Goal: Task Accomplishment & Management: Use online tool/utility

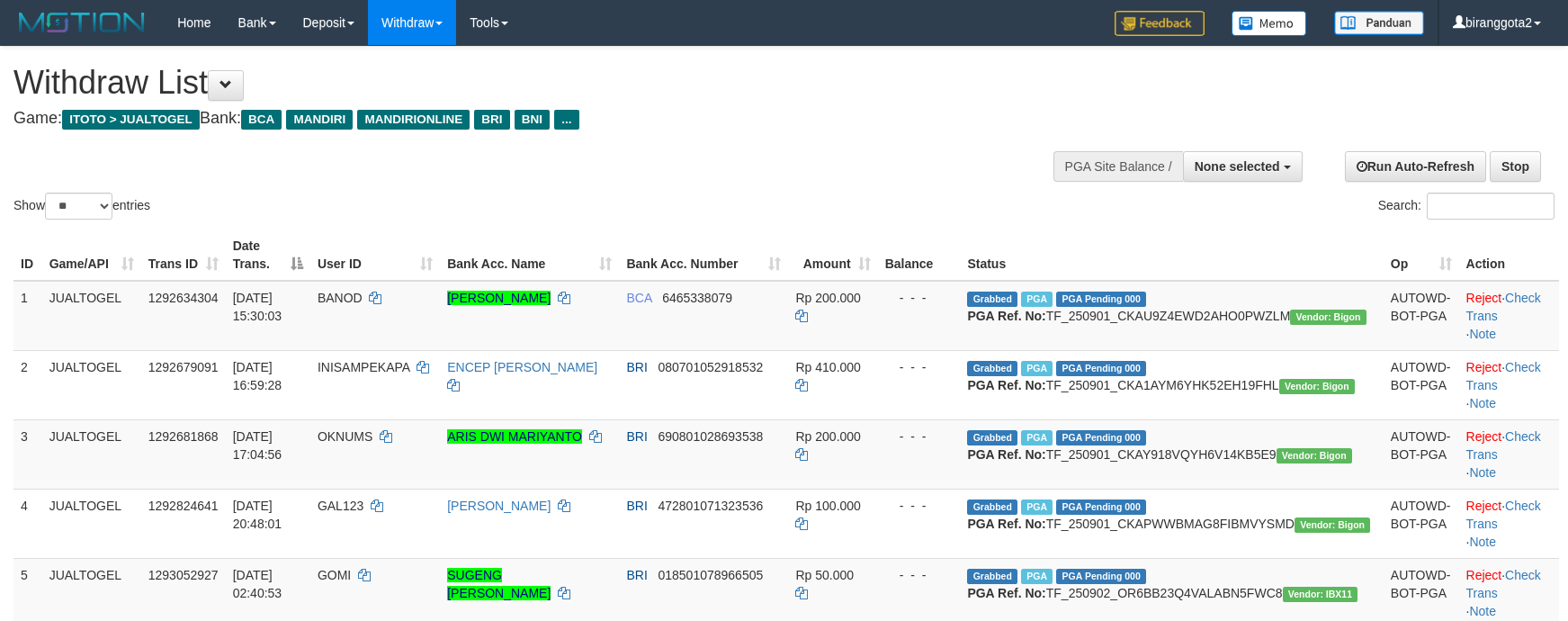
select select
select select "**"
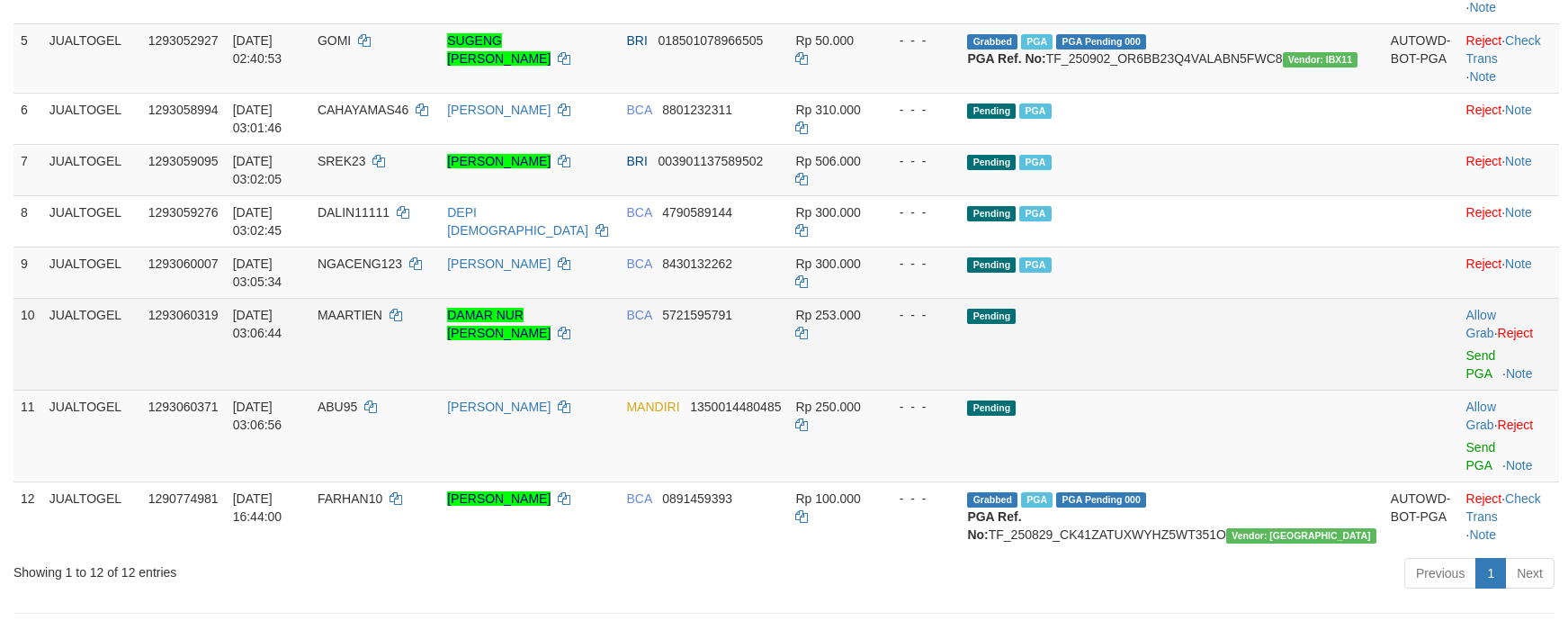
scroll to position [467, 0]
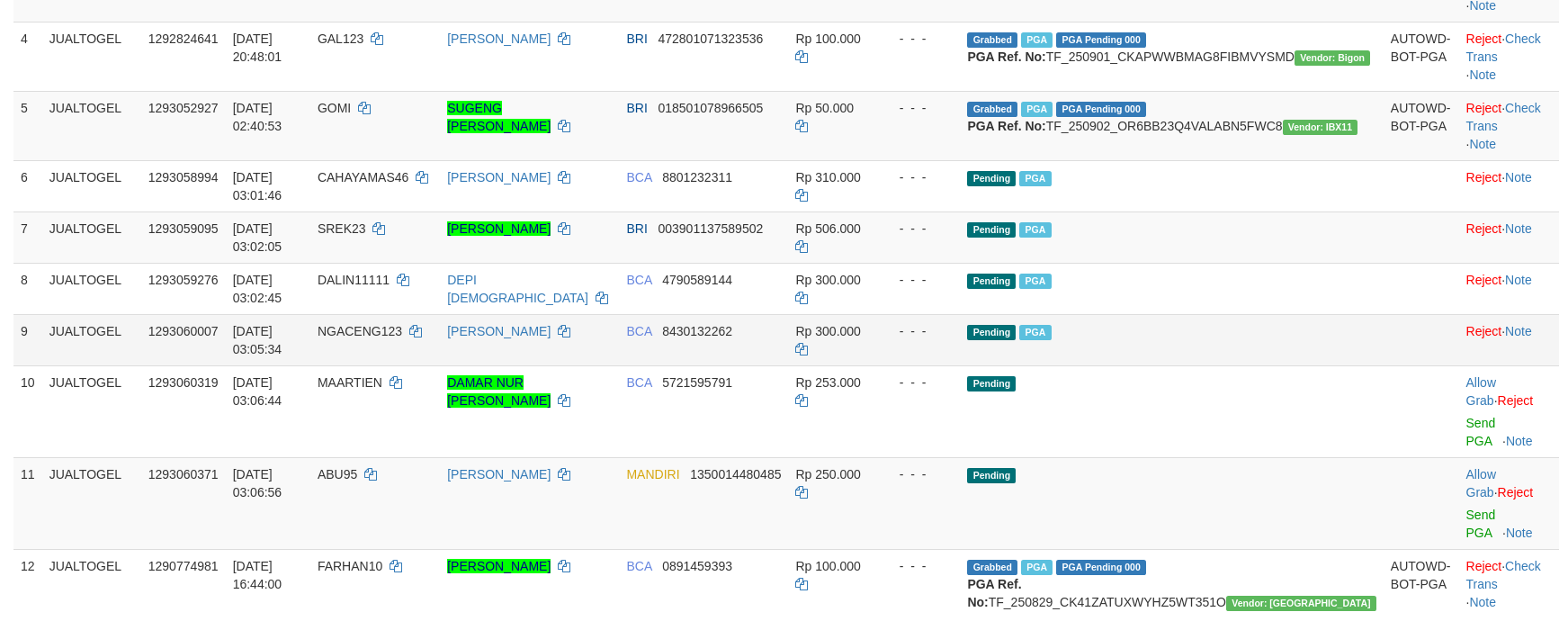
click at [1295, 365] on td "Pending PGA" at bounding box center [1171, 339] width 423 height 51
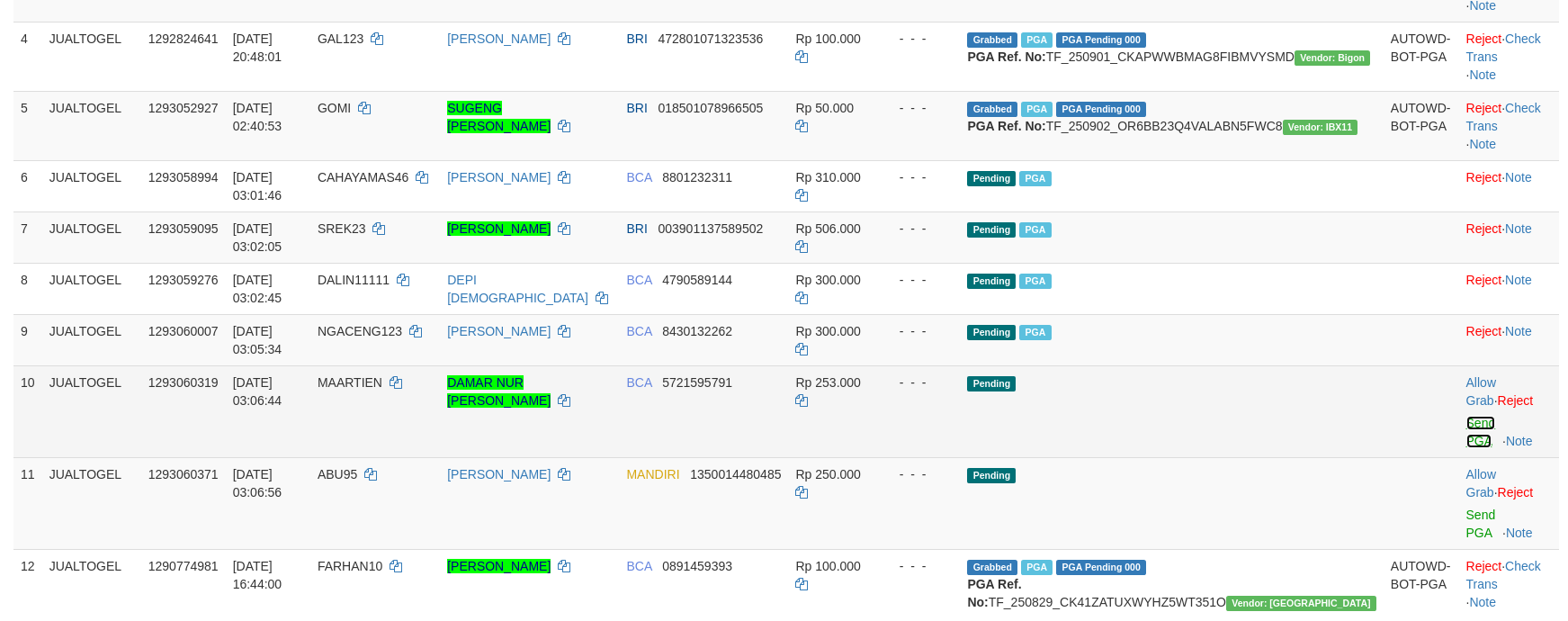
click at [1466, 416] on link "Send PGA" at bounding box center [1481, 433] width 30 height 33
click at [1466, 508] on link "Send PGA" at bounding box center [1481, 524] width 30 height 33
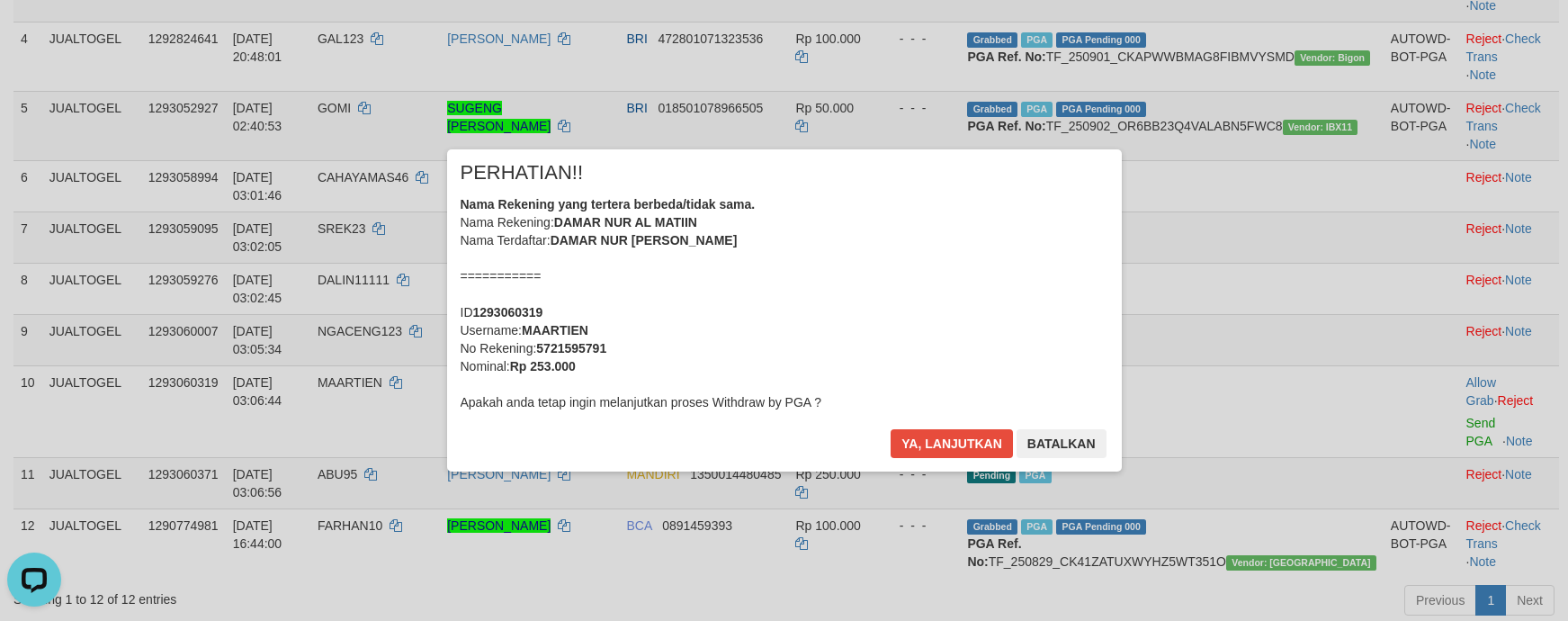
click at [829, 287] on div "Nama Rekening yang tertera berbeda/tidak sama. Nama Rekening: DAMAR NUR AL MATI…" at bounding box center [784, 303] width 648 height 216
click at [891, 430] on button "Ya, lanjutkan" at bounding box center [951, 444] width 122 height 29
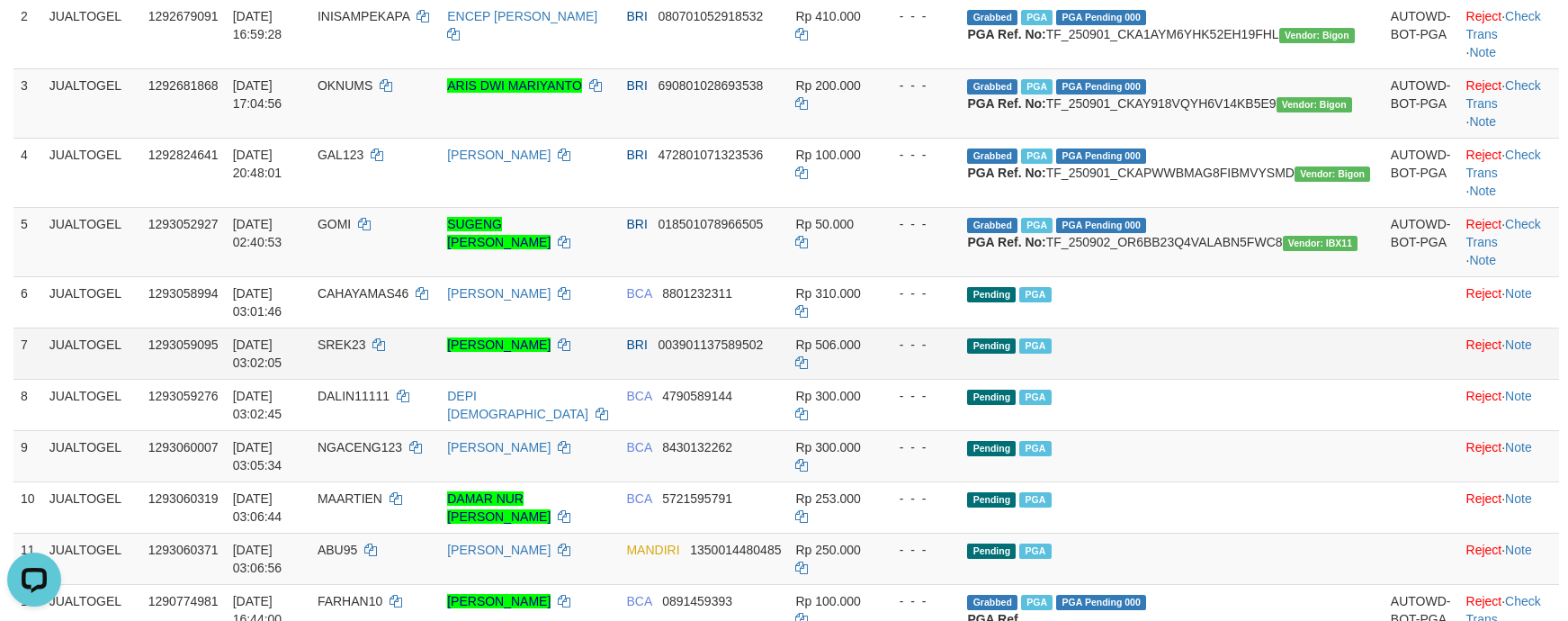
scroll to position [309, 0]
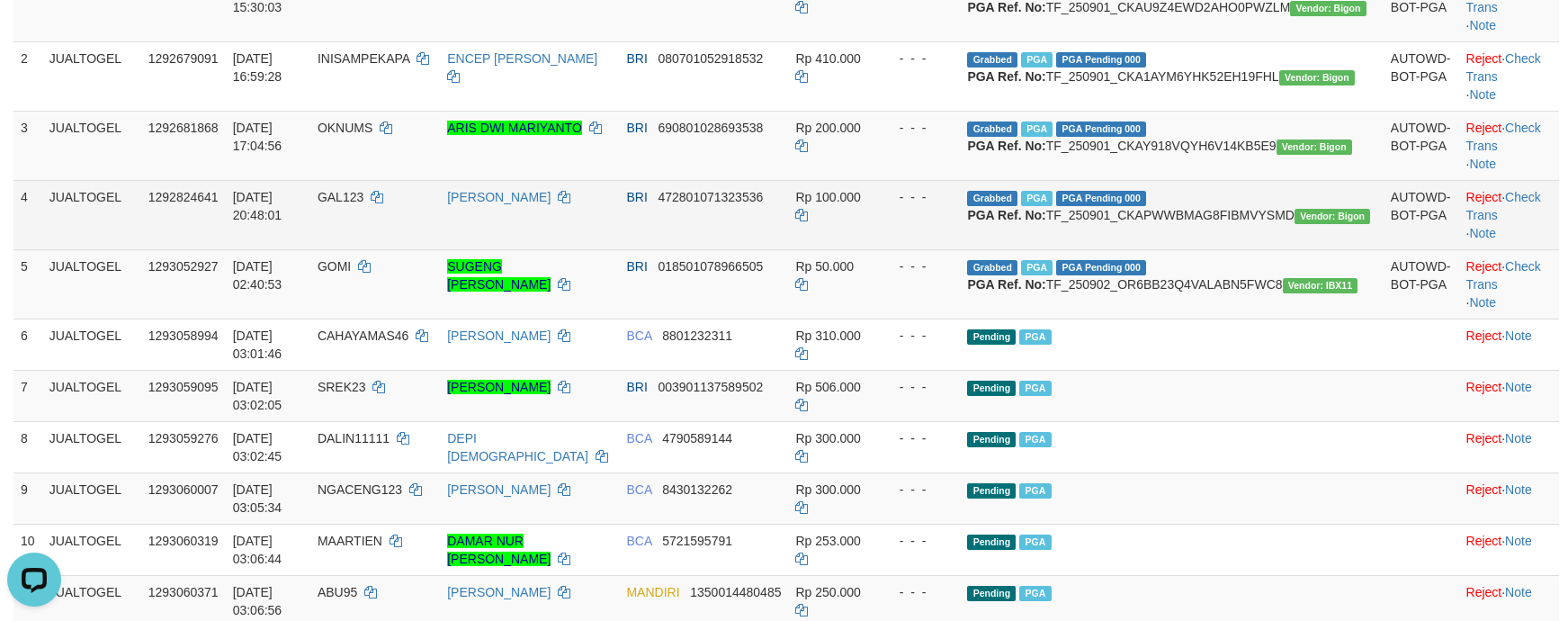
click at [363, 205] on span "GAL123" at bounding box center [341, 197] width 46 height 14
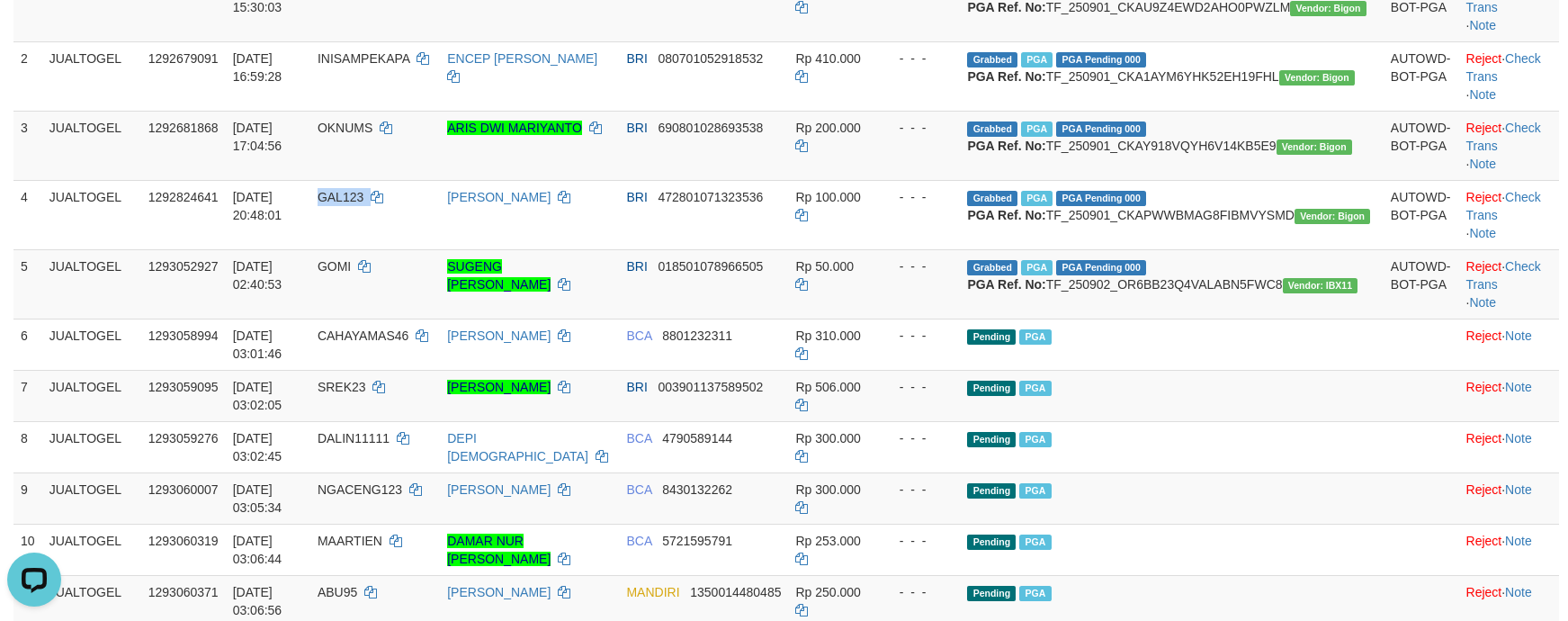
copy td "GAL123"
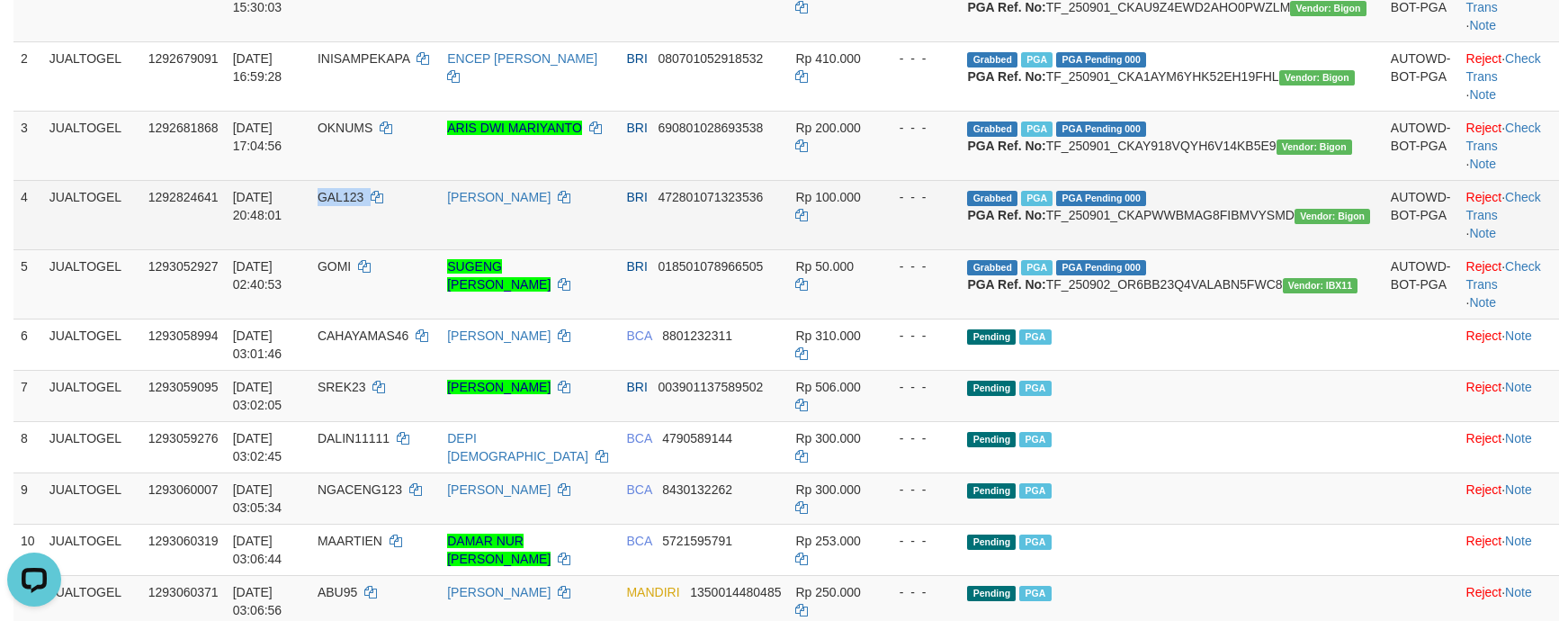
click at [363, 205] on span "GAL123" at bounding box center [341, 197] width 46 height 14
click at [1215, 249] on td "Grabbed PGA PGA Pending 000 {"status":"000","data":{"unique_id":"1120-129282464…" at bounding box center [1171, 214] width 423 height 69
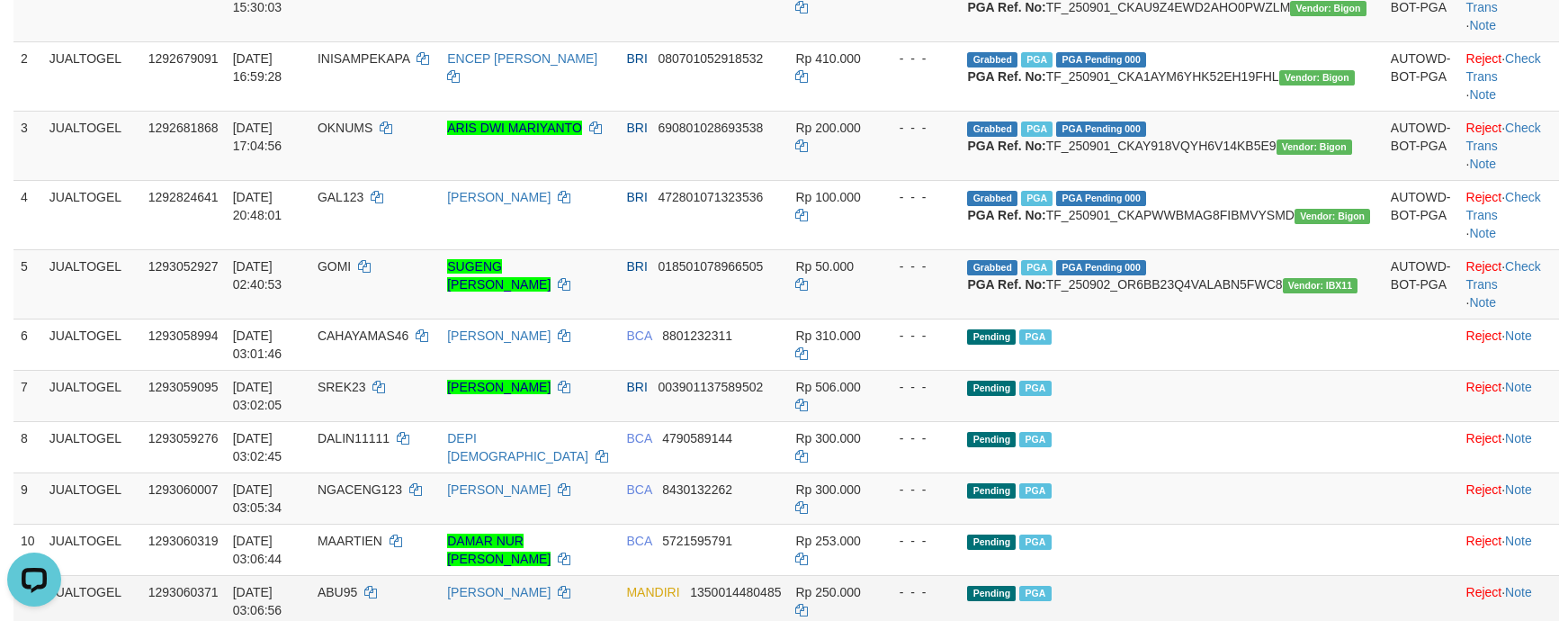
copy td "TF_250901_CKAPWWBMAG8FIBMVYSMD"
click at [351, 274] on span "GOMI" at bounding box center [334, 266] width 34 height 14
copy td "GOMI"
click at [1180, 318] on td "Grabbed PGA PGA Pending 000 {"status":"000","data":{"unique_id":"1120-129305292…" at bounding box center [1171, 284] width 423 height 69
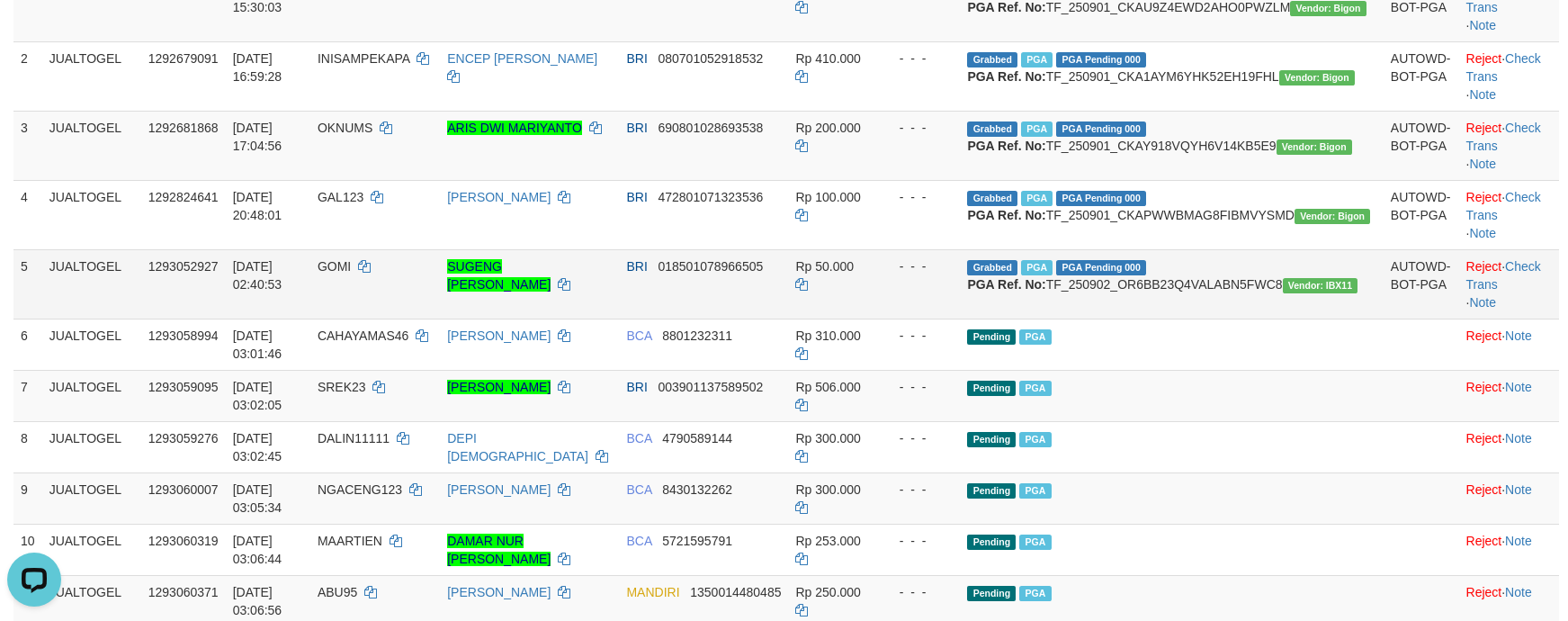
click at [1180, 318] on td "Grabbed PGA PGA Pending 000 {"status":"000","data":{"unique_id":"1120-129305292…" at bounding box center [1171, 284] width 423 height 69
copy td "TF_250902_OR6BB23Q4VALABN5FWC8"
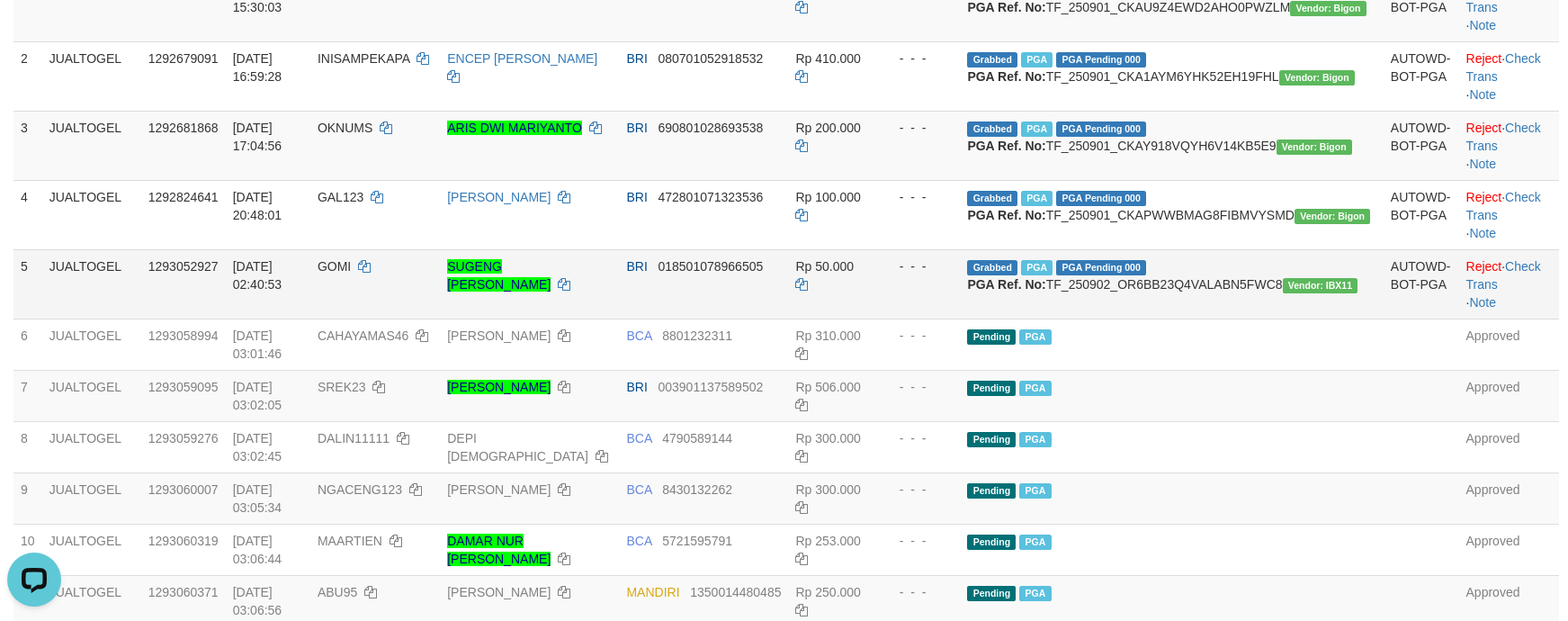
click at [788, 318] on td "BRI 018501078966505" at bounding box center [703, 284] width 169 height 69
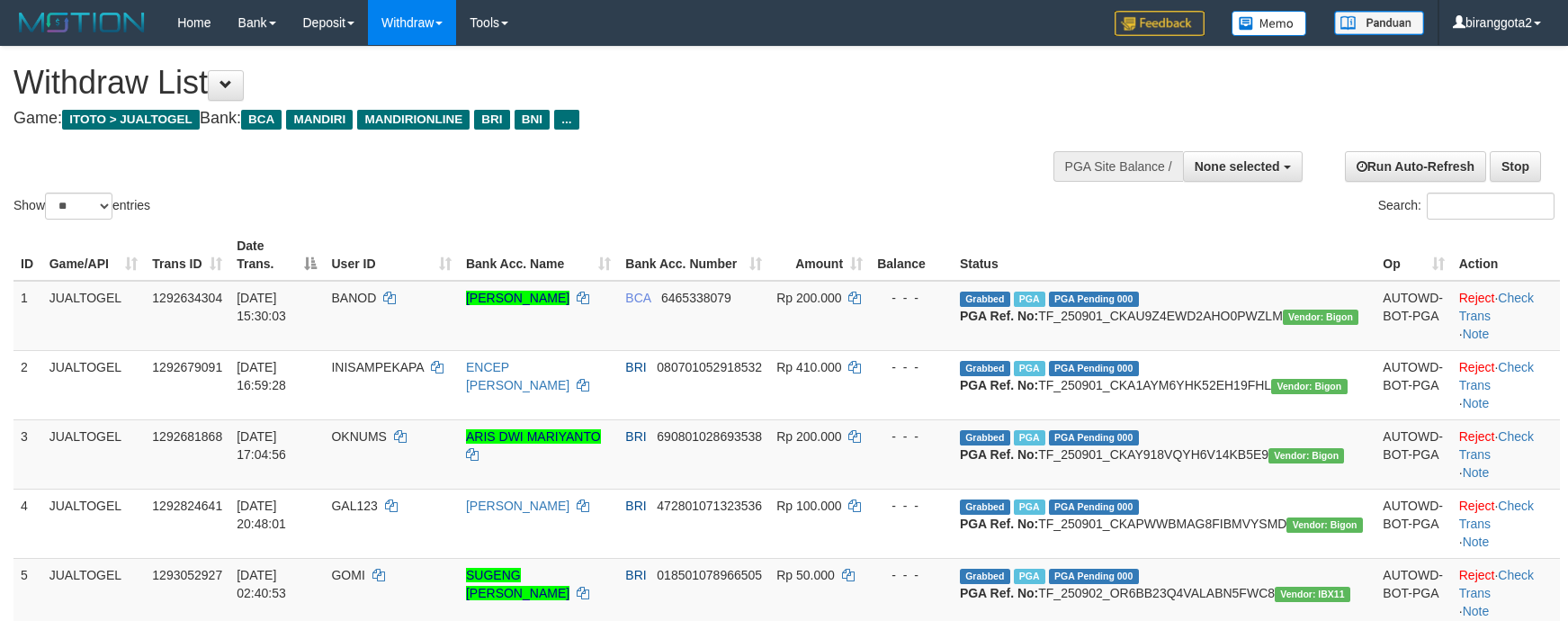
select select
select select "**"
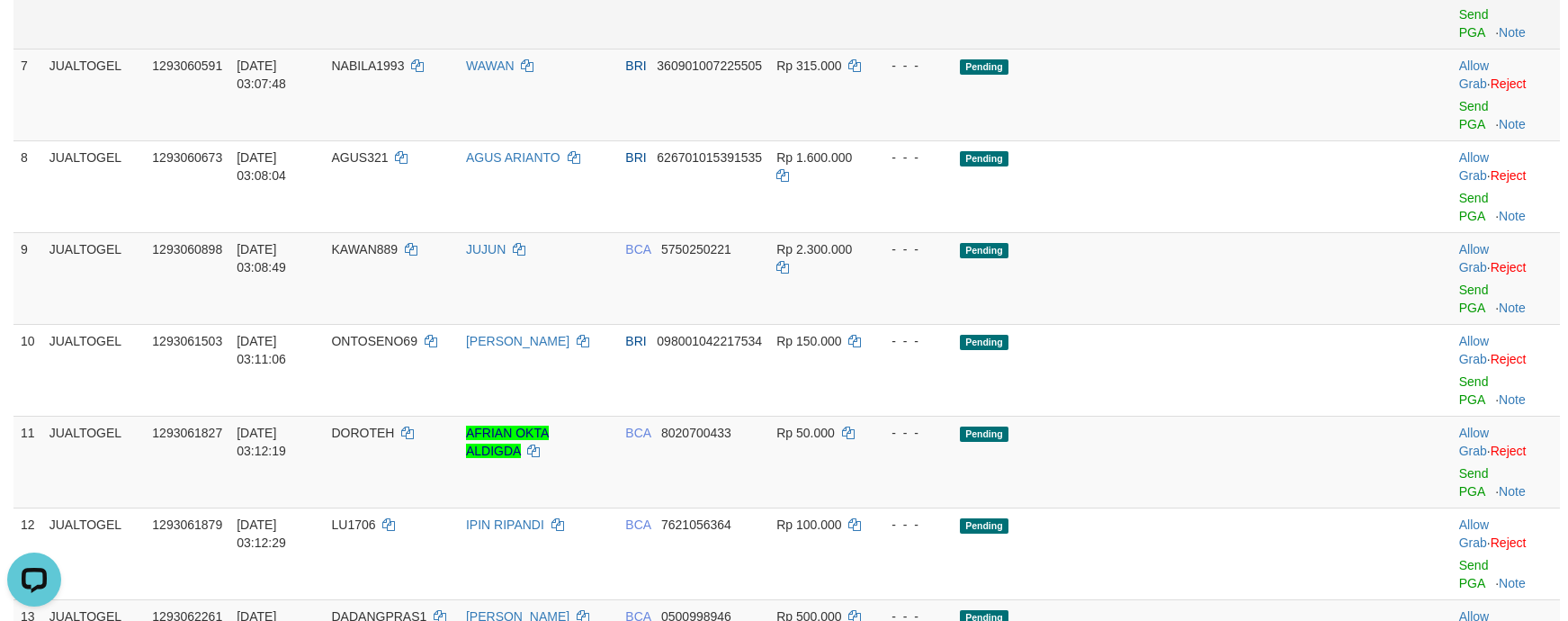
scroll to position [586, 0]
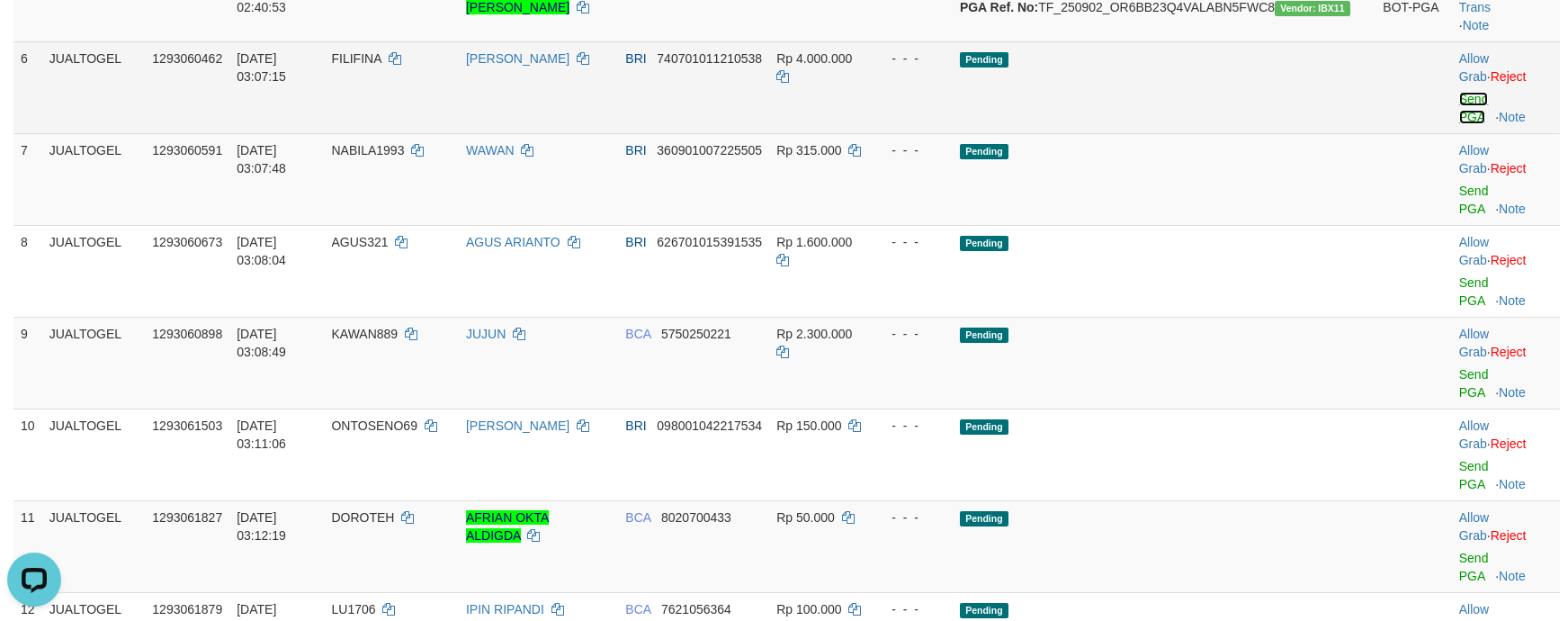
click at [1459, 124] on link "Send PGA" at bounding box center [1474, 109] width 30 height 33
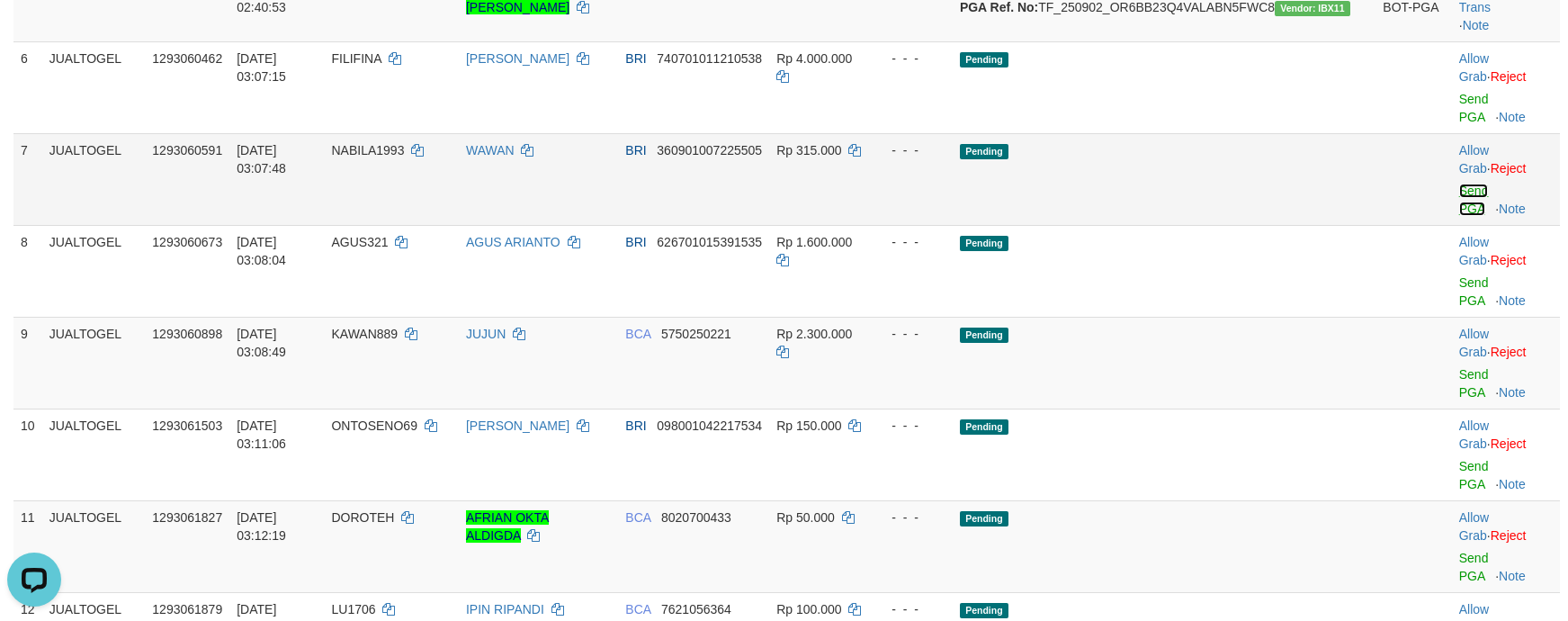
click at [1459, 211] on link "Send PGA" at bounding box center [1474, 200] width 30 height 33
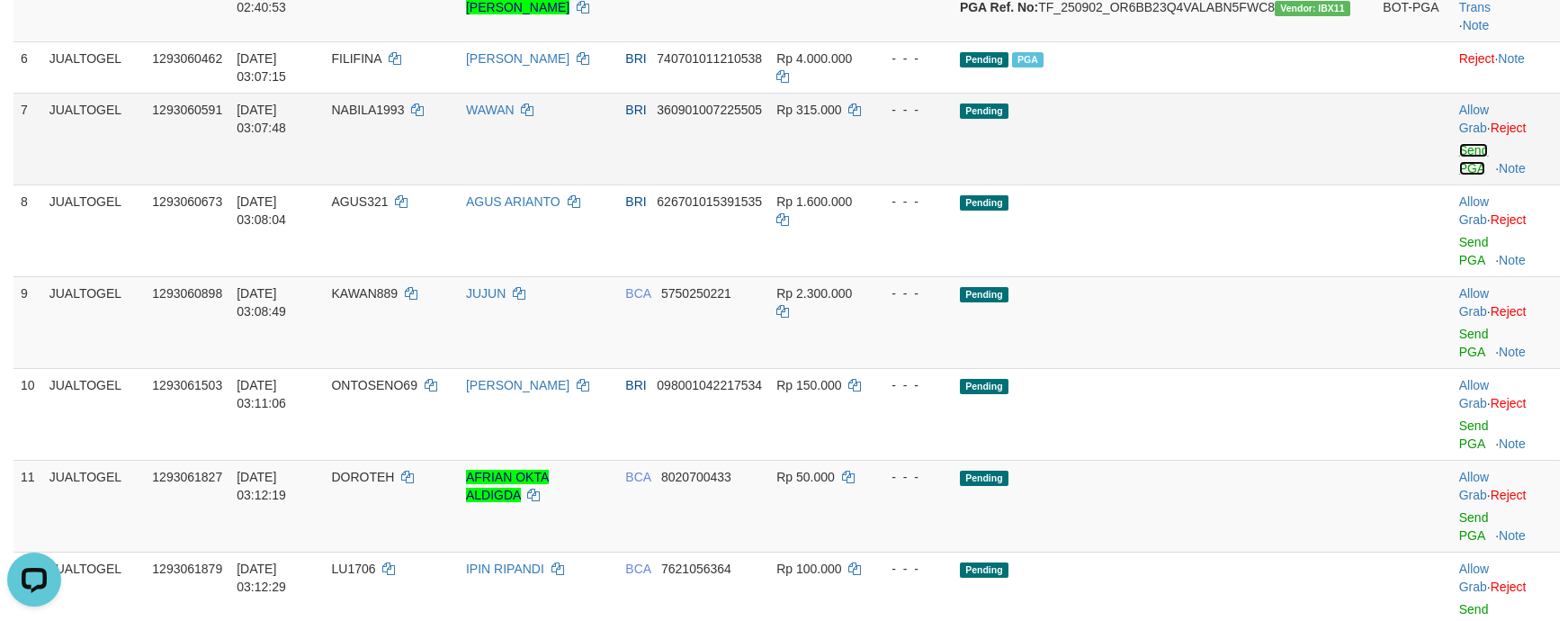
scroll to position [562, 0]
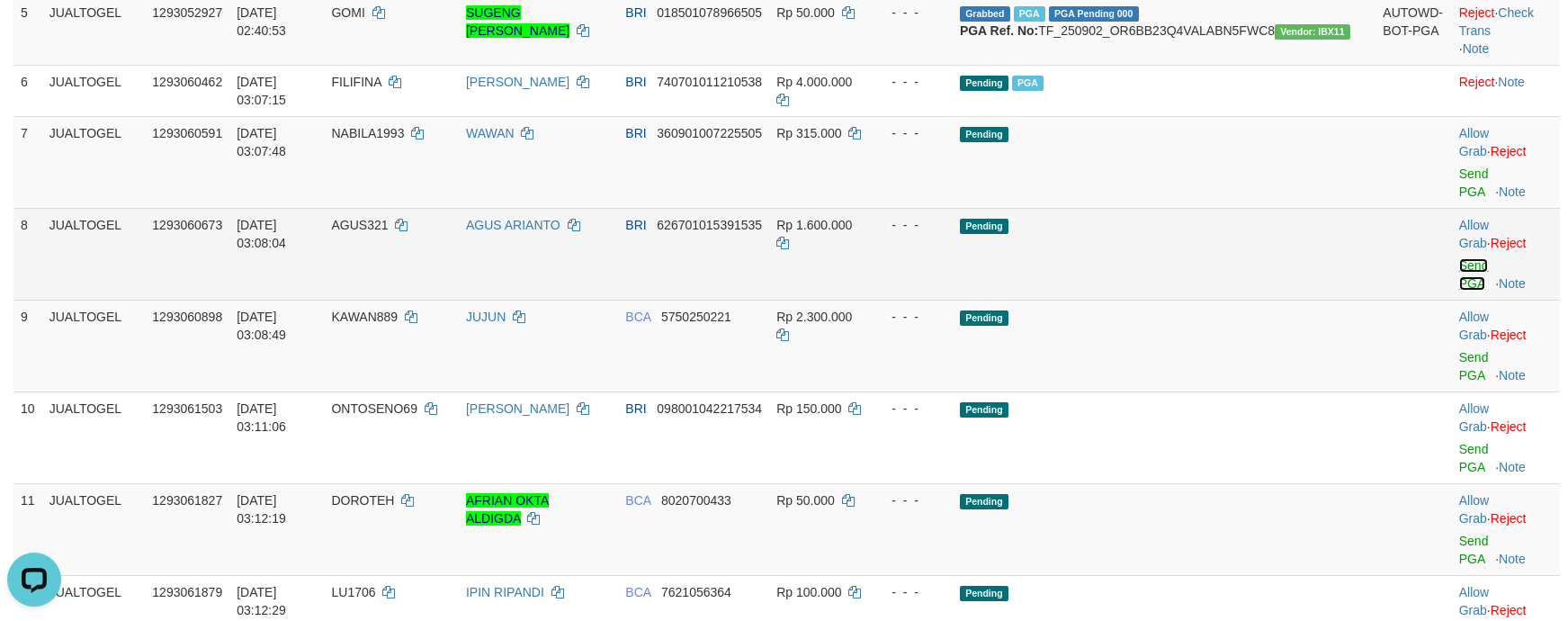
click at [1459, 268] on link "Send PGA" at bounding box center [1474, 275] width 30 height 33
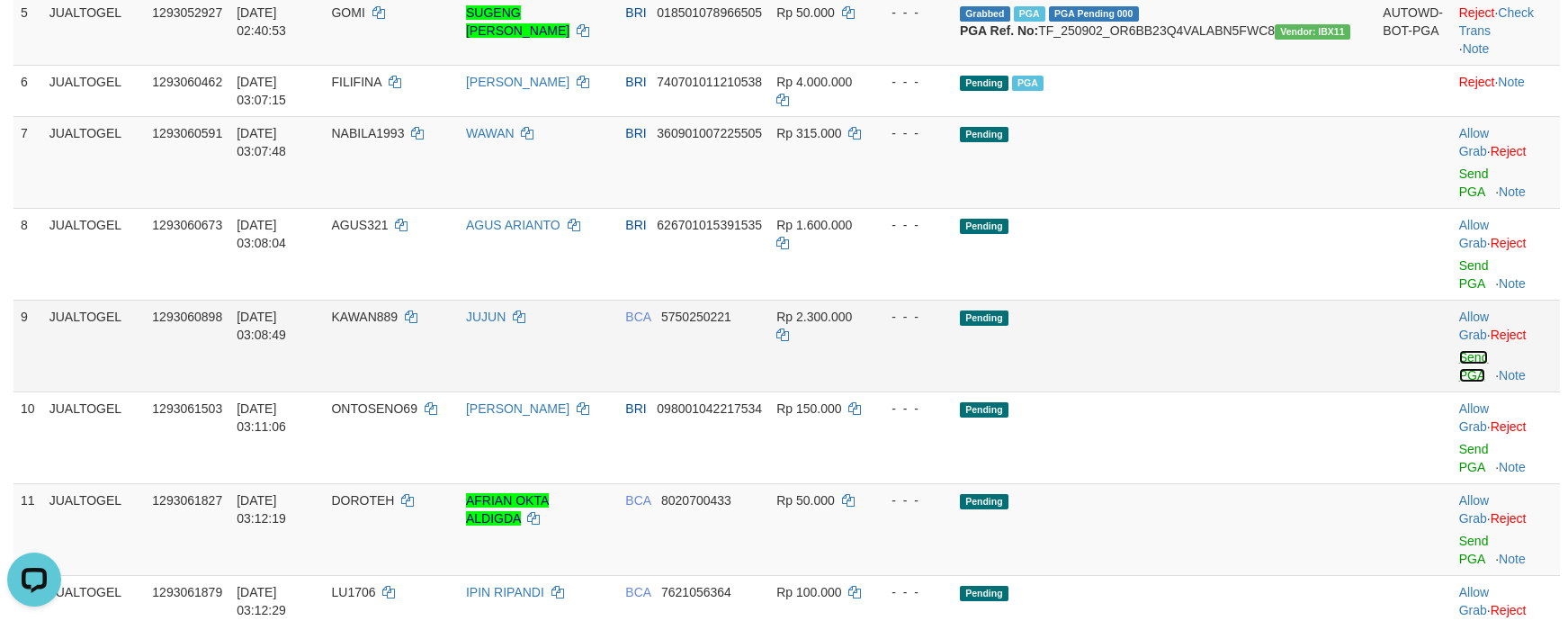
click at [1459, 350] on link "Send PGA" at bounding box center [1474, 366] width 30 height 33
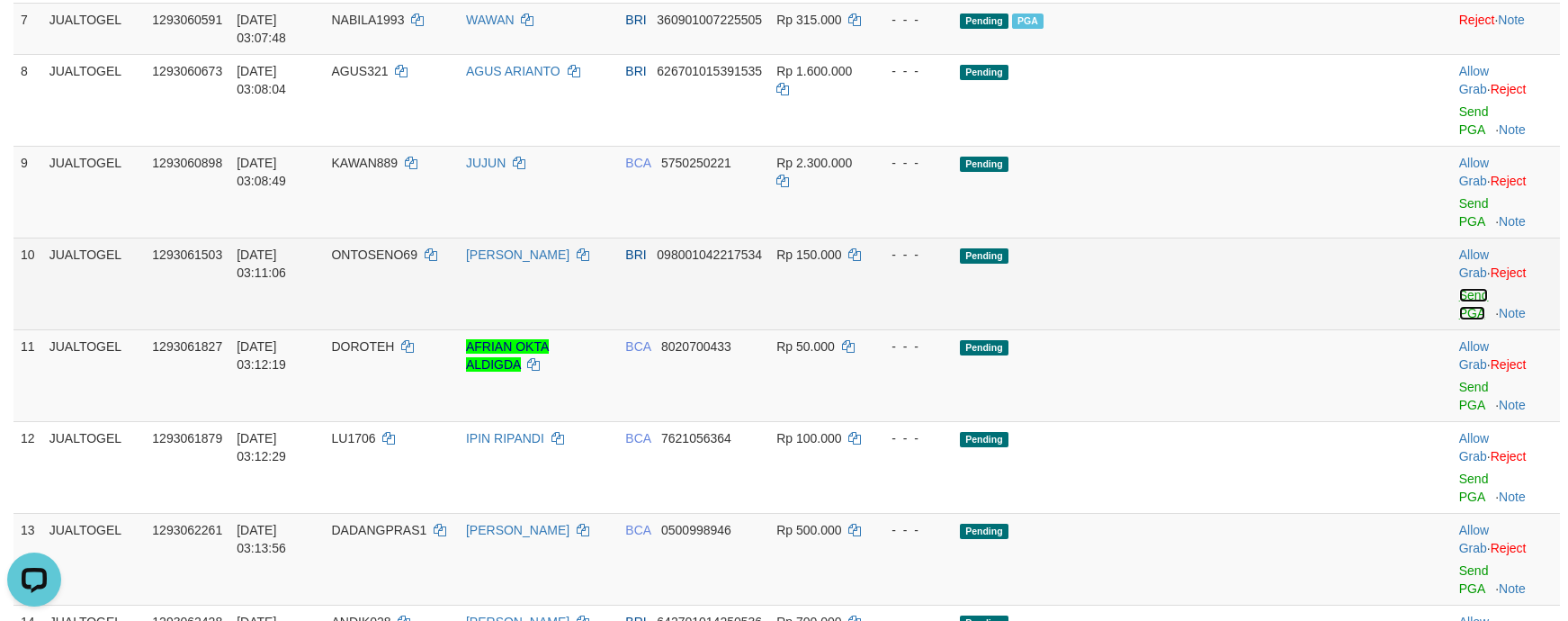
click at [1459, 288] on link "Send PGA" at bounding box center [1474, 305] width 30 height 33
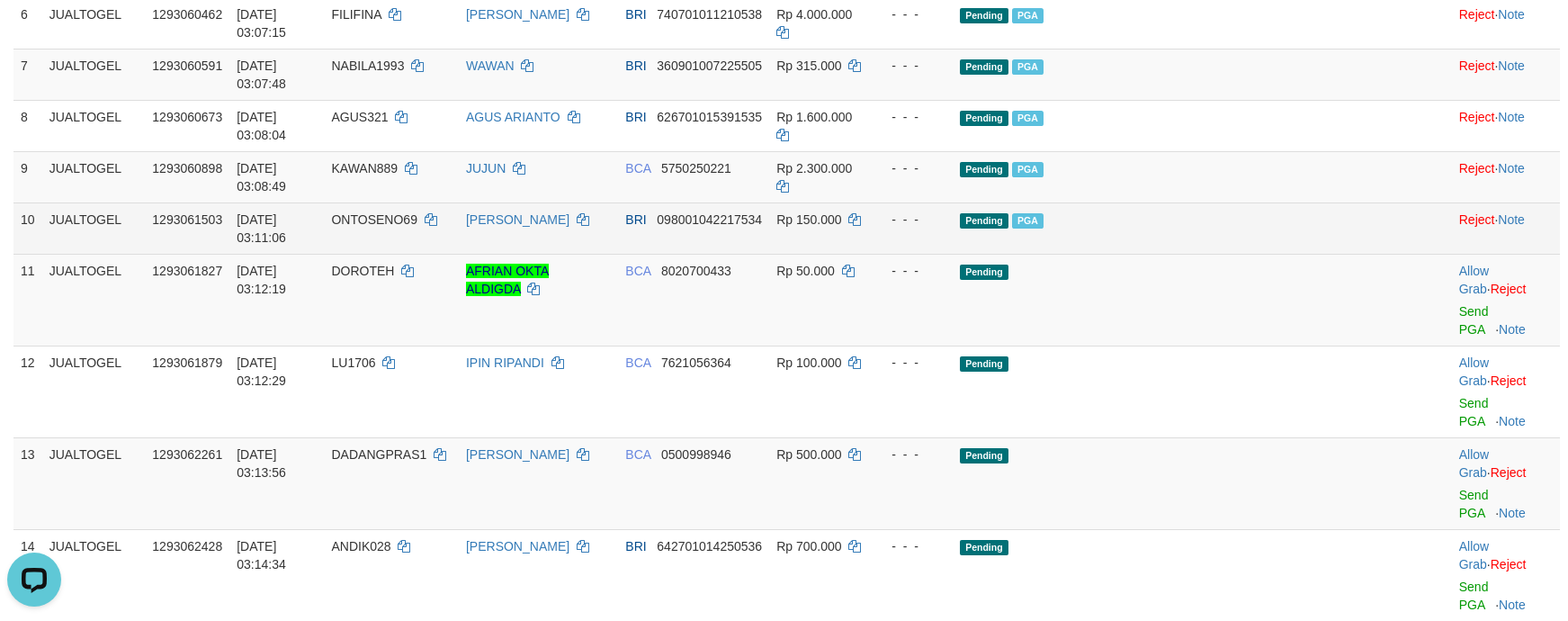
scroll to position [609, 0]
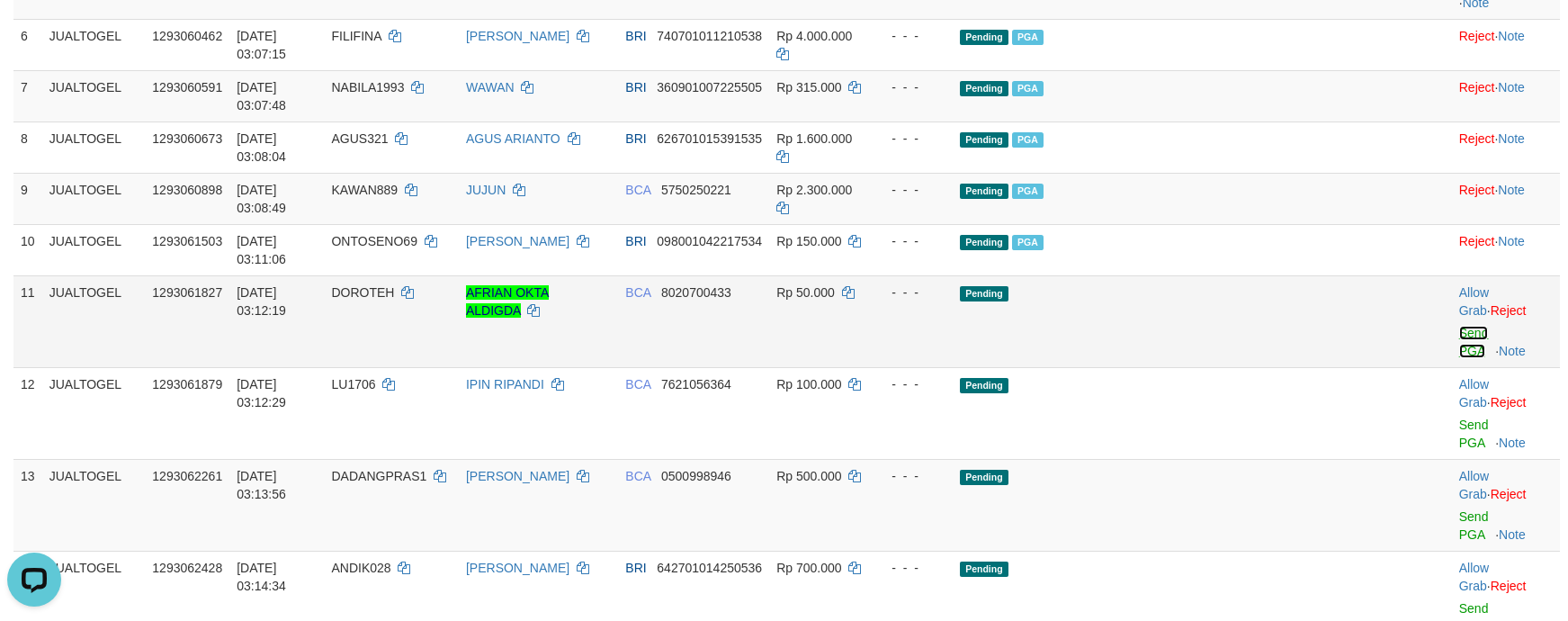
click at [1459, 326] on link "Send PGA" at bounding box center [1474, 342] width 30 height 33
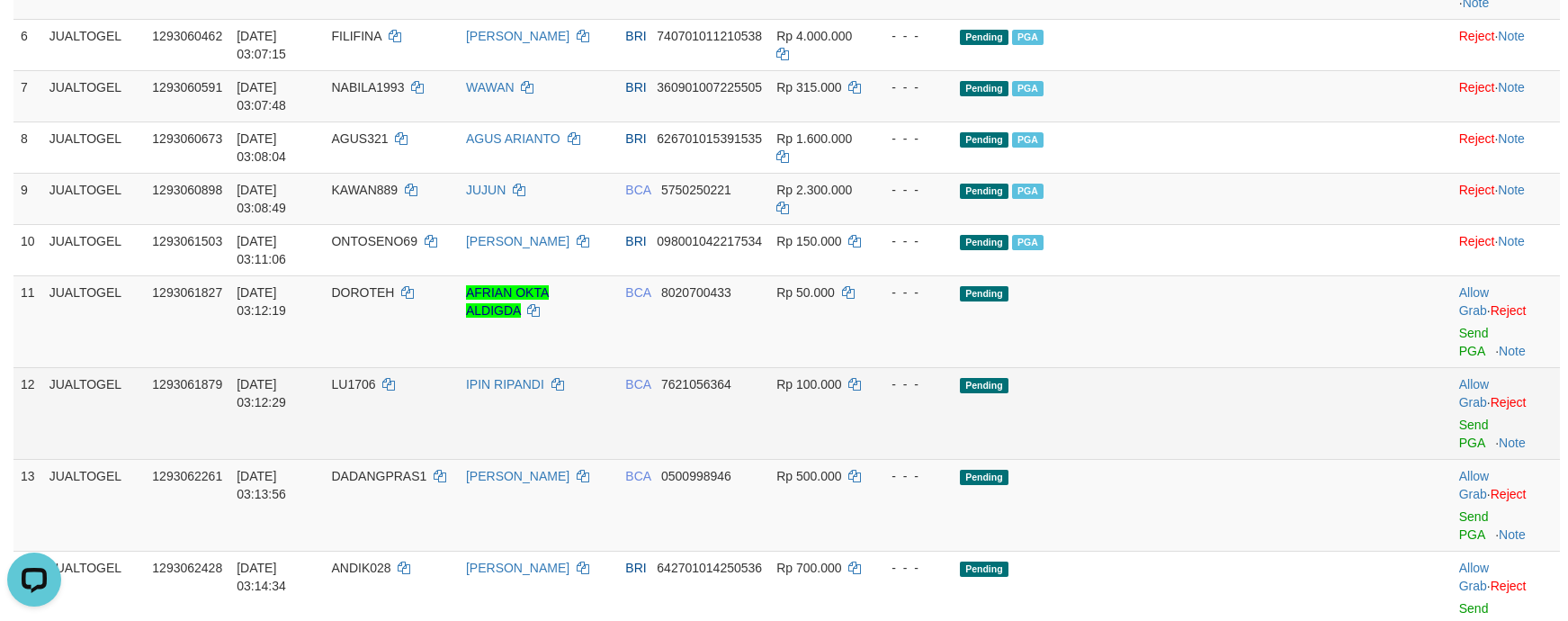
click at [1452, 367] on td "Allow Grab · Reject Send PGA · Note" at bounding box center [1506, 413] width 108 height 92
click at [1459, 417] on link "Send PGA" at bounding box center [1474, 434] width 30 height 33
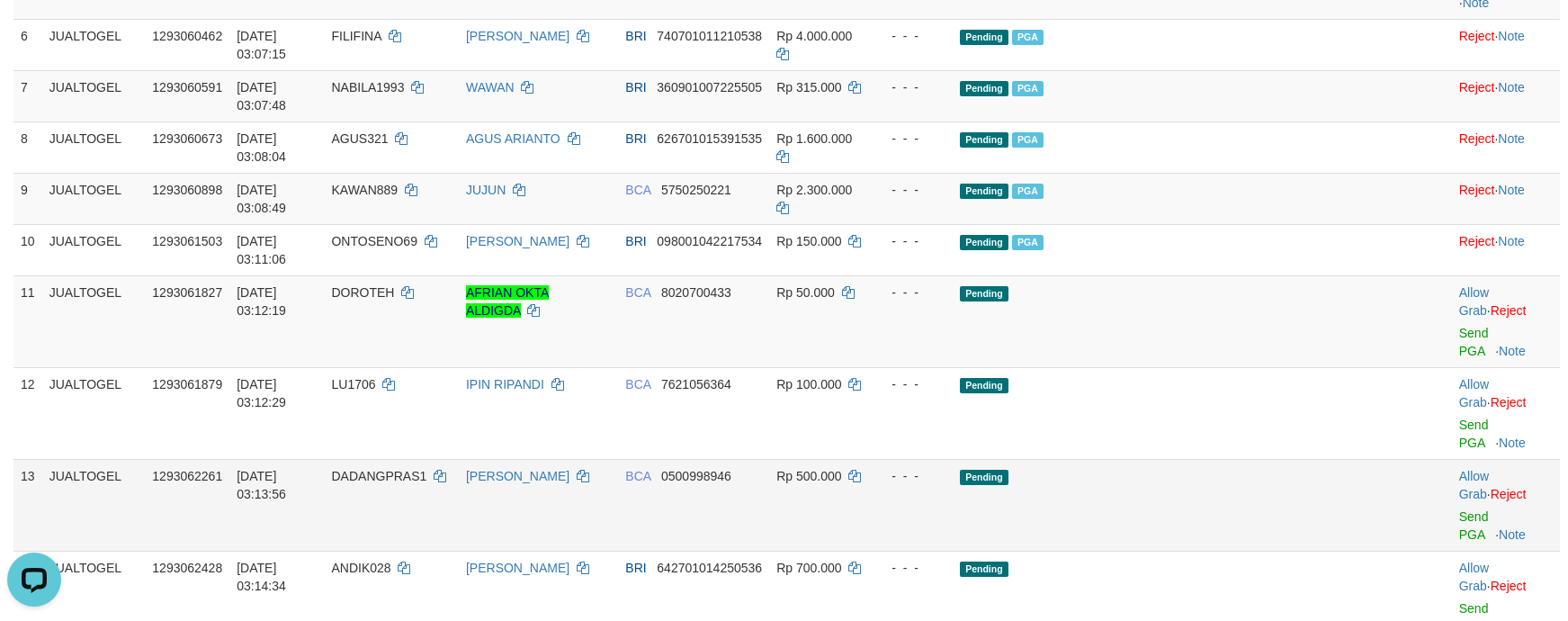
scroll to position [586, 0]
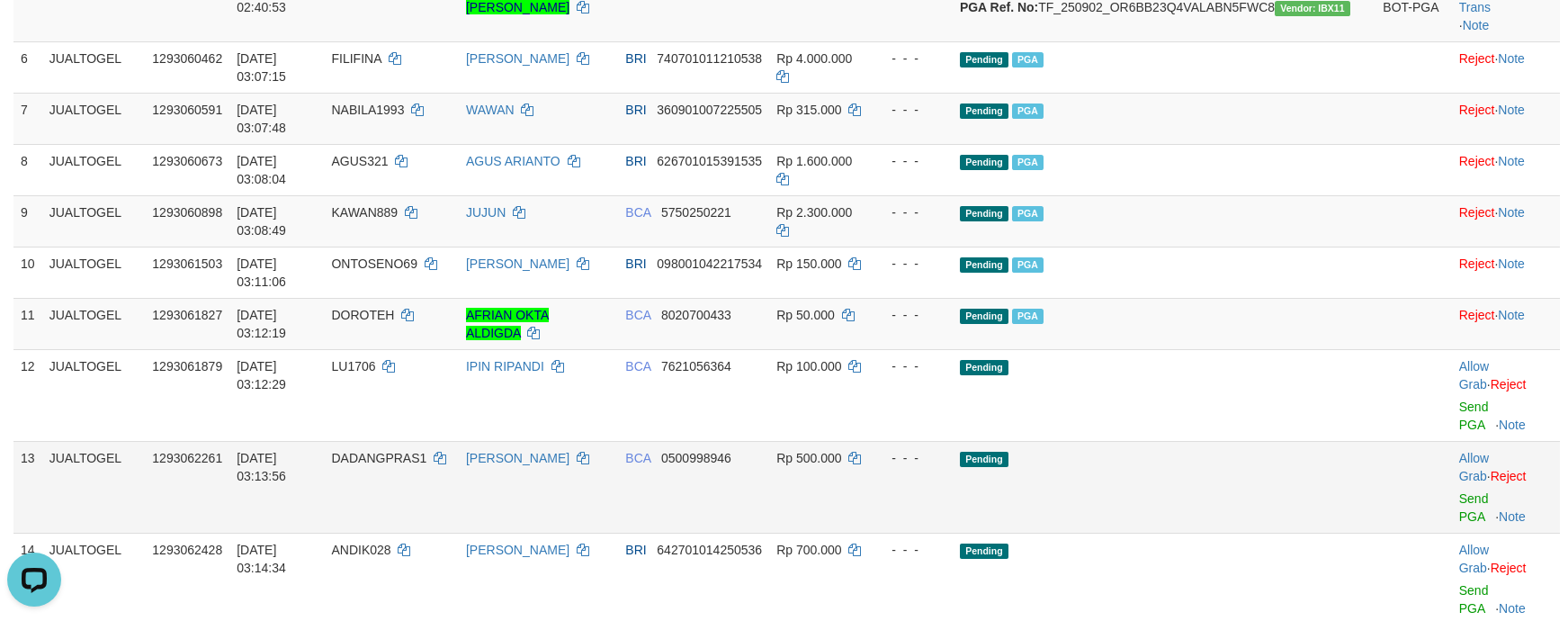
click at [1459, 485] on div at bounding box center [1506, 487] width 93 height 5
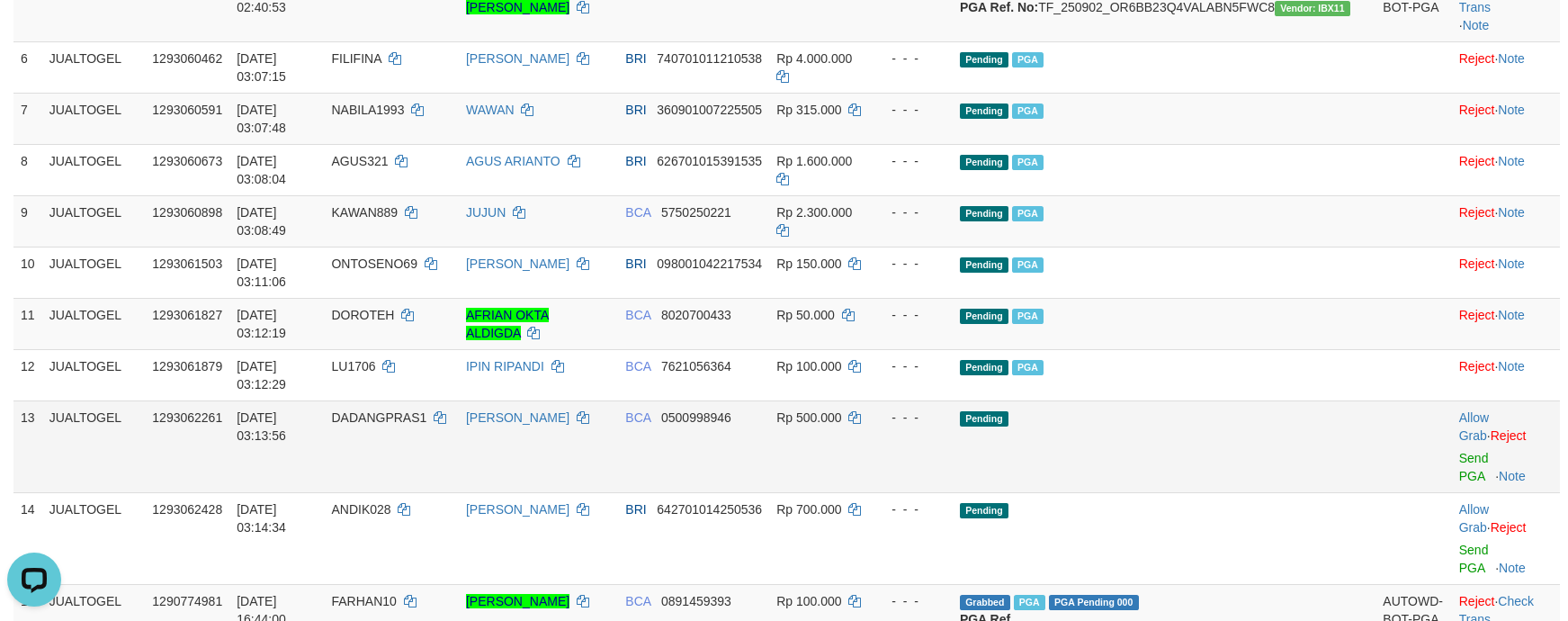
click at [1282, 401] on td "Pending" at bounding box center [1164, 447] width 423 height 92
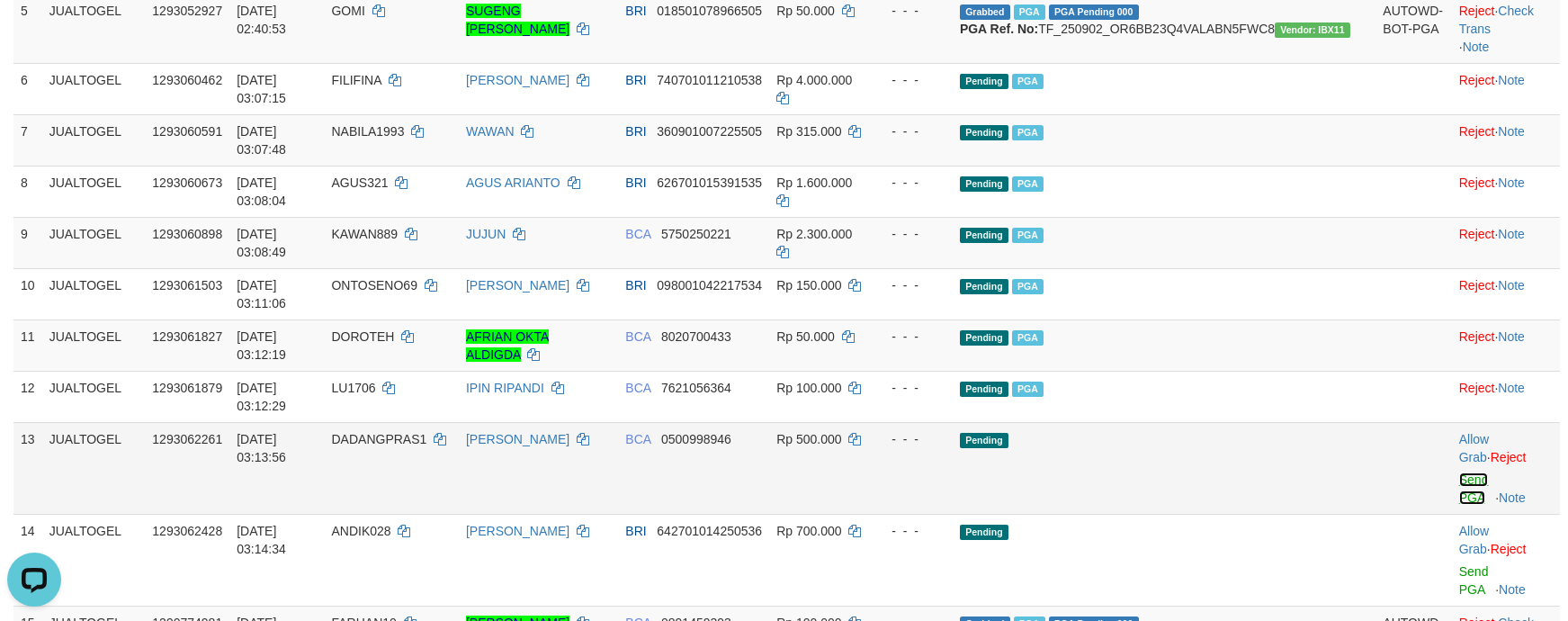
click at [1459, 473] on link "Send PGA" at bounding box center [1474, 489] width 30 height 33
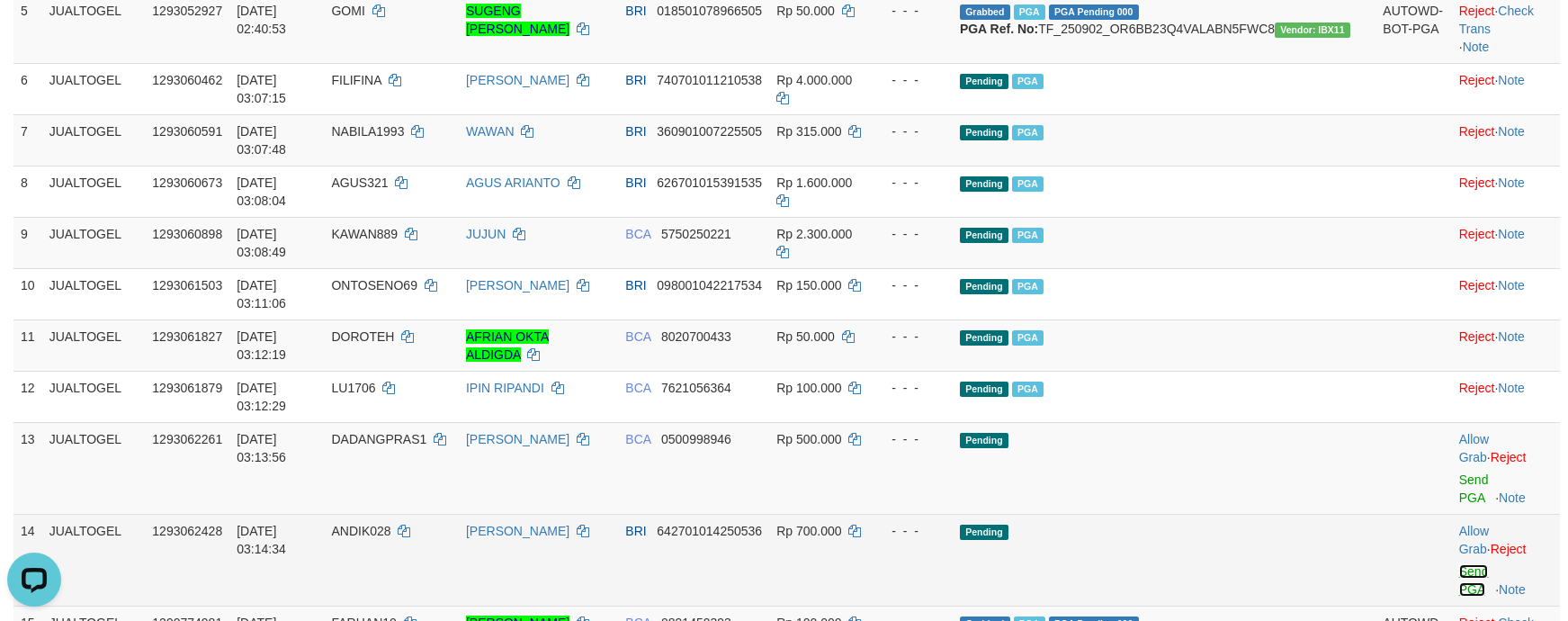
click at [1459, 564] on link "Send PGA" at bounding box center [1474, 581] width 30 height 33
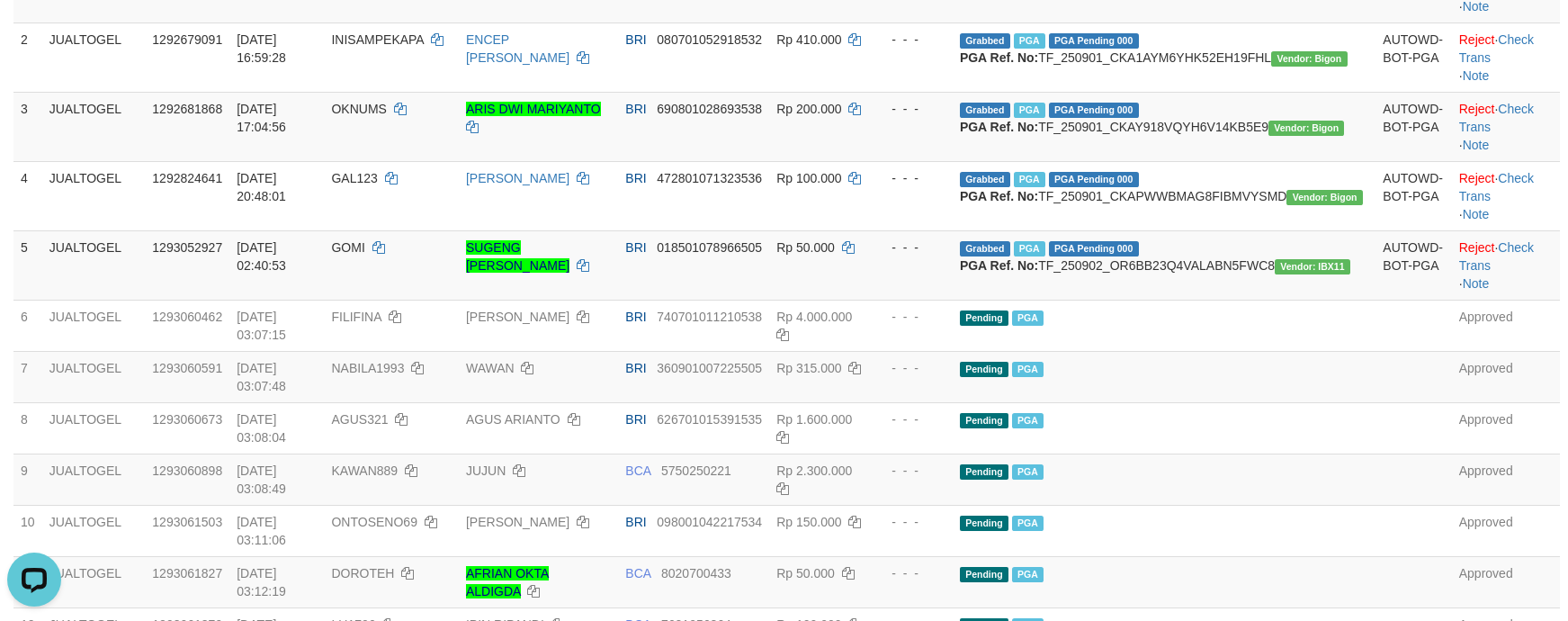
scroll to position [325, 0]
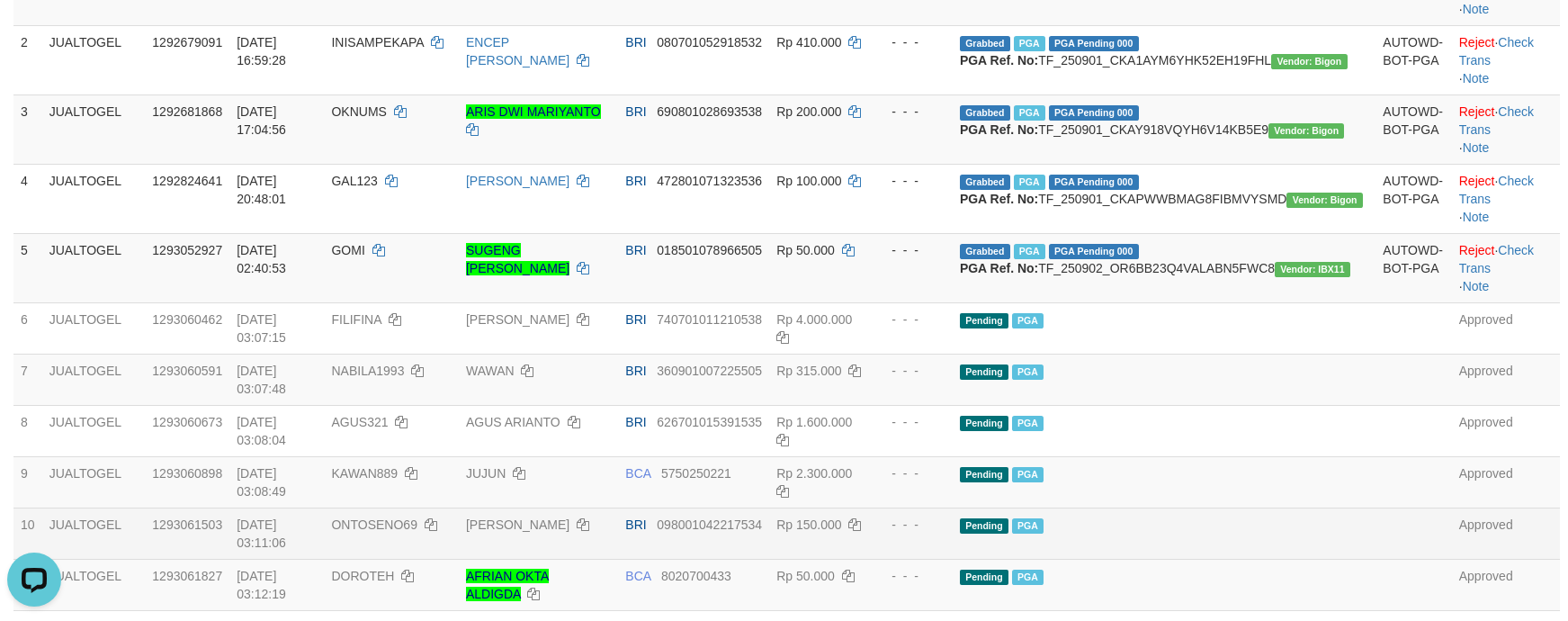
click at [1188, 532] on td "Pending PGA" at bounding box center [1164, 533] width 423 height 51
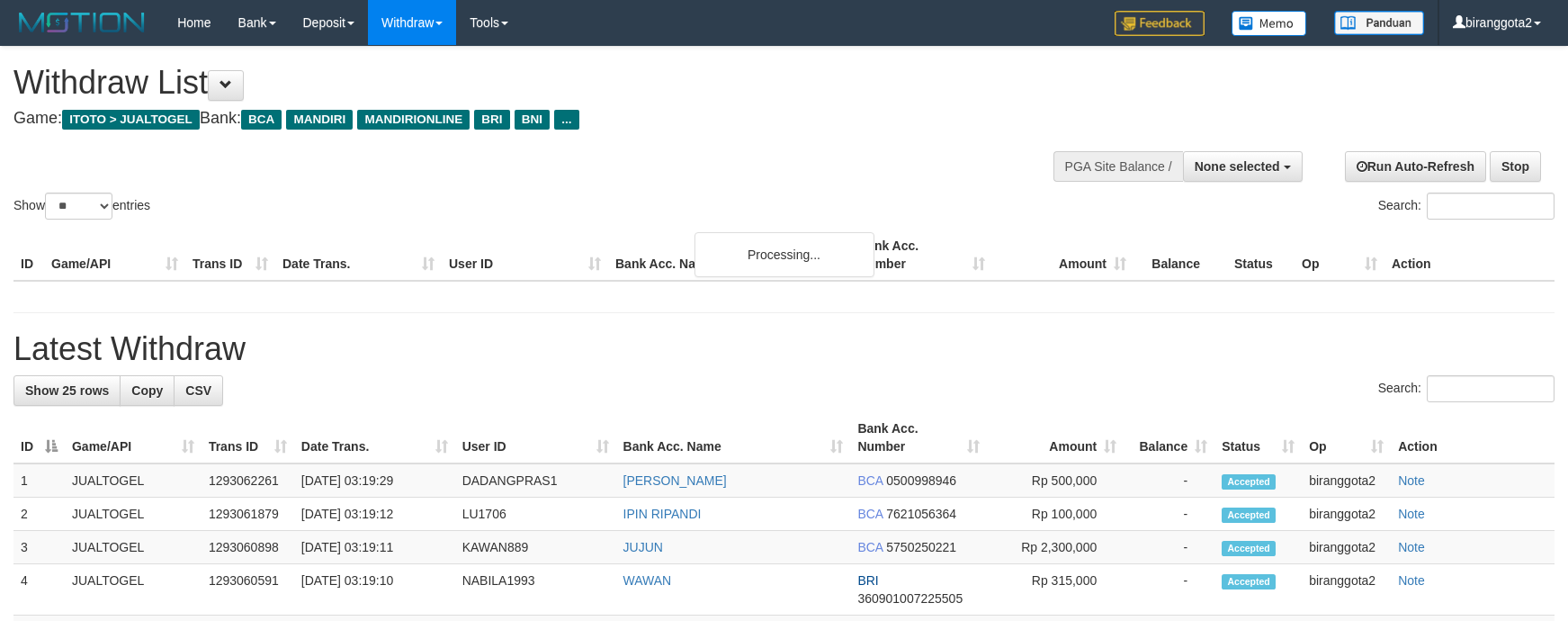
select select
select select "**"
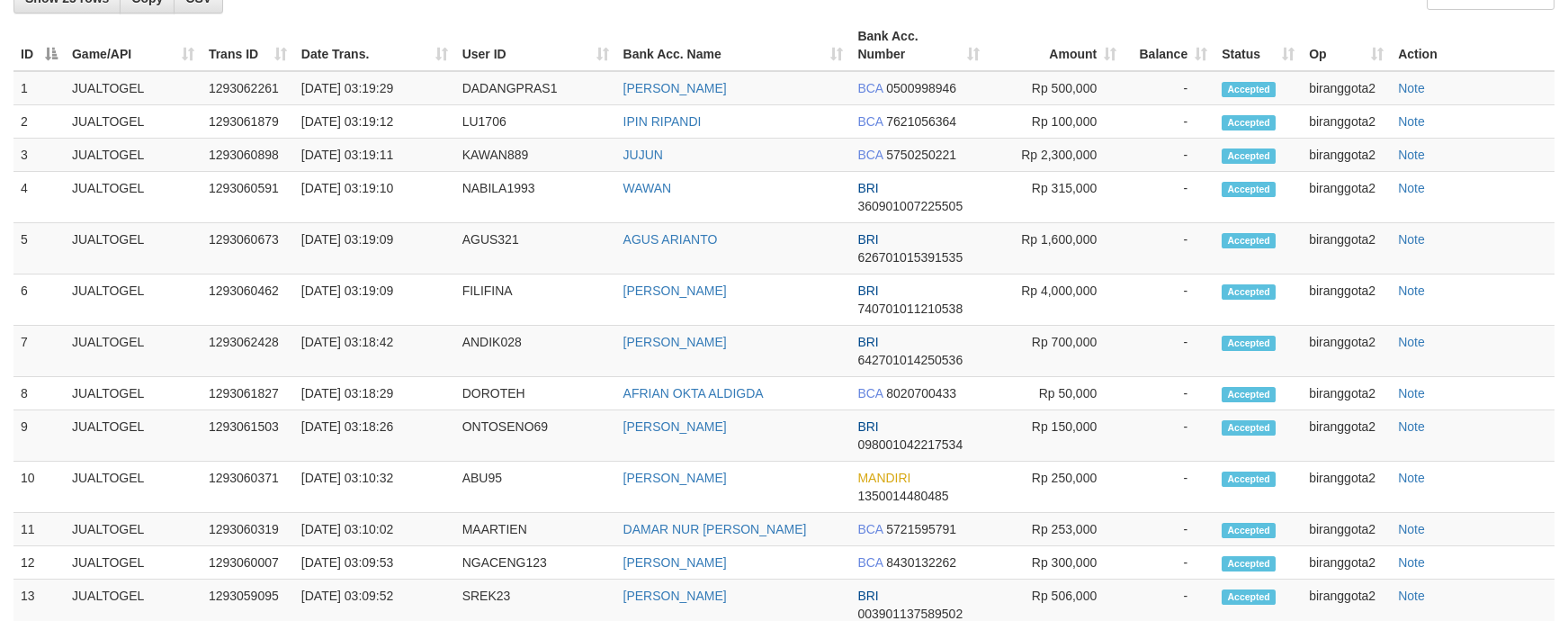
click at [1188, 532] on td "-" at bounding box center [1168, 530] width 91 height 34
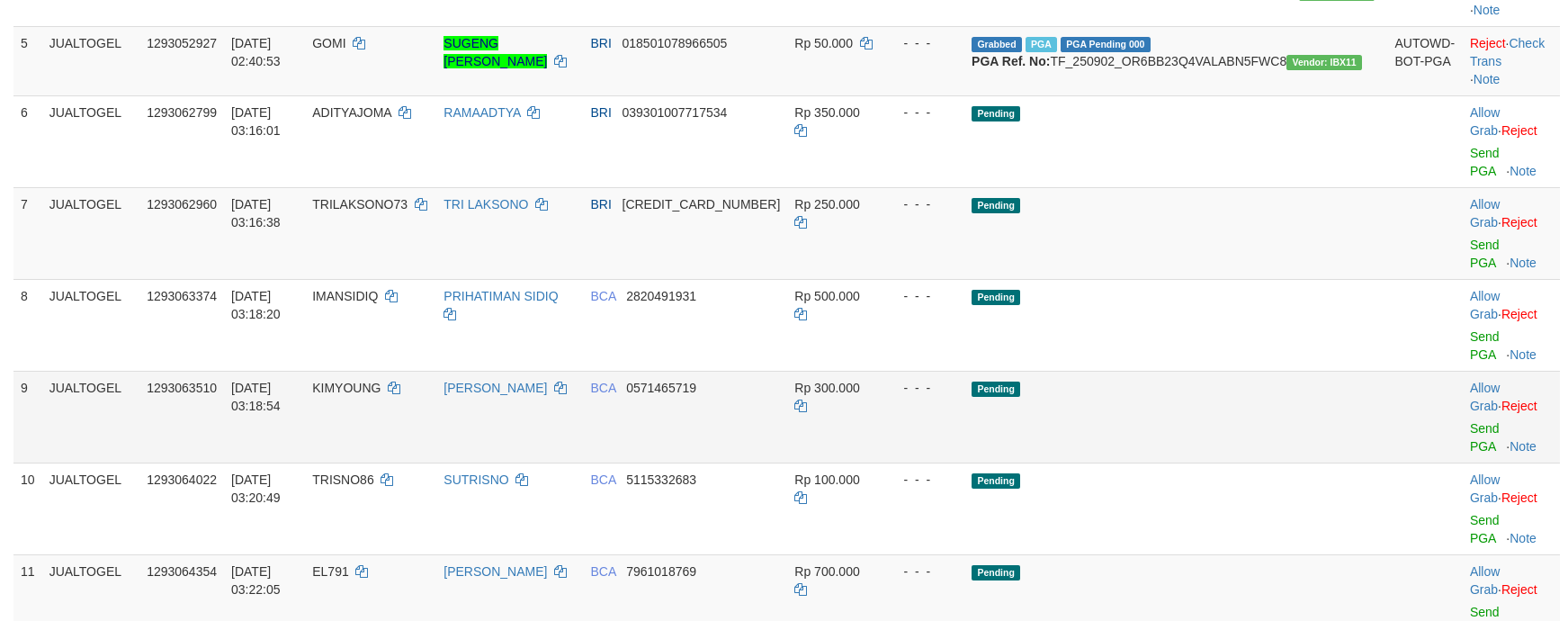
scroll to position [531, 0]
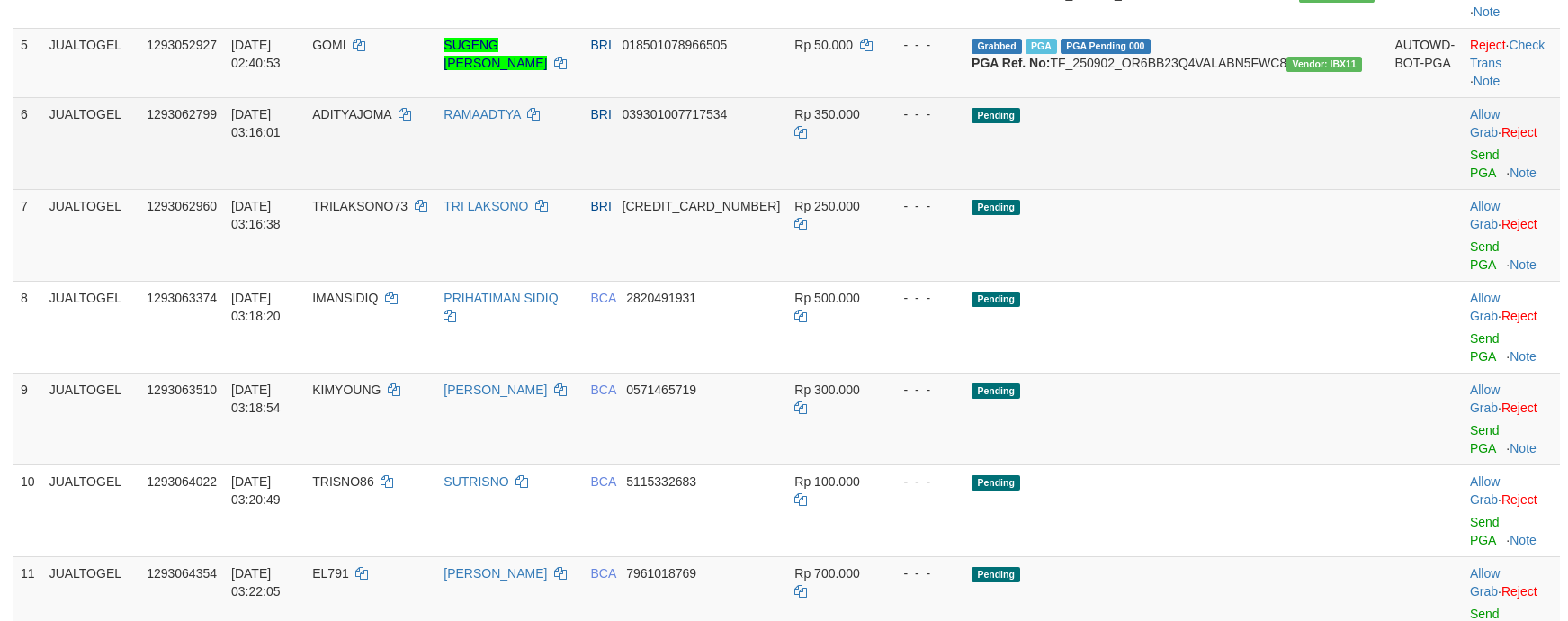
click at [1462, 189] on td "Allow Grab · Reject Send PGA · Note" at bounding box center [1510, 143] width 97 height 92
click at [1470, 180] on link "Send PGA" at bounding box center [1484, 164] width 30 height 33
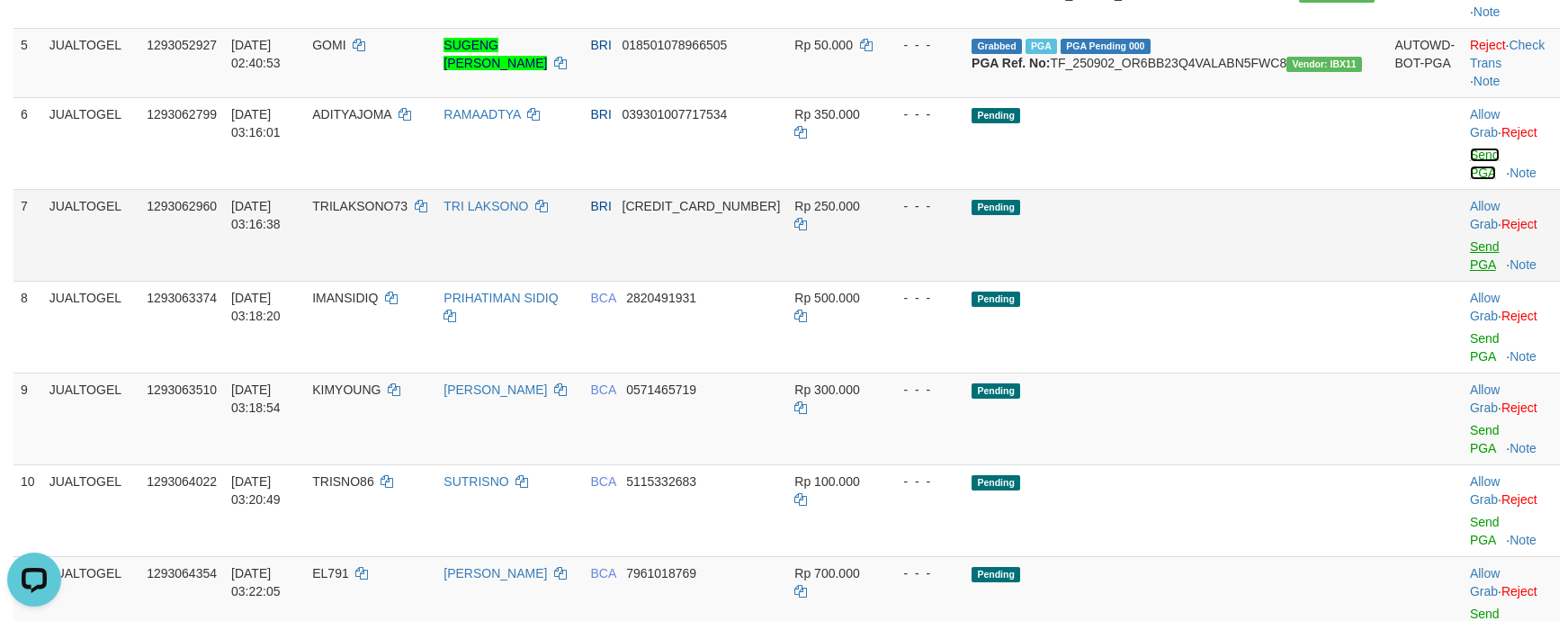
scroll to position [0, 0]
click at [1470, 261] on link "Send PGA" at bounding box center [1484, 256] width 30 height 33
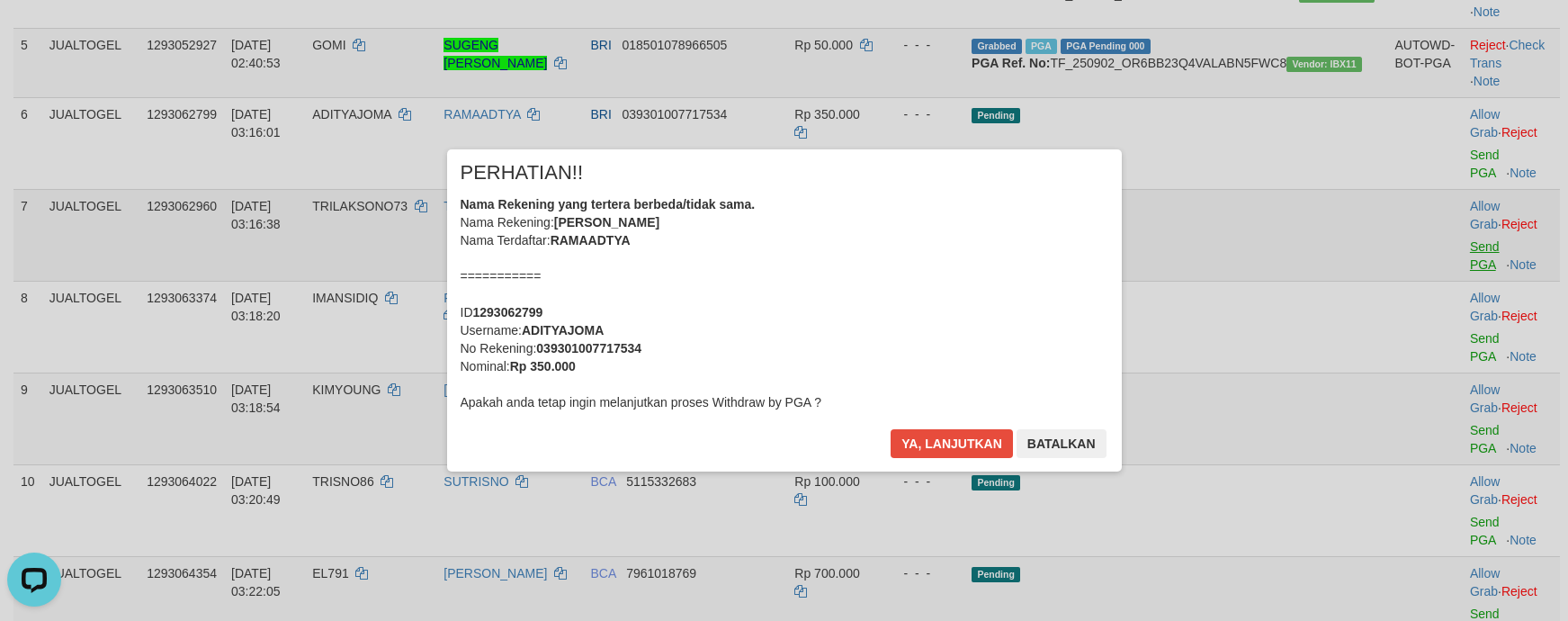
click at [1455, 313] on div "× PERHATIAN!! Nama Rekening yang tertera berbeda/tidak sama. Nama Rekening: RAM…" at bounding box center [784, 310] width 1568 height 394
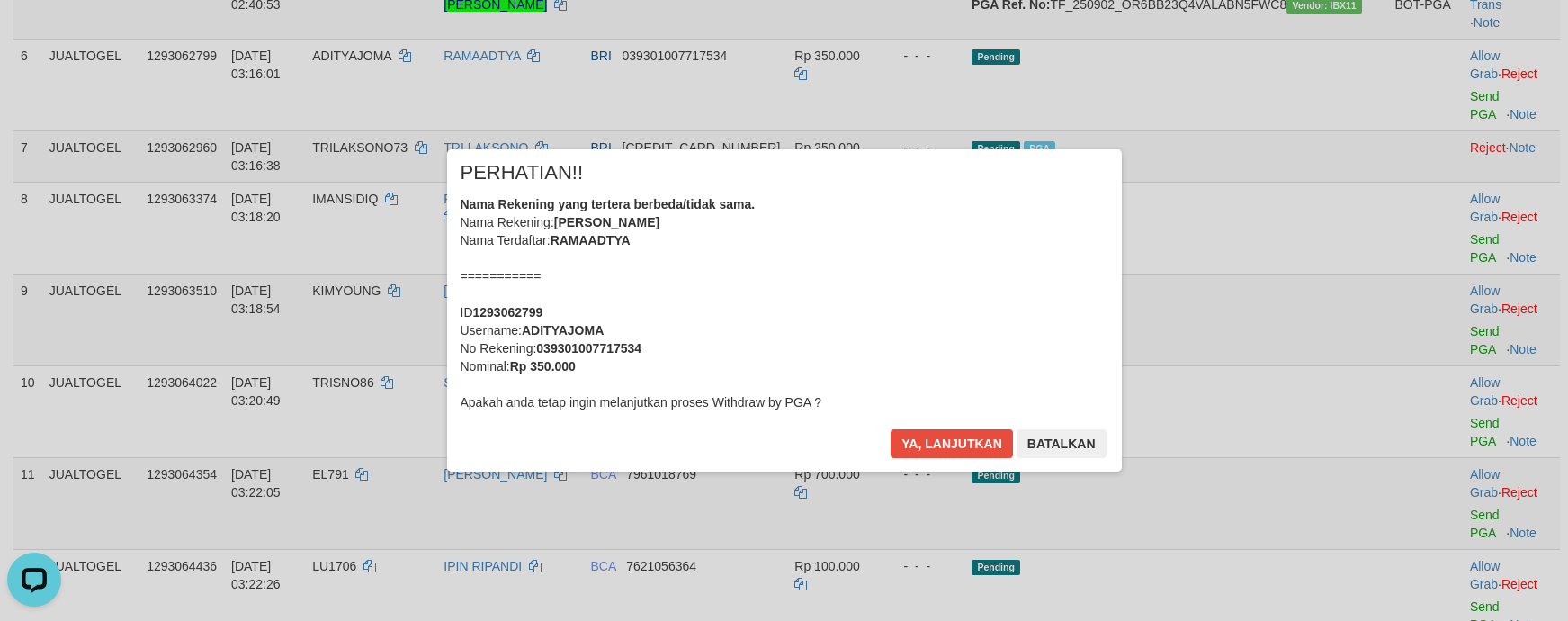
scroll to position [1052, 0]
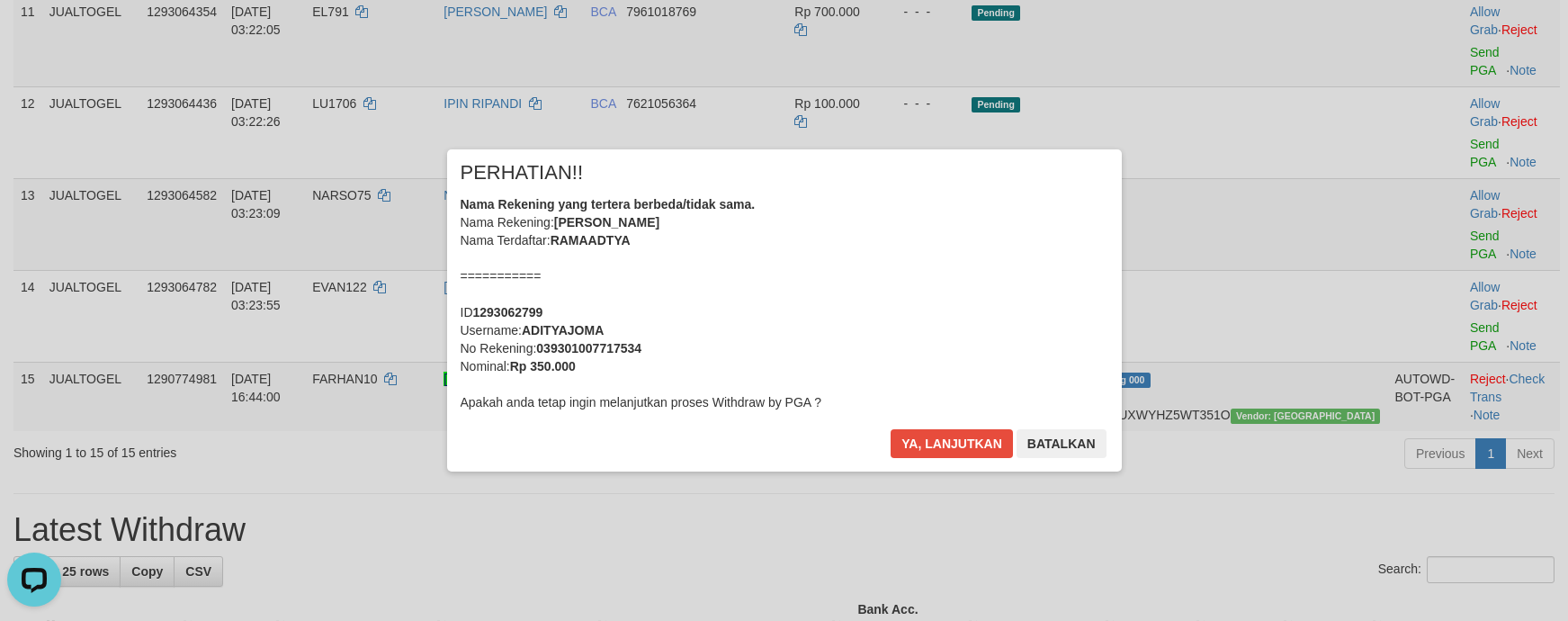
click at [1008, 303] on div "Nama Rekening yang tertera berbeda/tidak sama. Nama Rekening: RAMA ADTYA Nama T…" at bounding box center [784, 303] width 648 height 216
click at [891, 430] on button "Ya, lanjutkan" at bounding box center [951, 444] width 122 height 29
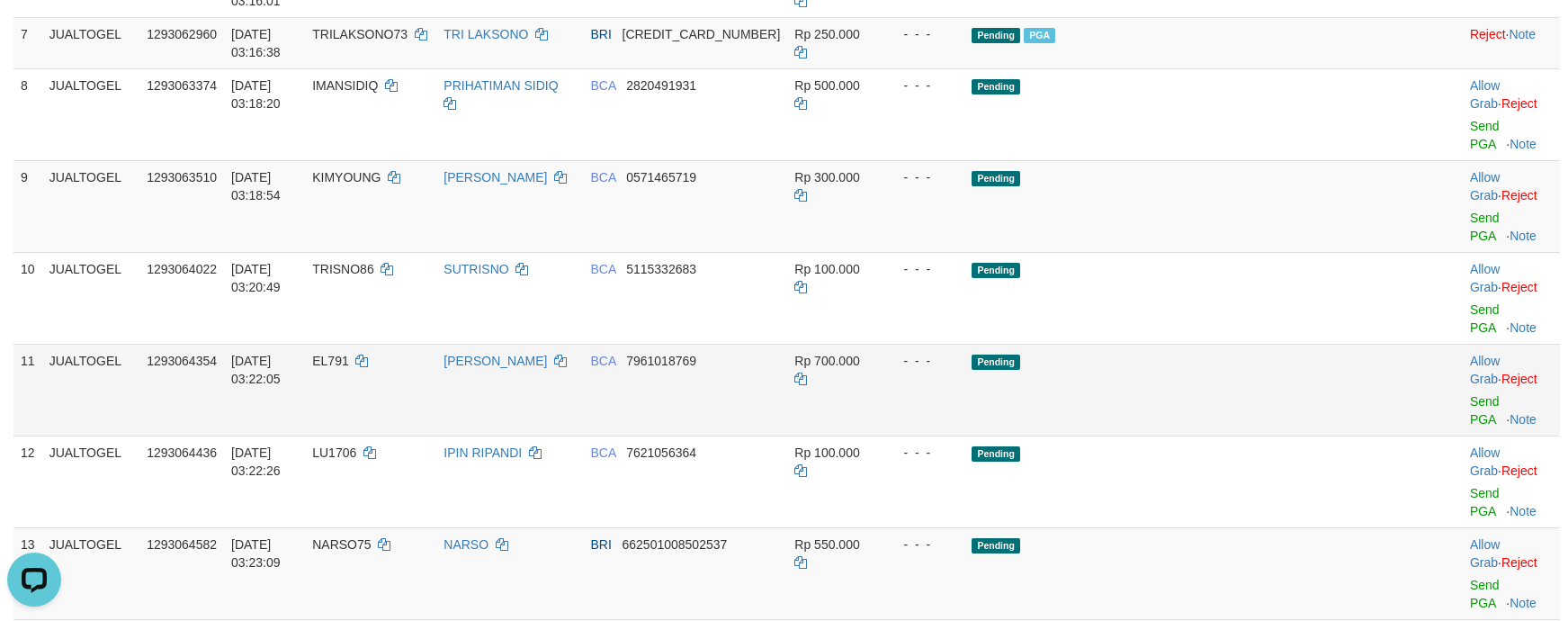
scroll to position [624, 0]
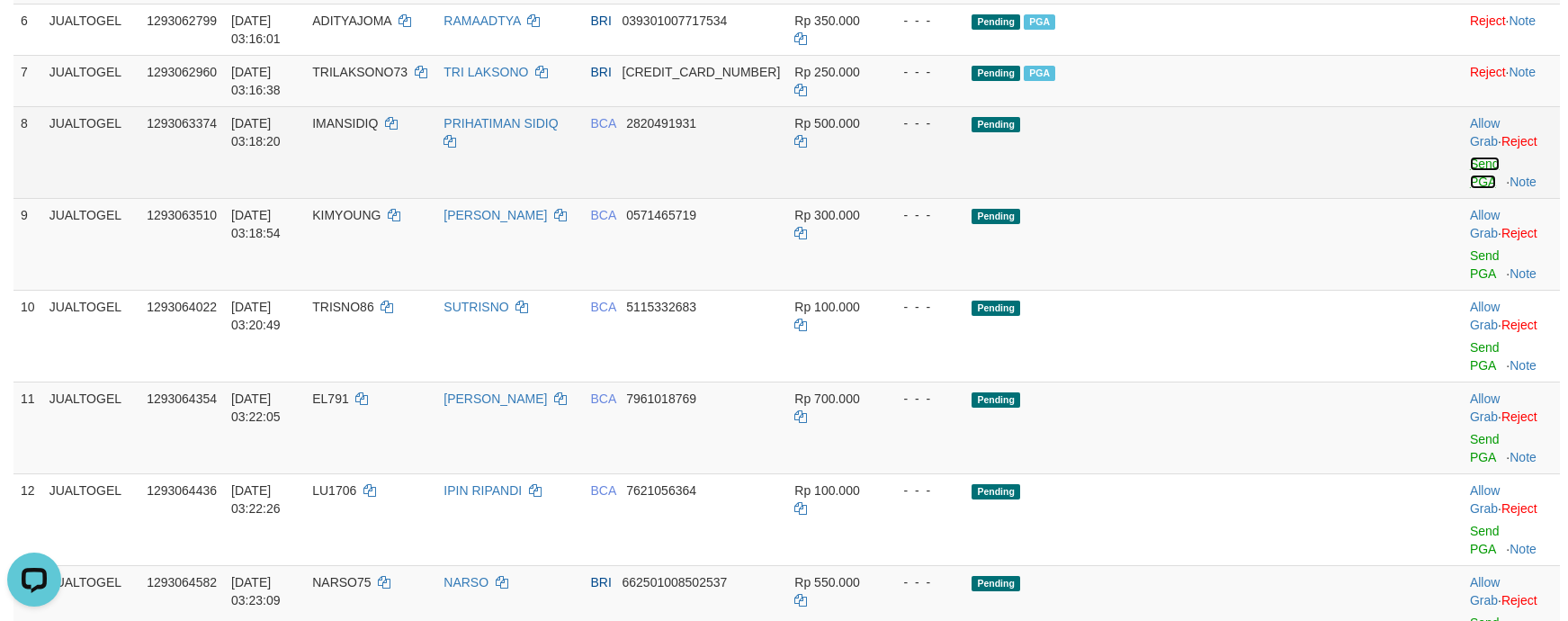
click at [1470, 187] on link "Send PGA" at bounding box center [1484, 173] width 30 height 33
click at [1470, 248] on link "Send PGA" at bounding box center [1484, 264] width 30 height 33
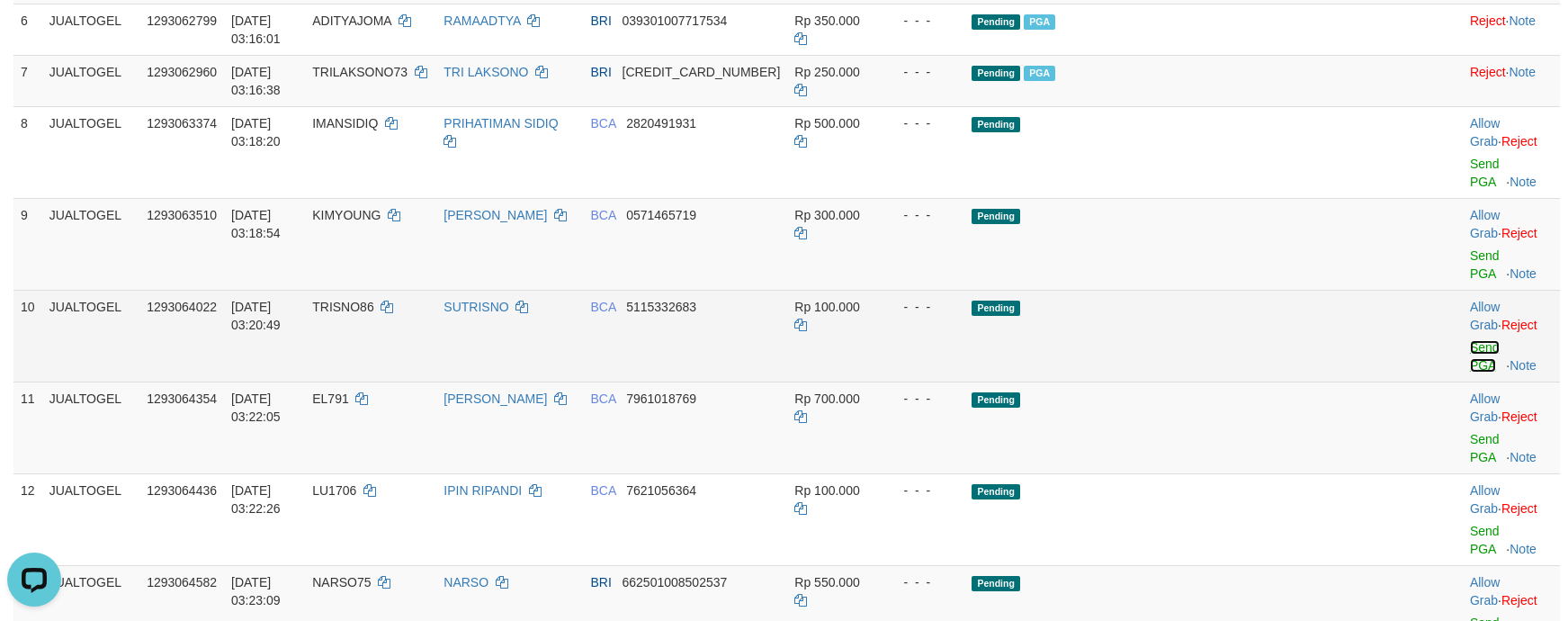
click at [1470, 340] on link "Send PGA" at bounding box center [1484, 357] width 30 height 33
click at [1470, 426] on div at bounding box center [1511, 428] width 83 height 5
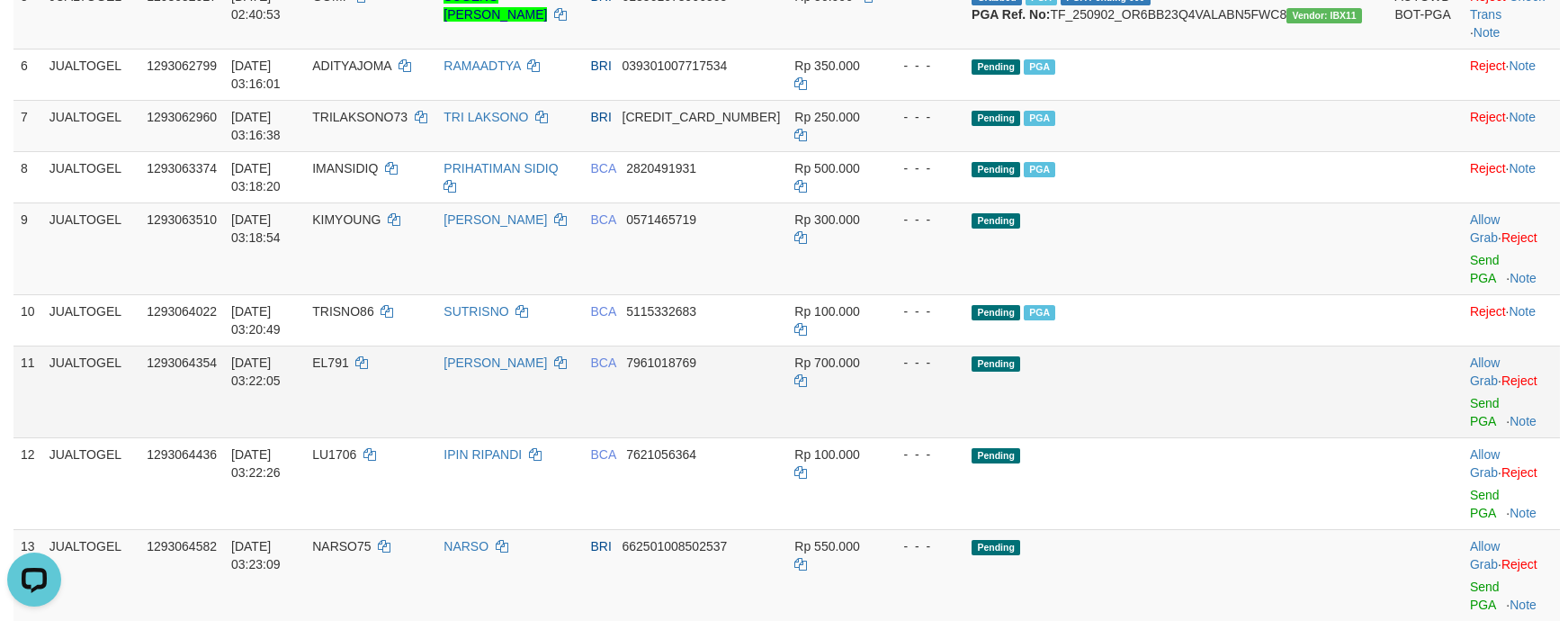
click at [1462, 346] on td "Allow Grab · Reject Send PGA · Note" at bounding box center [1510, 392] width 97 height 92
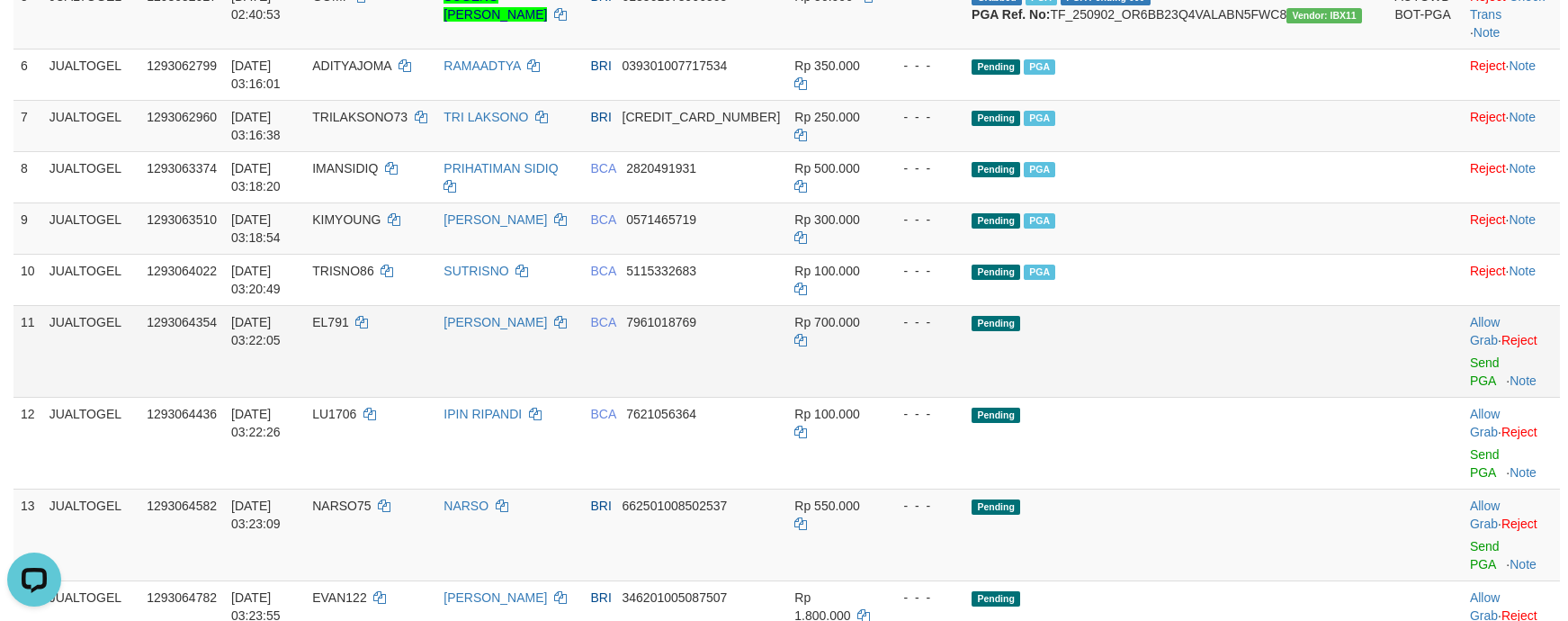
scroll to position [557, 0]
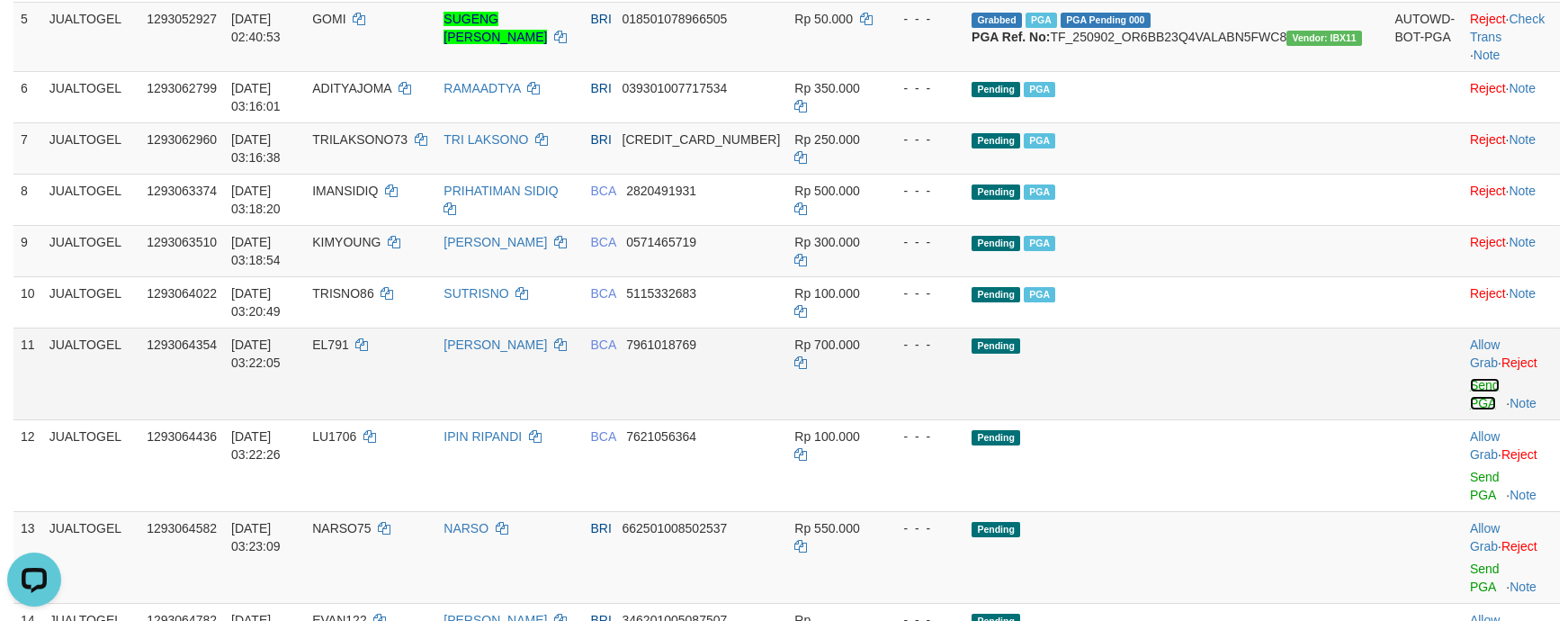
click at [1470, 378] on link "Send PGA" at bounding box center [1484, 394] width 30 height 33
click at [1470, 470] on link "Send PGA" at bounding box center [1484, 486] width 30 height 33
click at [1470, 561] on link "Send PGA" at bounding box center [1484, 578] width 30 height 33
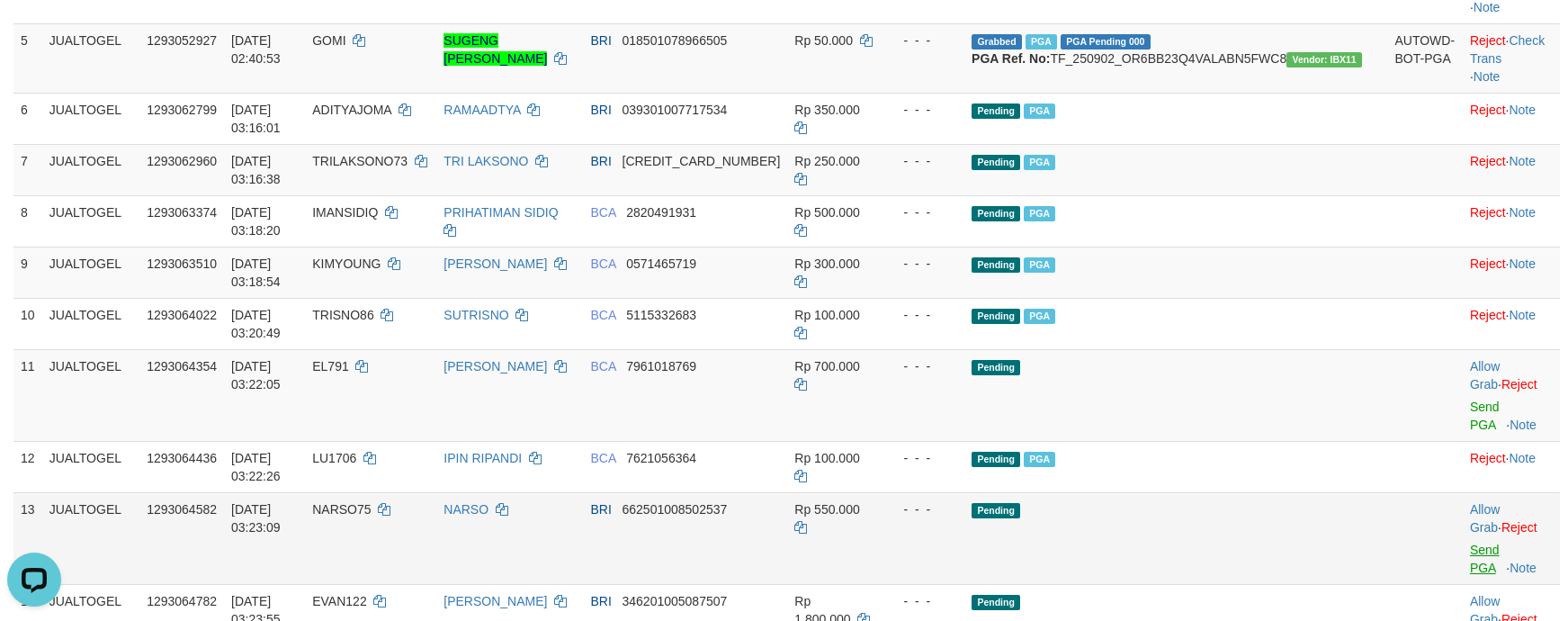
scroll to position [511, 0]
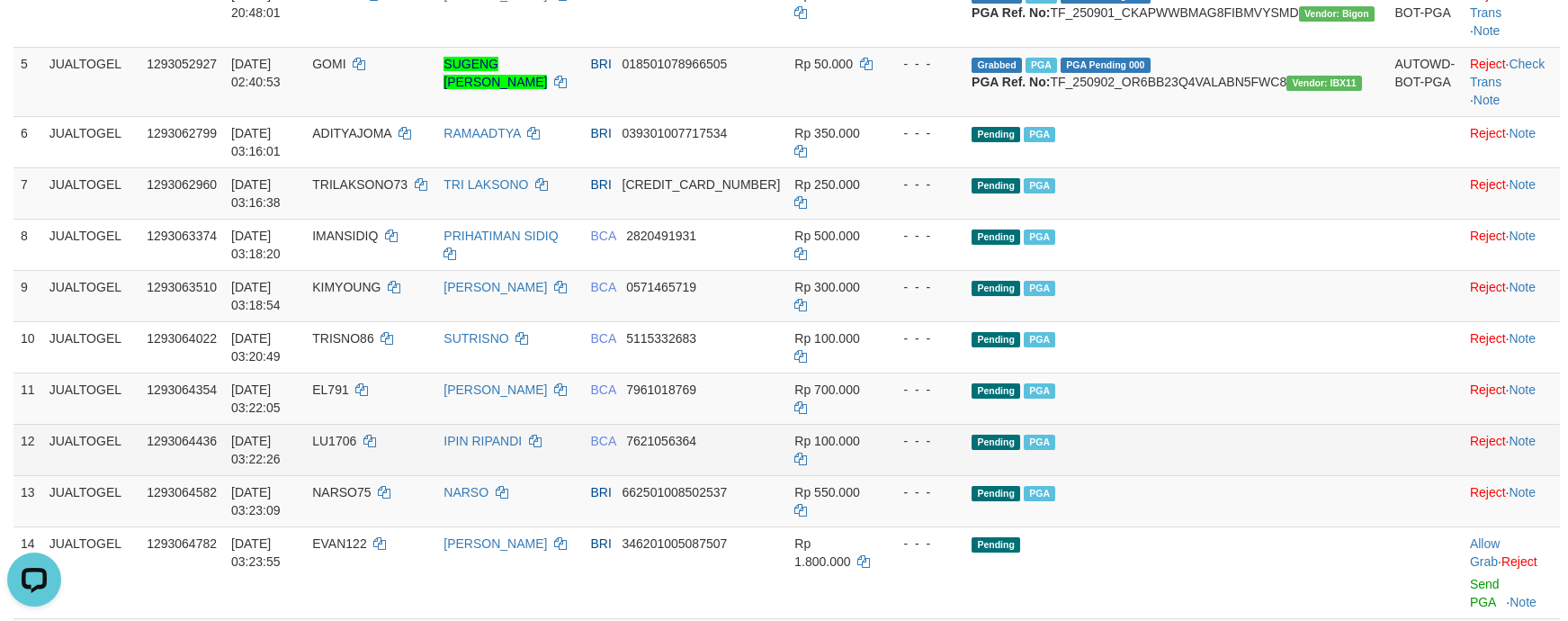
drag, startPoint x: 1125, startPoint y: 417, endPoint x: 1135, endPoint y: 411, distance: 11.7
click at [1134, 424] on td "Pending PGA" at bounding box center [1176, 449] width 423 height 51
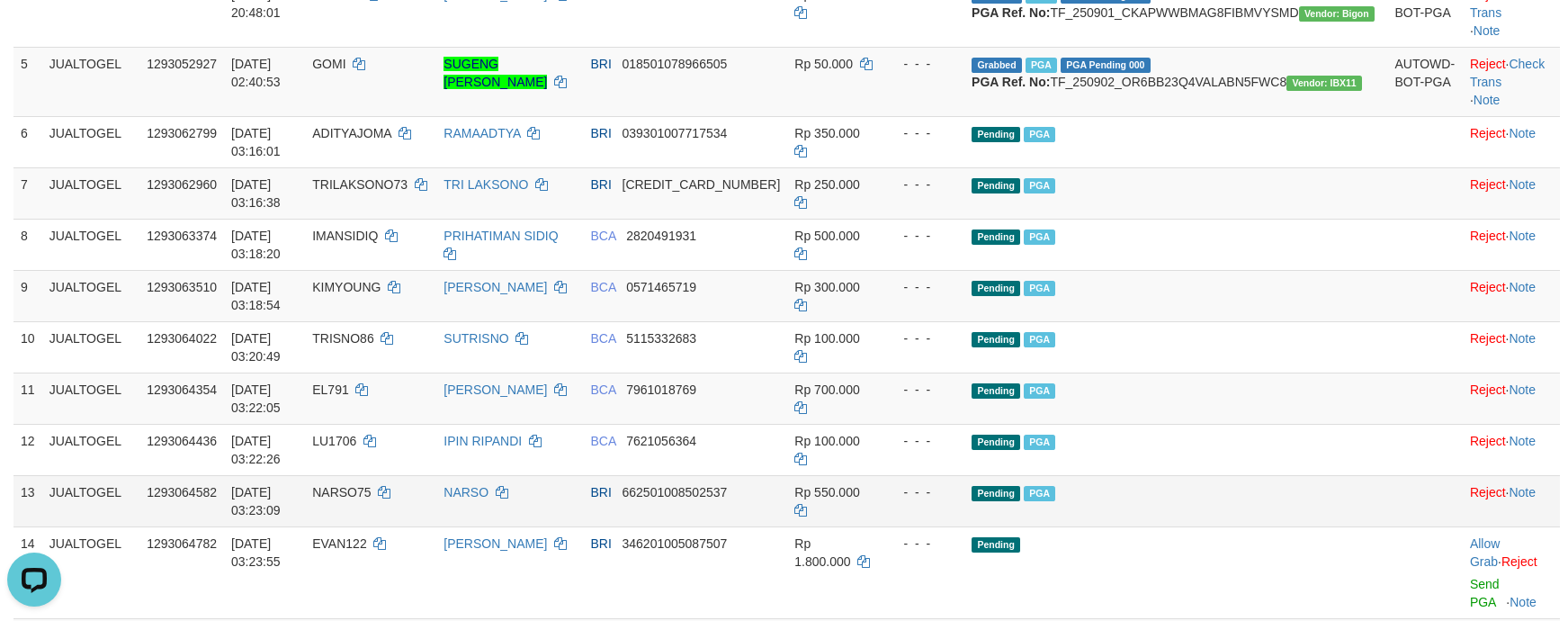
click at [1277, 475] on td "Pending PGA" at bounding box center [1176, 500] width 423 height 51
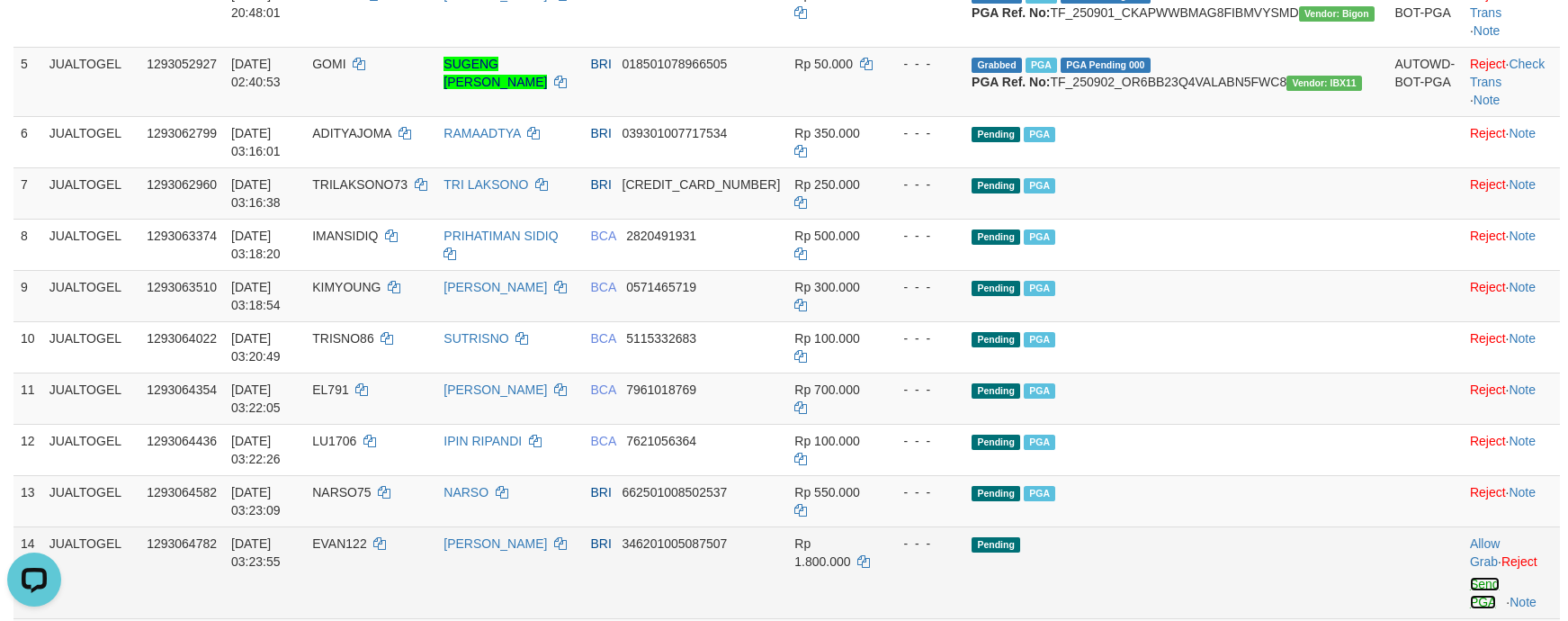
click at [1470, 577] on link "Send PGA" at bounding box center [1484, 593] width 30 height 33
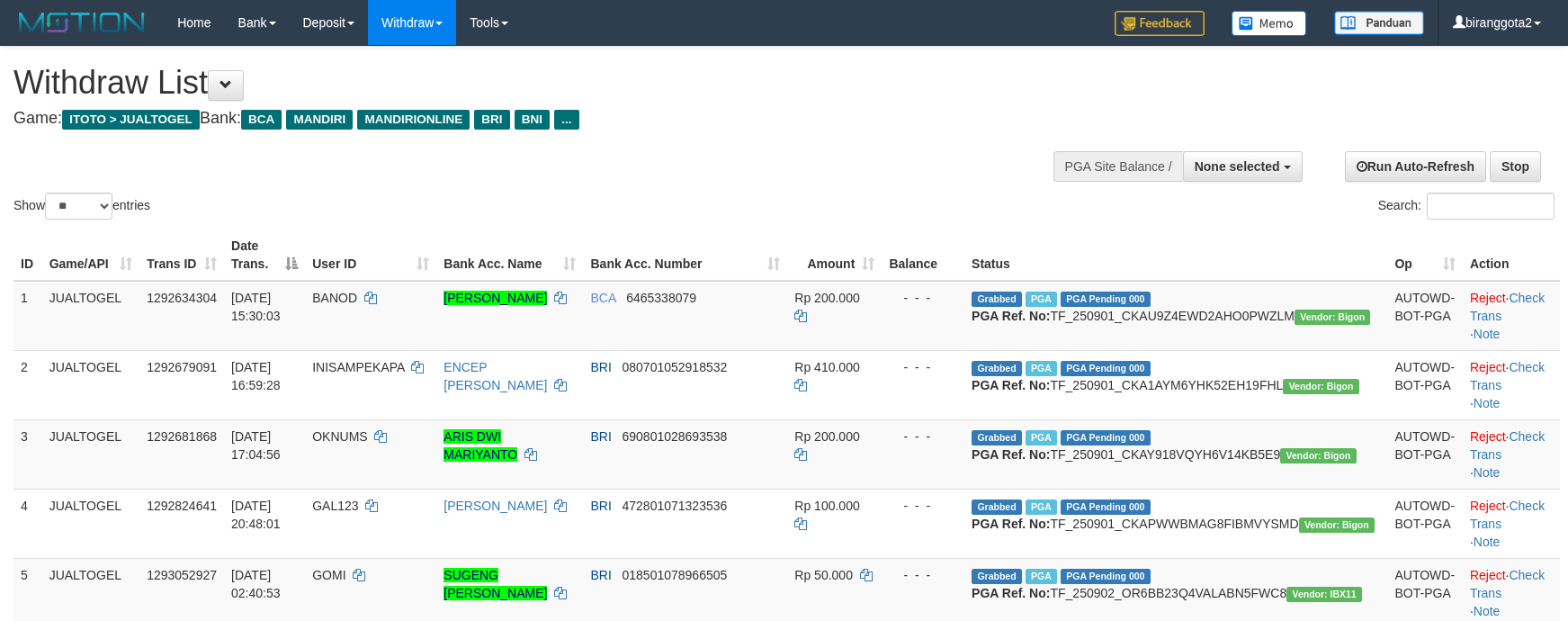
select select
select select "**"
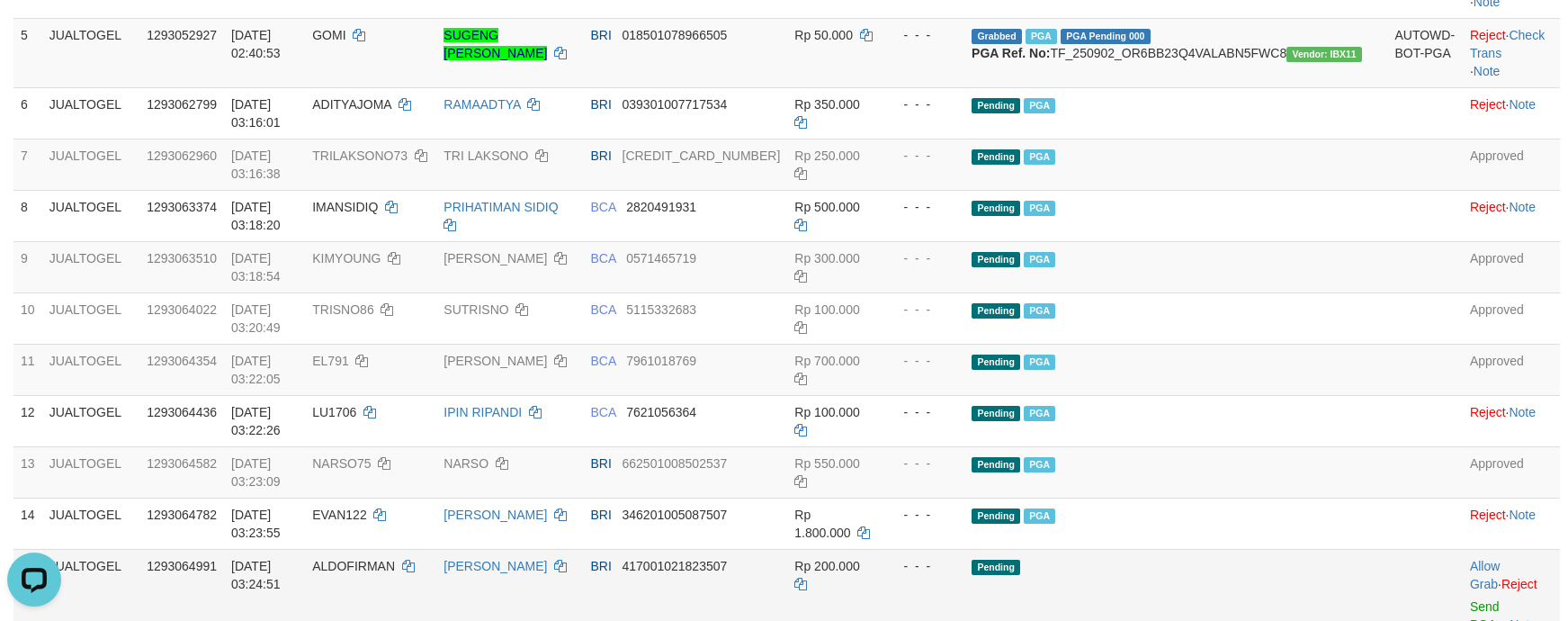
click at [1225, 549] on td "Pending" at bounding box center [1176, 595] width 423 height 92
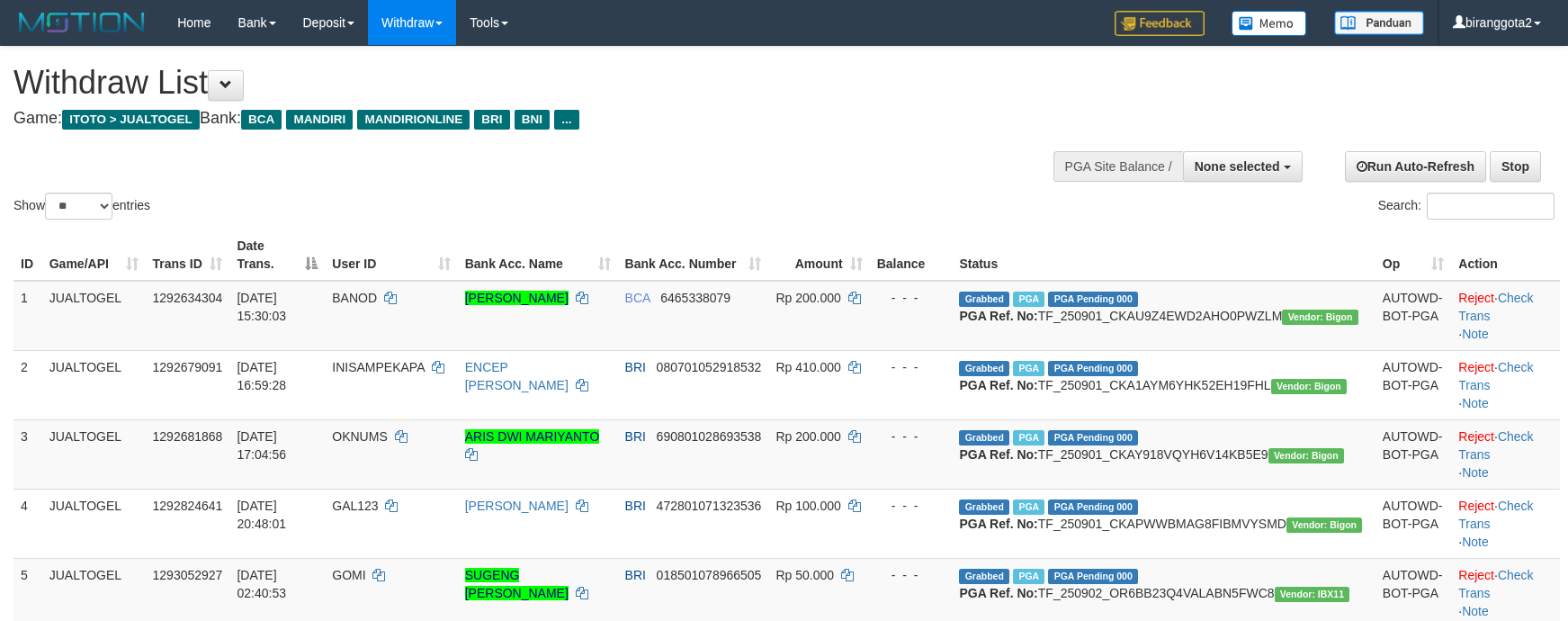
select select
select select "**"
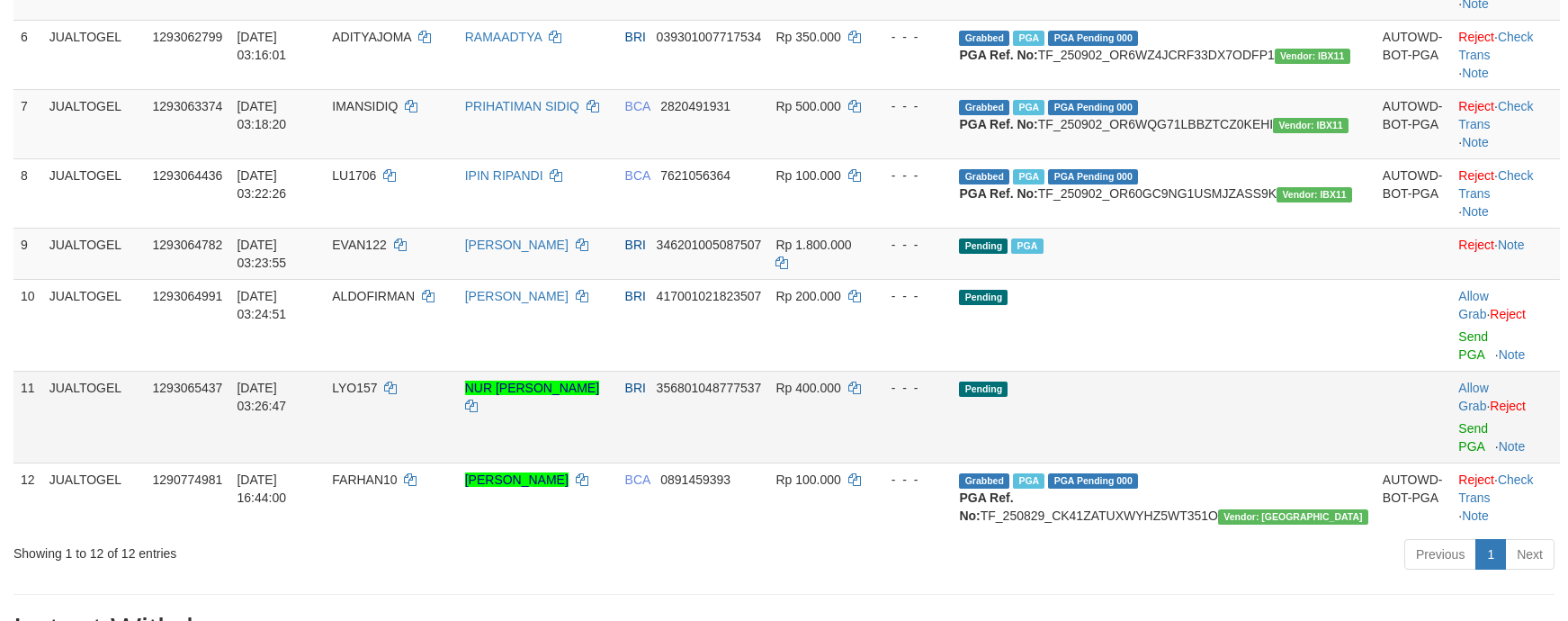
scroll to position [540, 0]
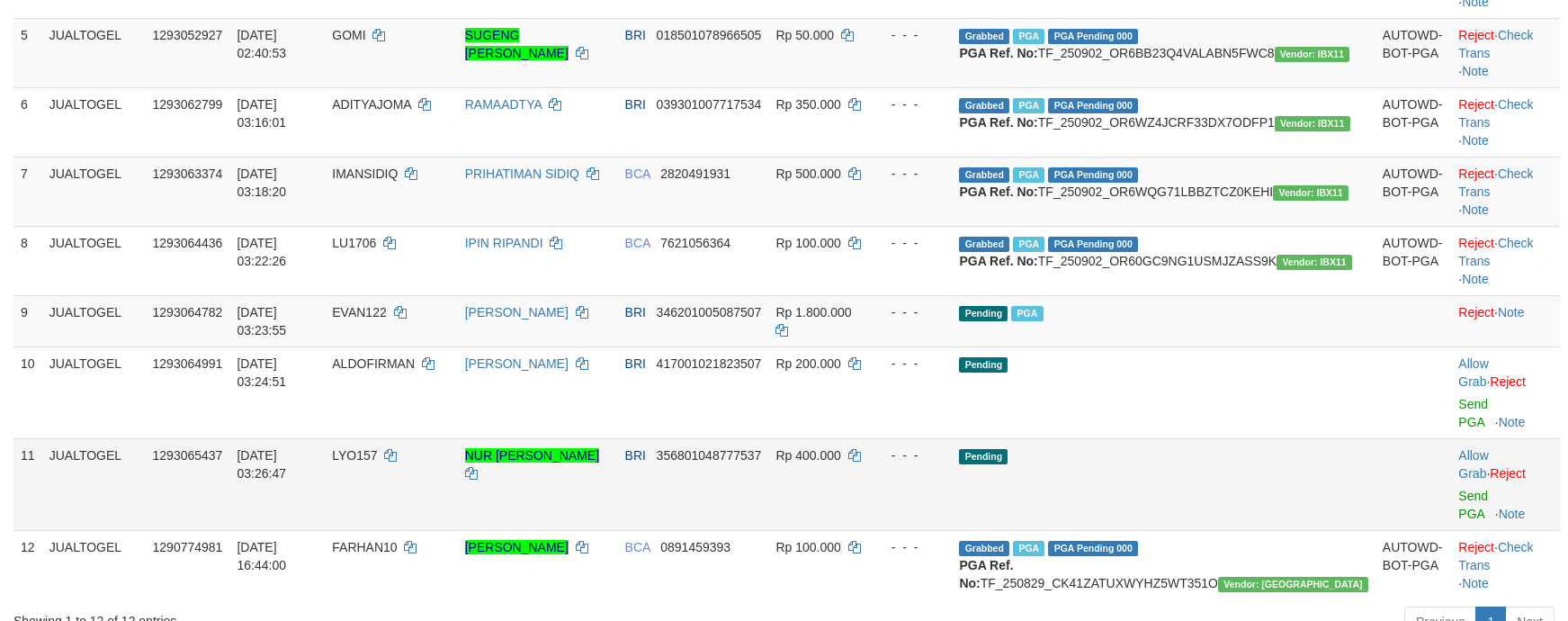
click at [1376, 531] on td at bounding box center [1413, 484] width 76 height 92
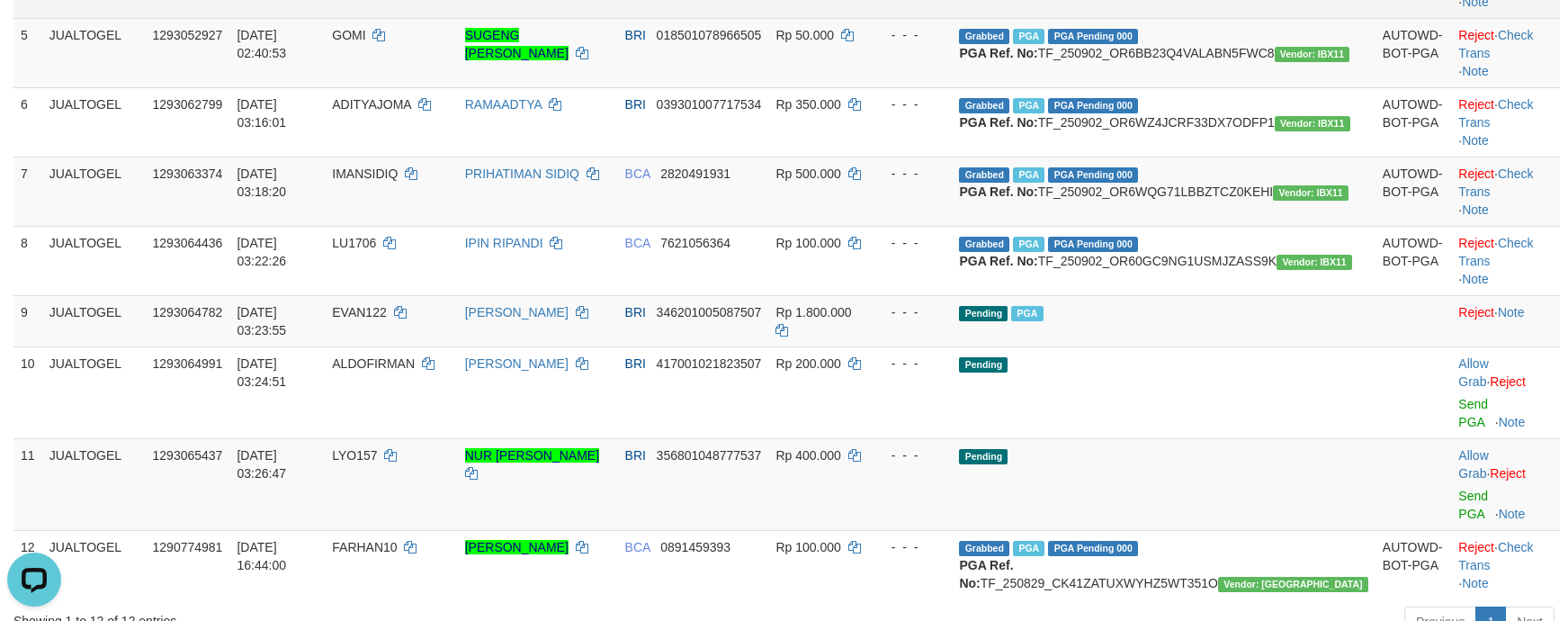
scroll to position [0, 0]
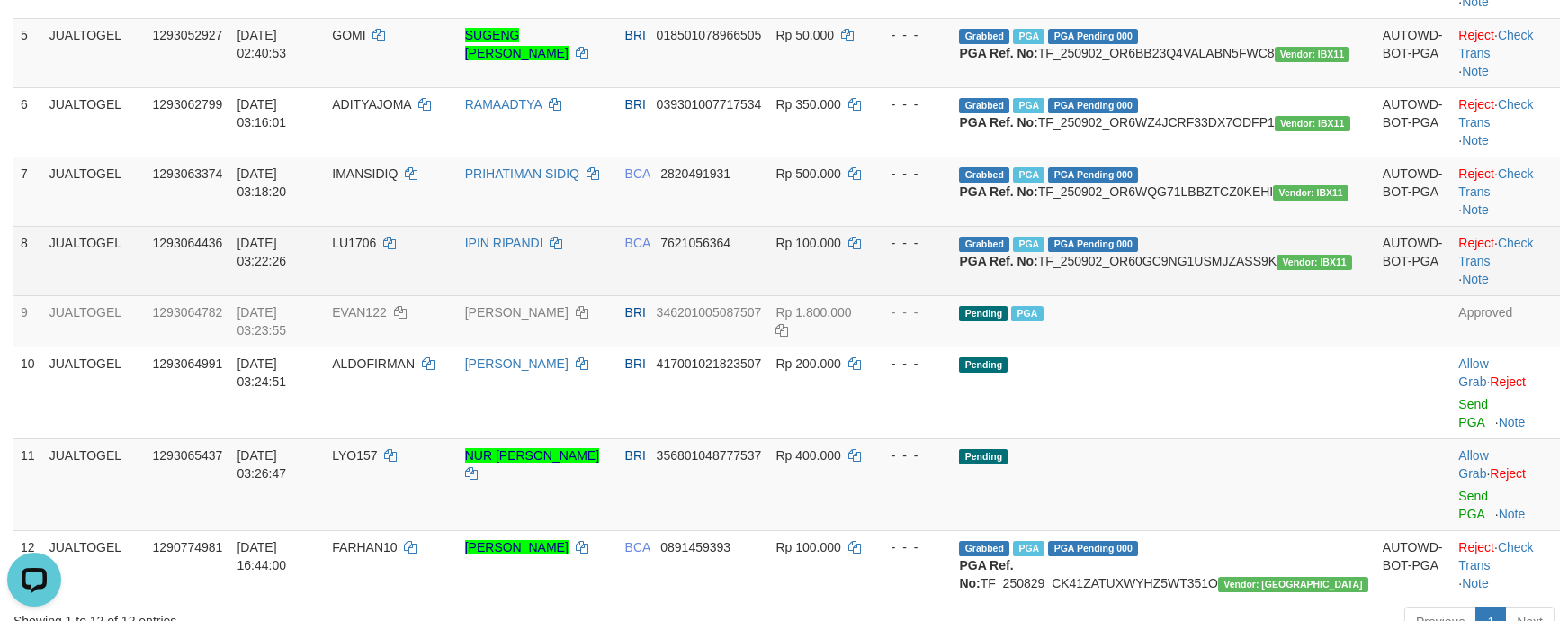
click at [376, 250] on span "LU1706" at bounding box center [355, 242] width 44 height 14
drag, startPoint x: 408, startPoint y: 357, endPoint x: 407, endPoint y: 344, distance: 13.0
click at [376, 250] on span "LU1706" at bounding box center [355, 242] width 44 height 14
copy span "LU1706"
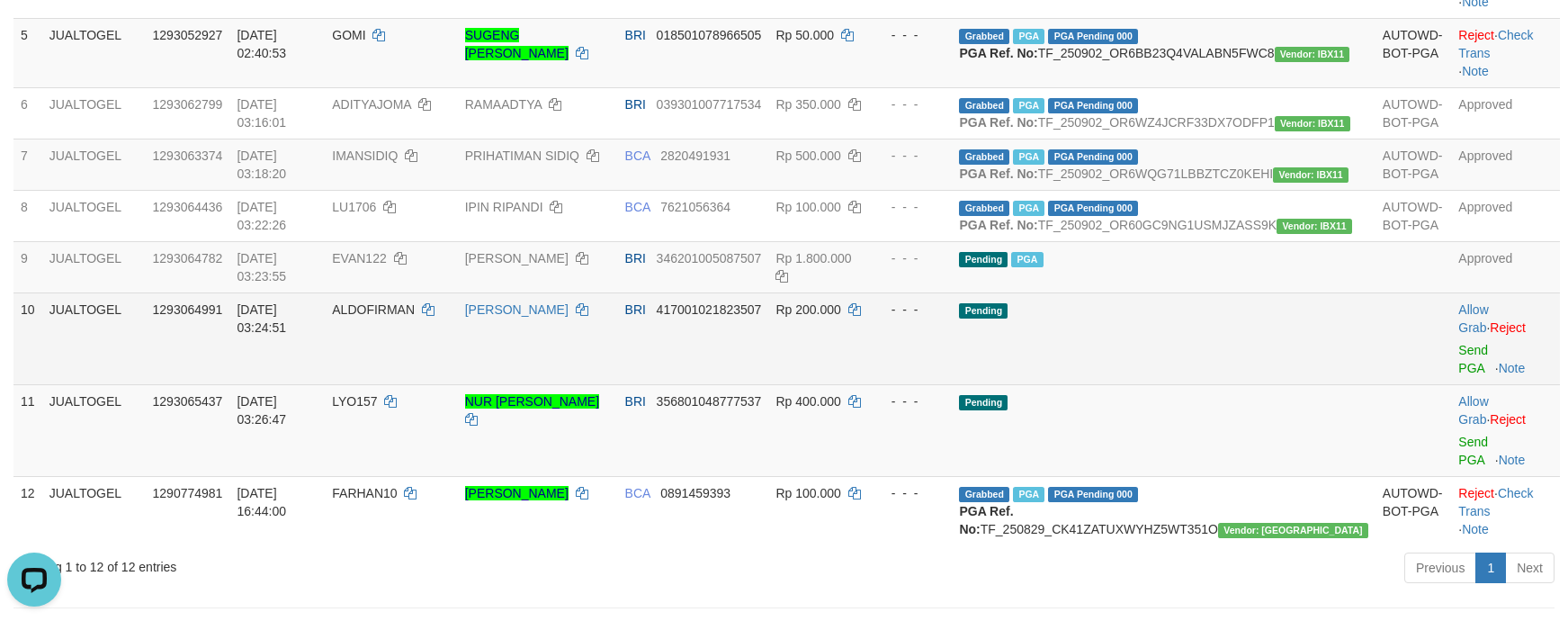
drag, startPoint x: 1202, startPoint y: 467, endPoint x: 1301, endPoint y: 508, distance: 107.2
click at [1223, 385] on td "Pending" at bounding box center [1164, 338] width 423 height 92
click at [1469, 385] on td "Allow Grab · Reject Send PGA · Note" at bounding box center [1505, 338] width 109 height 92
click at [1463, 375] on link "Send PGA" at bounding box center [1473, 360] width 30 height 33
click at [1460, 467] on link "Send PGA" at bounding box center [1473, 451] width 30 height 33
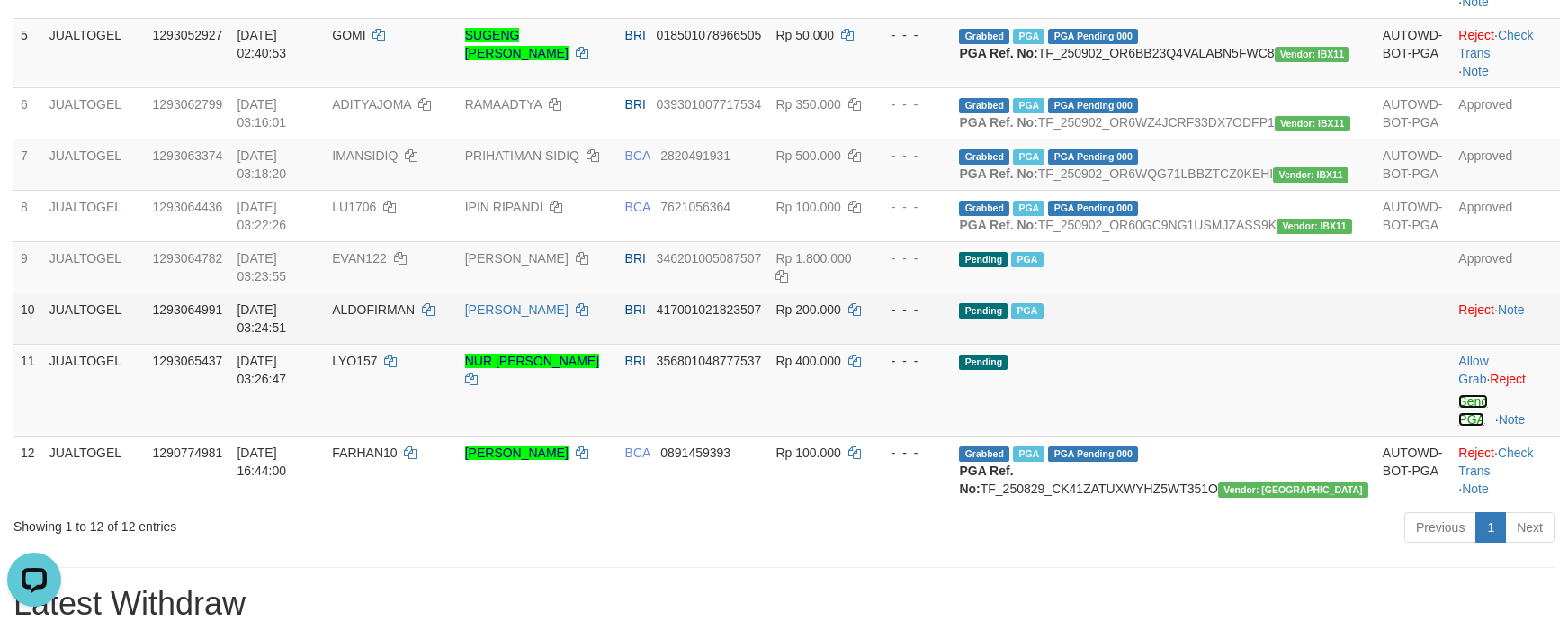
scroll to position [518, 0]
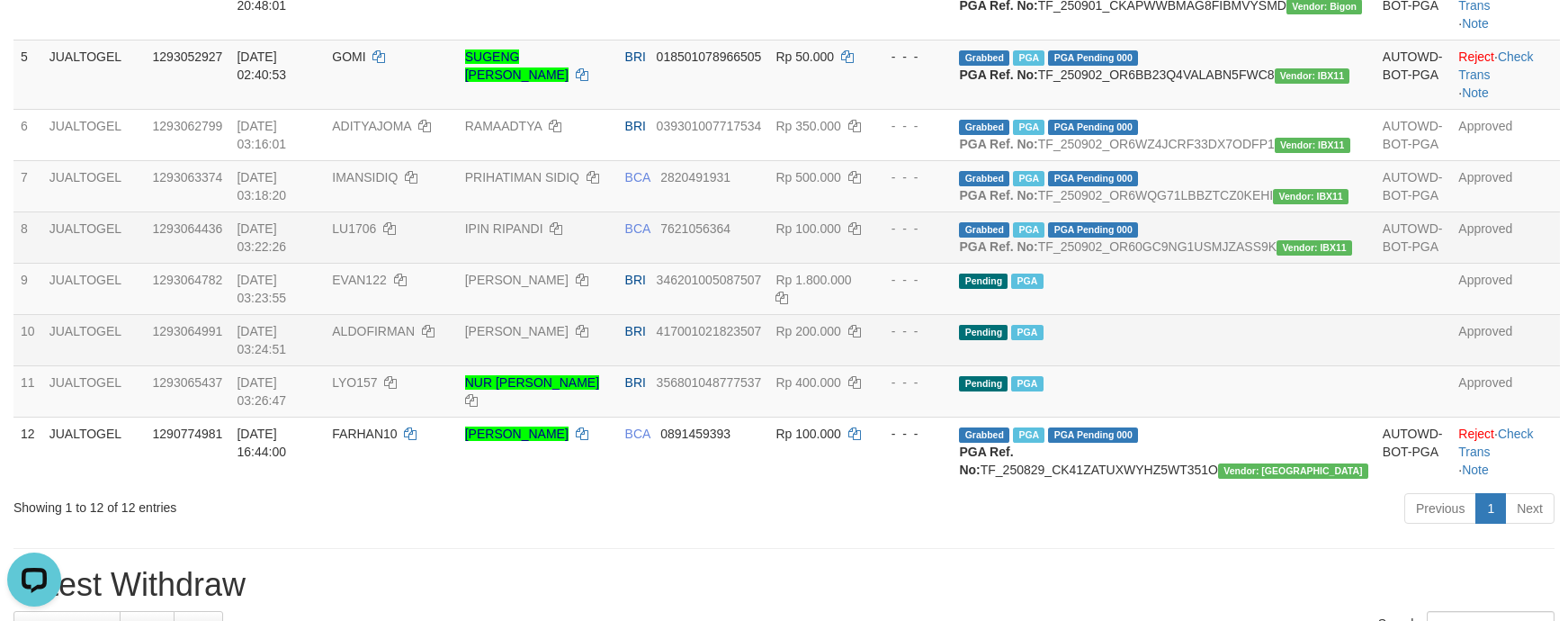
click at [870, 262] on td "Rp 100.000" at bounding box center [819, 236] width 101 height 51
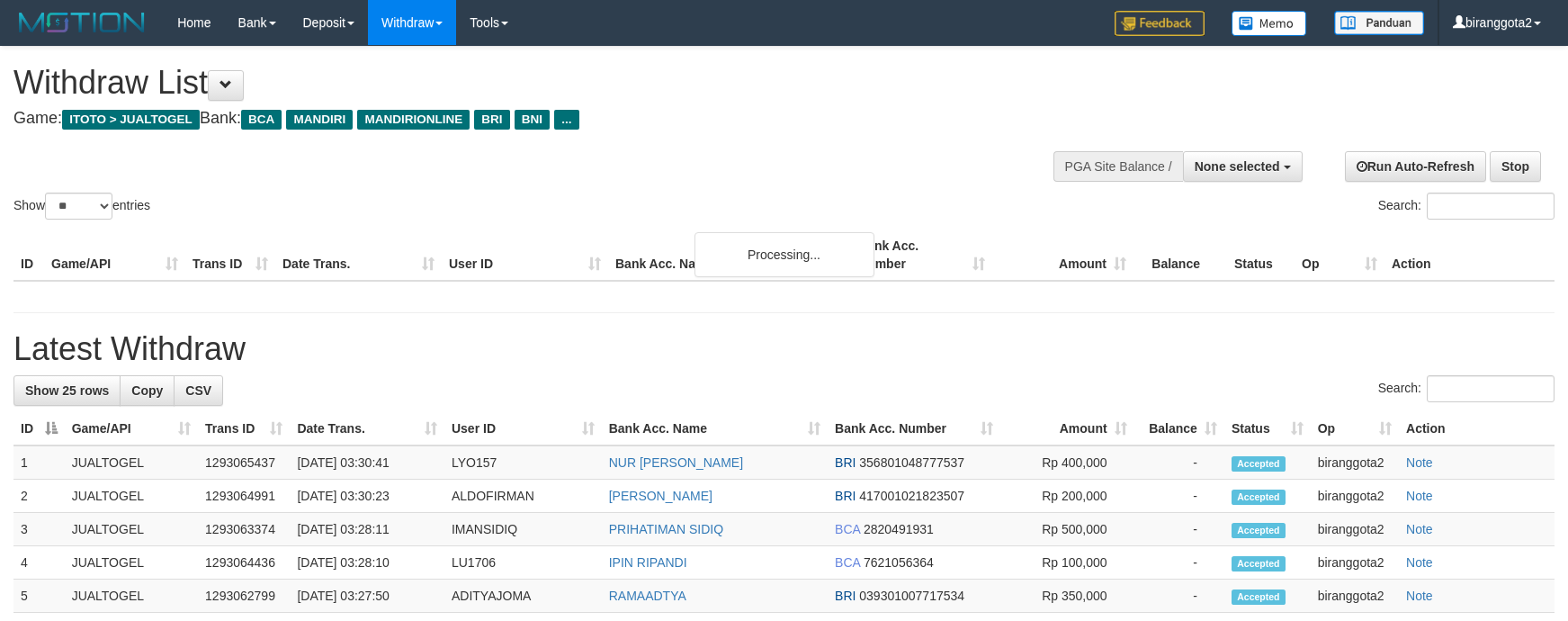
select select
select select "**"
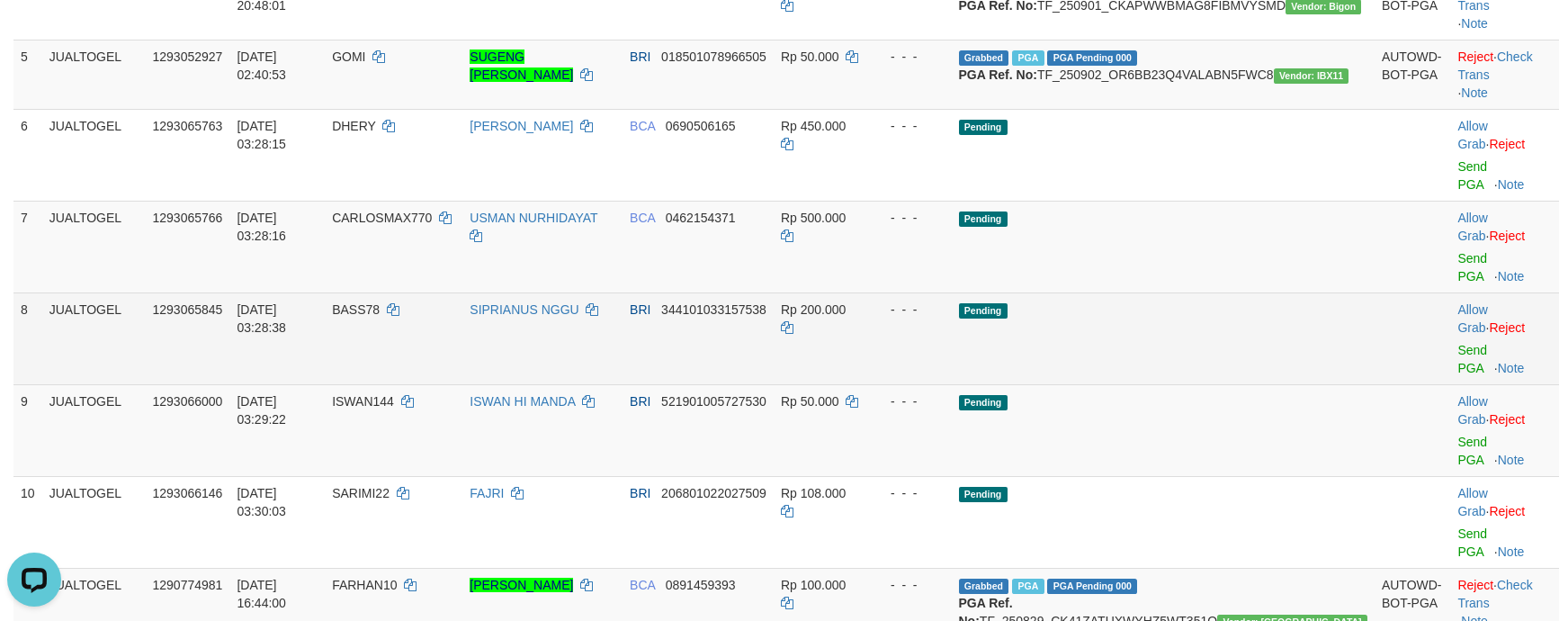
click at [1237, 308] on td "Pending" at bounding box center [1164, 338] width 423 height 92
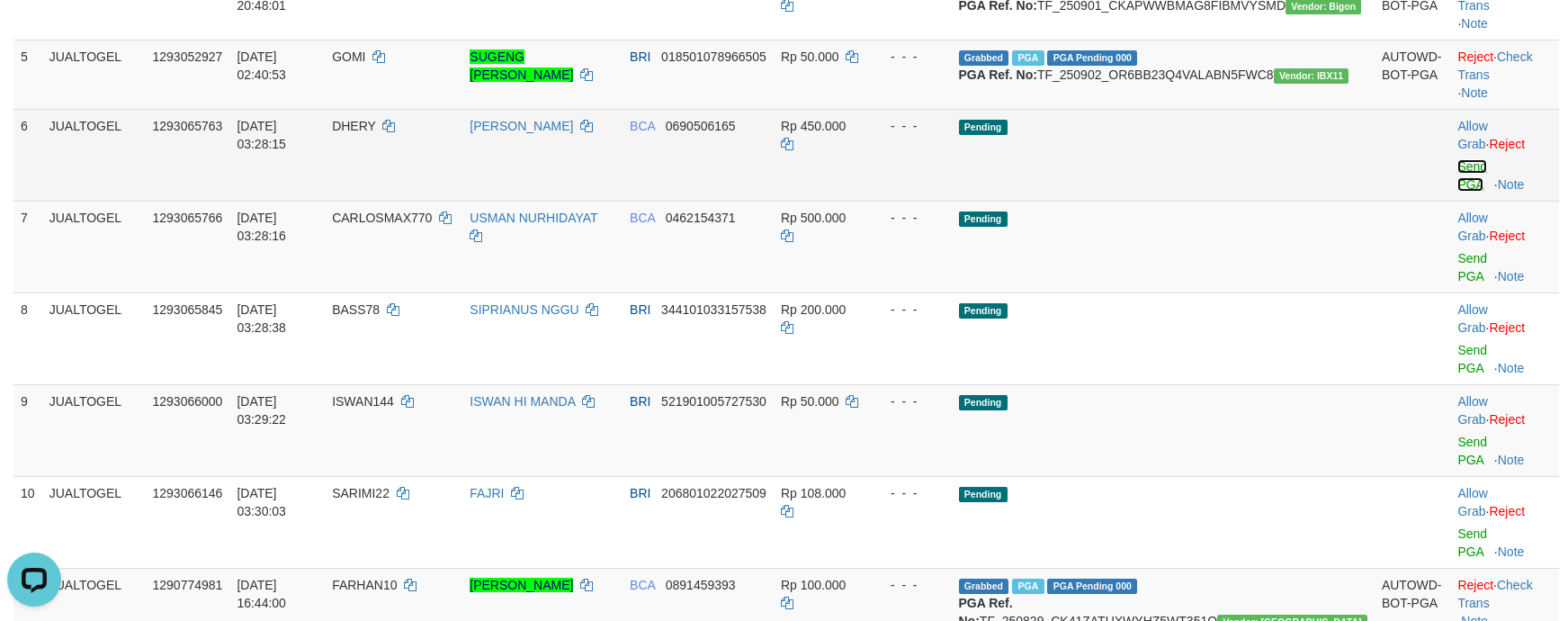
click at [1477, 191] on link "Send PGA" at bounding box center [1472, 176] width 30 height 33
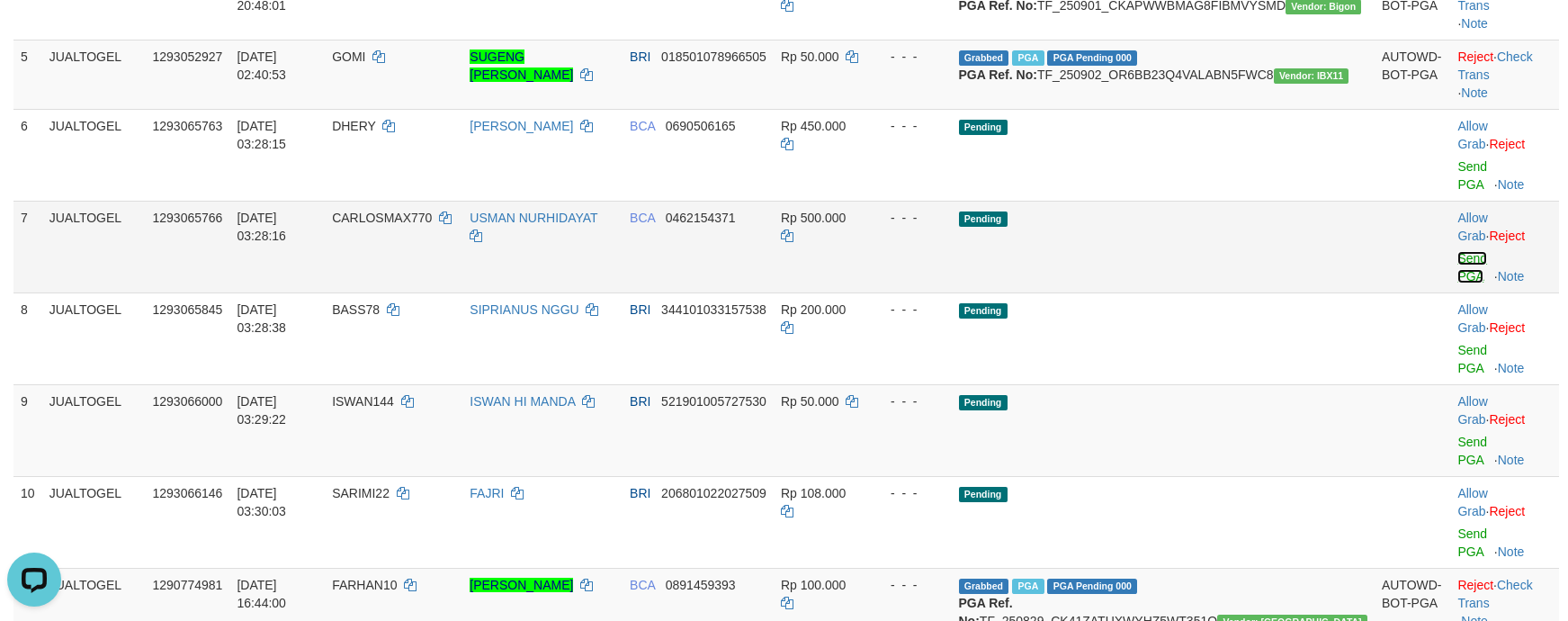
click at [1458, 282] on link "Send PGA" at bounding box center [1472, 267] width 30 height 33
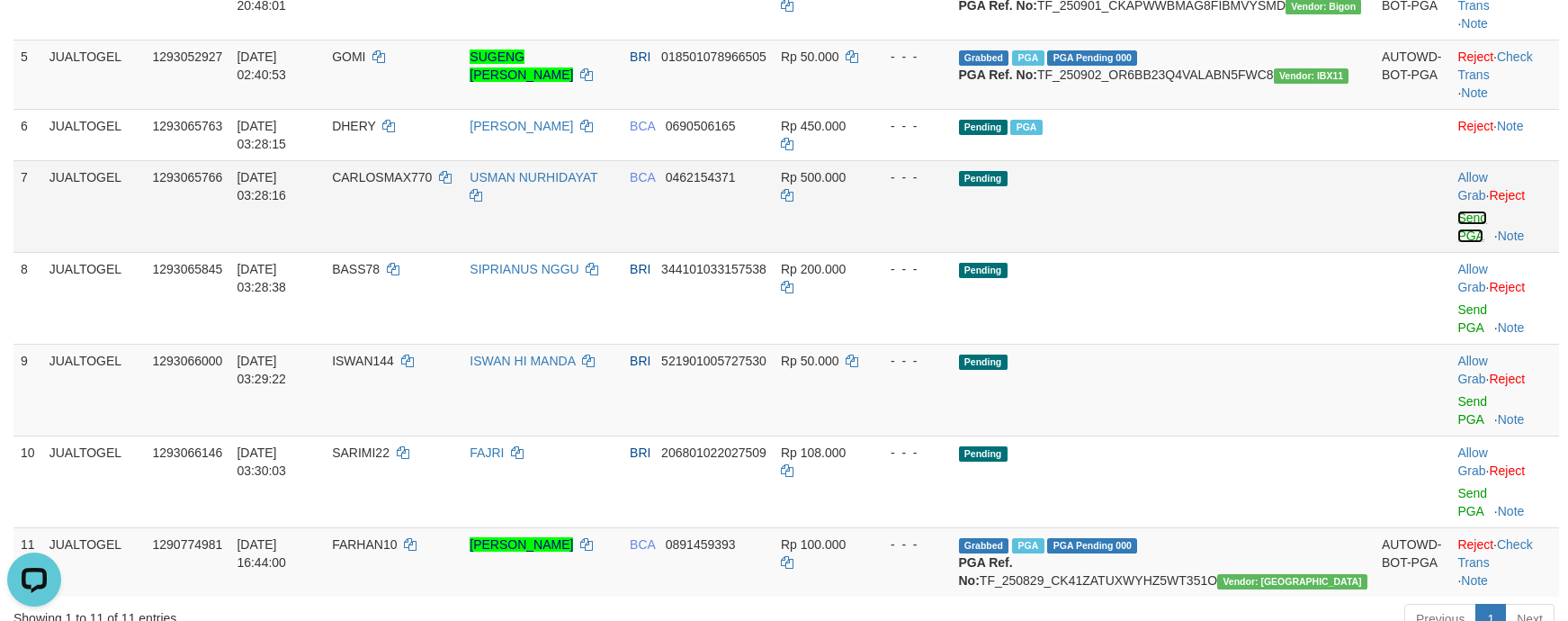
scroll to position [495, 0]
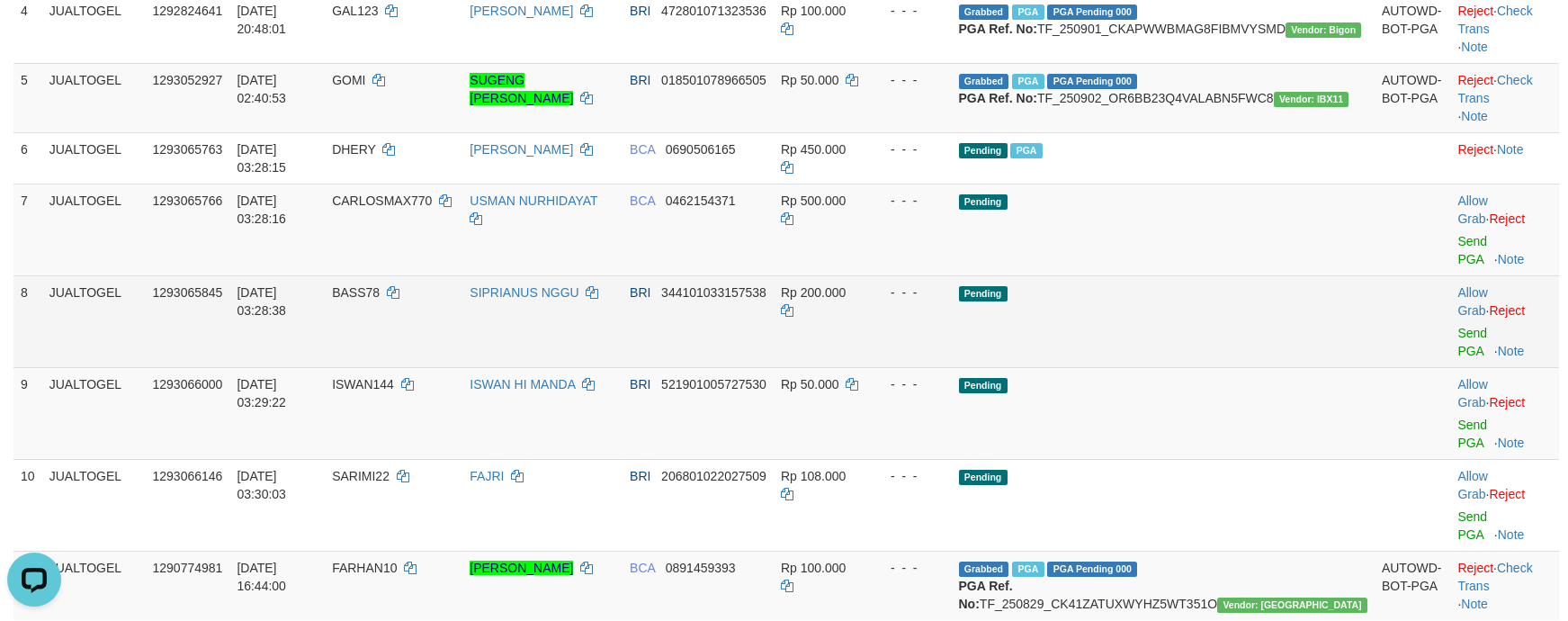
click at [1452, 325] on td "Allow Grab · Reject Send PGA · Note" at bounding box center [1504, 322] width 109 height 92
click at [1458, 337] on link "Send PGA" at bounding box center [1472, 342] width 30 height 33
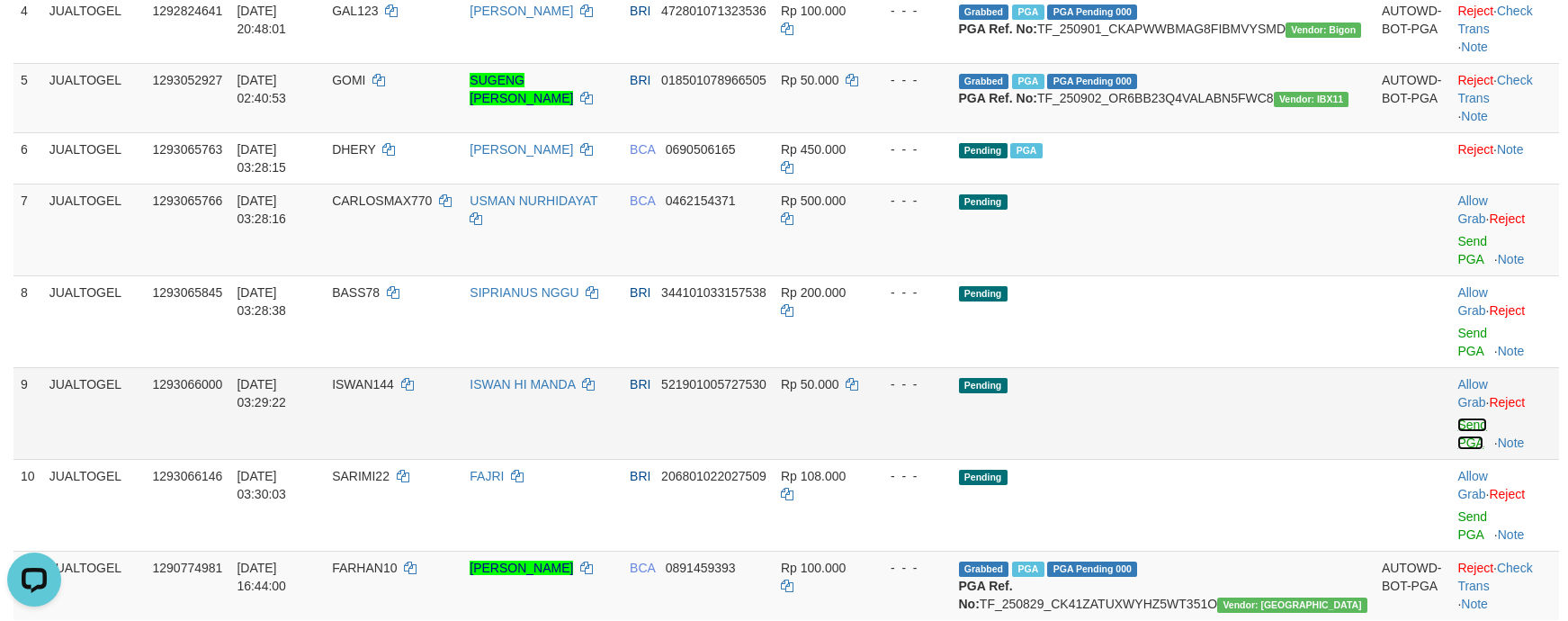
click at [1458, 417] on link "Send PGA" at bounding box center [1472, 434] width 30 height 33
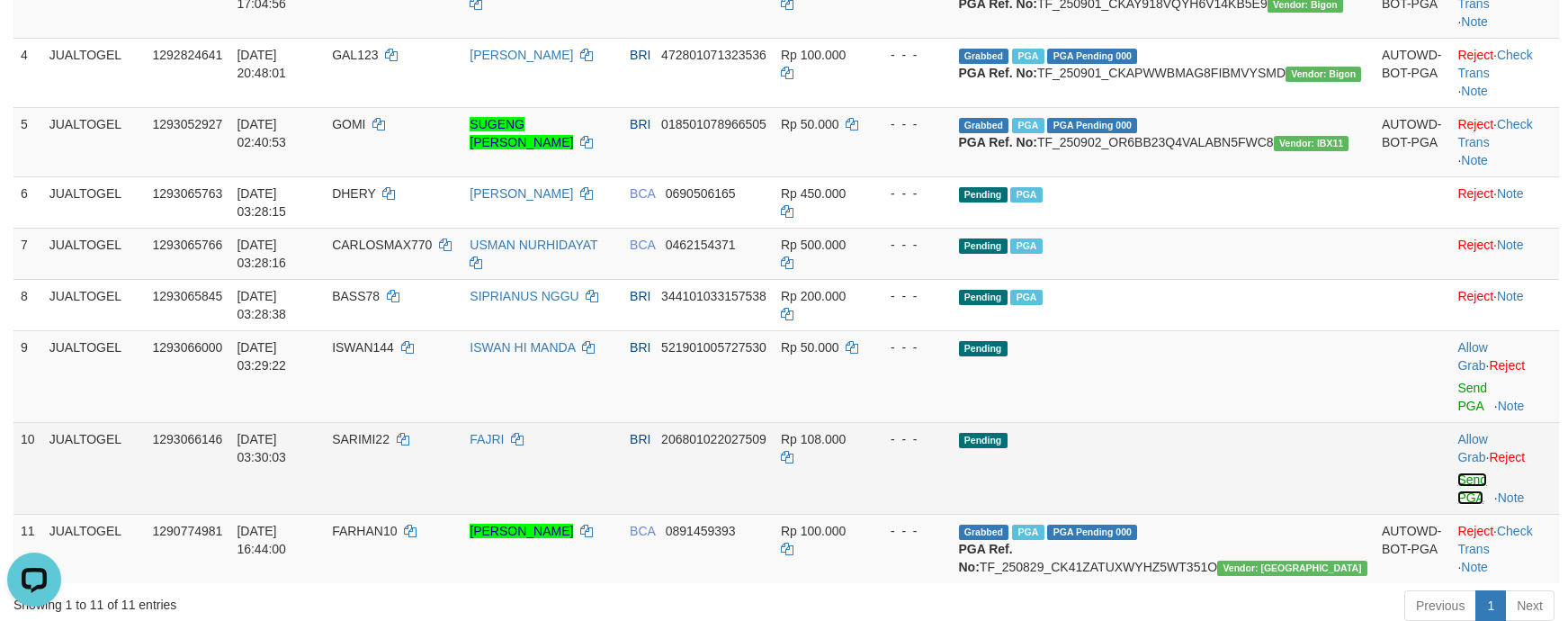
click at [1458, 473] on link "Send PGA" at bounding box center [1472, 489] width 30 height 33
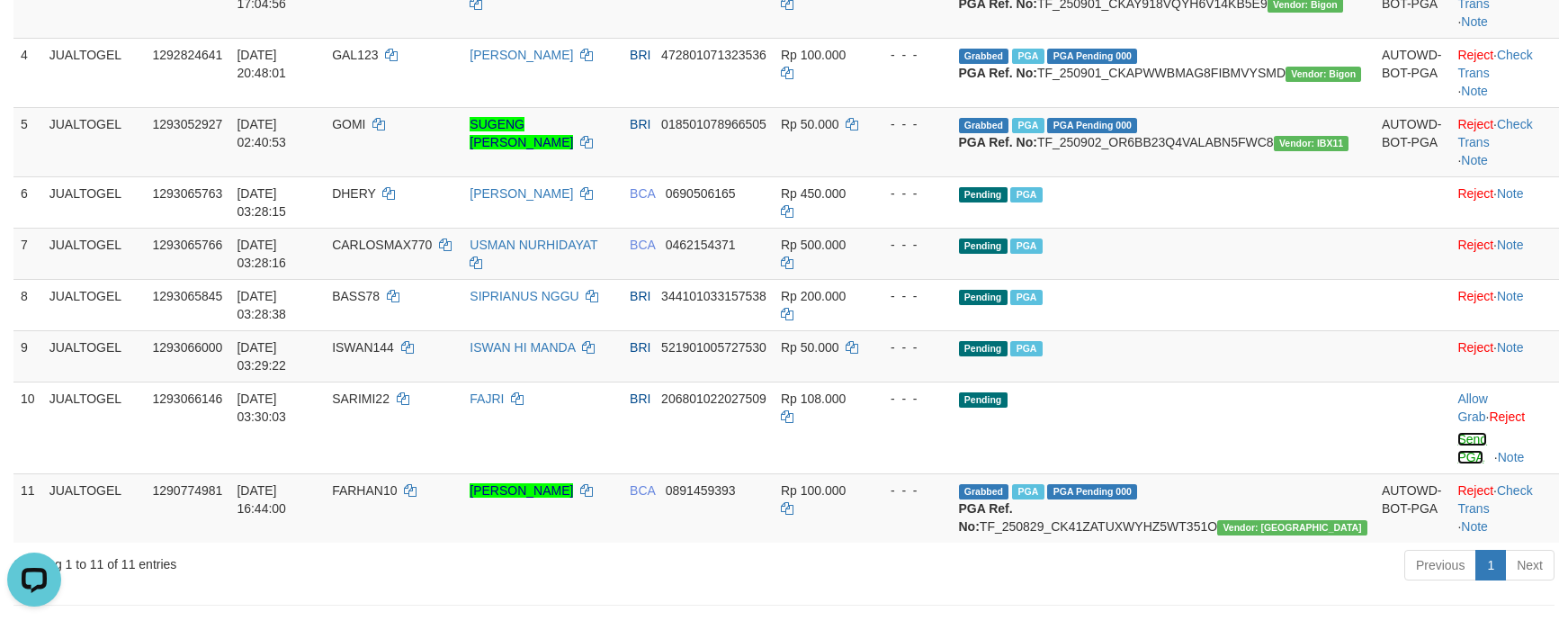
scroll to position [428, 0]
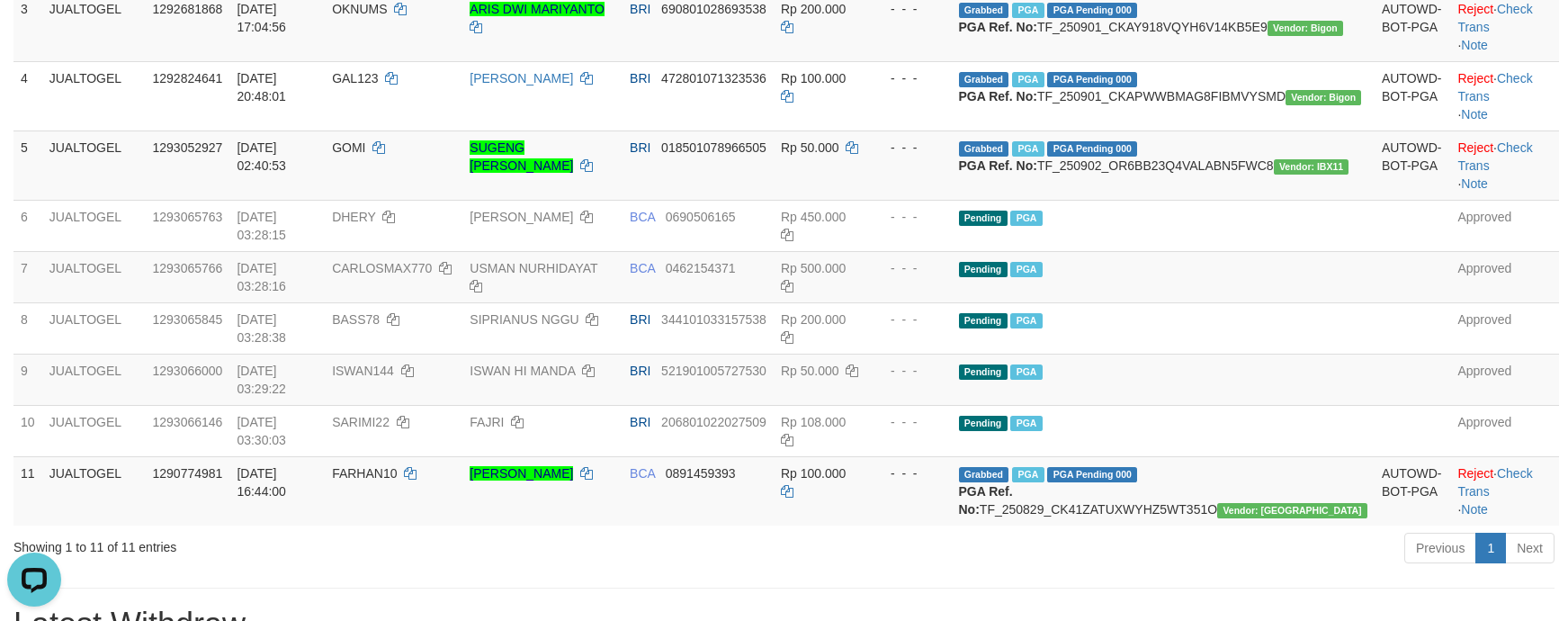
click at [944, 588] on hr at bounding box center [784, 587] width 1541 height 1
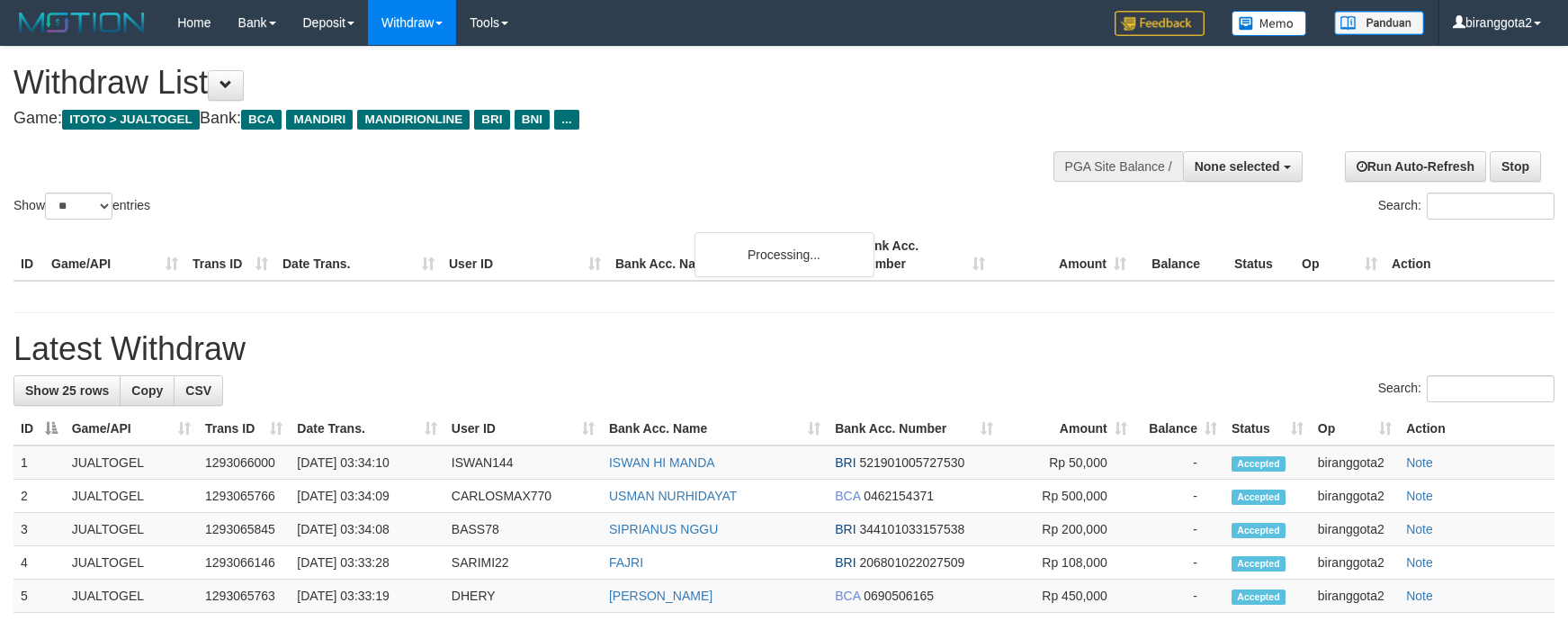
select select
select select "**"
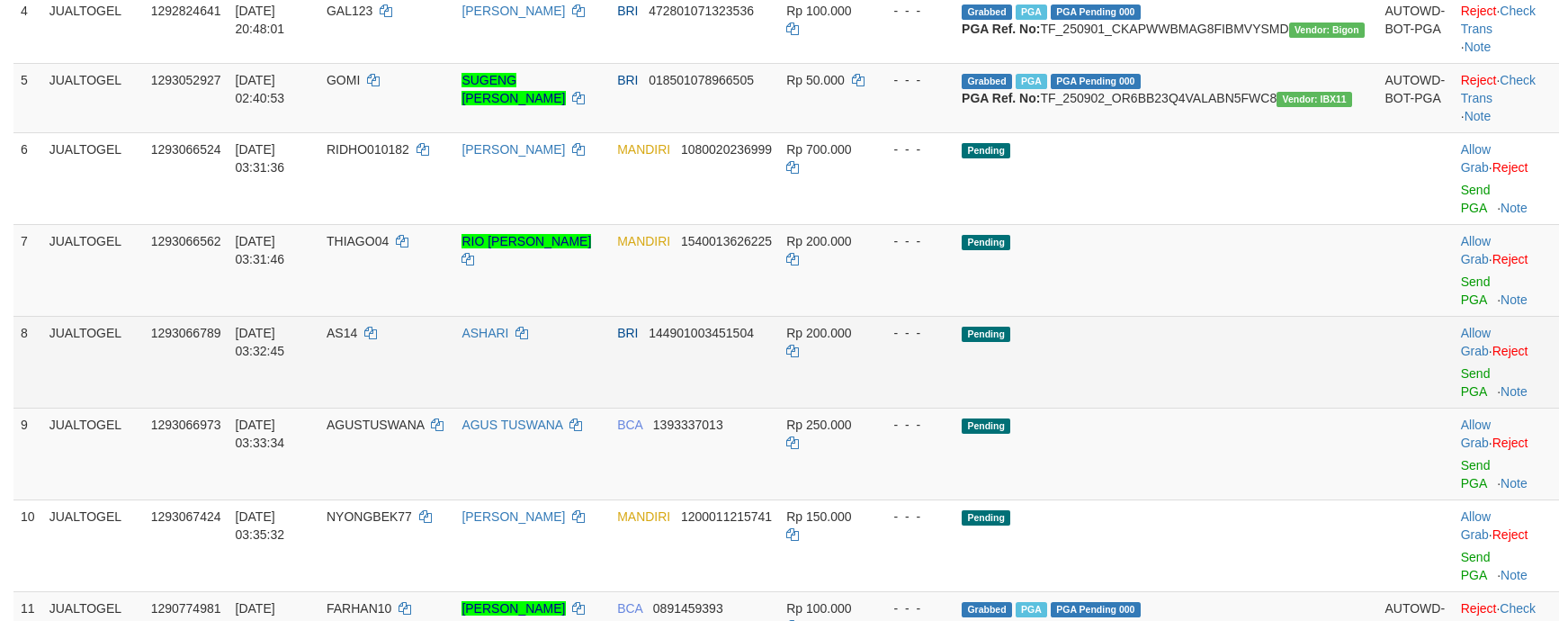
click at [1234, 325] on td "Pending" at bounding box center [1165, 362] width 423 height 92
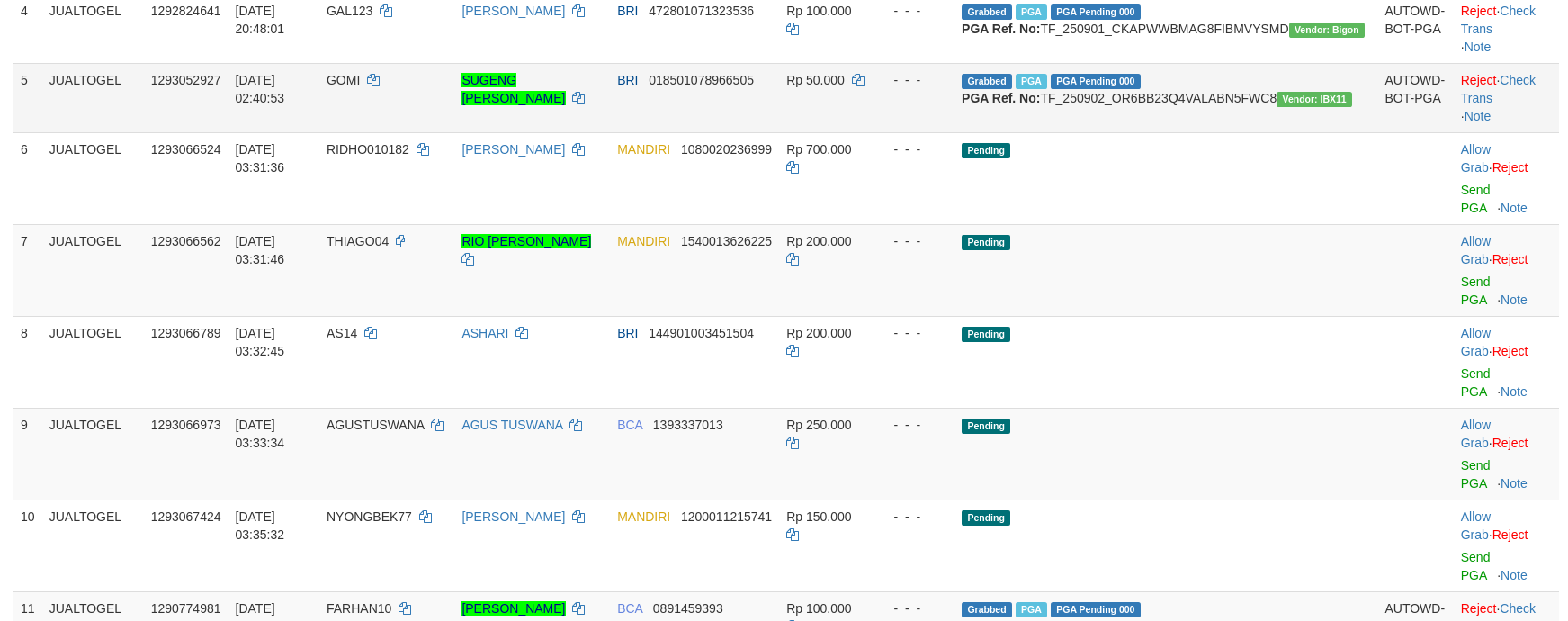
scroll to position [428, 0]
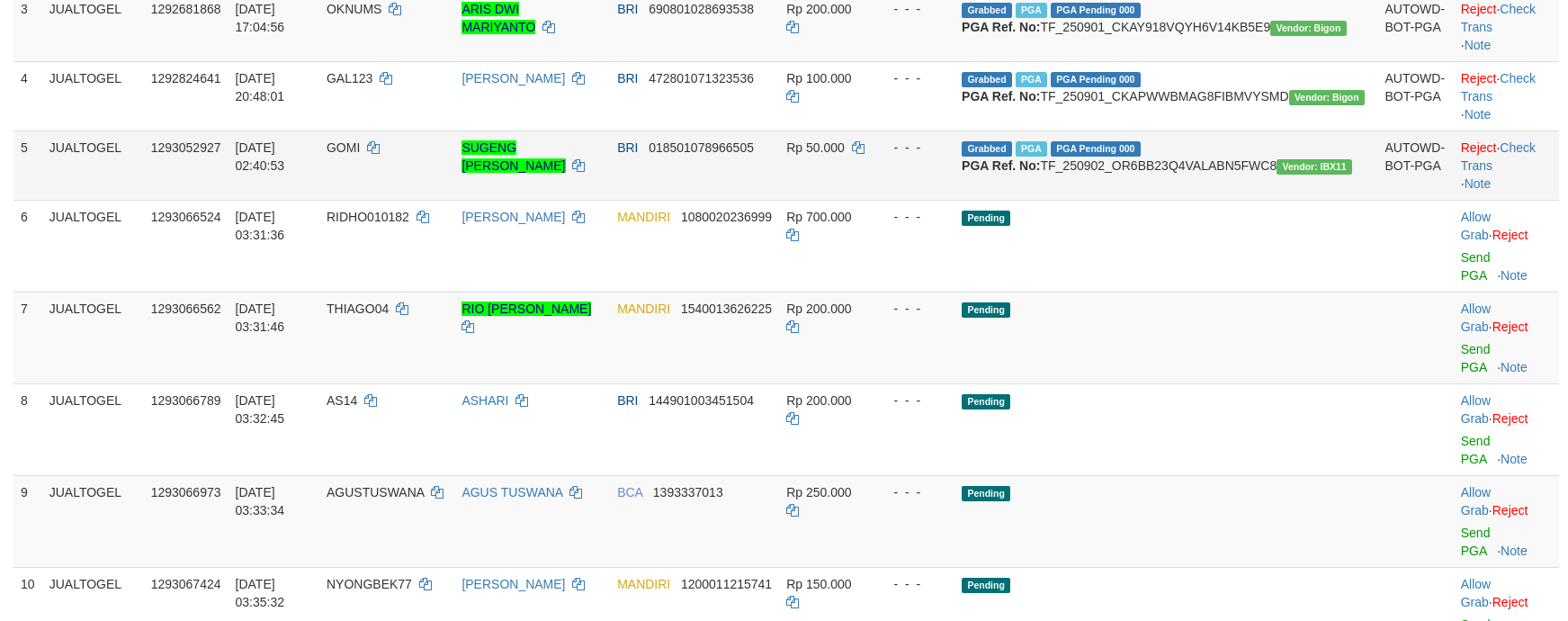
click at [1461, 200] on td "Reject · Check Trans · Note" at bounding box center [1507, 165] width 106 height 69
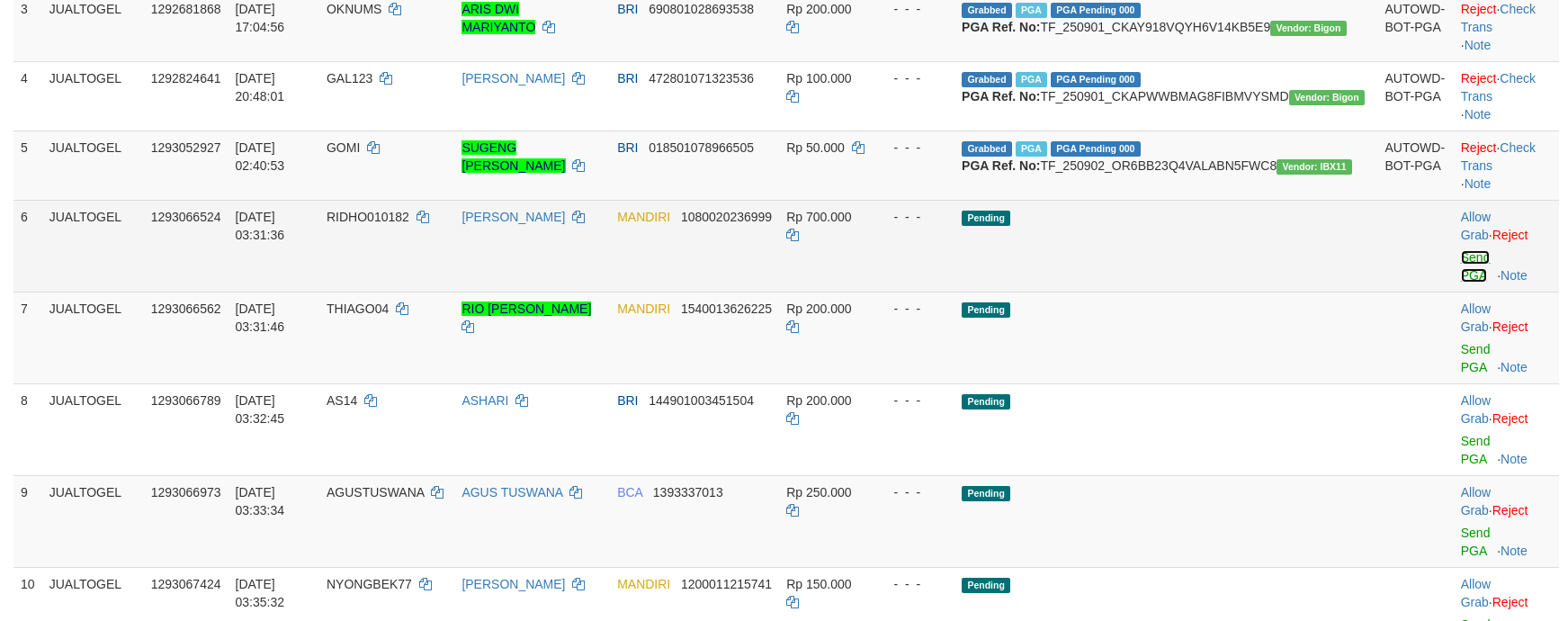
click at [1461, 283] on link "Send PGA" at bounding box center [1476, 266] width 30 height 33
click at [1462, 365] on link "Send PGA" at bounding box center [1476, 359] width 30 height 33
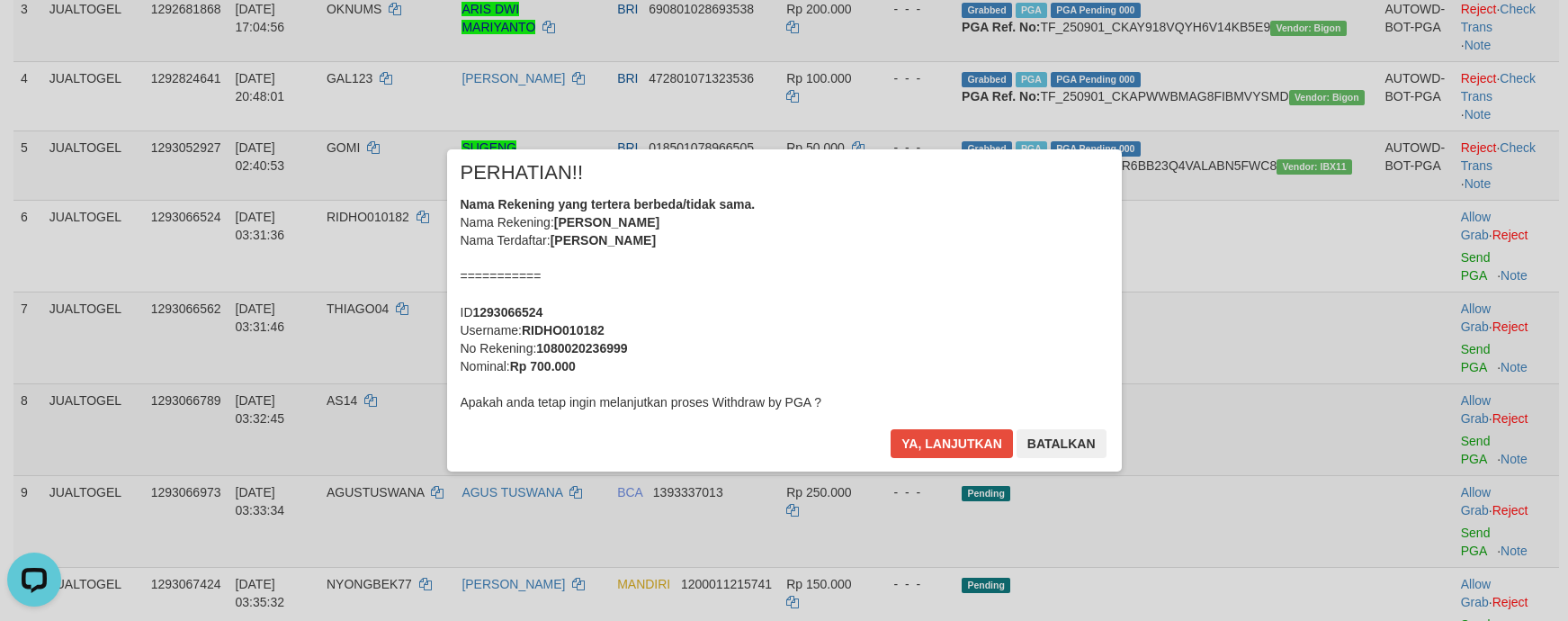
click at [1460, 410] on div "× PERHATIAN!! Nama Rekening yang tertera berbeda/tidak sama. Nama Rekening: RID…" at bounding box center [784, 310] width 1568 height 394
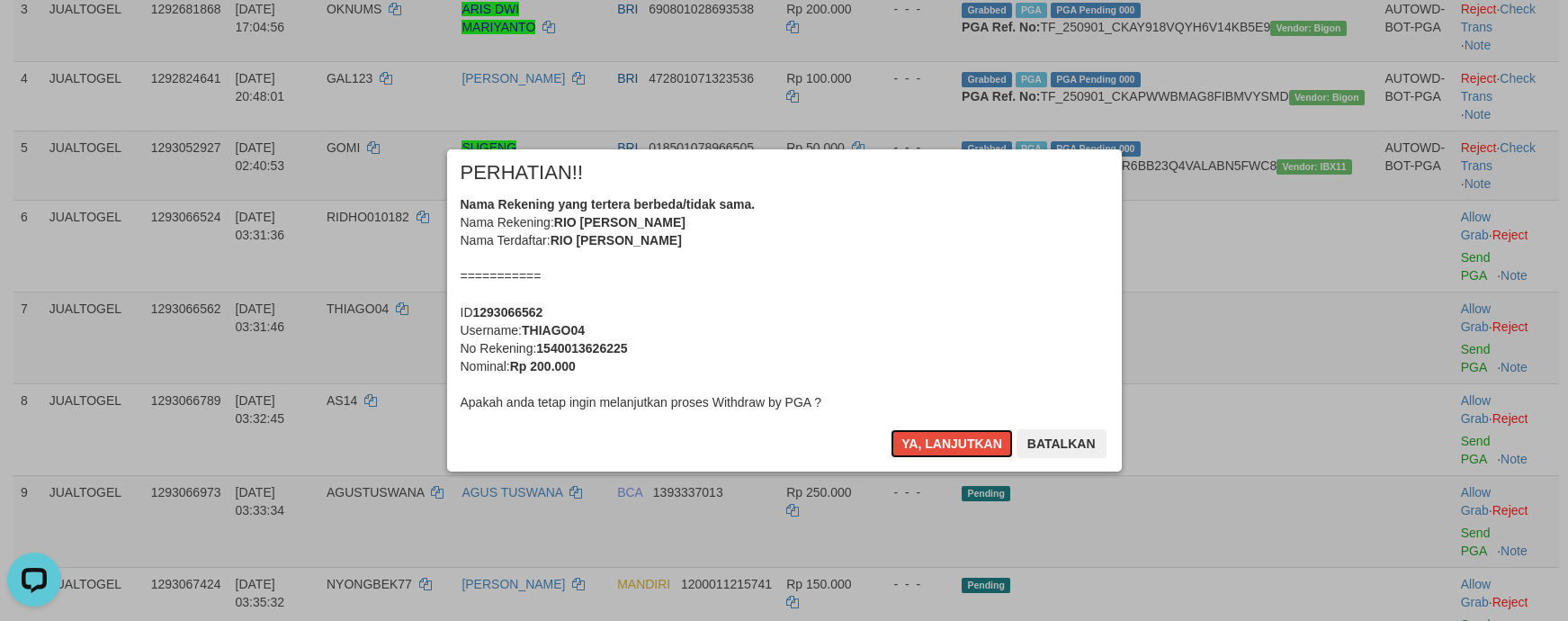
click at [989, 316] on div "Nama Rekening yang tertera berbeda/tidak sama. Nama Rekening: RIO THOMY ALEXAND…" at bounding box center [784, 303] width 648 height 216
click at [891, 430] on button "Ya, lanjutkan" at bounding box center [951, 444] width 122 height 29
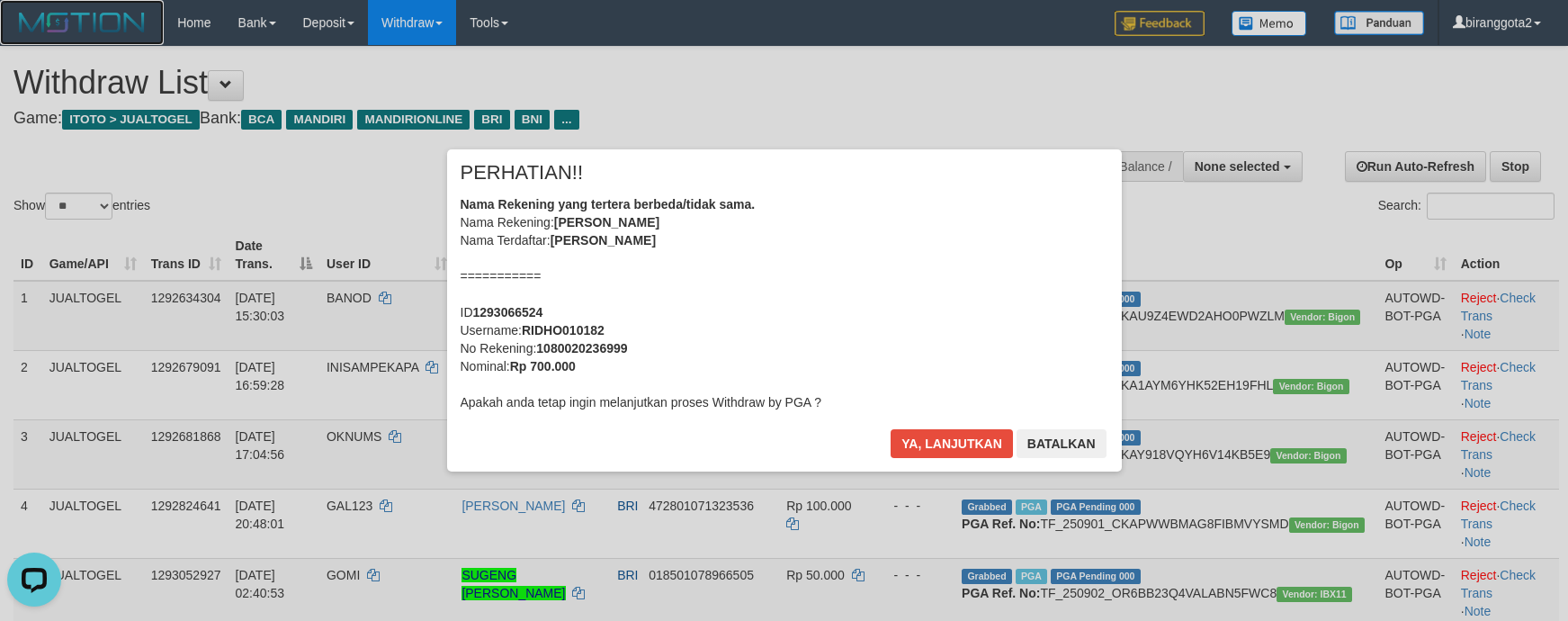
scroll to position [543, 0]
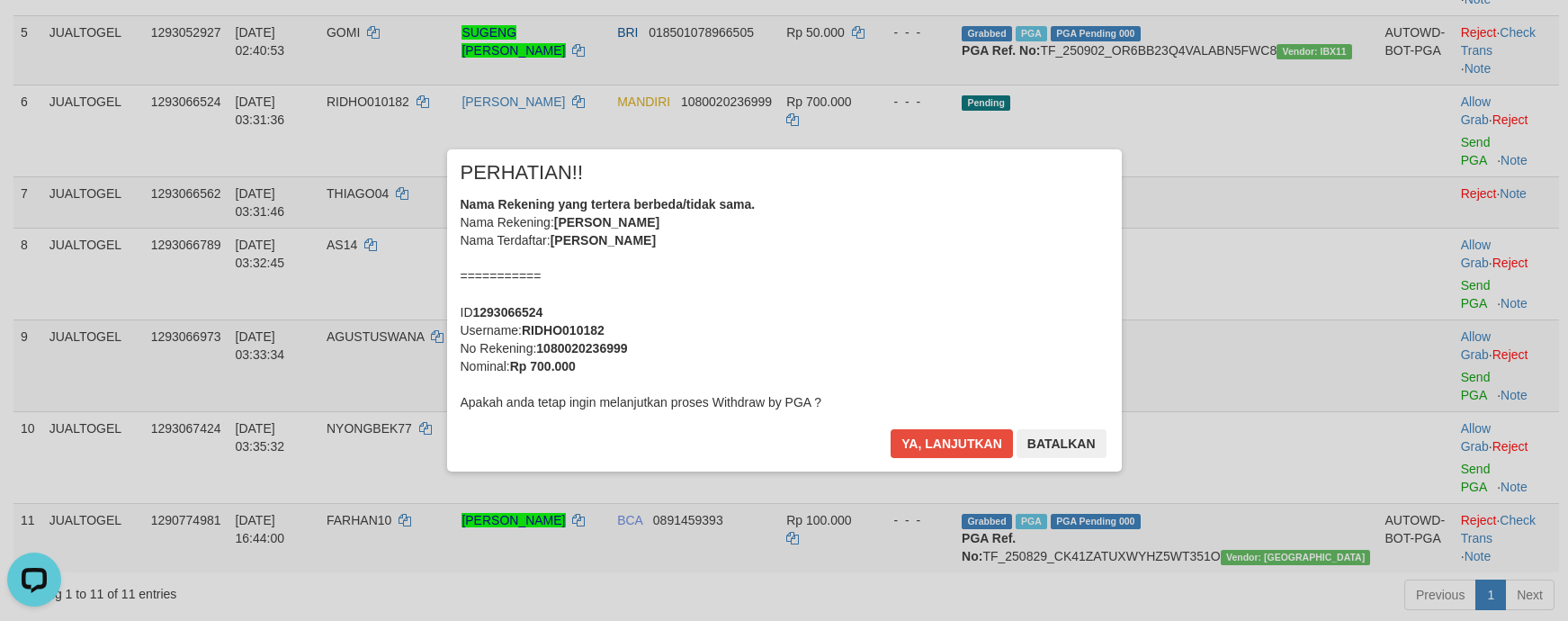
click at [977, 322] on div "Nama Rekening yang tertera berbeda/tidak sama. Nama Rekening: RIDHO ALAMSYAH Na…" at bounding box center [784, 303] width 648 height 216
click at [891, 430] on button "Ya, lanjutkan" at bounding box center [951, 444] width 122 height 29
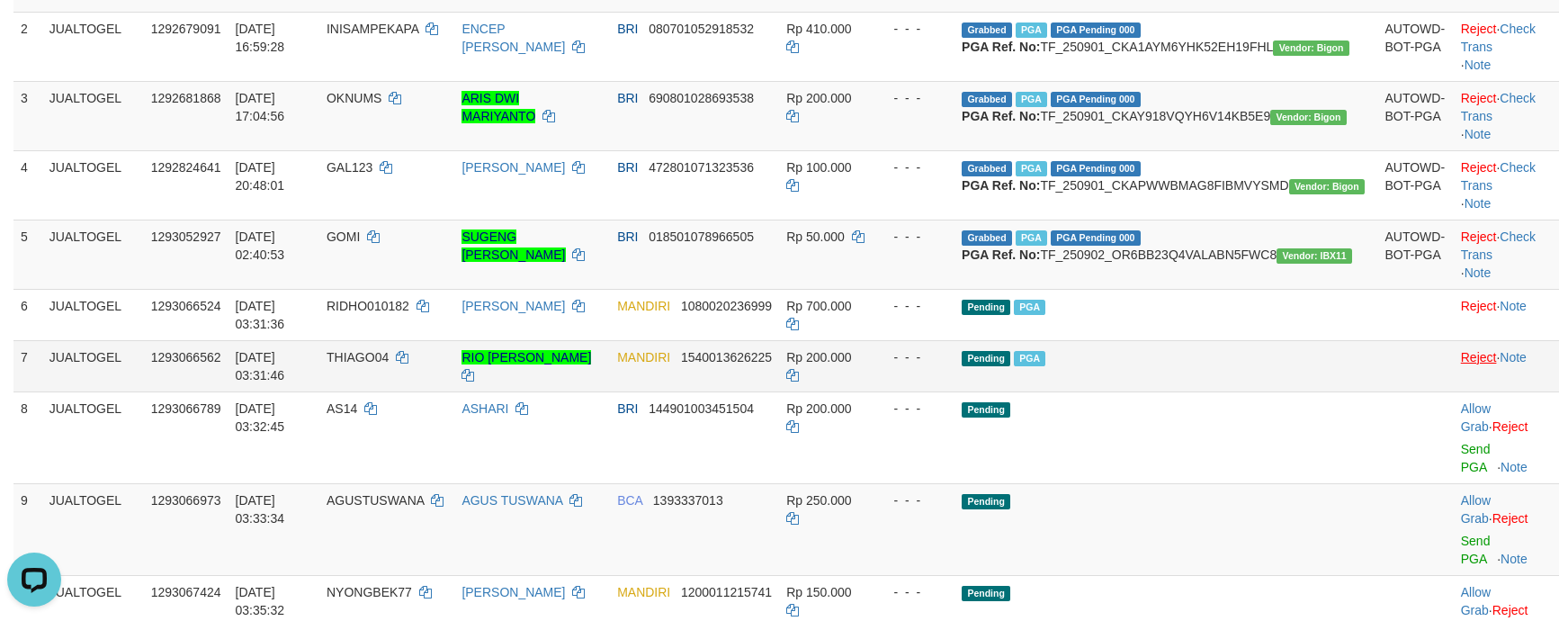
scroll to position [335, 0]
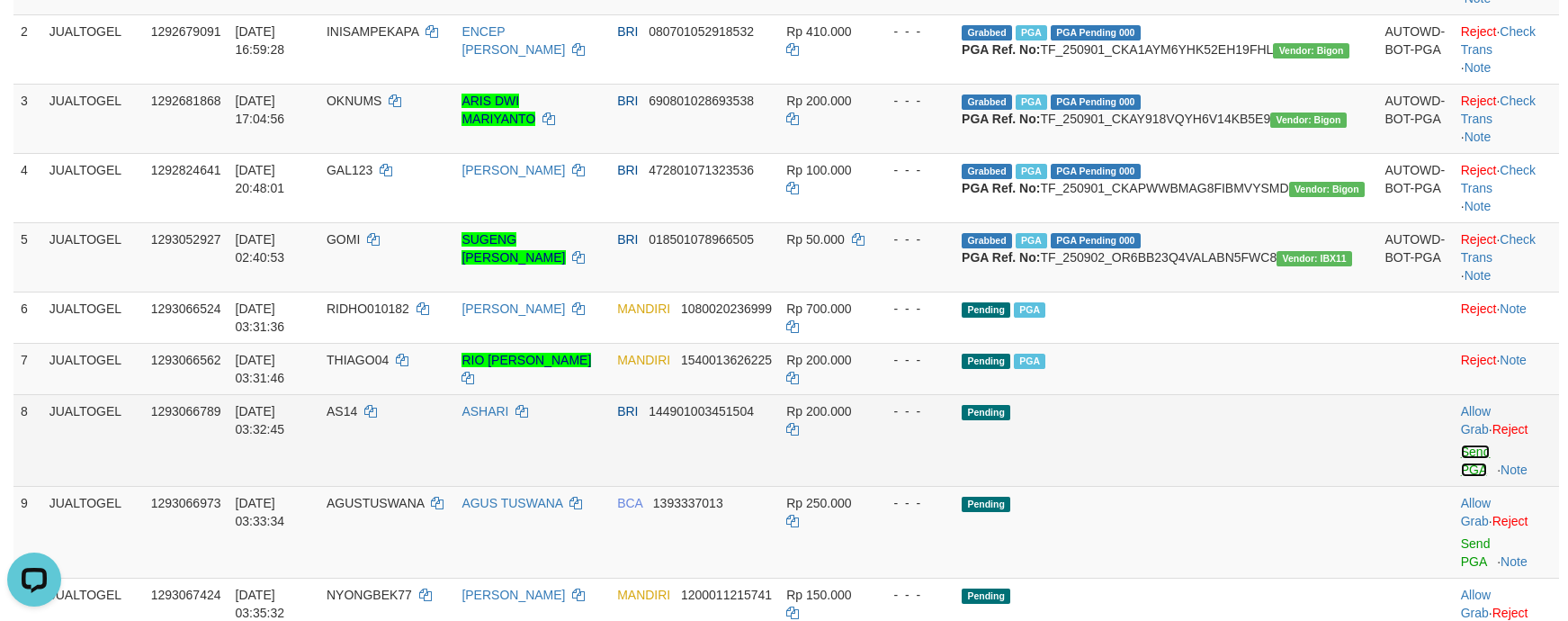
click at [1461, 477] on link "Send PGA" at bounding box center [1476, 461] width 30 height 33
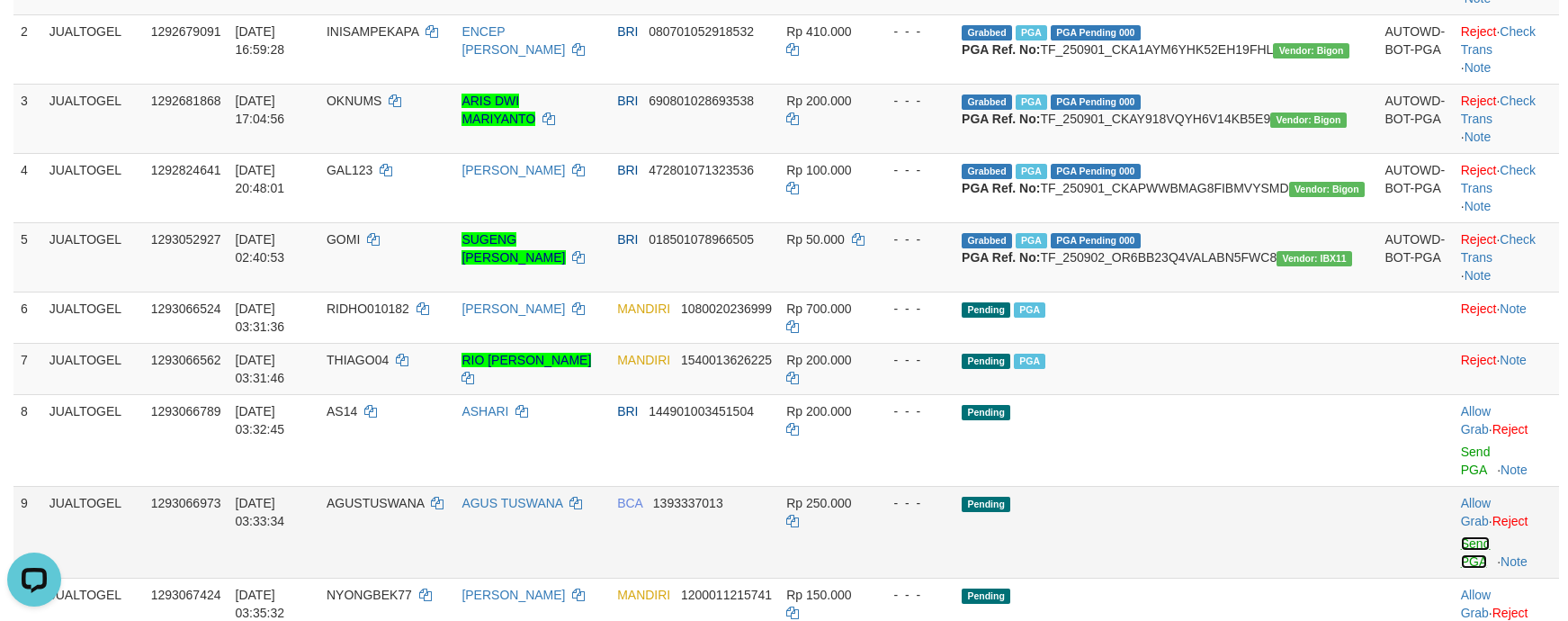
click at [1461, 538] on link "Send PGA" at bounding box center [1476, 553] width 30 height 33
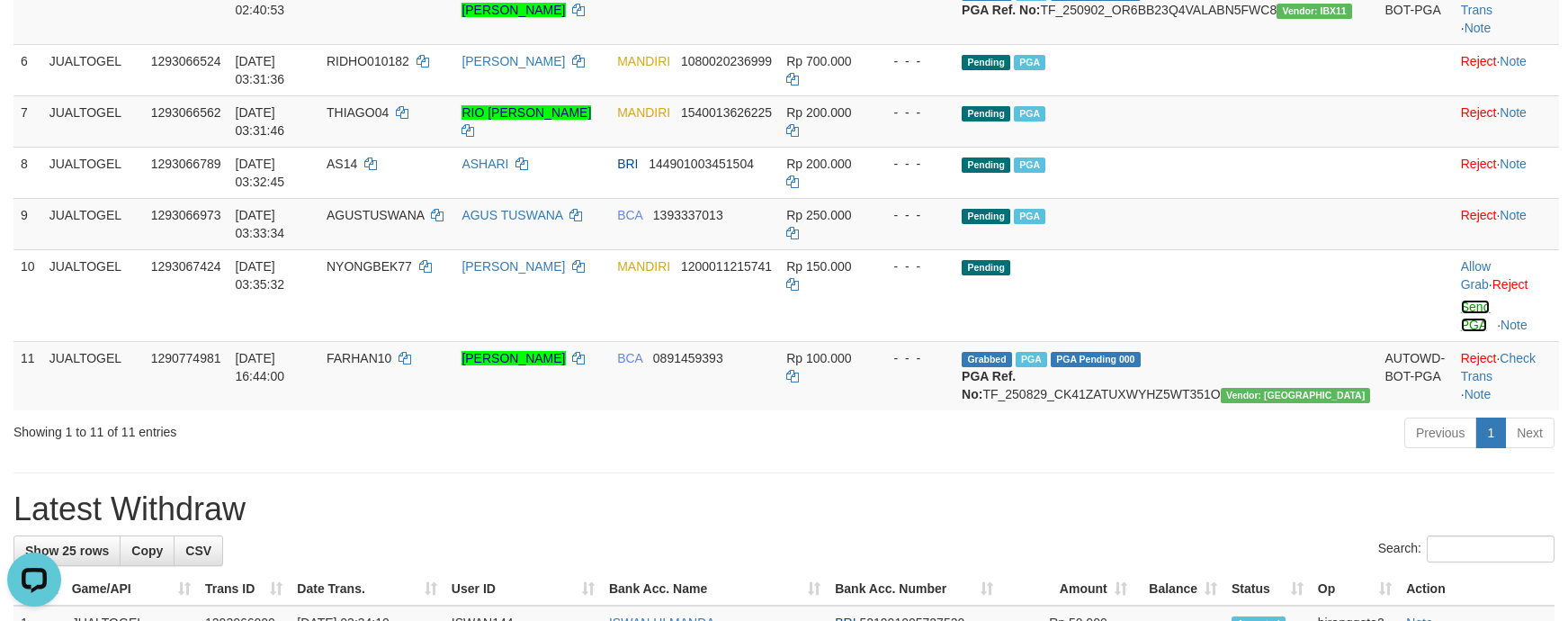
scroll to position [559, 0]
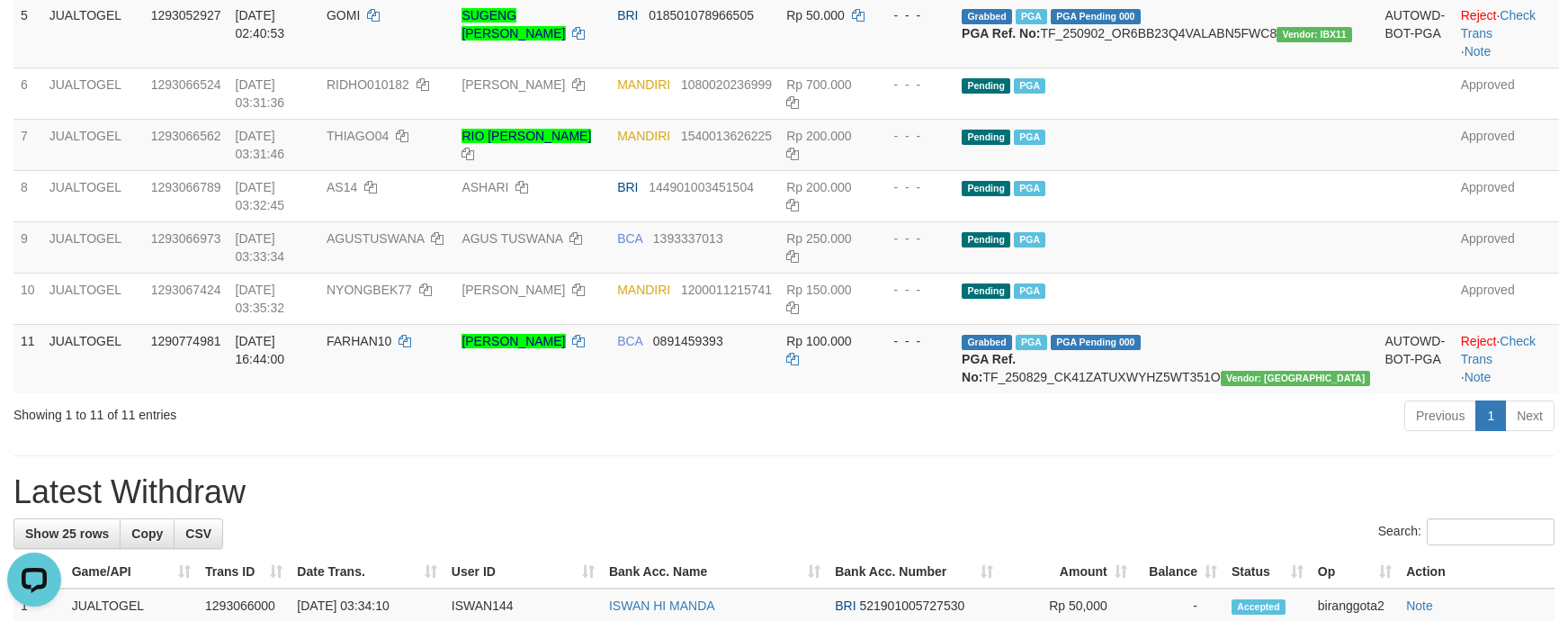
click at [671, 432] on div "Previous 1 Next" at bounding box center [1111, 418] width 888 height 38
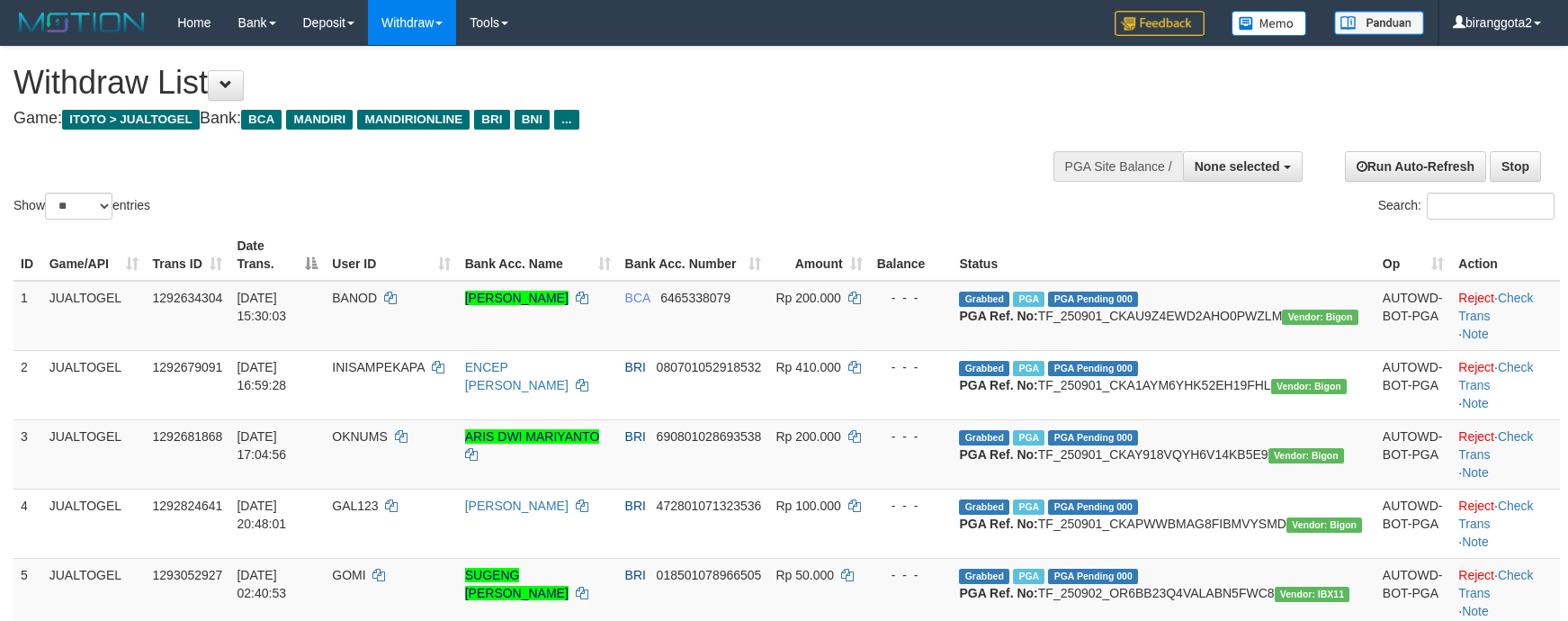
select select
select select "**"
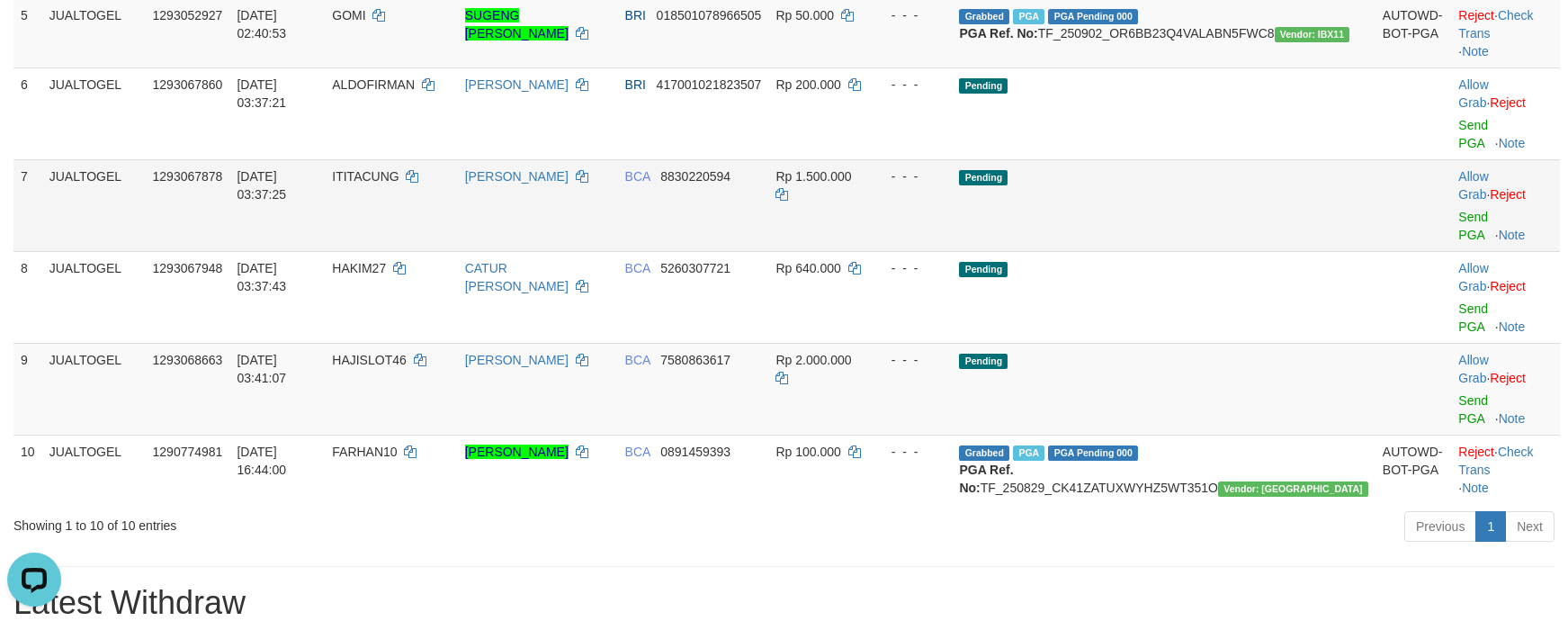
drag, startPoint x: 1217, startPoint y: 198, endPoint x: 1228, endPoint y: 217, distance: 22.0
click at [1220, 204] on td "Pending" at bounding box center [1164, 206] width 423 height 92
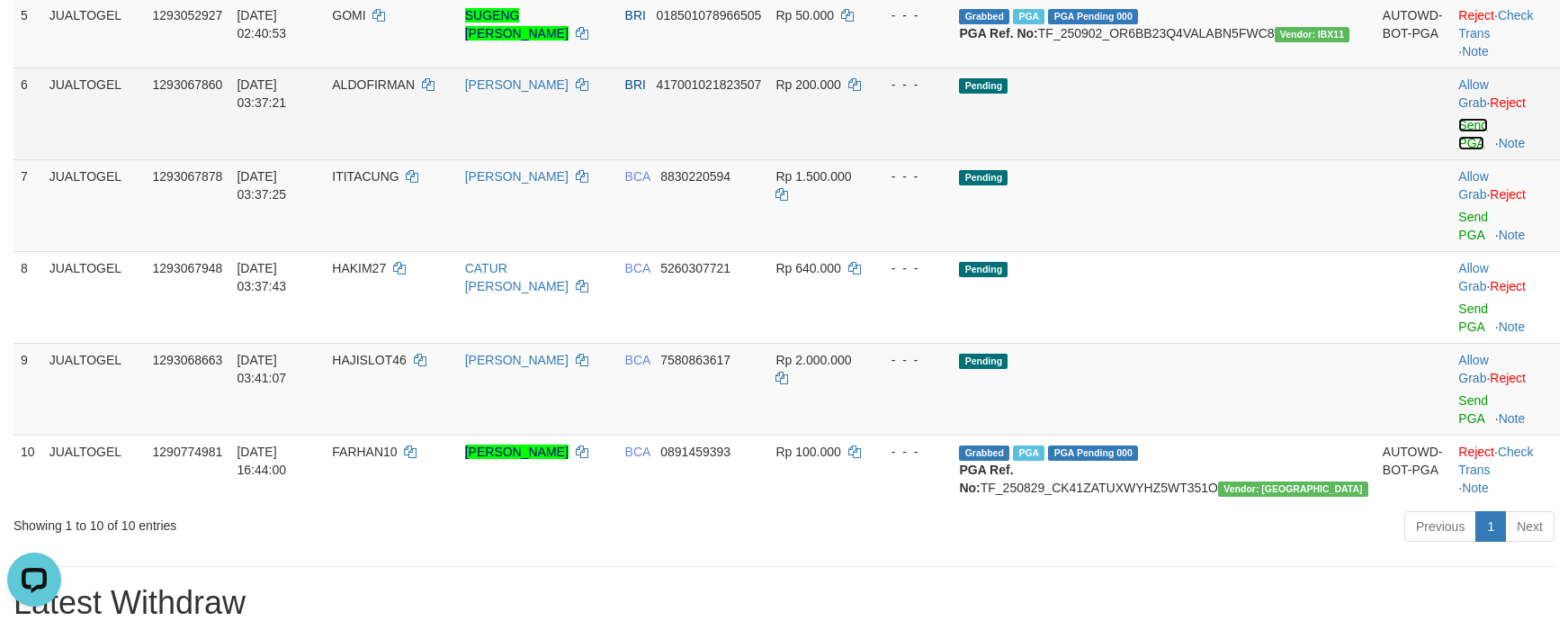
click at [1458, 150] on link "Send PGA" at bounding box center [1473, 135] width 30 height 33
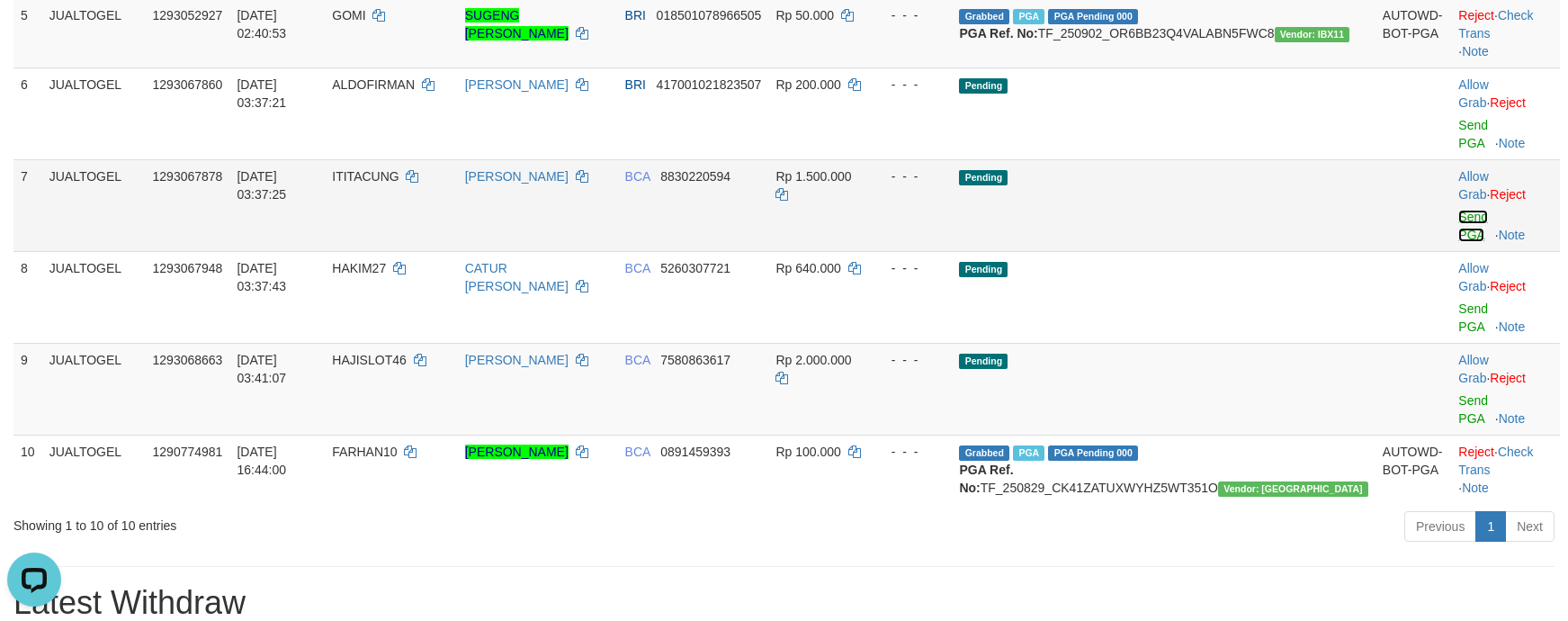
click at [1461, 228] on link "Send PGA" at bounding box center [1473, 226] width 30 height 33
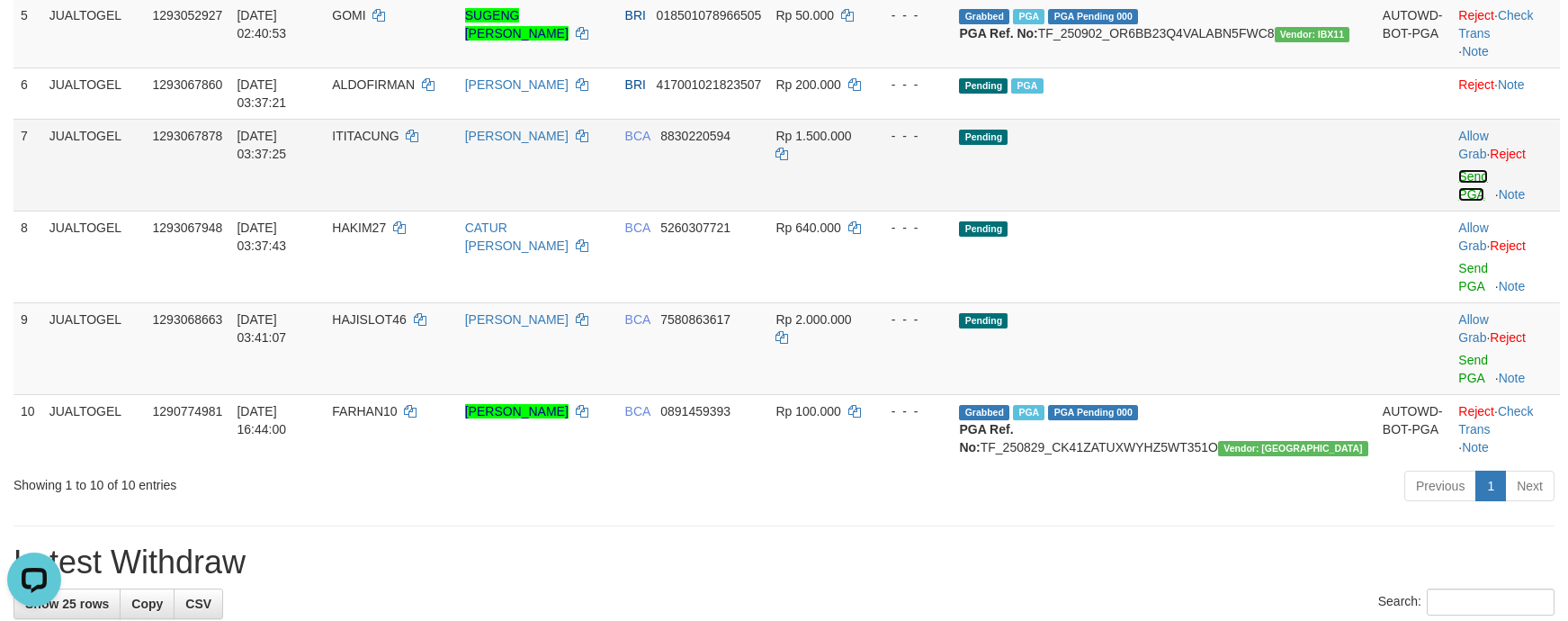
scroll to position [537, 0]
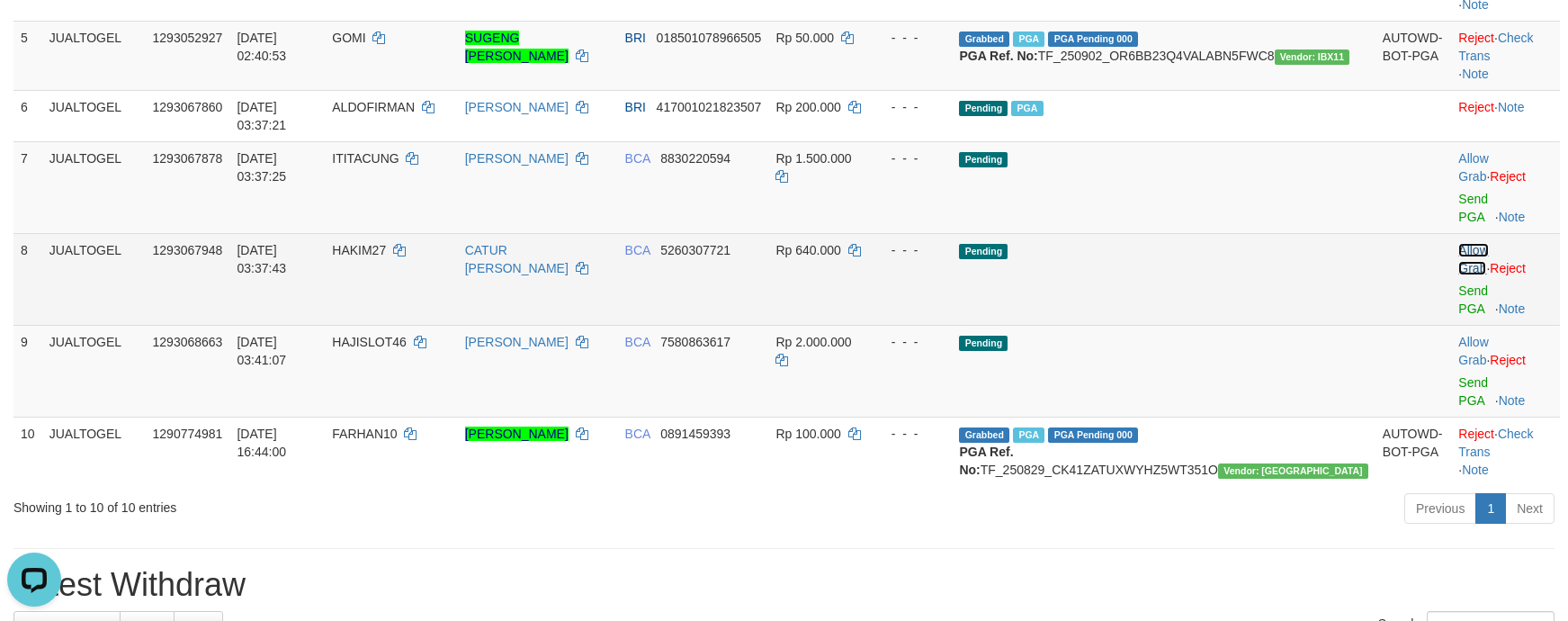
click at [1475, 273] on link "Allow Grab" at bounding box center [1473, 260] width 30 height 33
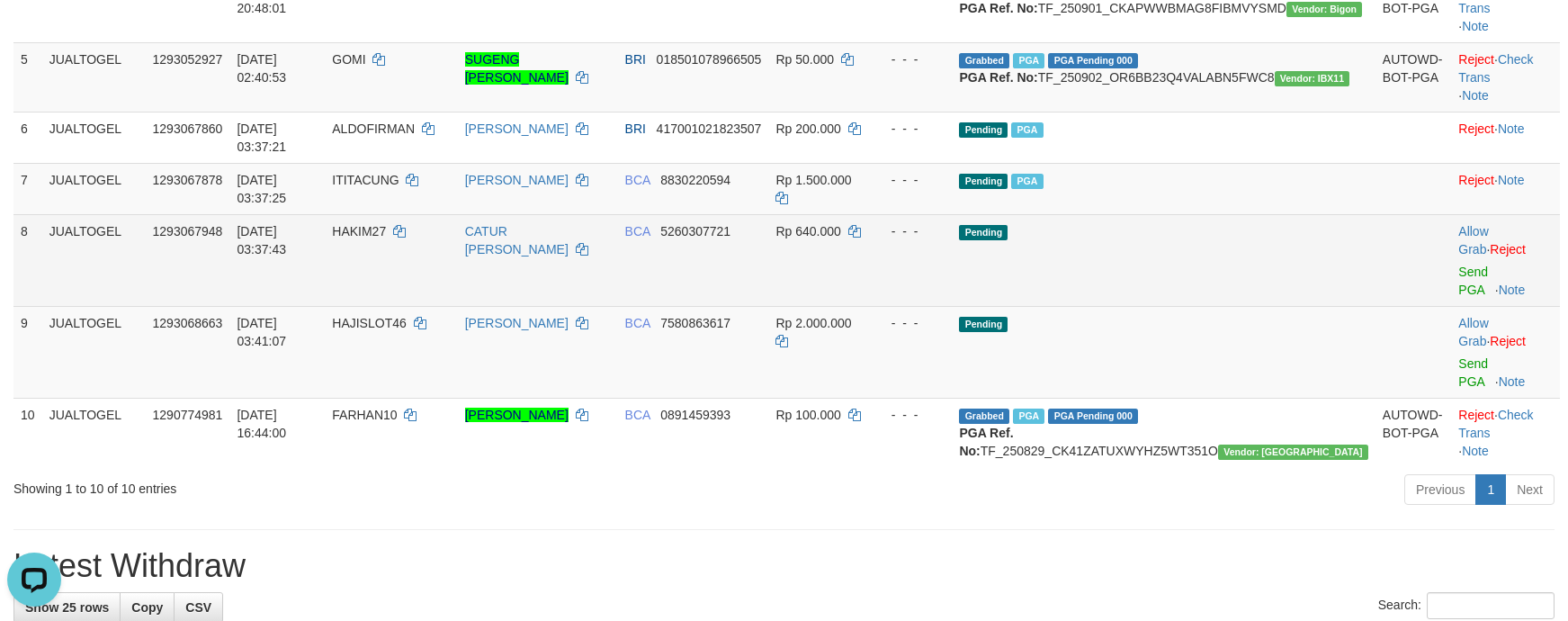
click at [1451, 305] on td "Allow Grab · Reject Send PGA · Note" at bounding box center [1505, 261] width 109 height 92
click at [1458, 286] on link "Send PGA" at bounding box center [1473, 281] width 30 height 33
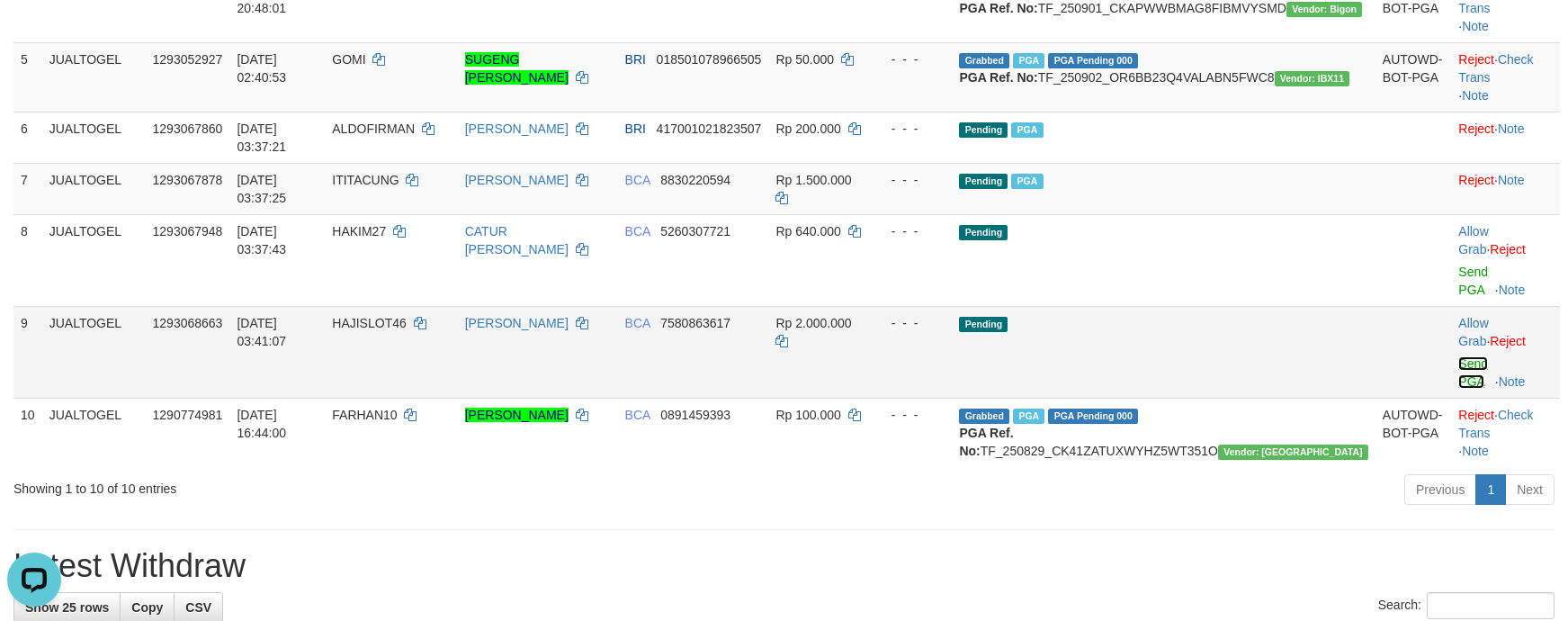
click at [1462, 357] on link "Send PGA" at bounding box center [1473, 373] width 30 height 33
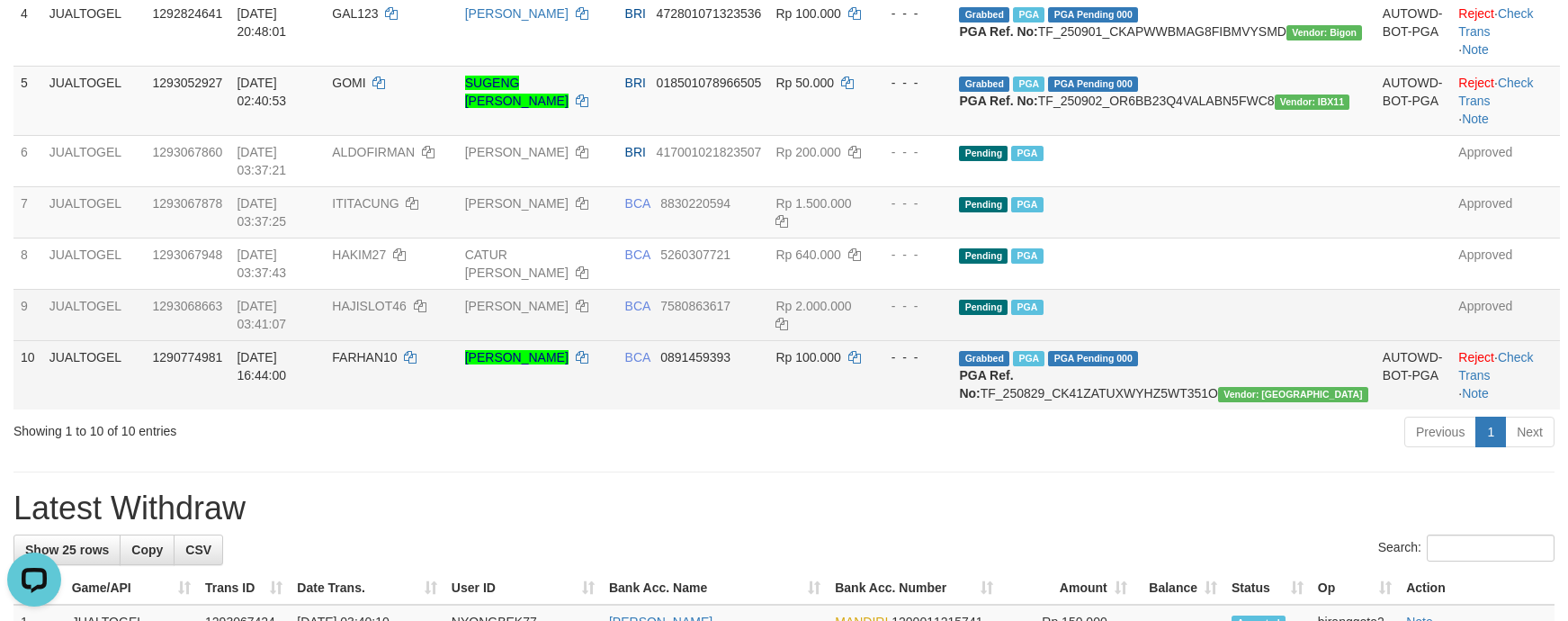
click at [618, 410] on td "[PERSON_NAME]" at bounding box center [538, 375] width 160 height 69
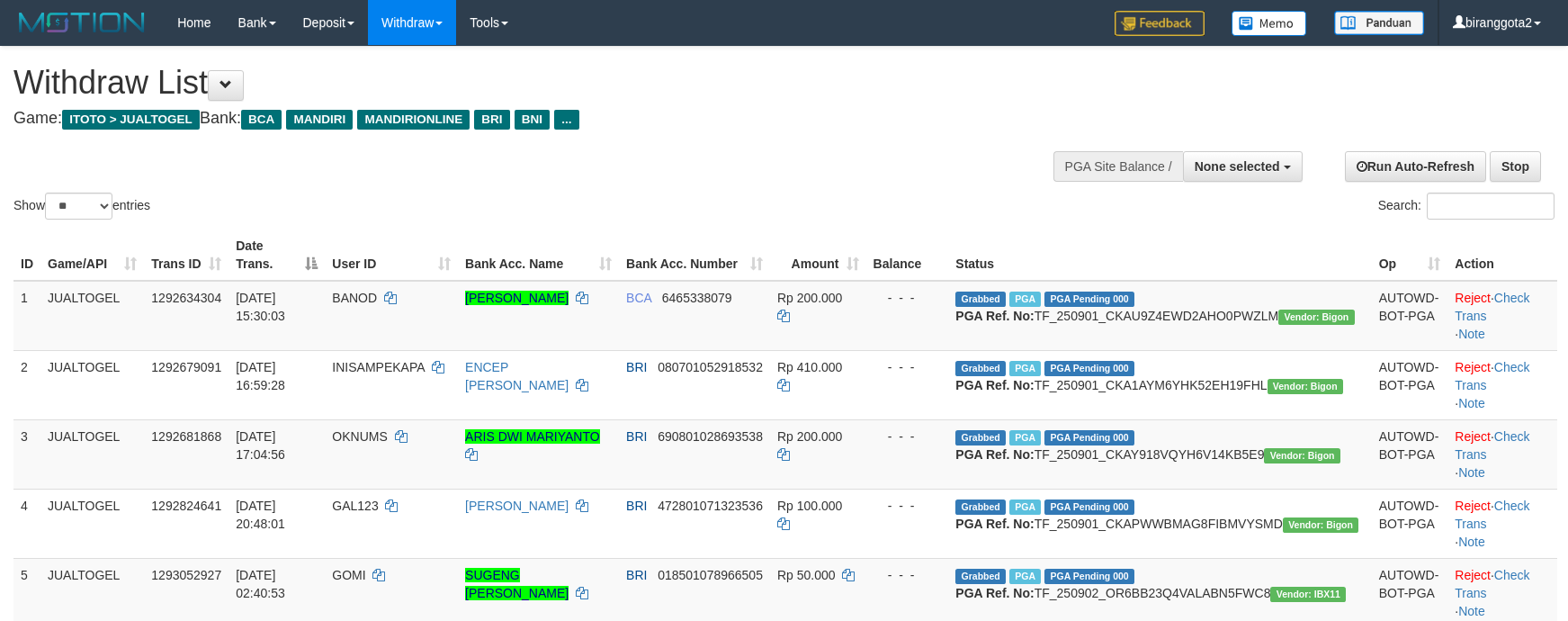
select select
select select "**"
click at [1239, 185] on div at bounding box center [1188, 164] width 216 height 54
click at [1237, 170] on span "None selected" at bounding box center [1237, 166] width 86 height 14
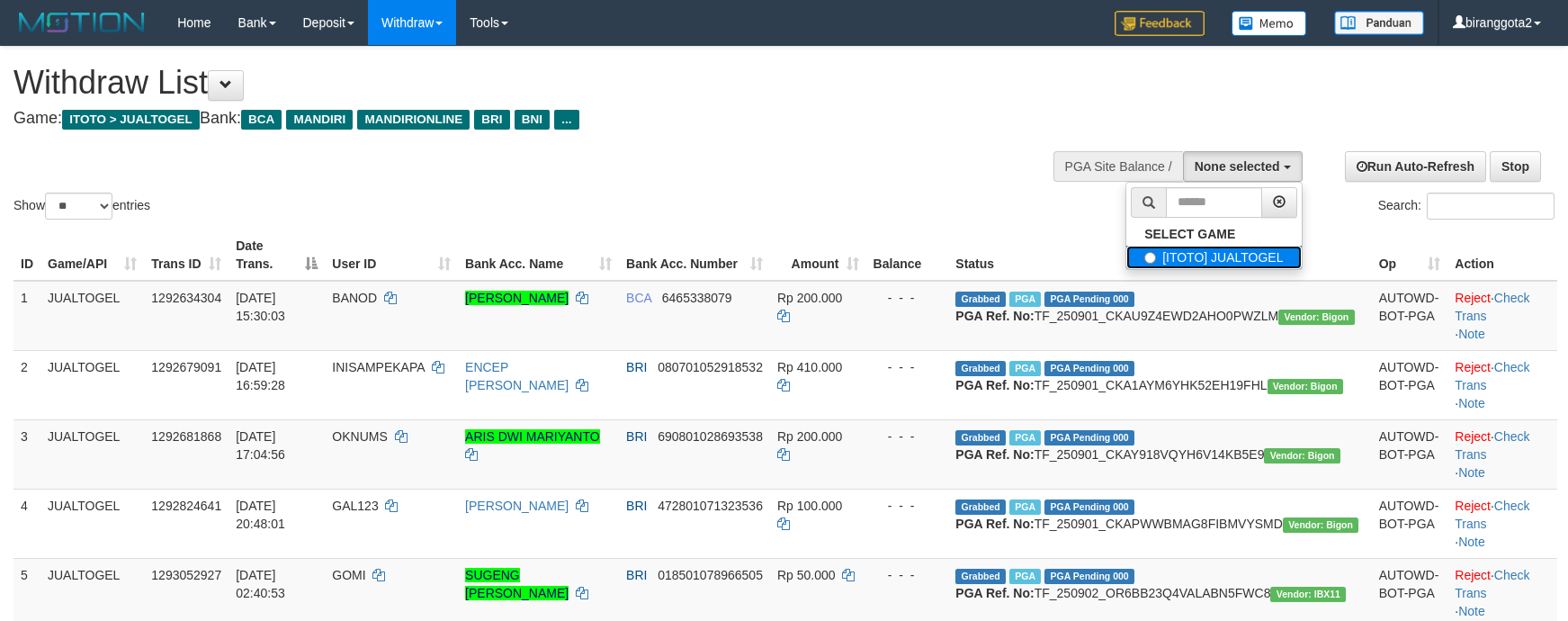
click at [1220, 252] on label "[ITOTO] JUALTOGEL" at bounding box center [1213, 258] width 175 height 23
select select "****"
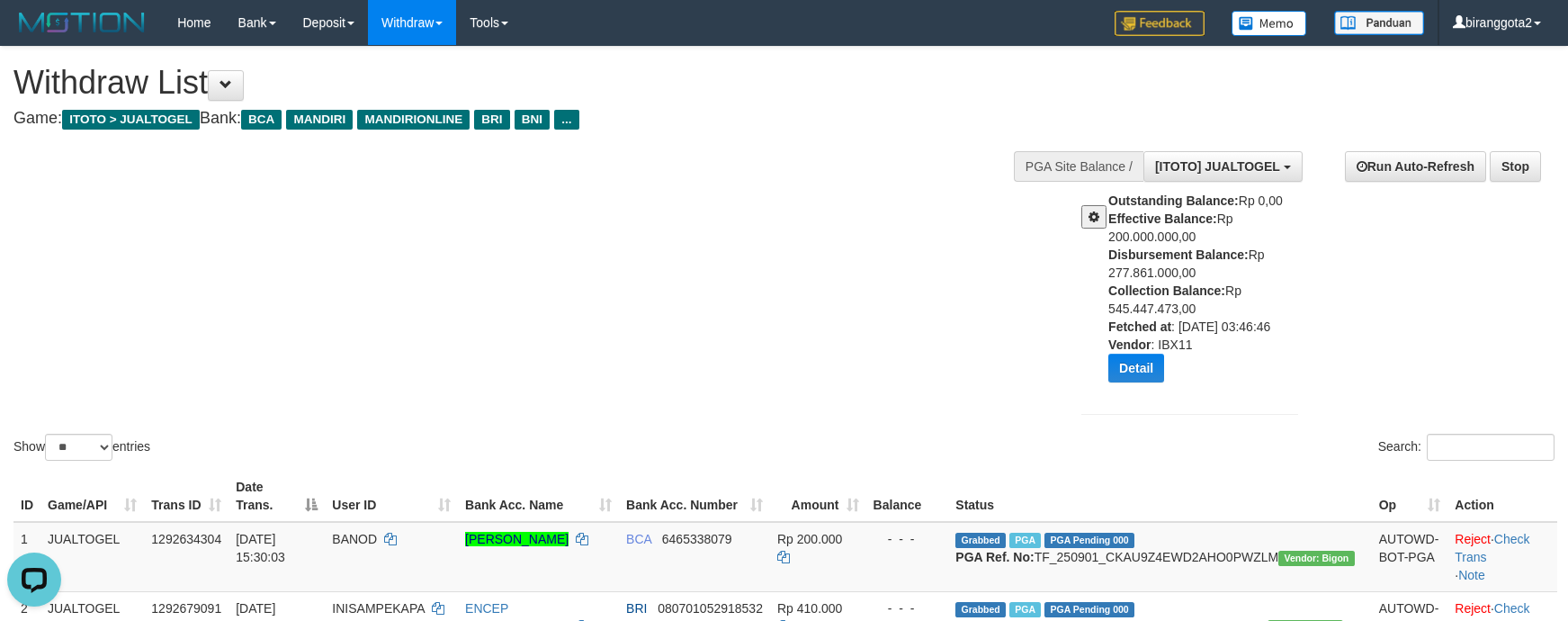
click at [1144, 265] on div "Outstanding Balance: Rp 0,00 Effective Balance: Rp 200.000.000,00 Disbursement …" at bounding box center [1210, 293] width 203 height 205
copy div "277.861.000,00"
click at [835, 297] on div "Show ** ** ** *** entries Search:" at bounding box center [784, 256] width 1568 height 417
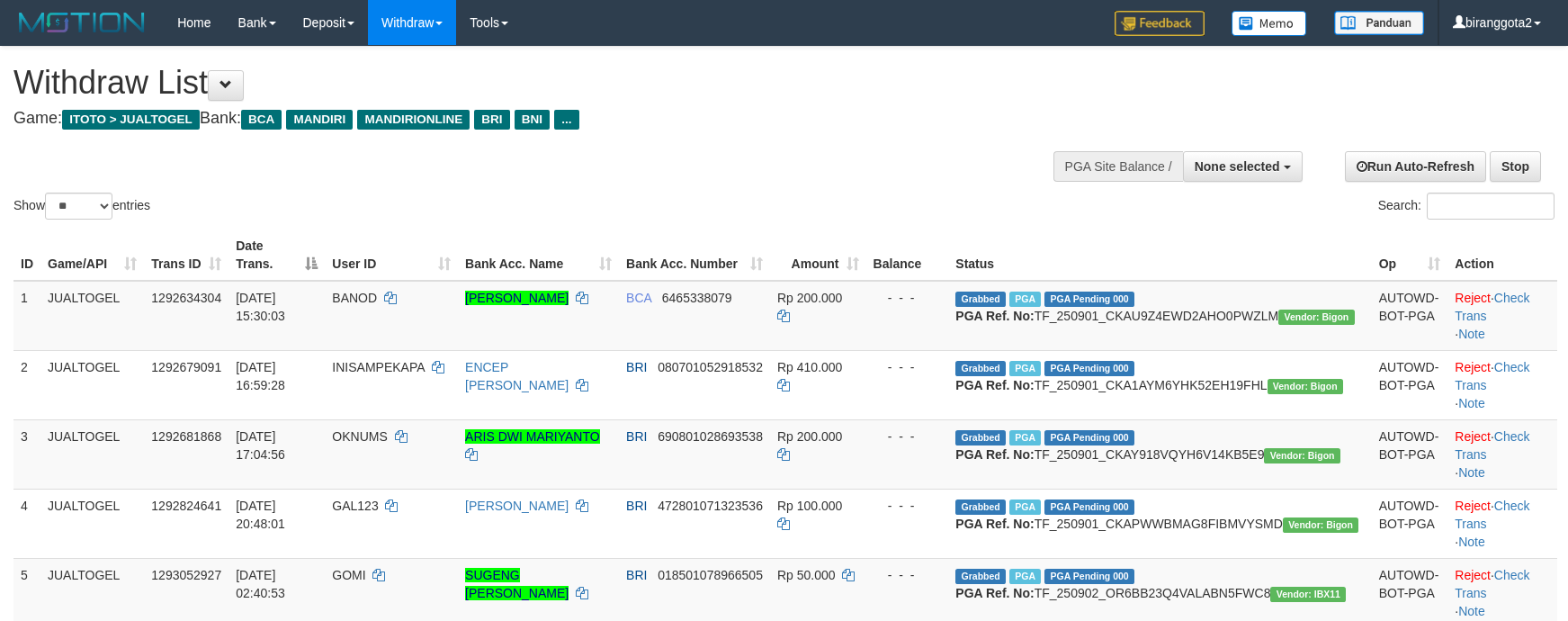
select select
select select "**"
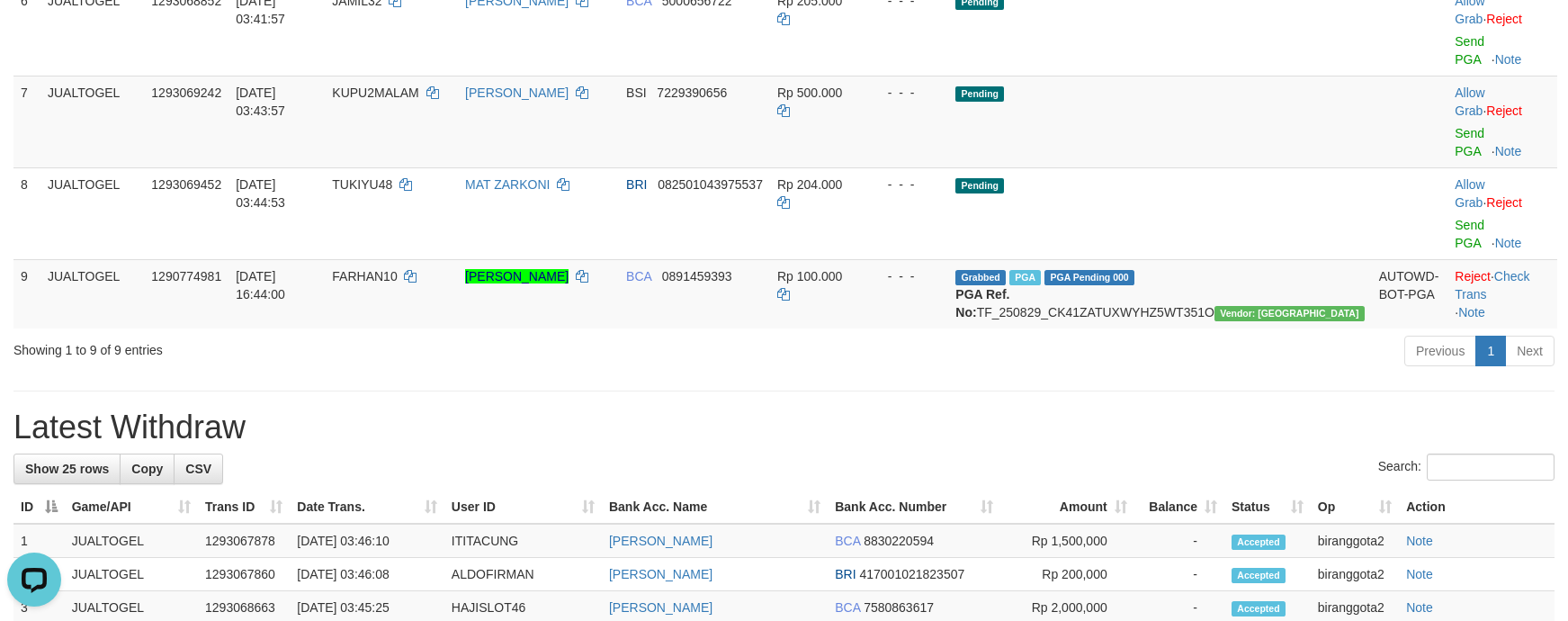
scroll to position [540, 0]
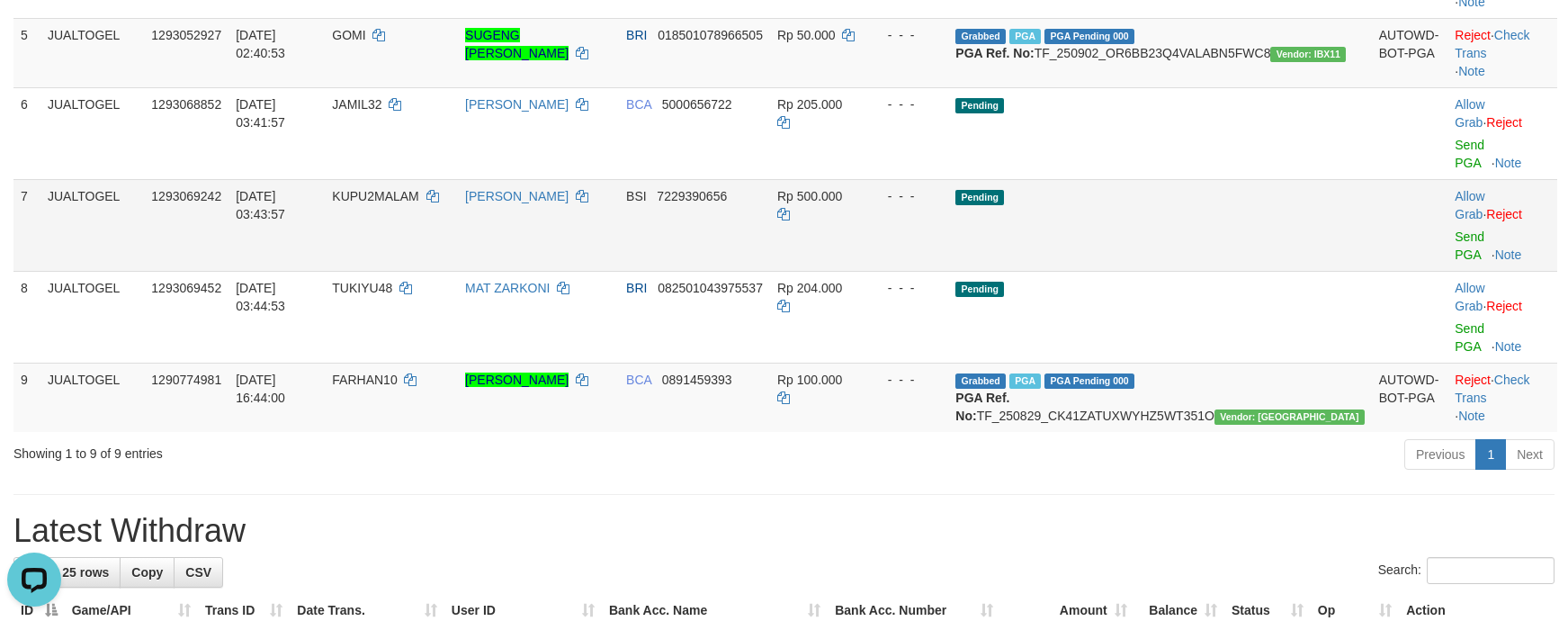
click at [1288, 255] on td "Pending" at bounding box center [1160, 225] width 423 height 92
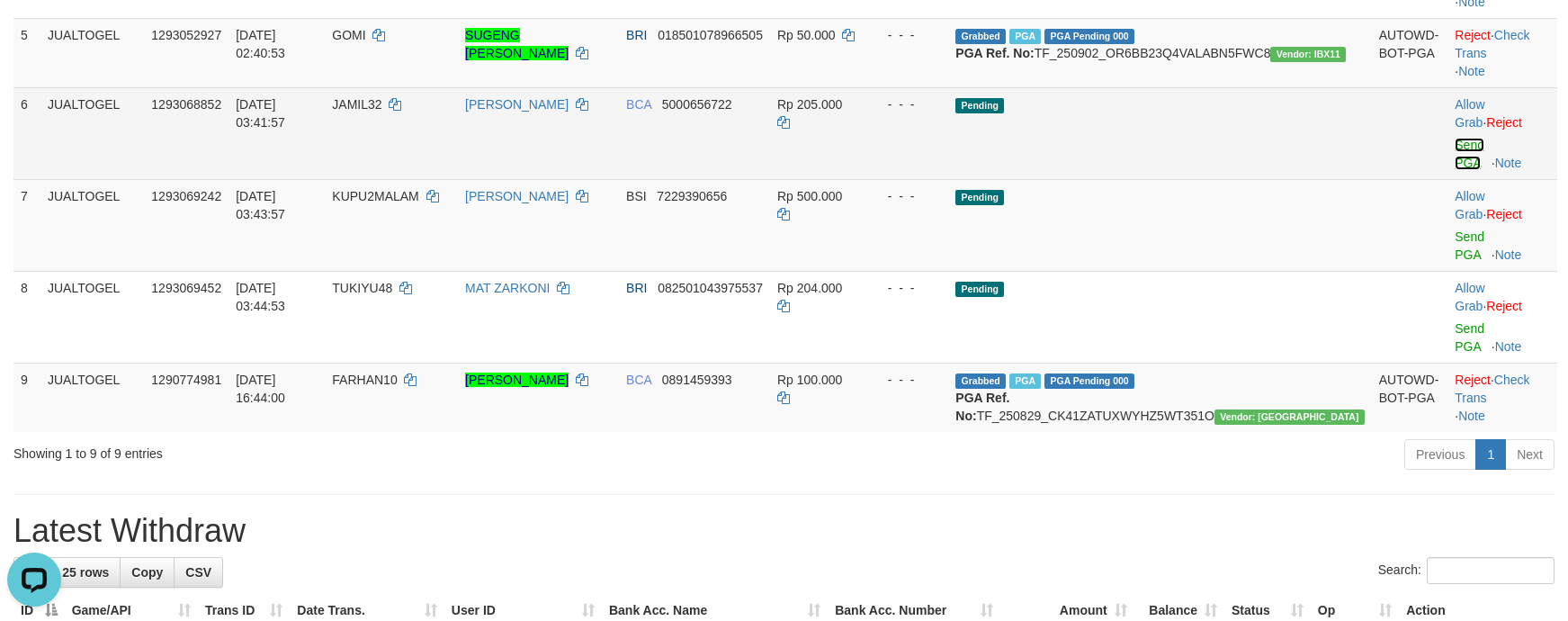
click at [1455, 170] on link "Send PGA" at bounding box center [1469, 154] width 30 height 33
click at [1455, 261] on link "Send PGA" at bounding box center [1469, 246] width 30 height 33
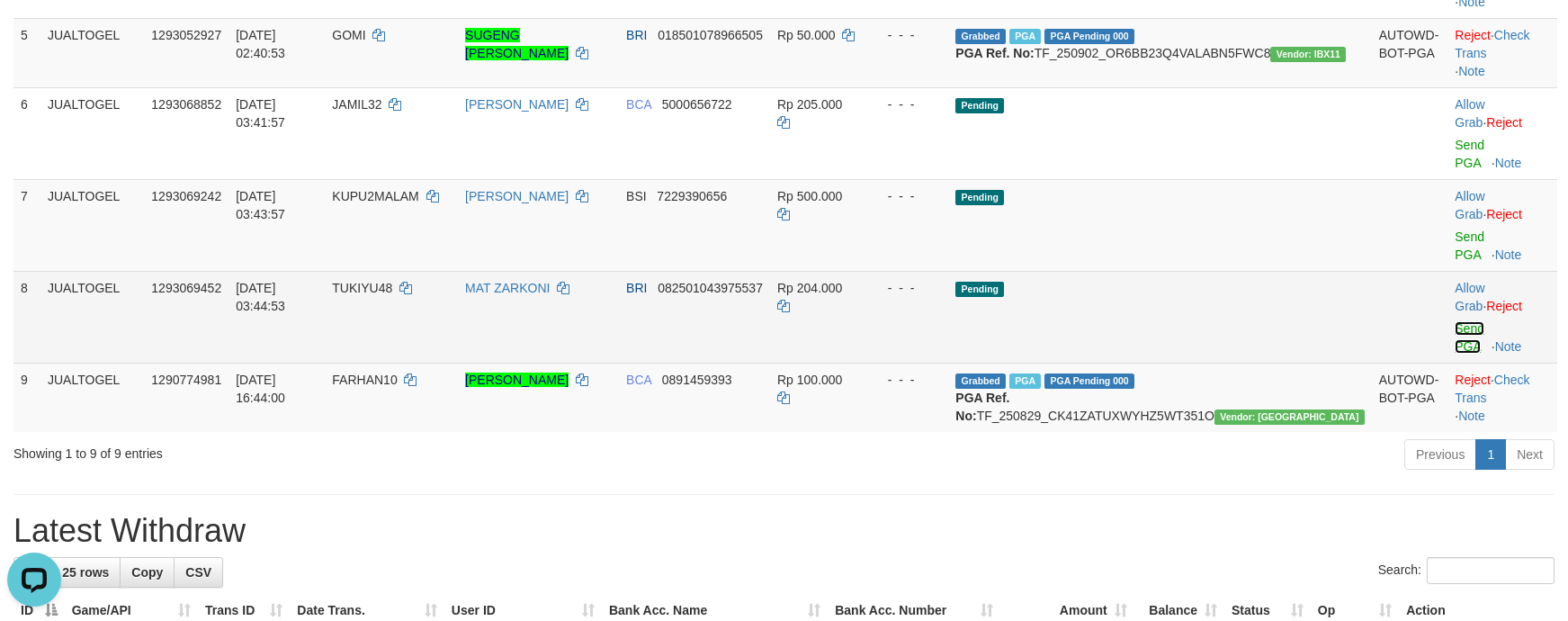
click at [1455, 321] on link "Send PGA" at bounding box center [1469, 337] width 30 height 33
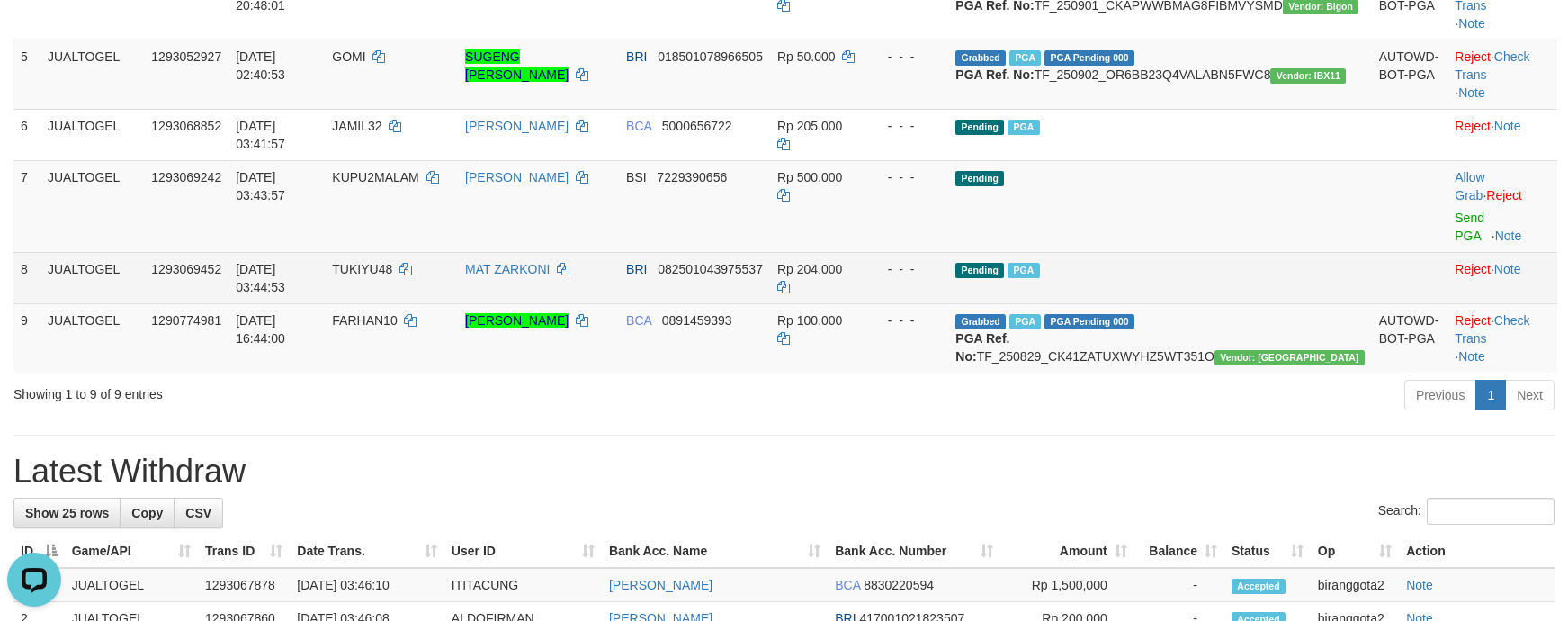
scroll to position [495, 0]
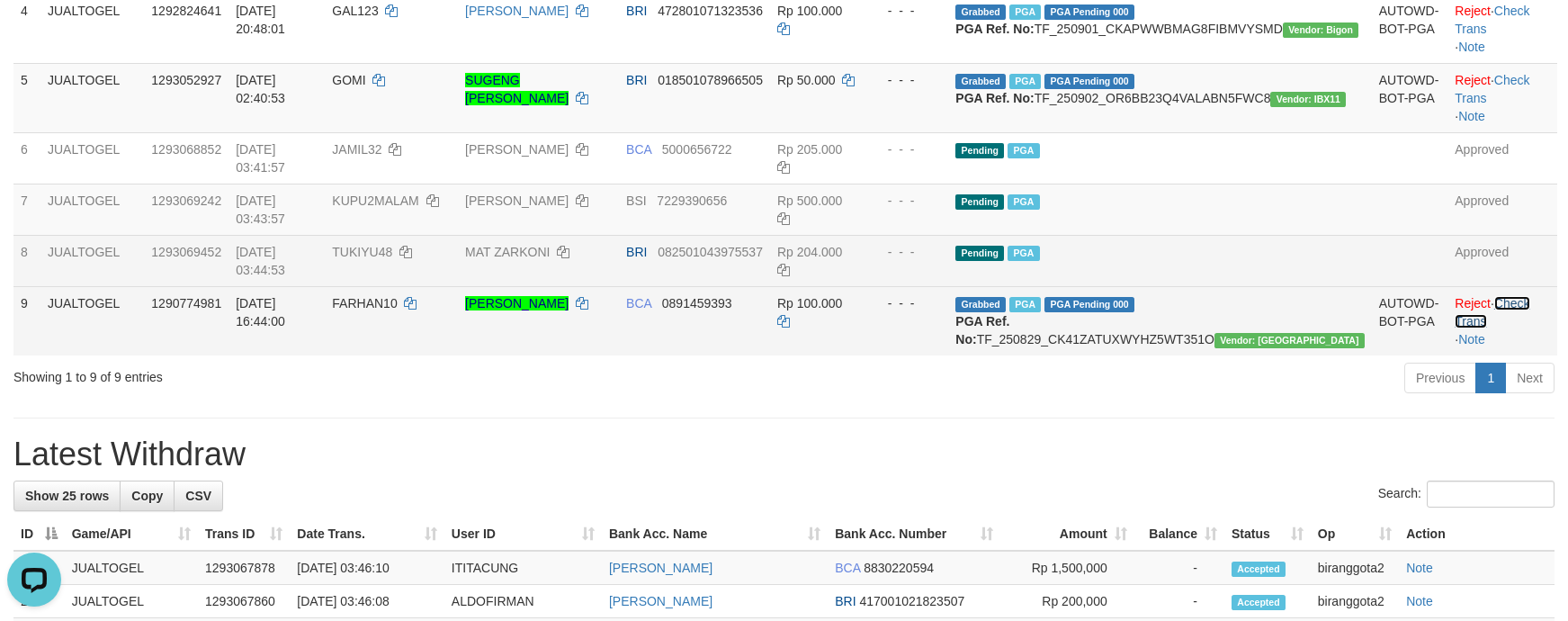
click at [1507, 322] on link "Check Trans" at bounding box center [1492, 312] width 75 height 33
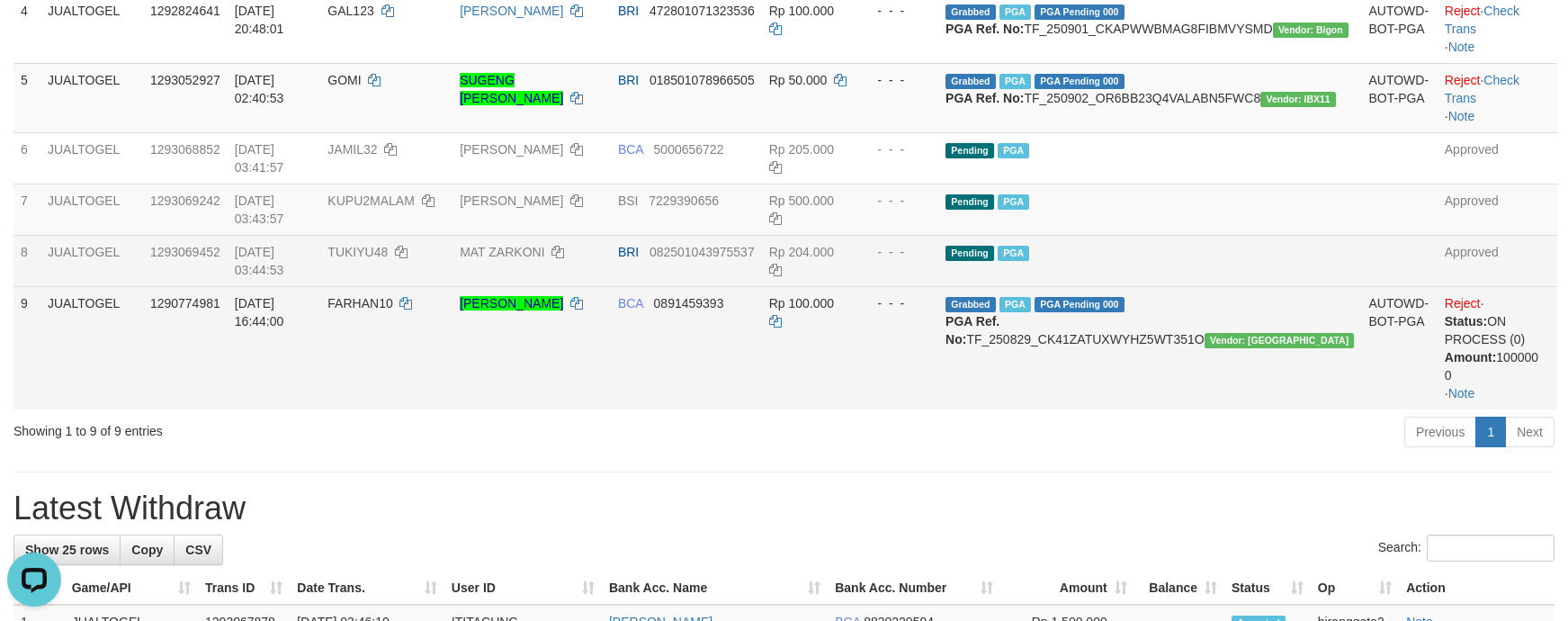
click at [1117, 410] on td "Grabbed PGA PGA Pending 000 {"status":"000","data":{"unique_id":"1120-129077498…" at bounding box center [1150, 348] width 423 height 123
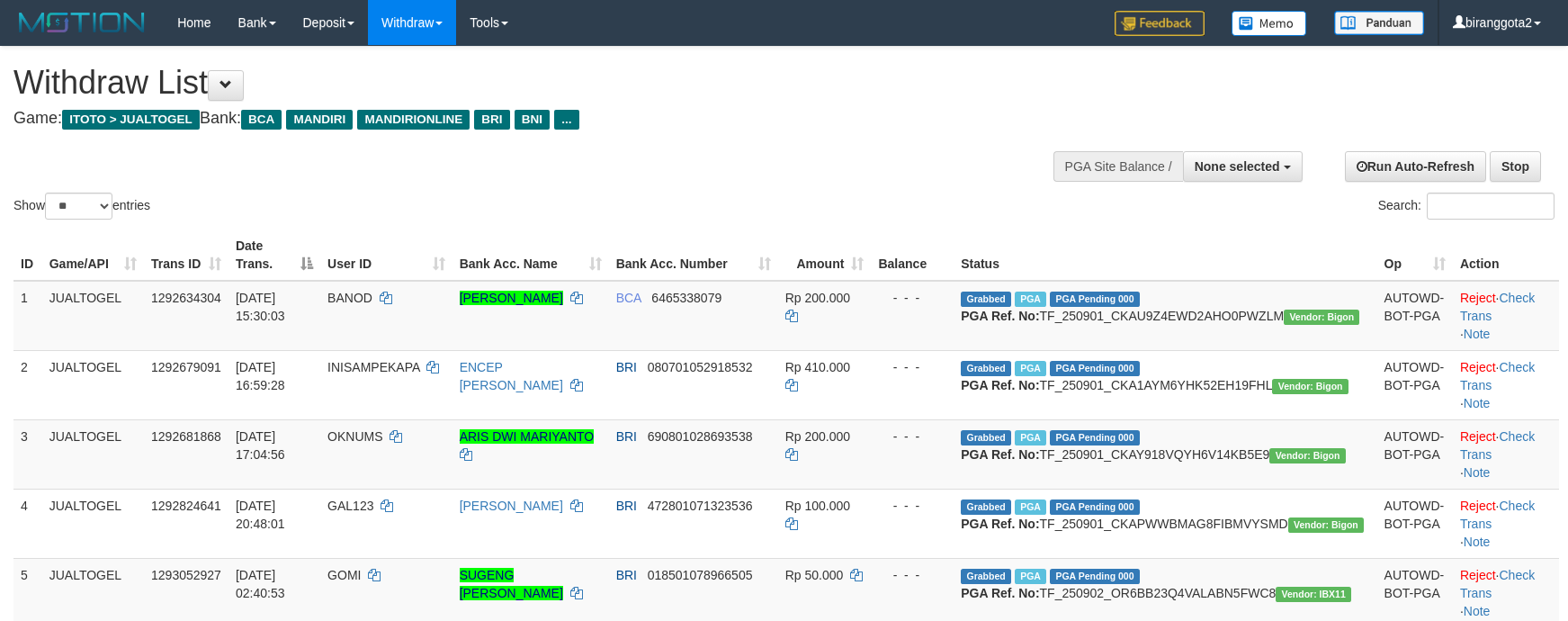
select select
select select "**"
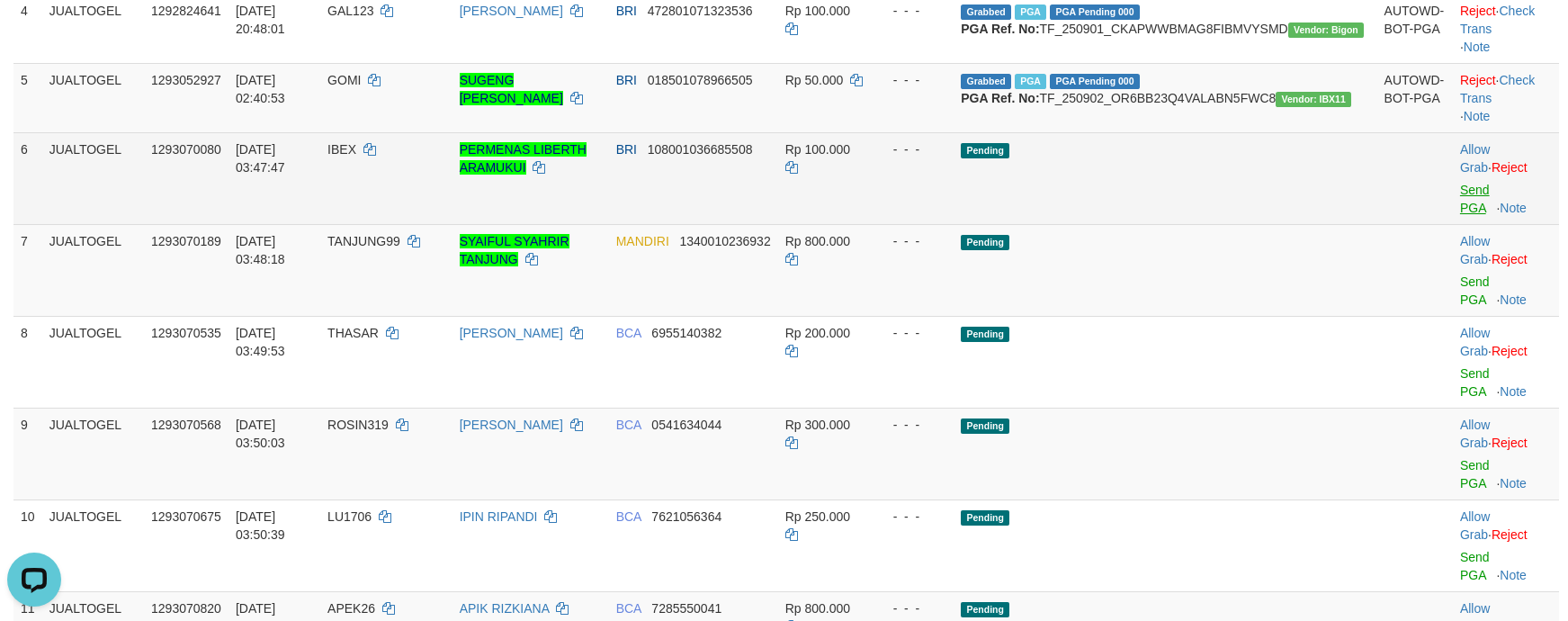
scroll to position [0, 0]
click at [1460, 215] on link "Send PGA" at bounding box center [1475, 199] width 30 height 33
click at [1460, 301] on link "Send PGA" at bounding box center [1475, 291] width 30 height 33
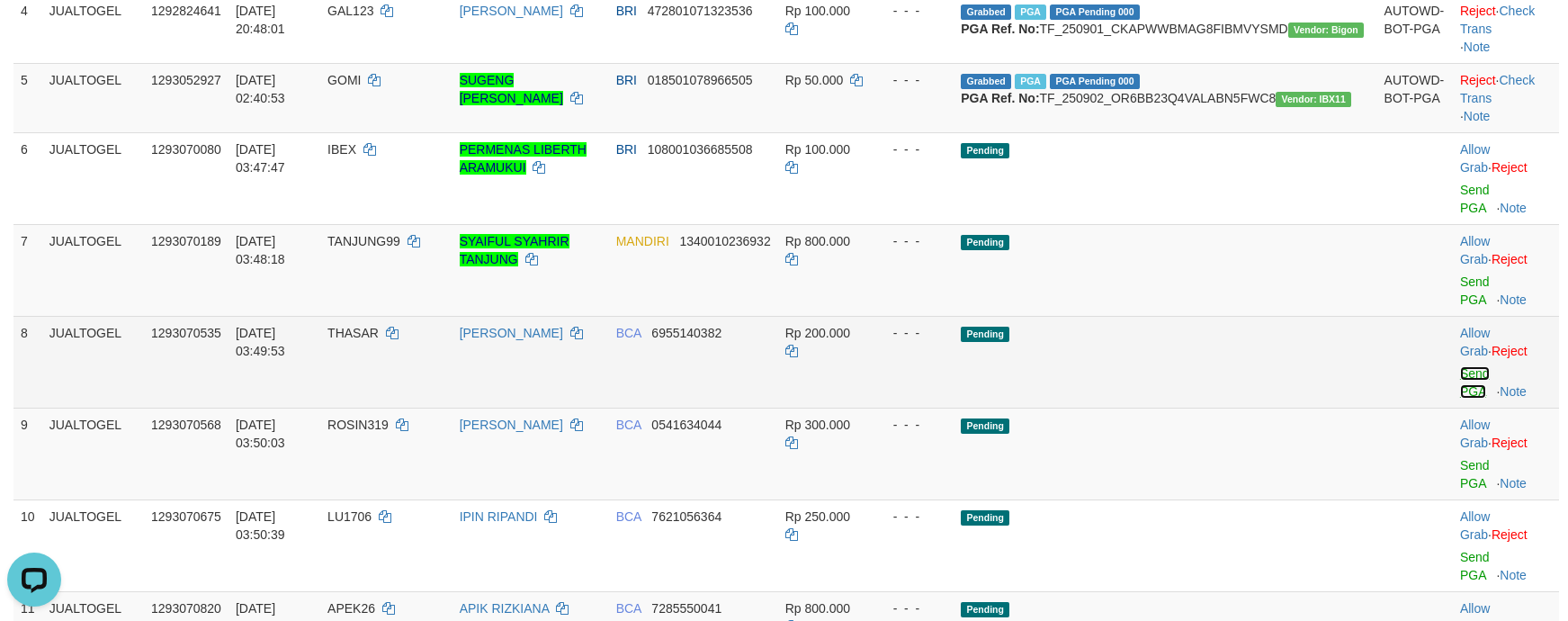
click at [1460, 366] on link "Send PGA" at bounding box center [1475, 383] width 30 height 33
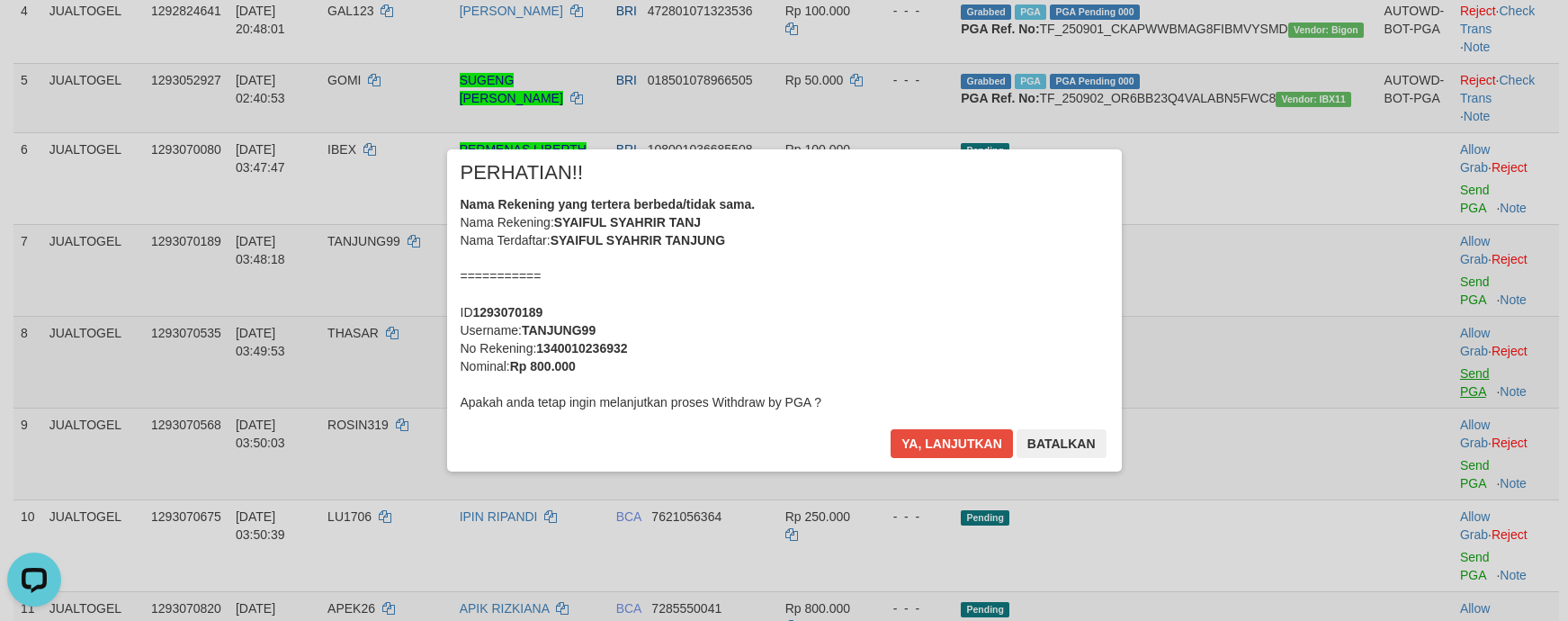
scroll to position [491, 0]
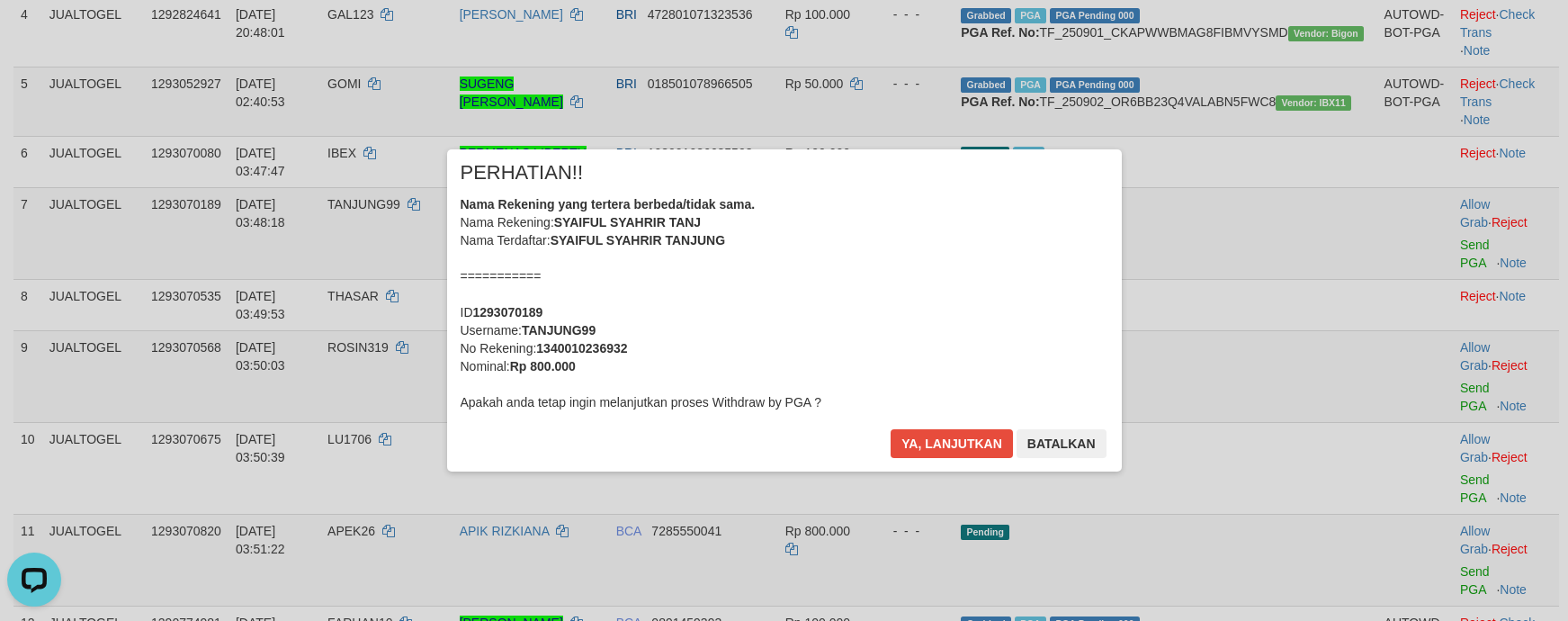
click at [664, 303] on div "Nama Rekening yang tertera berbeda/tidak sama. Nama Rekening: SYAIFUL SYAHRIR T…" at bounding box center [784, 303] width 648 height 216
click at [891, 430] on button "Ya, lanjutkan" at bounding box center [951, 444] width 122 height 29
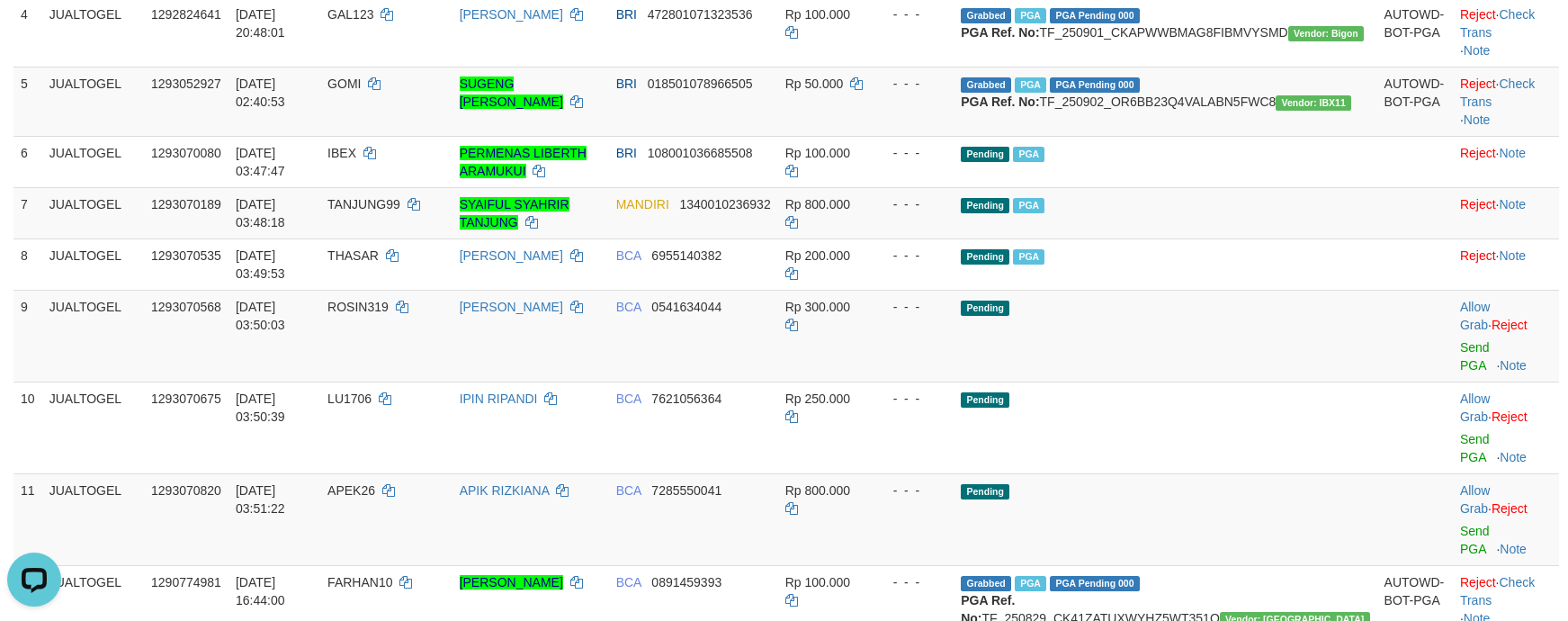
scroll to position [487, 0]
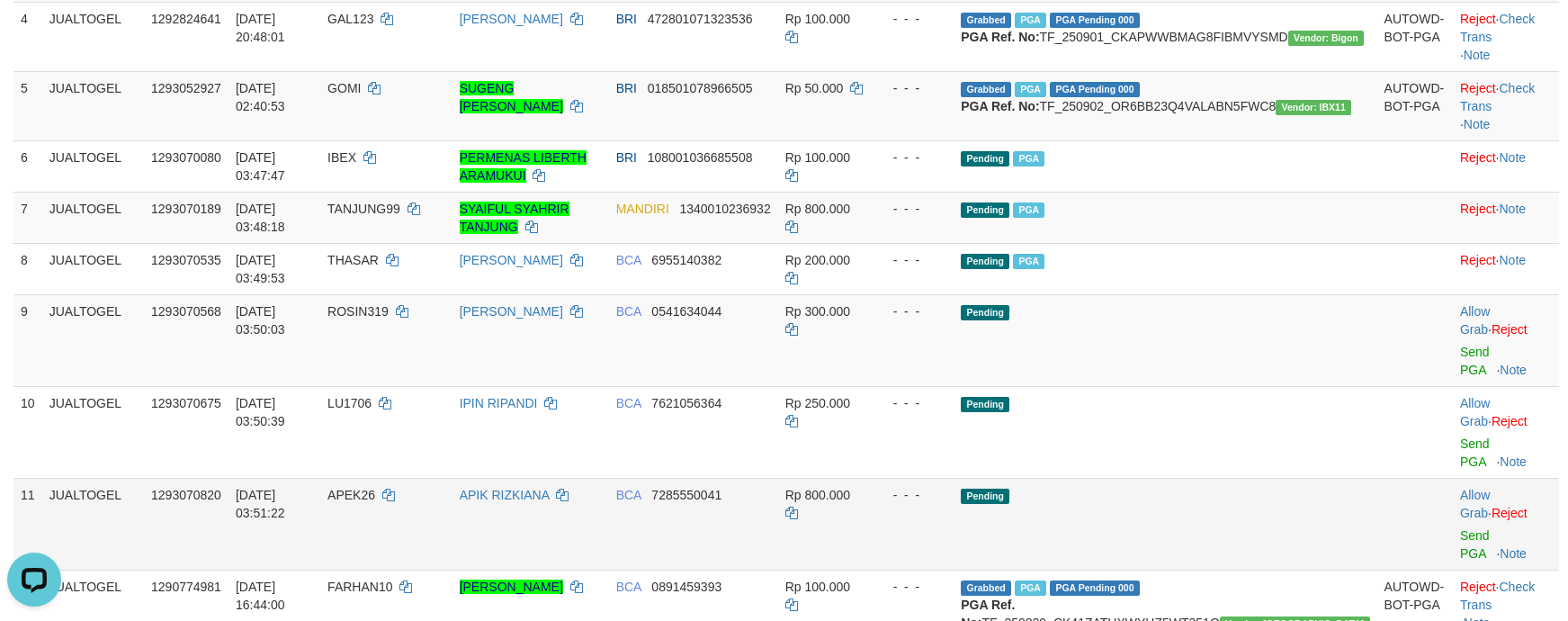
click at [1293, 478] on td "Pending" at bounding box center [1165, 524] width 423 height 92
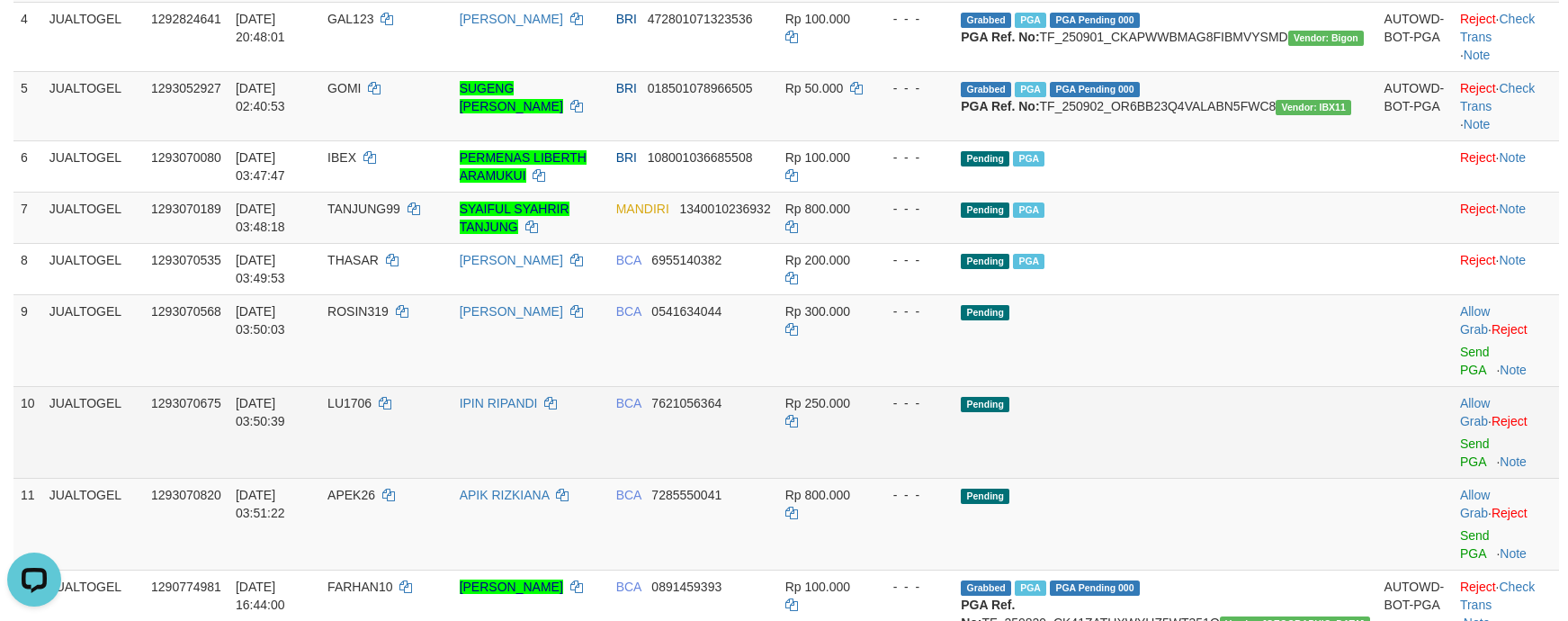
click at [1322, 435] on td "Pending" at bounding box center [1165, 433] width 423 height 92
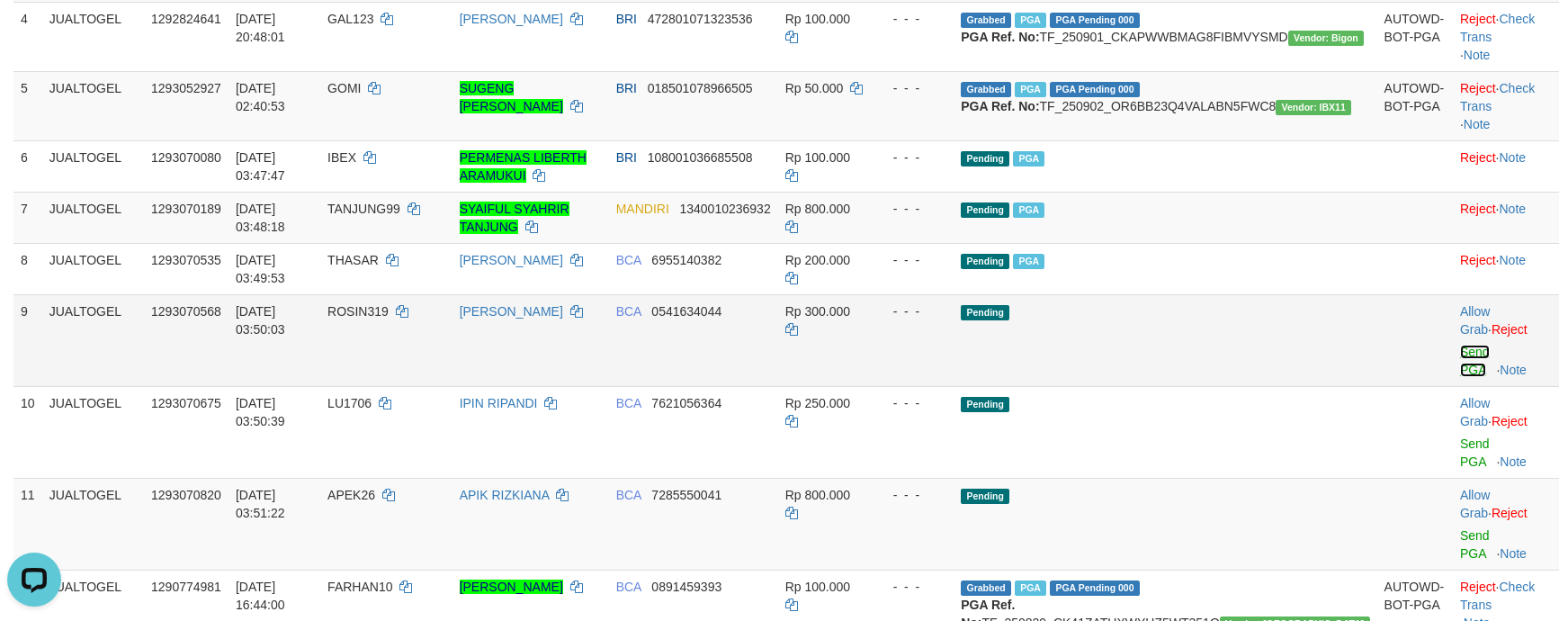
click at [1460, 377] on link "Send PGA" at bounding box center [1475, 361] width 30 height 33
click at [1460, 443] on link "Send PGA" at bounding box center [1475, 453] width 30 height 33
click at [1477, 529] on link "Send PGA" at bounding box center [1475, 545] width 30 height 33
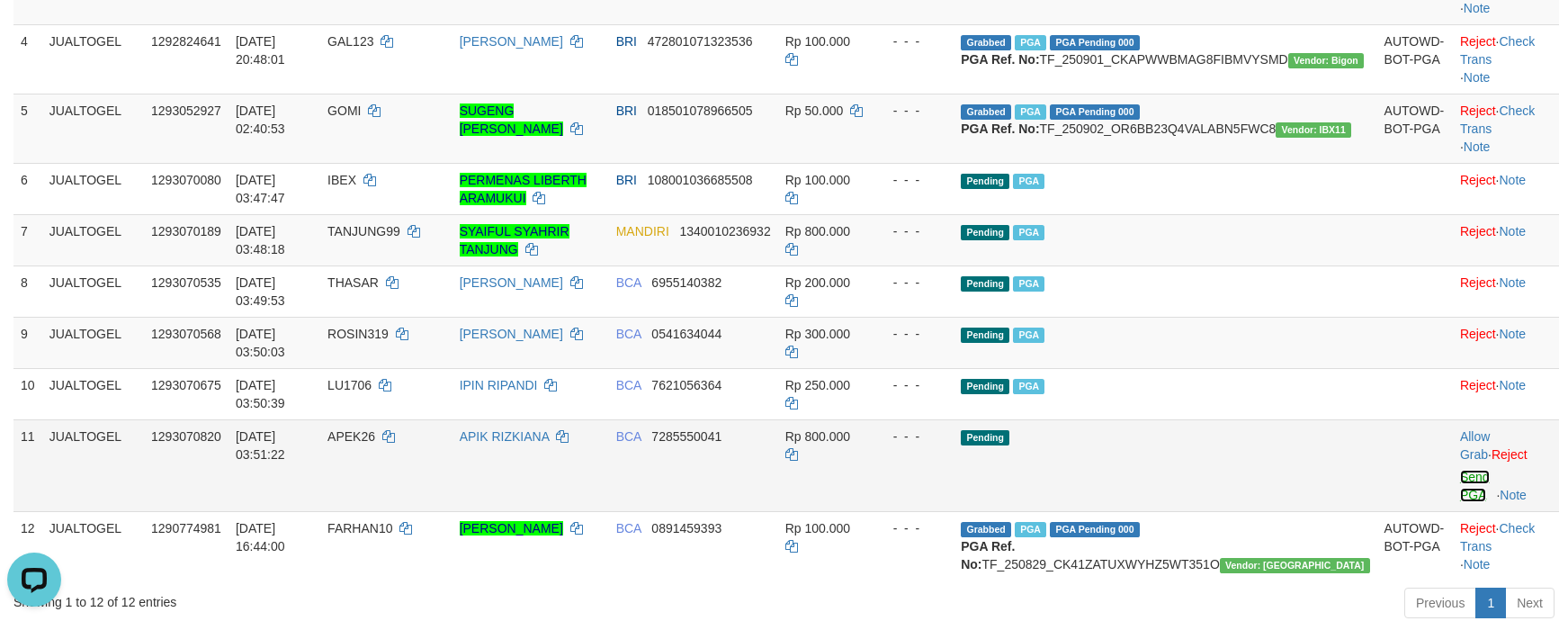
scroll to position [443, 0]
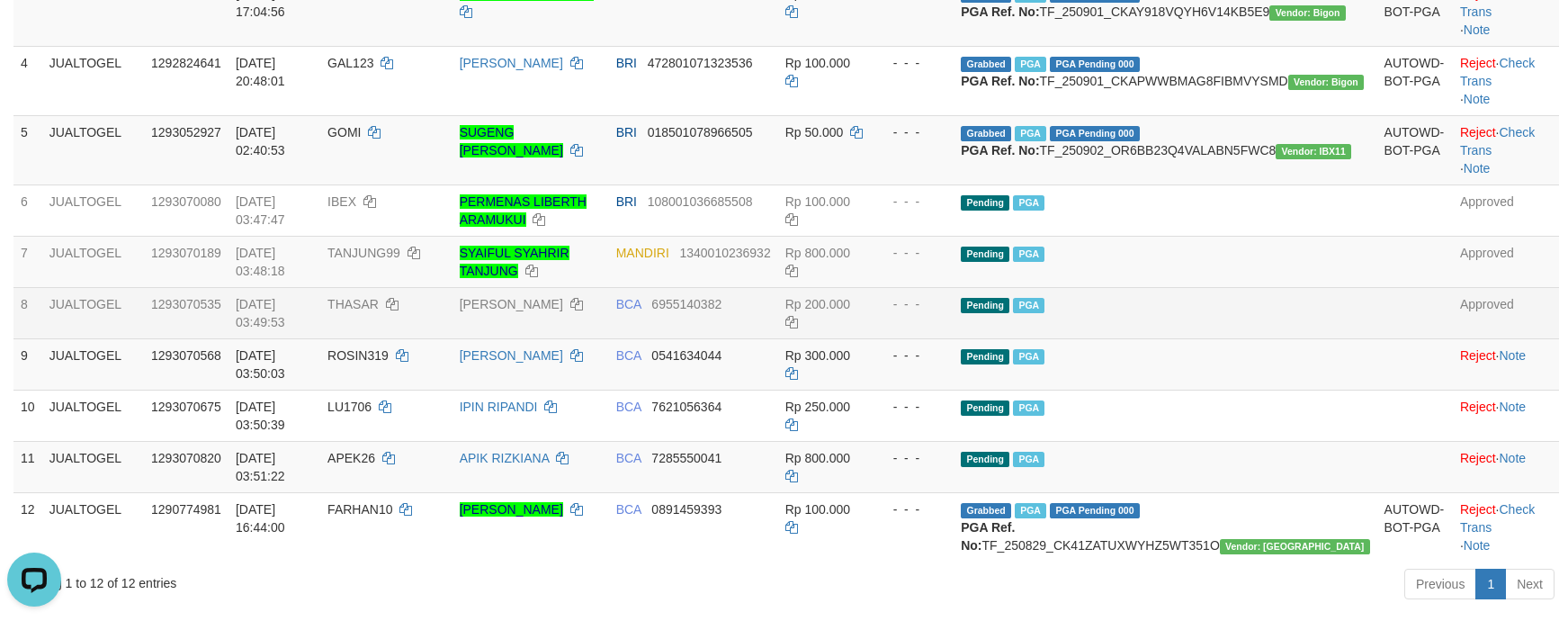
click at [1237, 338] on td "Pending PGA" at bounding box center [1165, 312] width 423 height 51
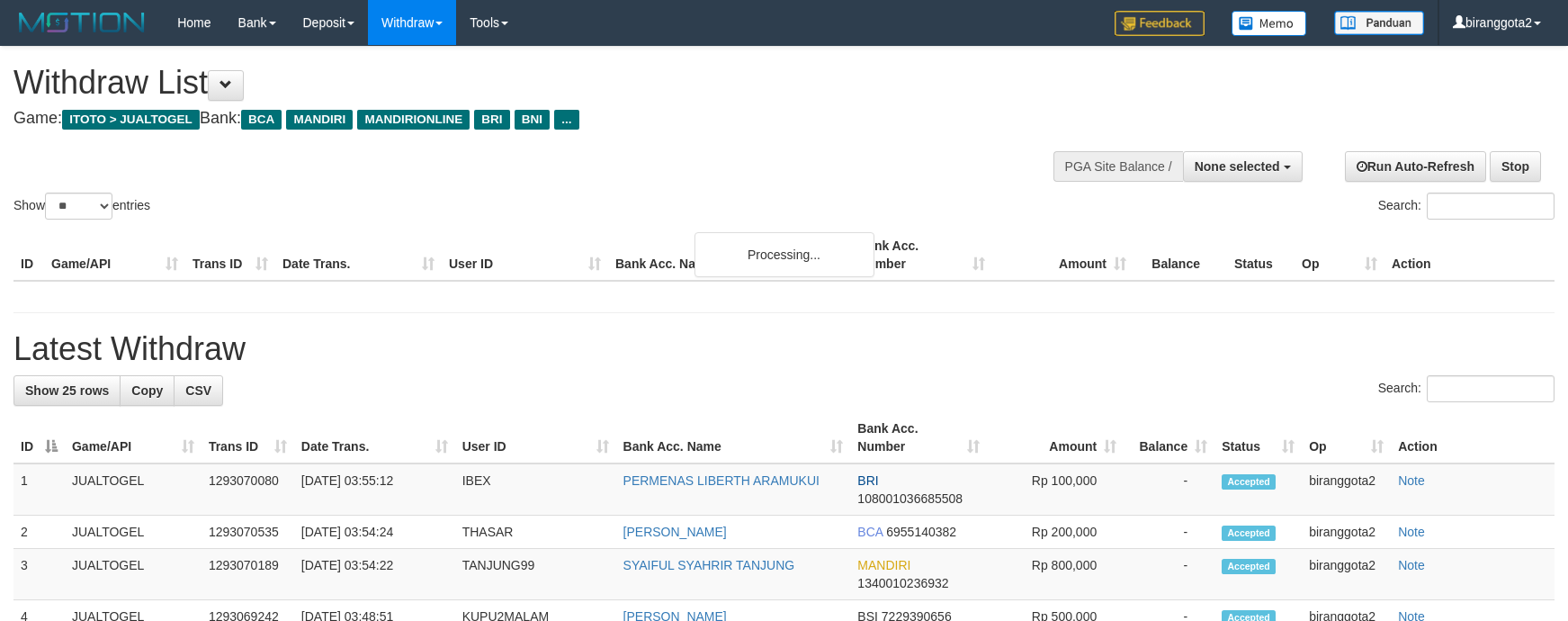
select select
select select "**"
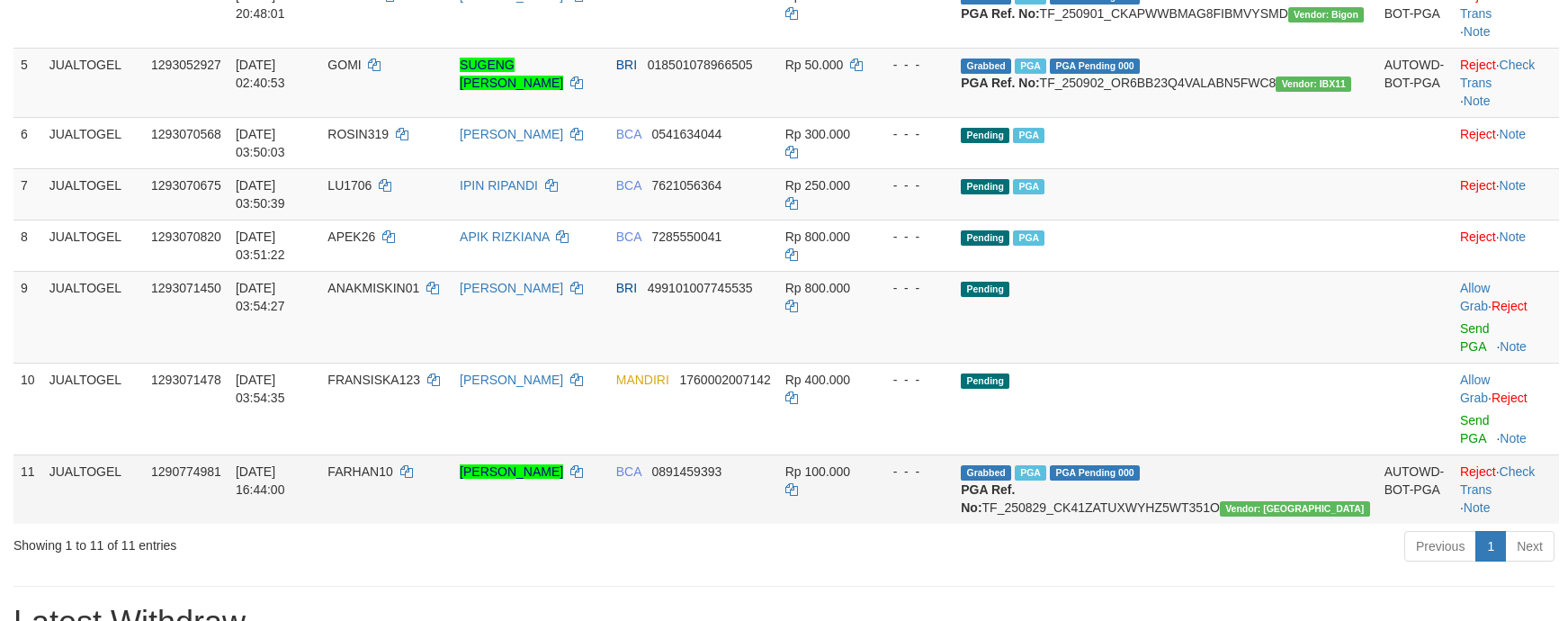
scroll to position [443, 0]
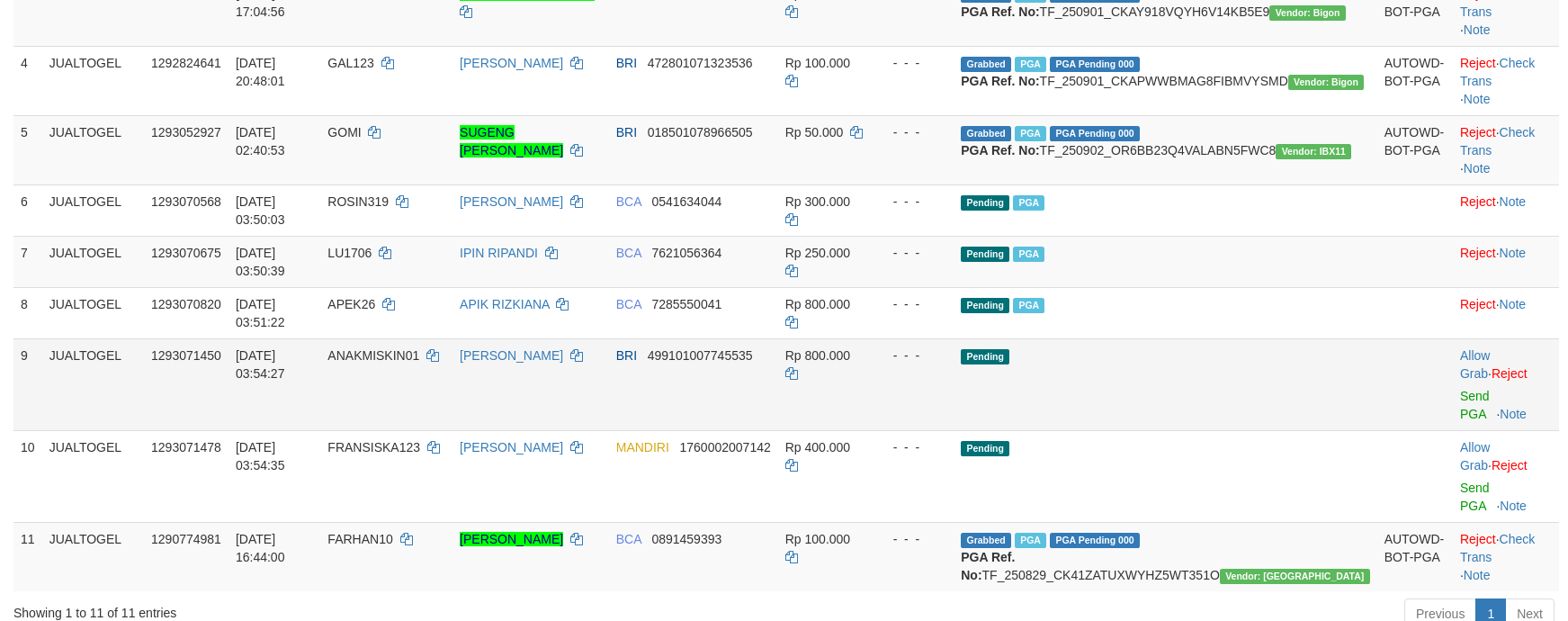
click at [1312, 403] on td "Pending" at bounding box center [1165, 385] width 423 height 92
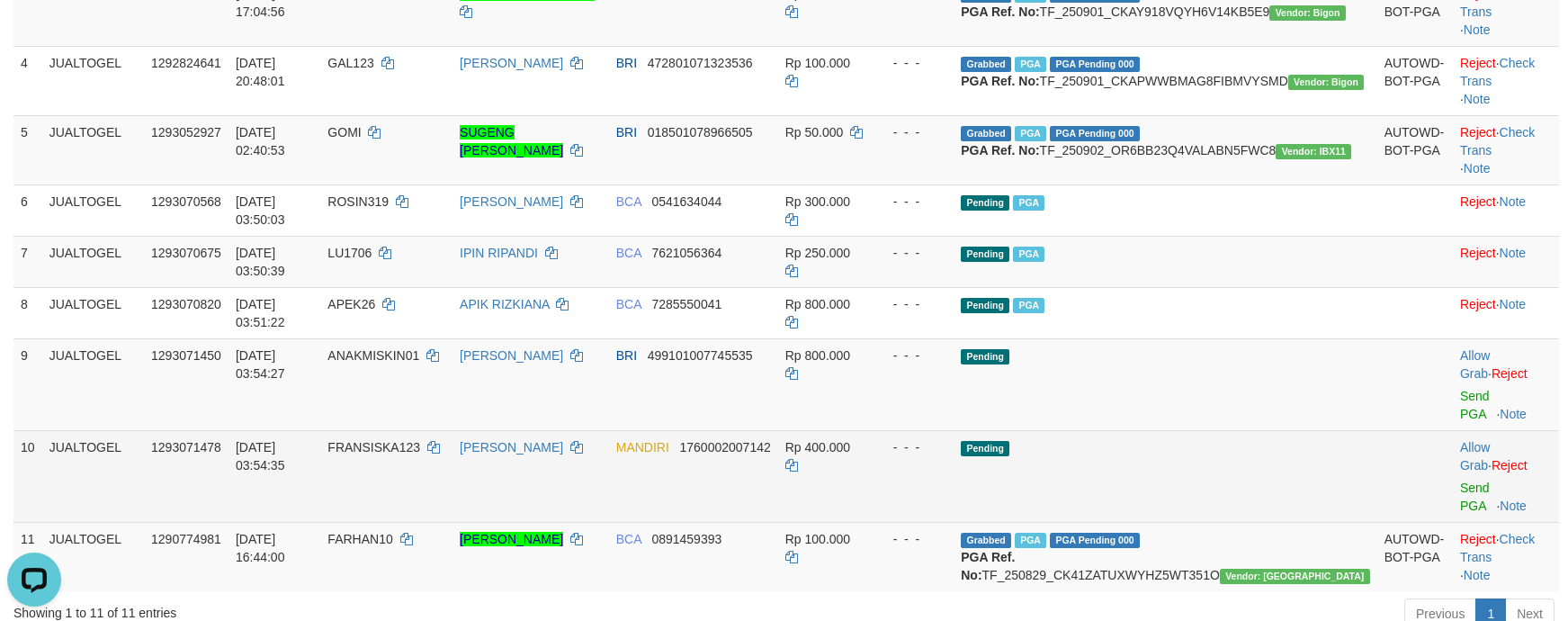
scroll to position [0, 0]
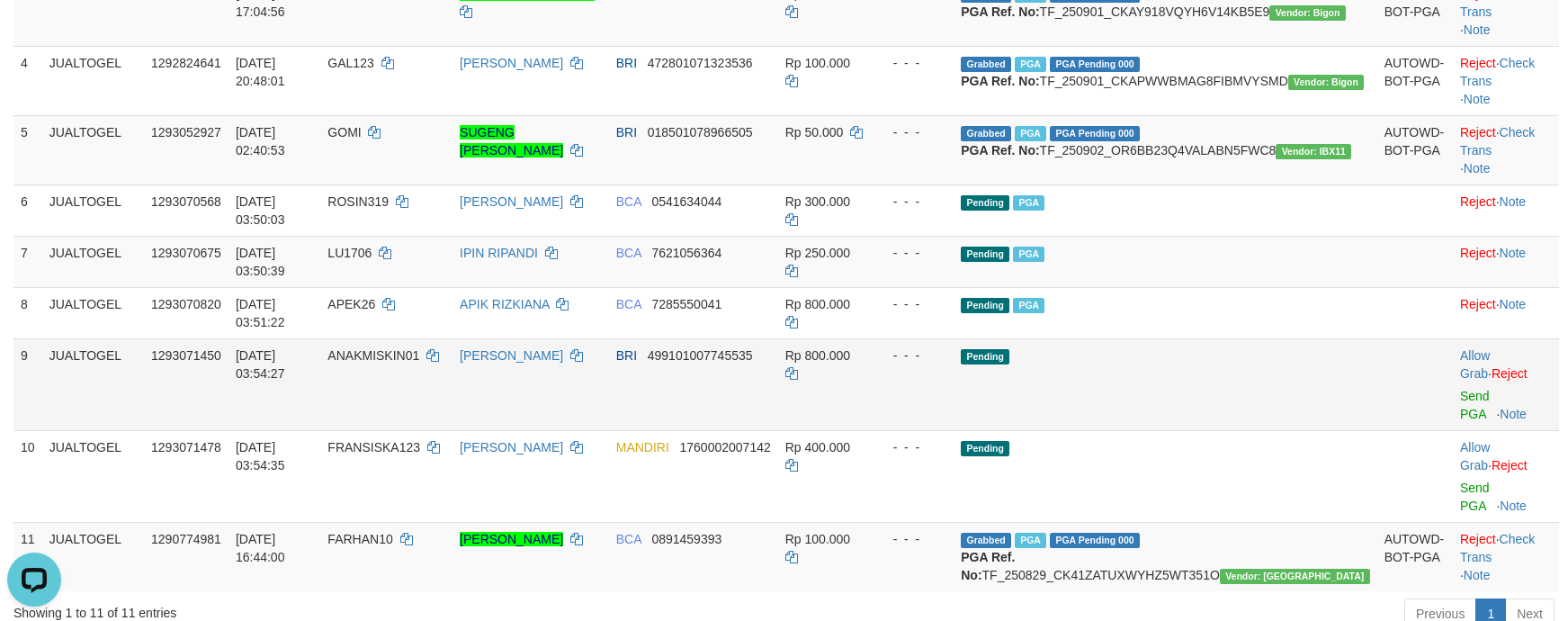
click at [1463, 406] on td "Allow Grab · Reject Send PGA · Note" at bounding box center [1506, 385] width 106 height 92
click at [1460, 405] on td "Allow Grab · Reject Send PGA · Note" at bounding box center [1506, 385] width 106 height 92
click at [1460, 403] on link "Send PGA" at bounding box center [1475, 405] width 30 height 33
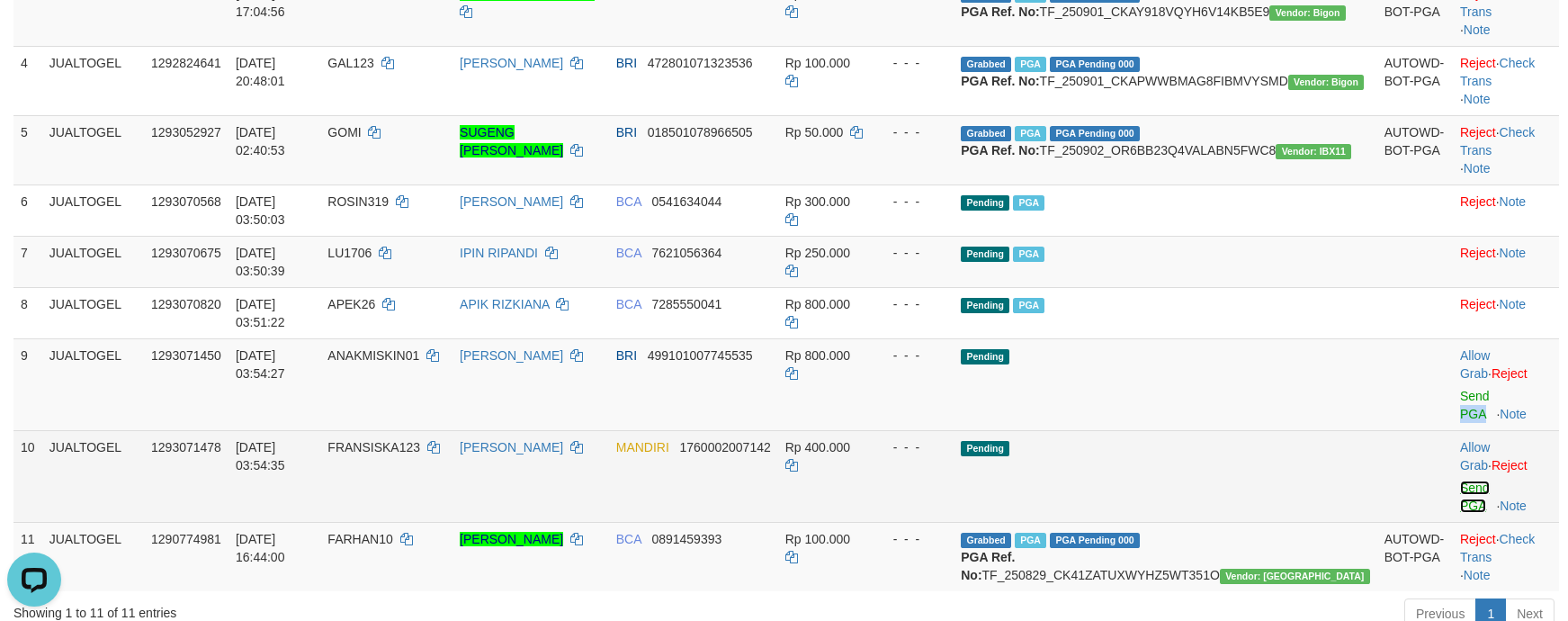
click at [1462, 481] on link "Send PGA" at bounding box center [1475, 497] width 30 height 33
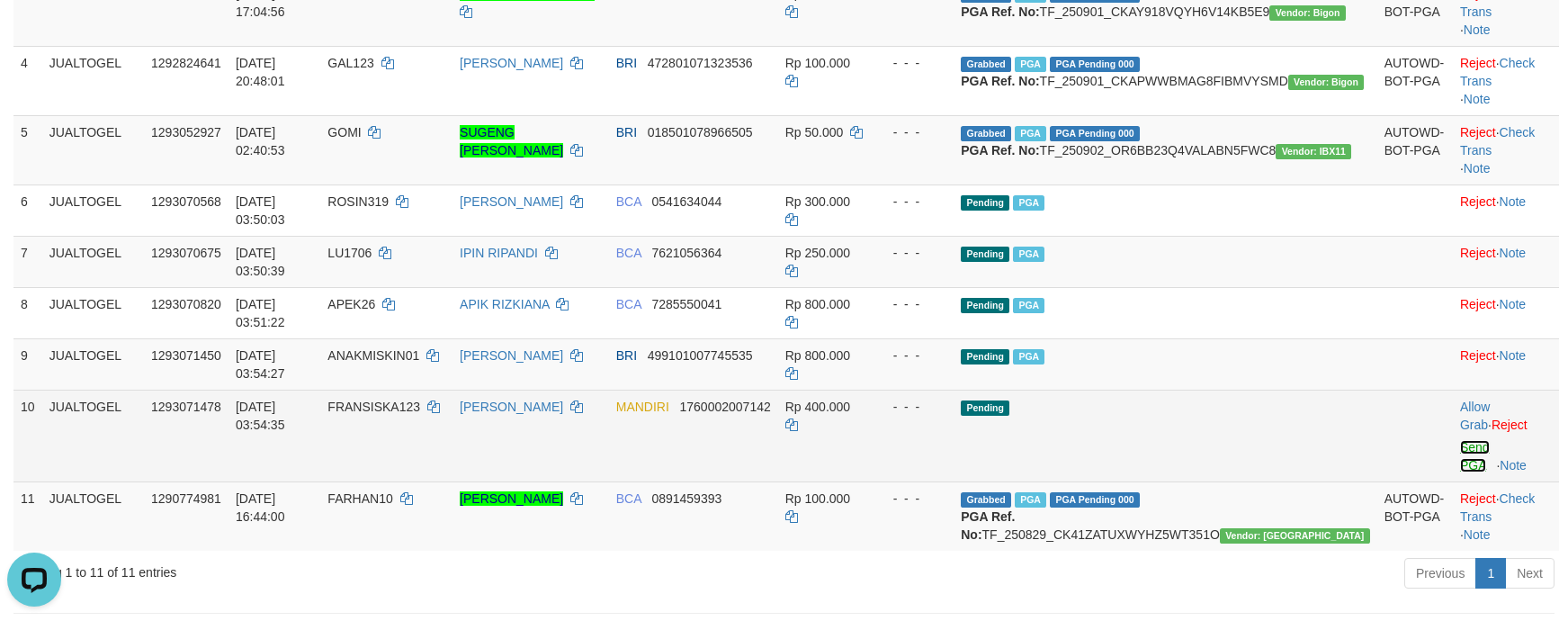
scroll to position [419, 0]
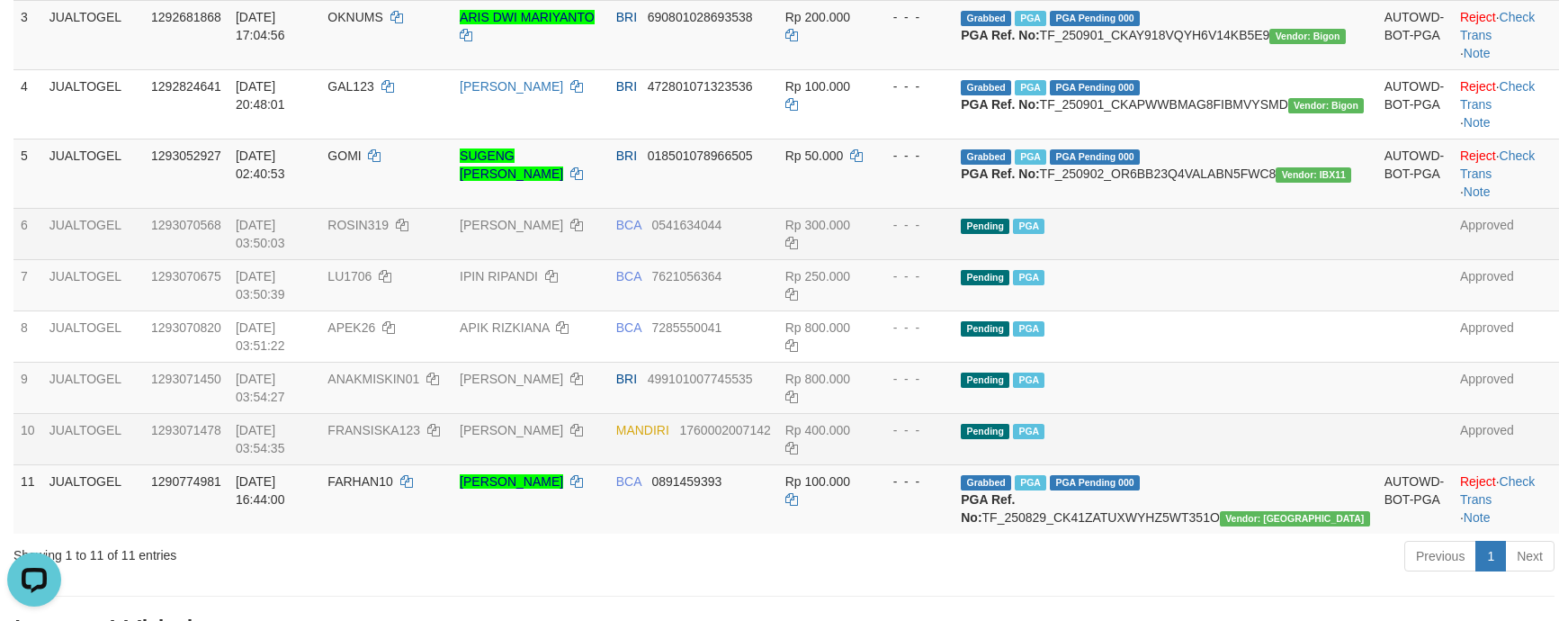
click at [871, 260] on td "Rp 300.000" at bounding box center [824, 233] width 93 height 51
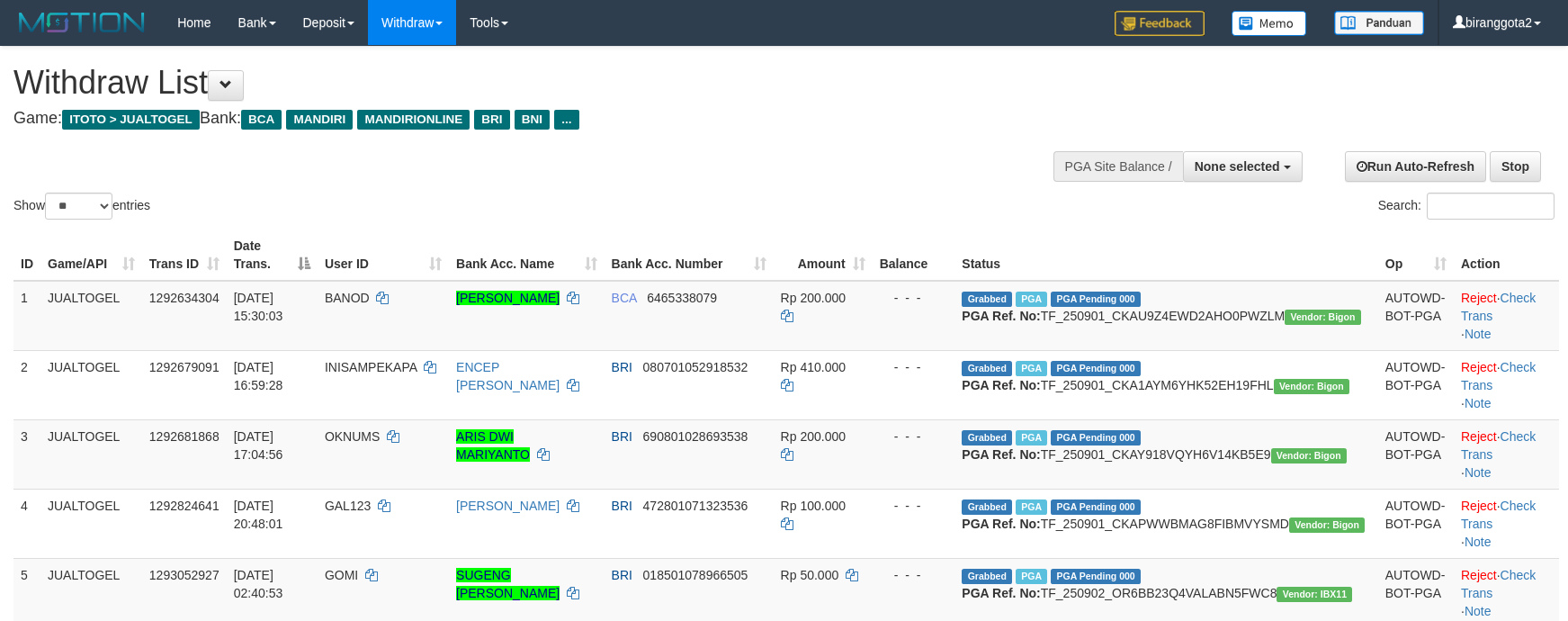
select select
select select "**"
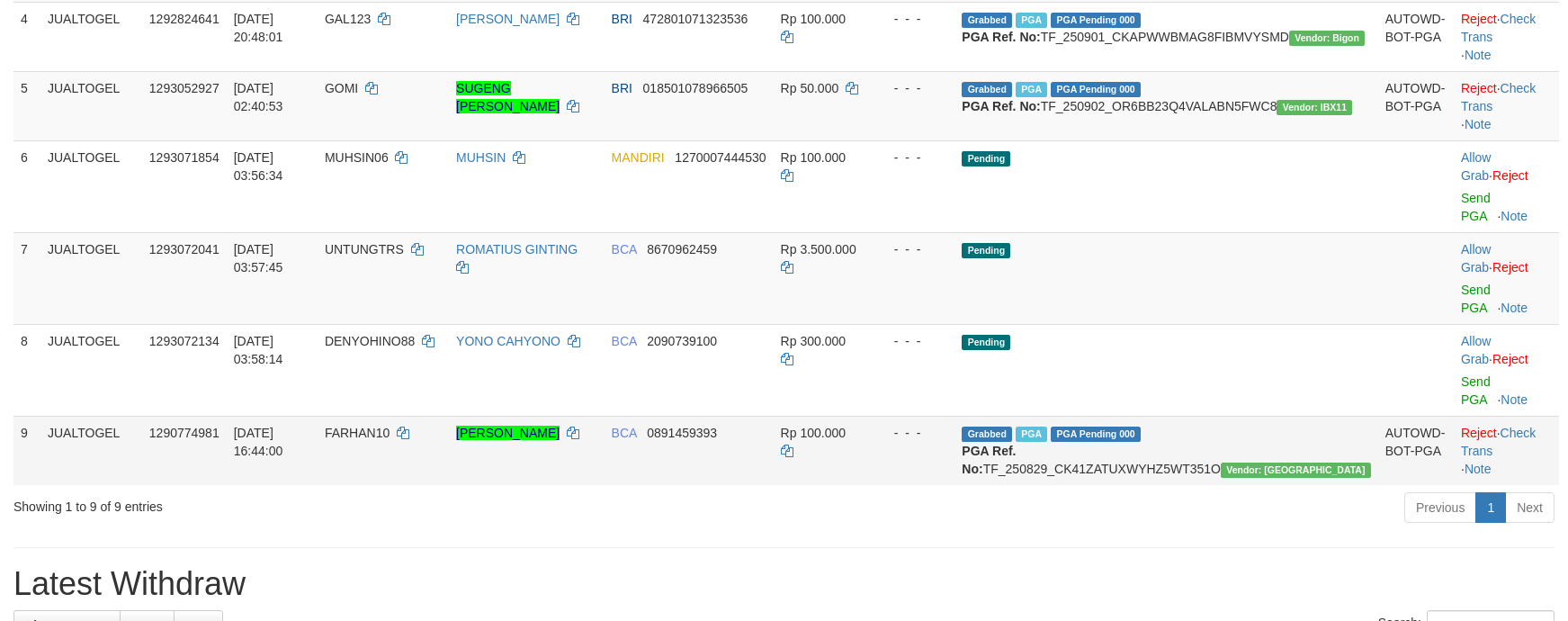
scroll to position [419, 0]
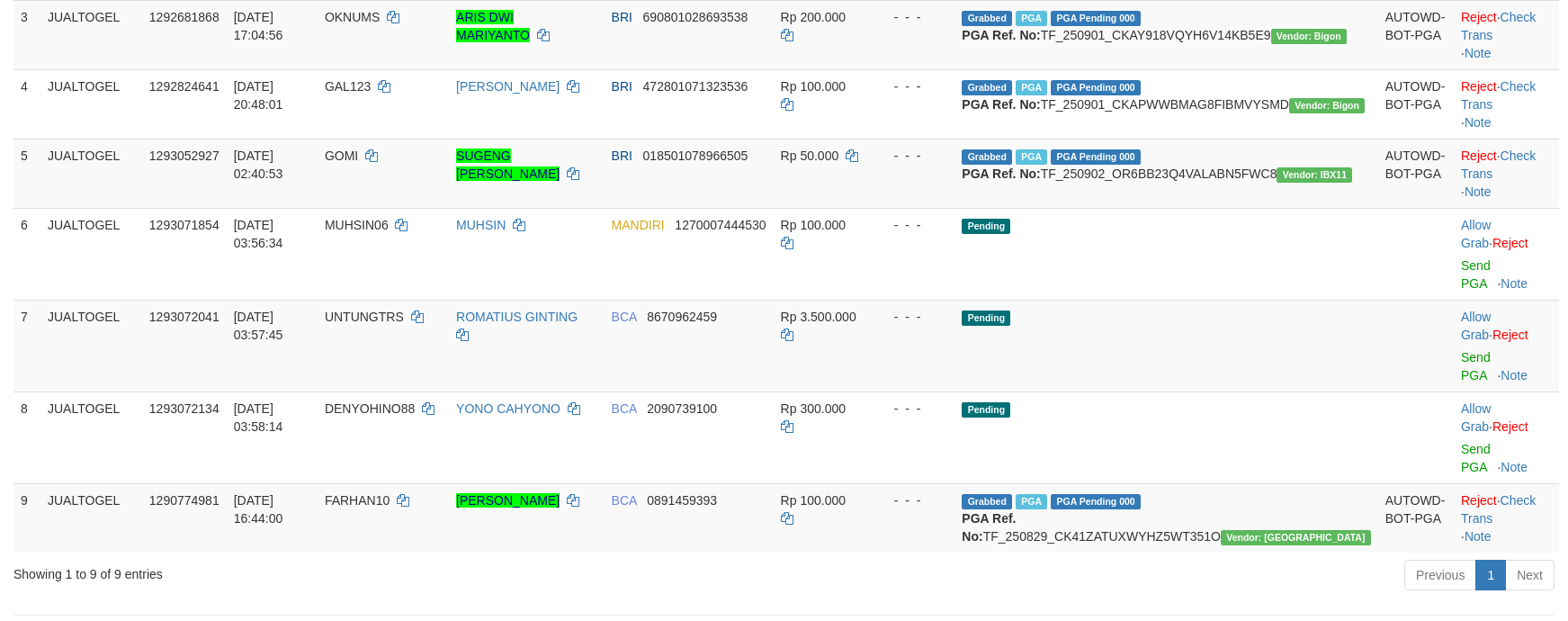
click at [1205, 540] on div "ID Game/API Trans ID Date Trans. User ID Bank Acc. Name Bank Acc. Number Amount…" at bounding box center [784, 182] width 1568 height 754
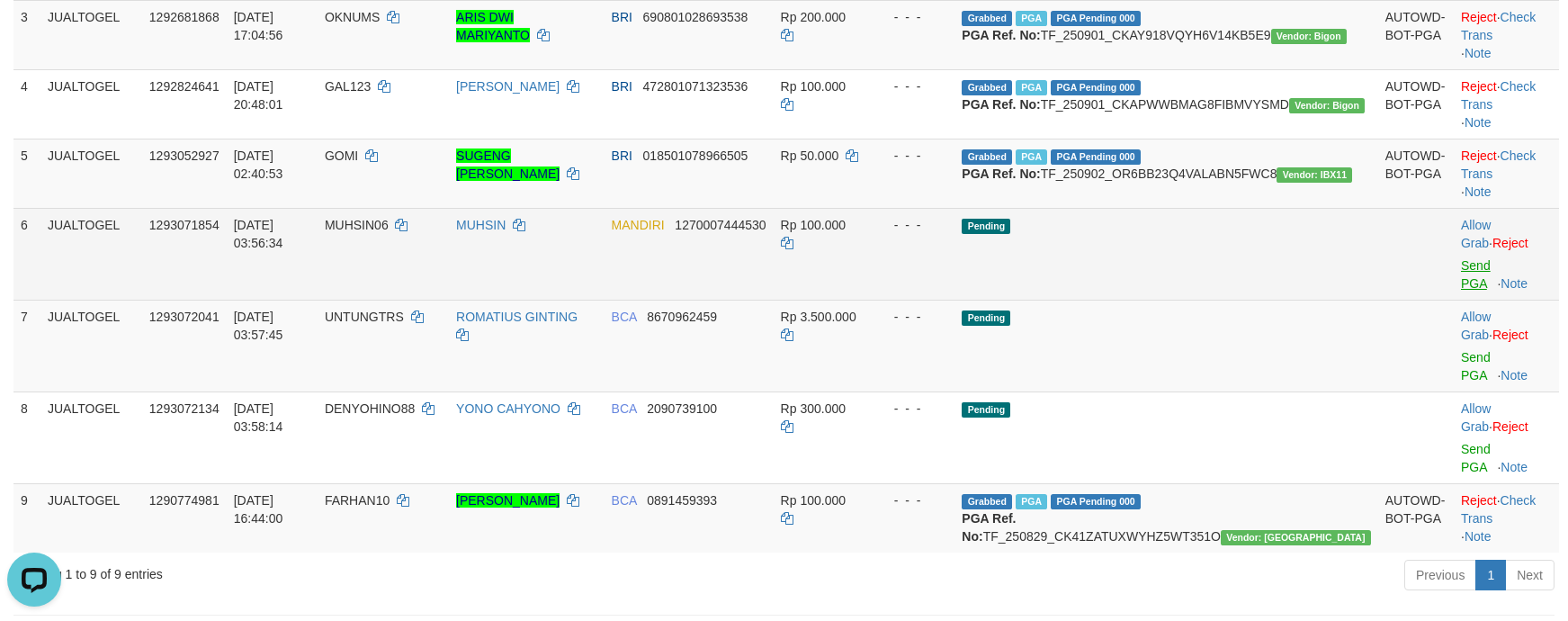
scroll to position [0, 0]
click at [1462, 290] on link "Send PGA" at bounding box center [1476, 275] width 30 height 33
click at [1468, 371] on link "Send PGA" at bounding box center [1476, 366] width 30 height 33
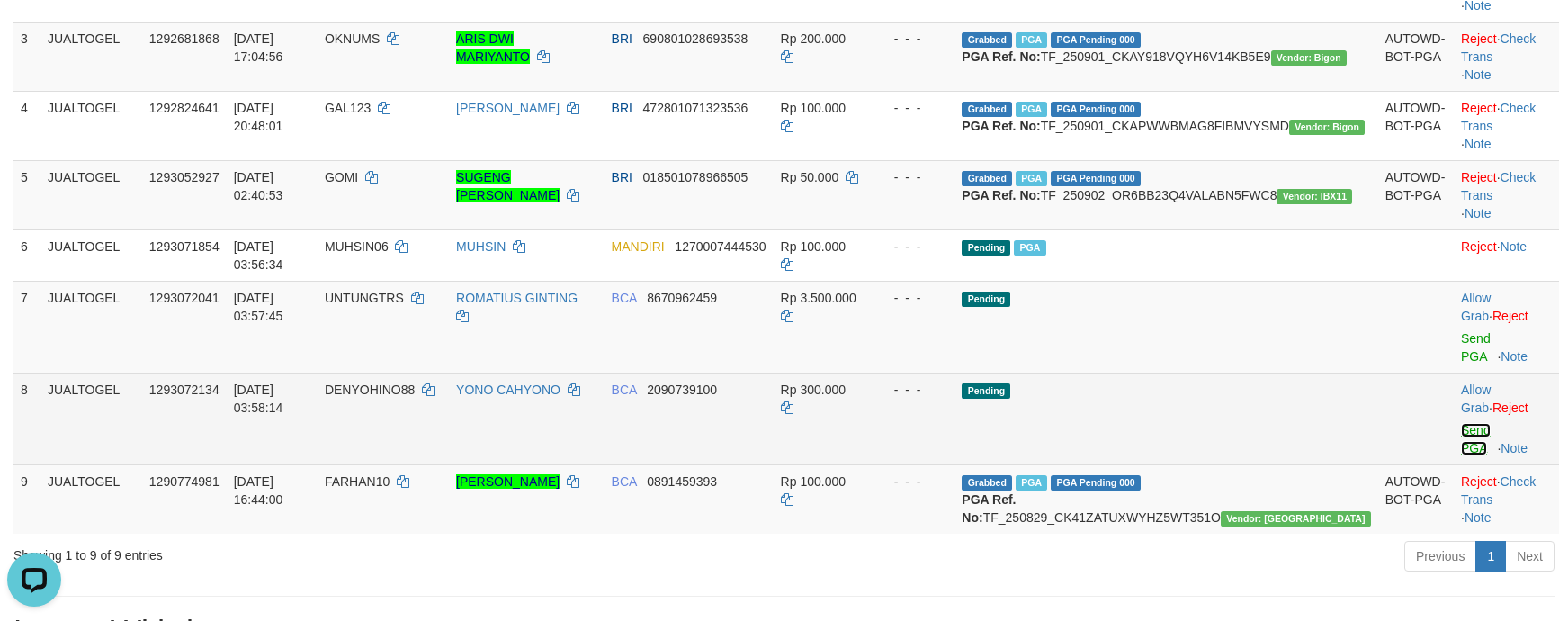
click at [1471, 437] on link "Send PGA" at bounding box center [1476, 439] width 30 height 33
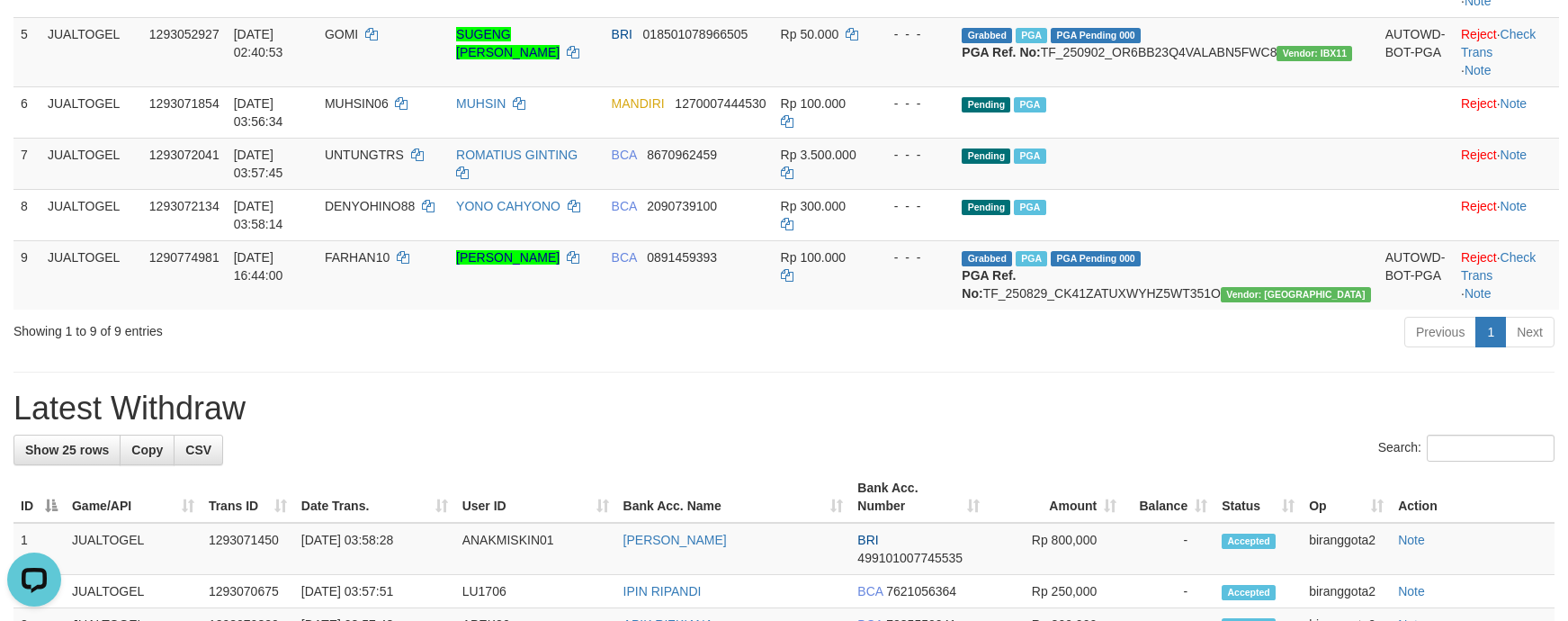
scroll to position [240, 0]
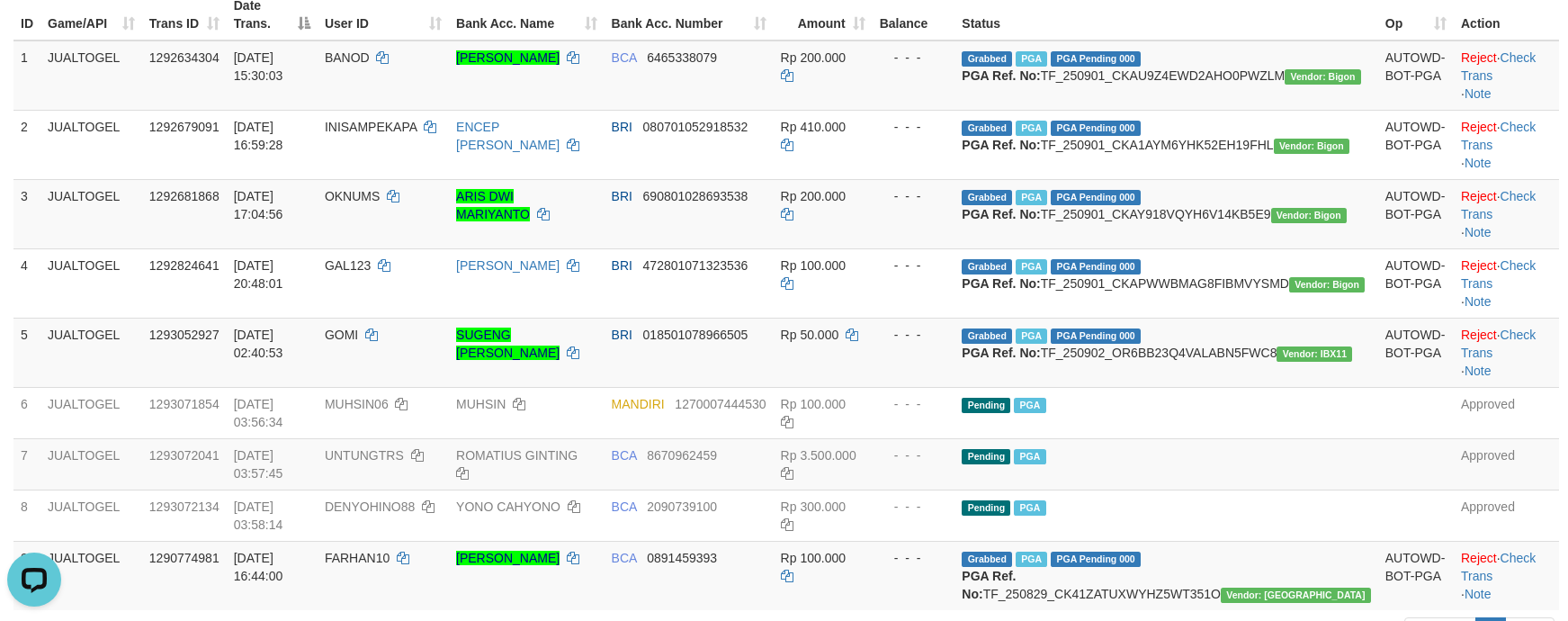
drag, startPoint x: 1059, startPoint y: 432, endPoint x: 1585, endPoint y: 408, distance: 526.5
click at [1301, 387] on tr "5 JUALTOGEL 1293052927 02/09/2025 02:40:53 GOMI SUGENG EKO RIYANTO BRI 01850107…" at bounding box center [786, 353] width 1546 height 69
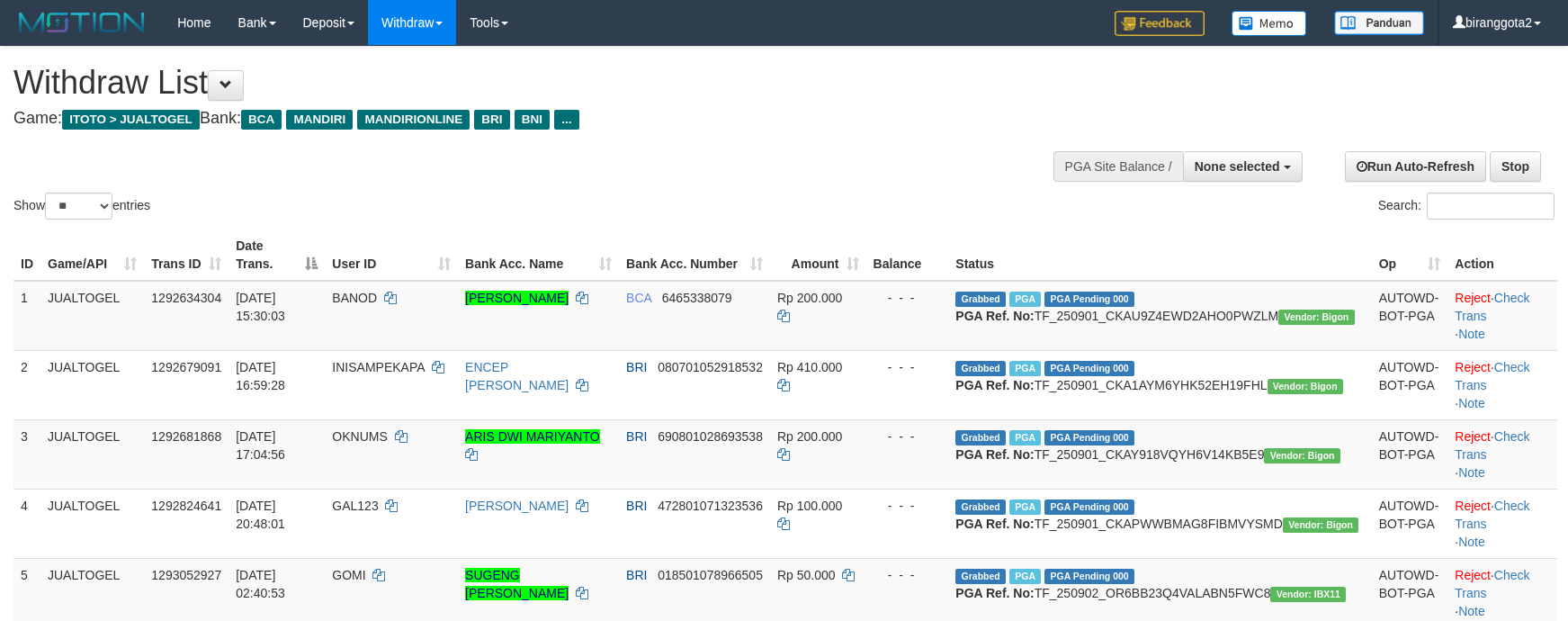
select select
select select "**"
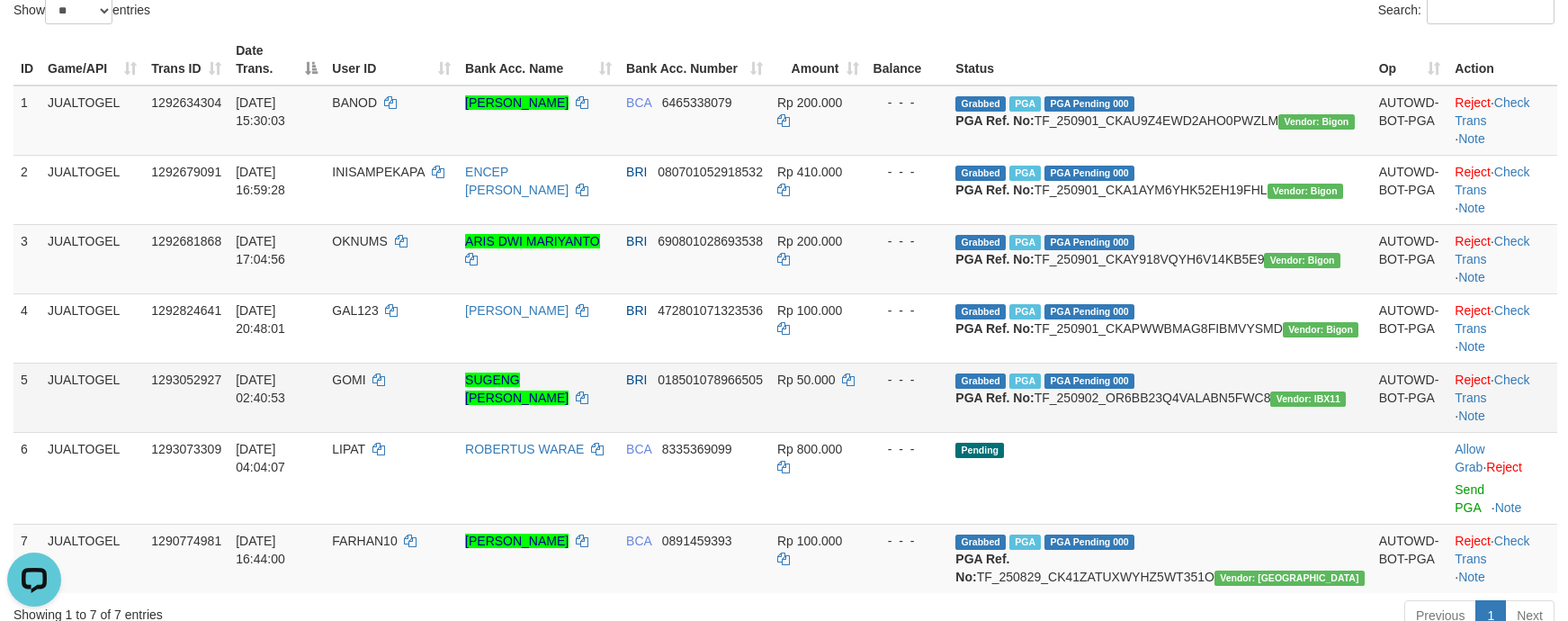
click at [771, 432] on td "BRI 018501078966505" at bounding box center [694, 397] width 151 height 69
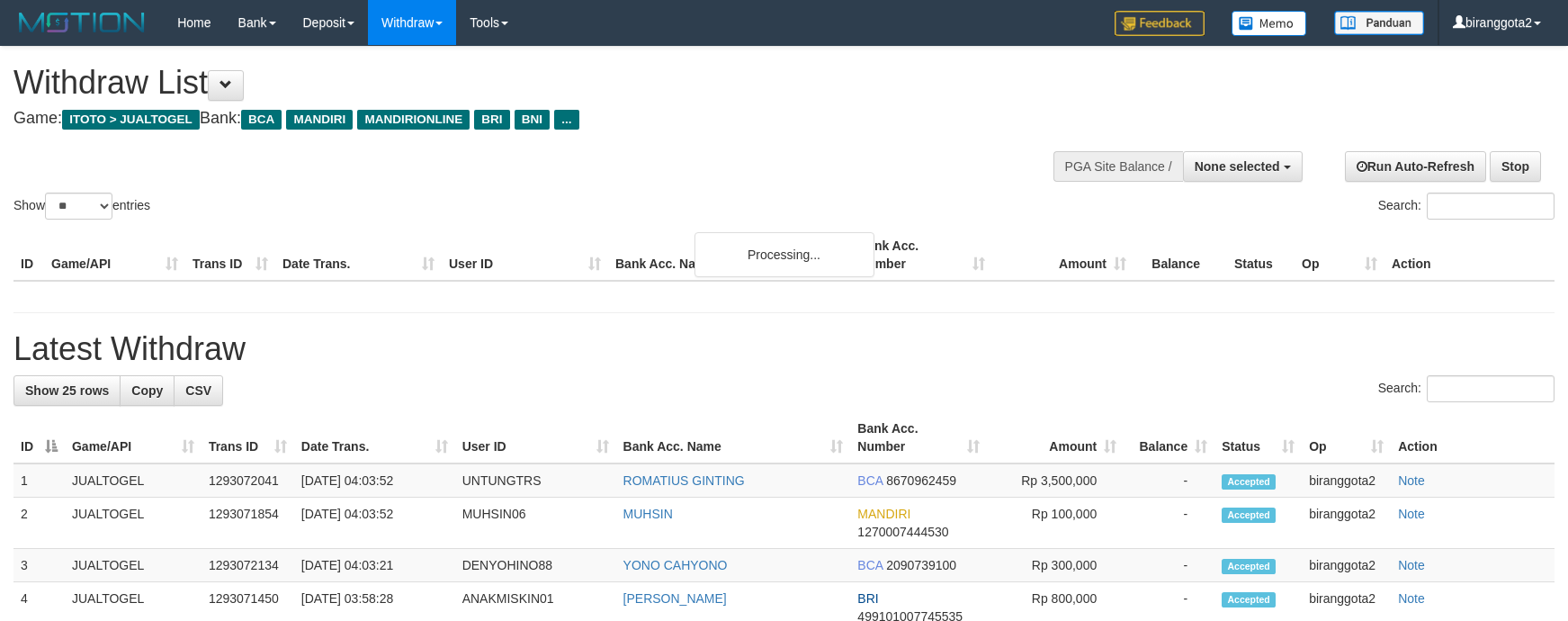
select select
select select "**"
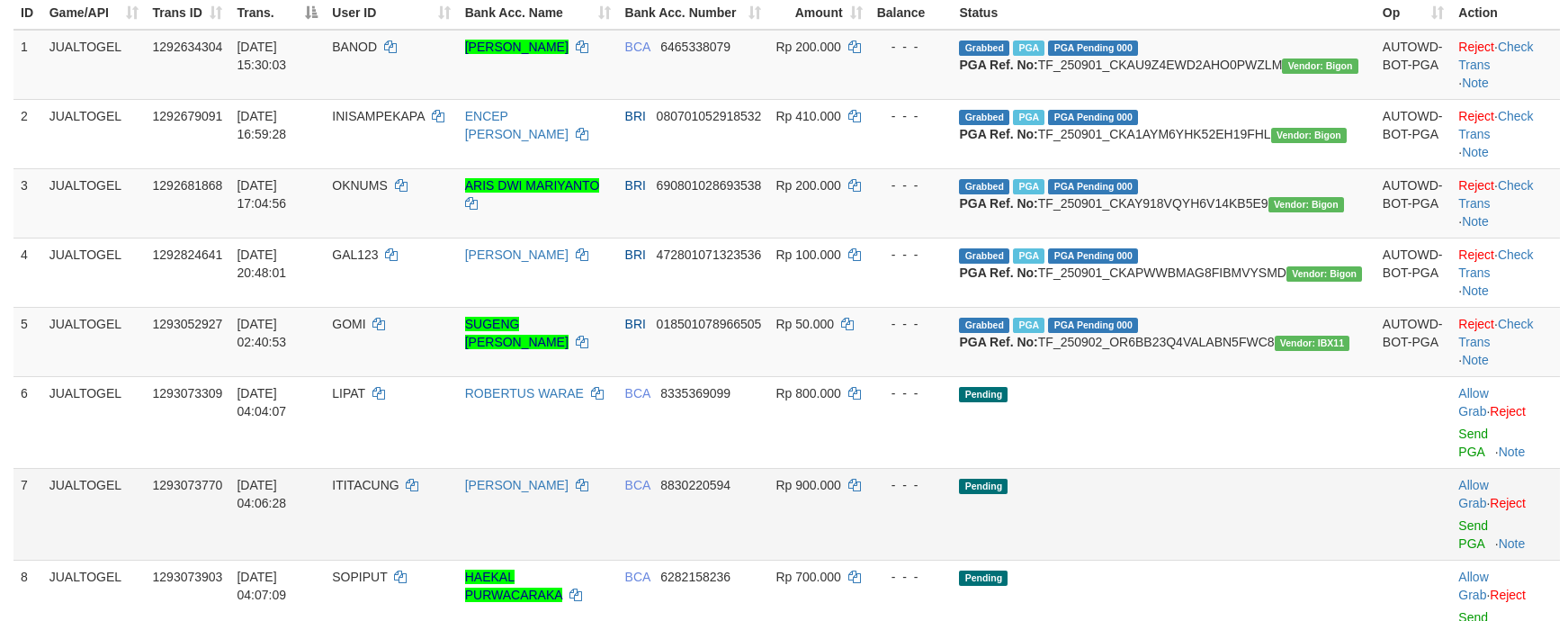
click at [1159, 516] on td "Pending" at bounding box center [1164, 514] width 423 height 92
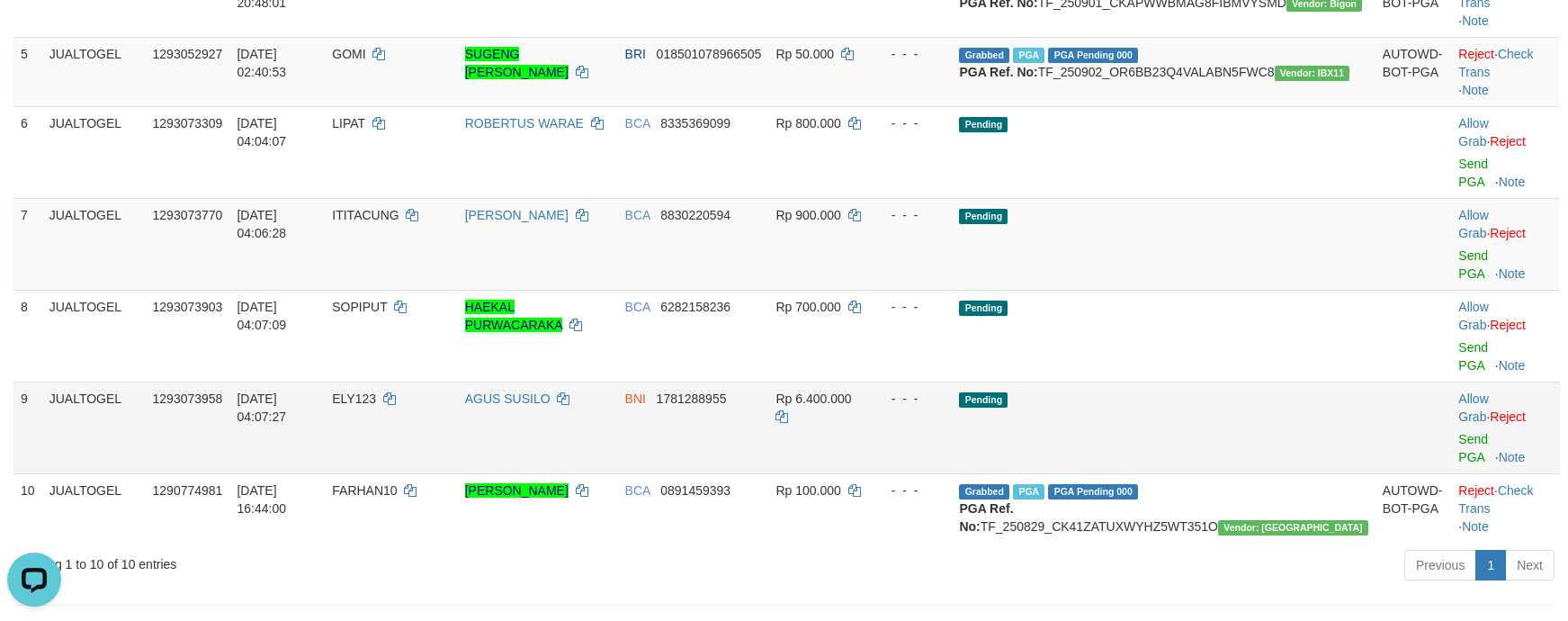
scroll to position [0, 0]
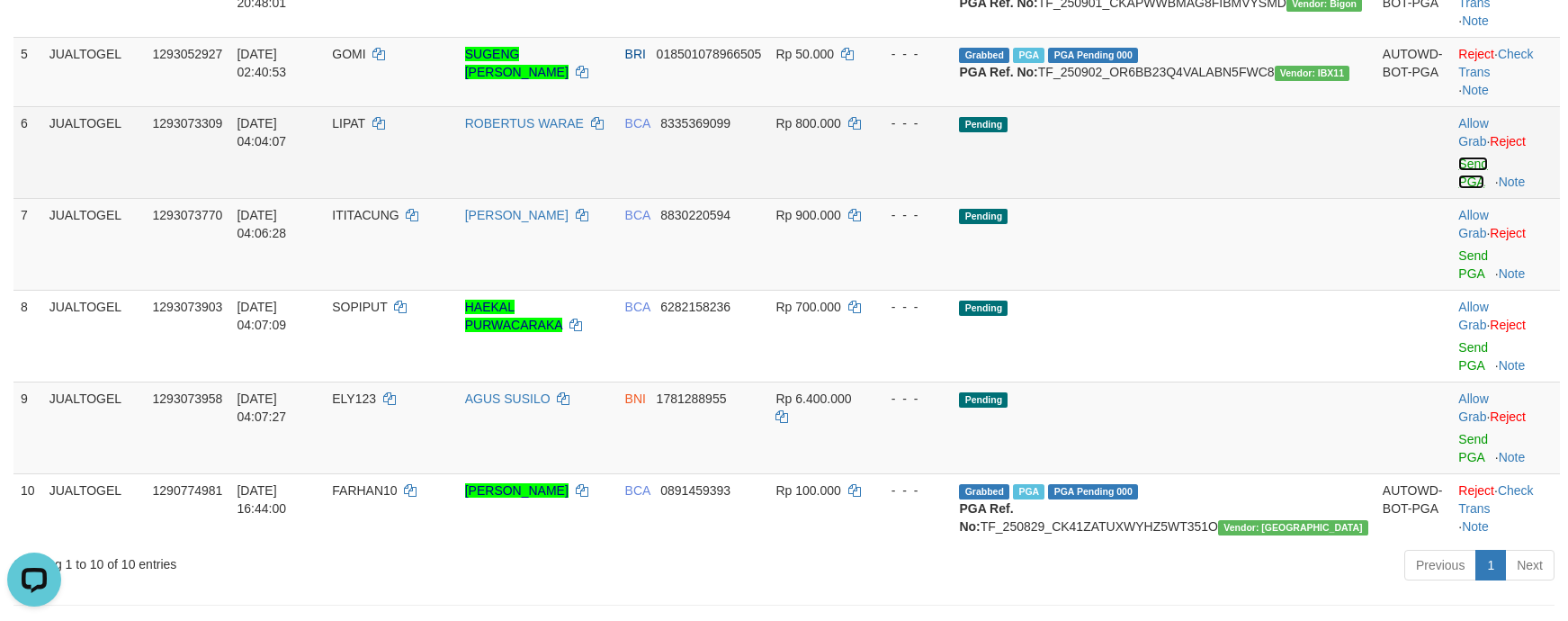
click at [1475, 189] on link "Send PGA" at bounding box center [1473, 173] width 30 height 33
click at [1465, 276] on link "Send PGA" at bounding box center [1473, 264] width 30 height 33
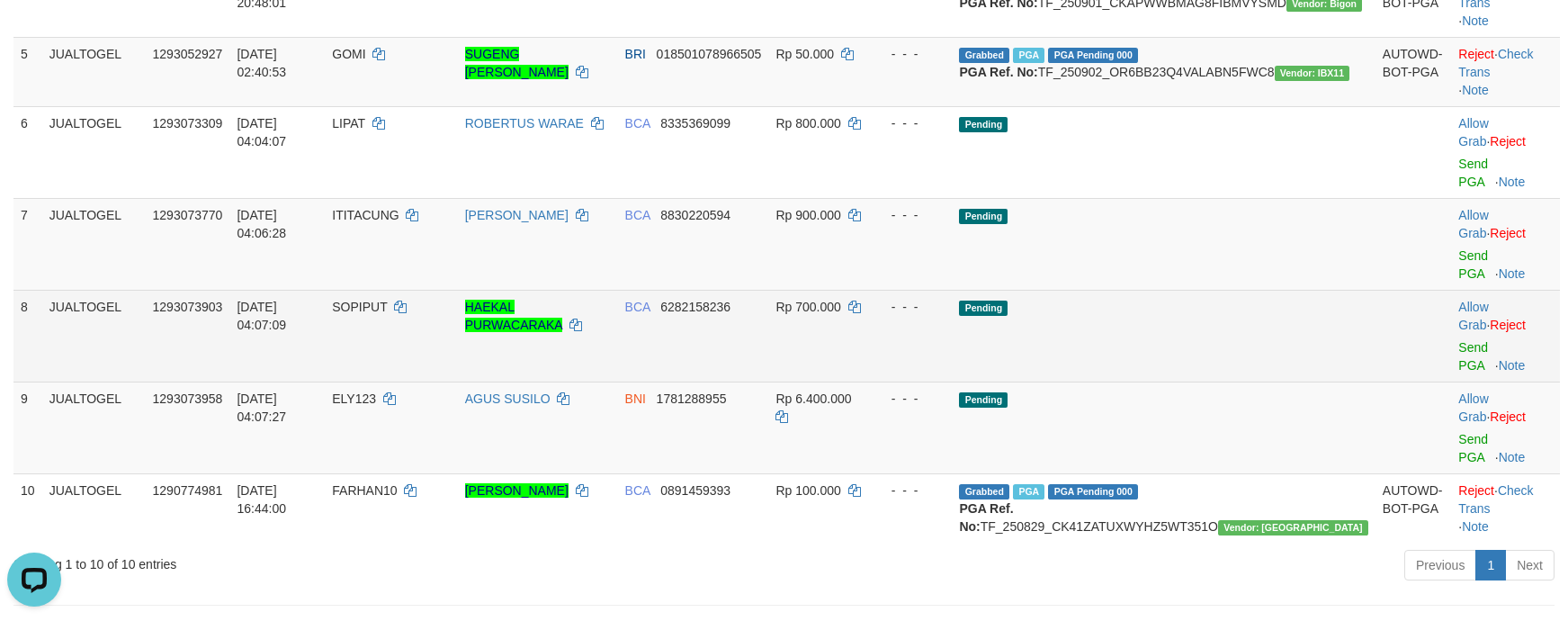
click at [1452, 321] on td "Allow Grab · Reject Send PGA · Note" at bounding box center [1505, 336] width 109 height 92
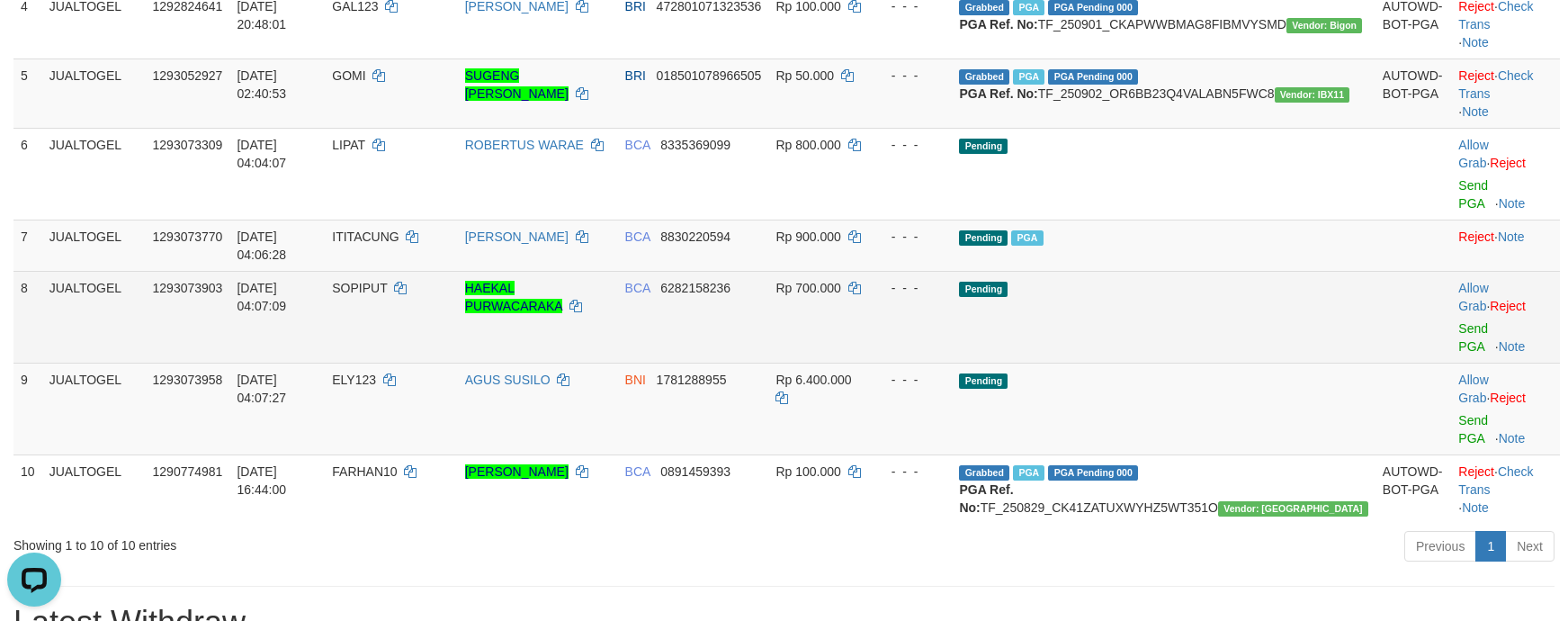
click at [1452, 321] on td "Allow Grab · Reject Send PGA · Note" at bounding box center [1505, 317] width 109 height 92
click at [1458, 325] on link "Send PGA" at bounding box center [1473, 337] width 30 height 33
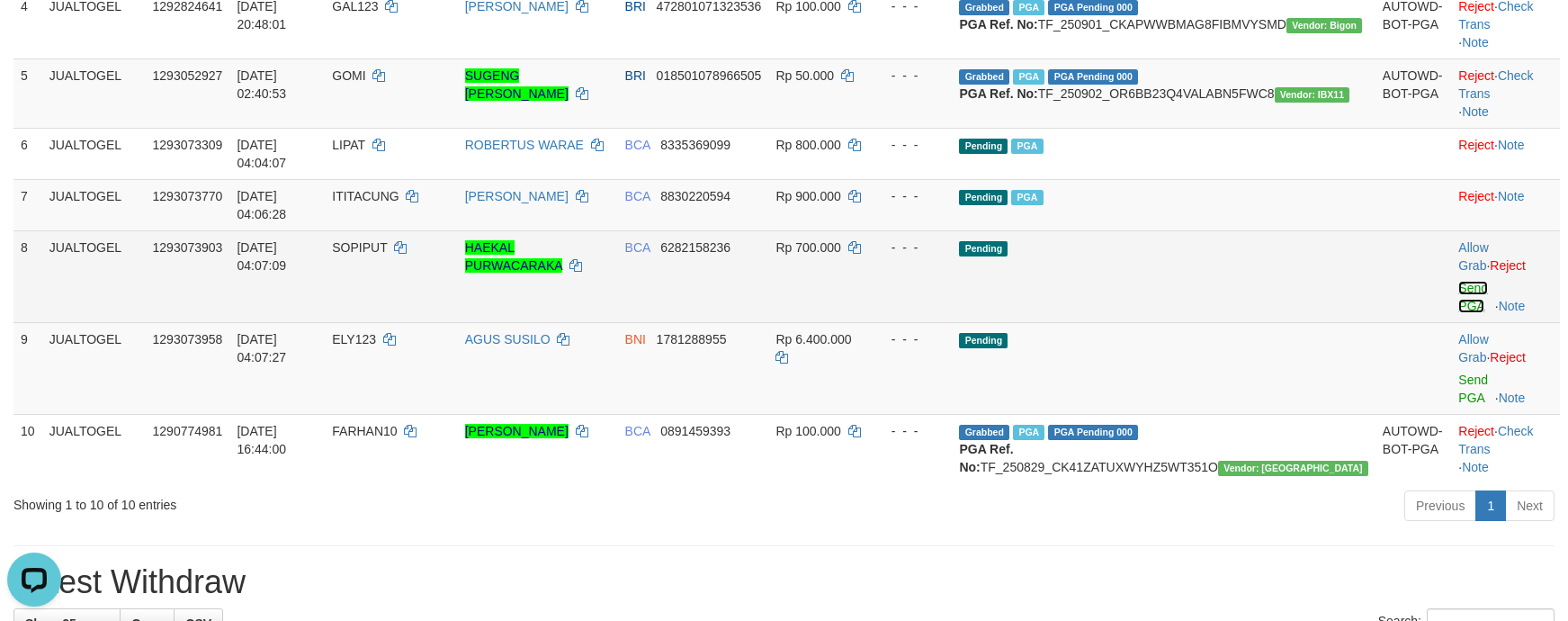
scroll to position [476, 0]
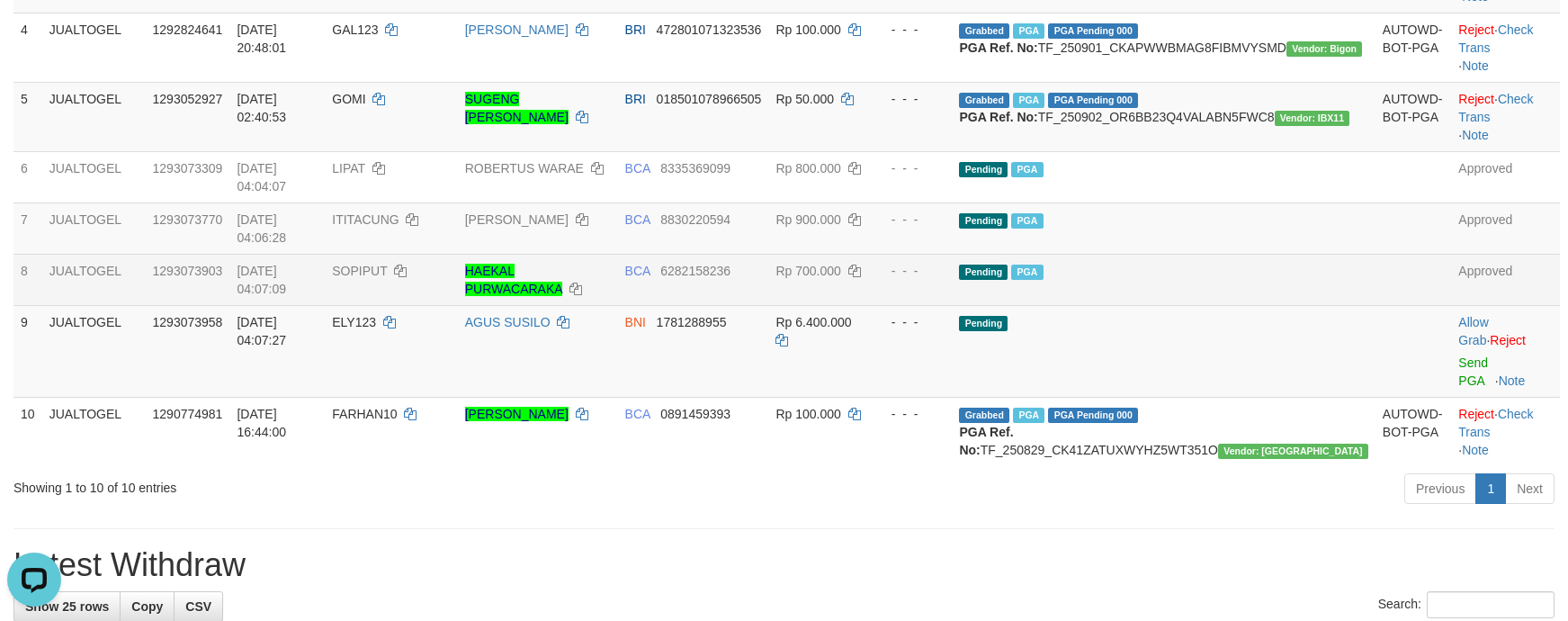
click at [1072, 484] on div "Previous 1 Next" at bounding box center [1111, 491] width 888 height 38
click at [1265, 506] on div "Previous 1 Next" at bounding box center [1111, 491] width 888 height 38
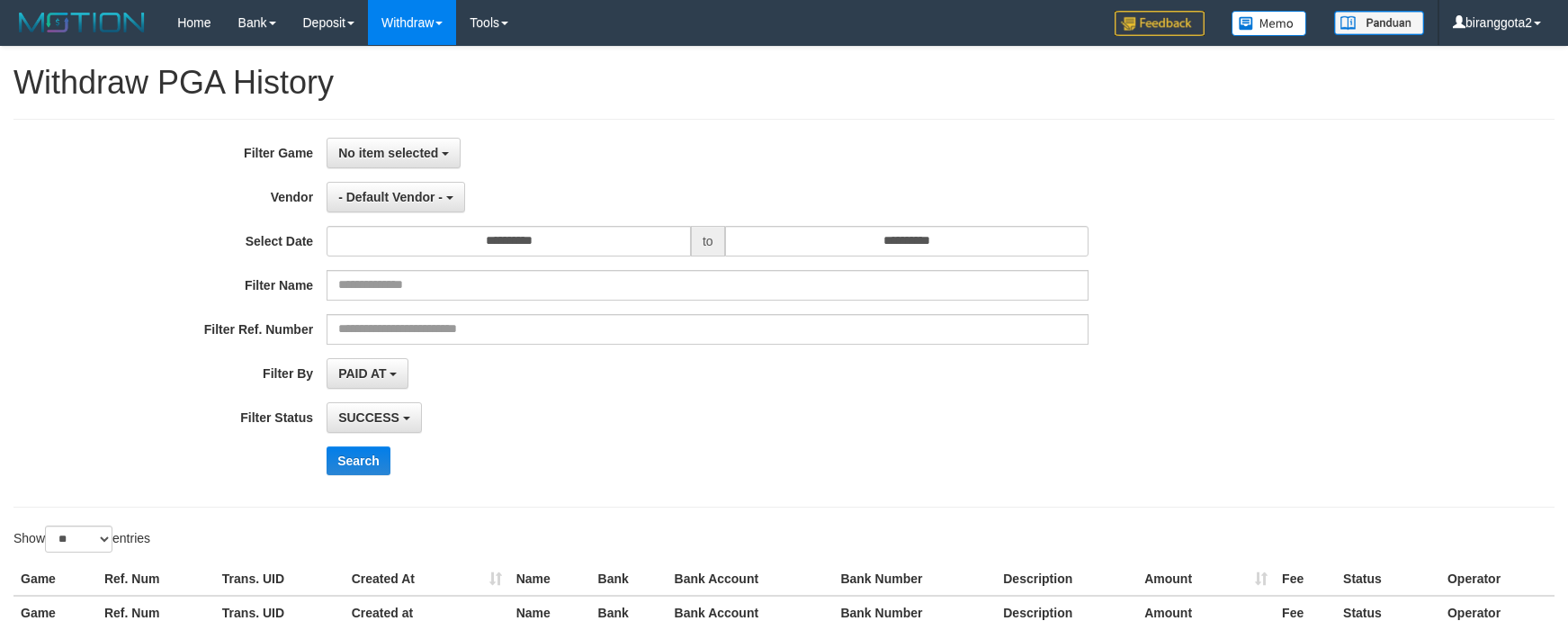
select select
select select "**"
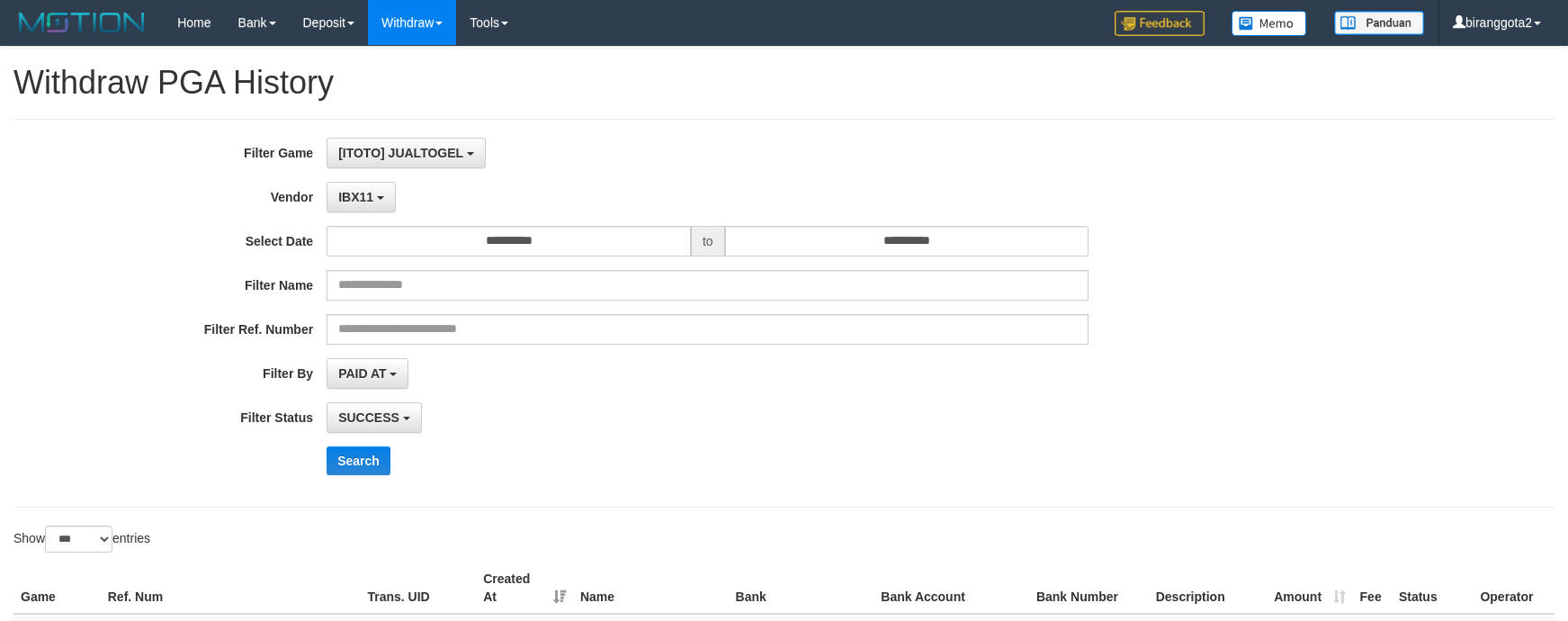
select select "**********"
select select "***"
drag, startPoint x: 635, startPoint y: 135, endPoint x: 518, endPoint y: 192, distance: 130.1
click at [634, 146] on div "**********" at bounding box center [784, 313] width 1541 height 388
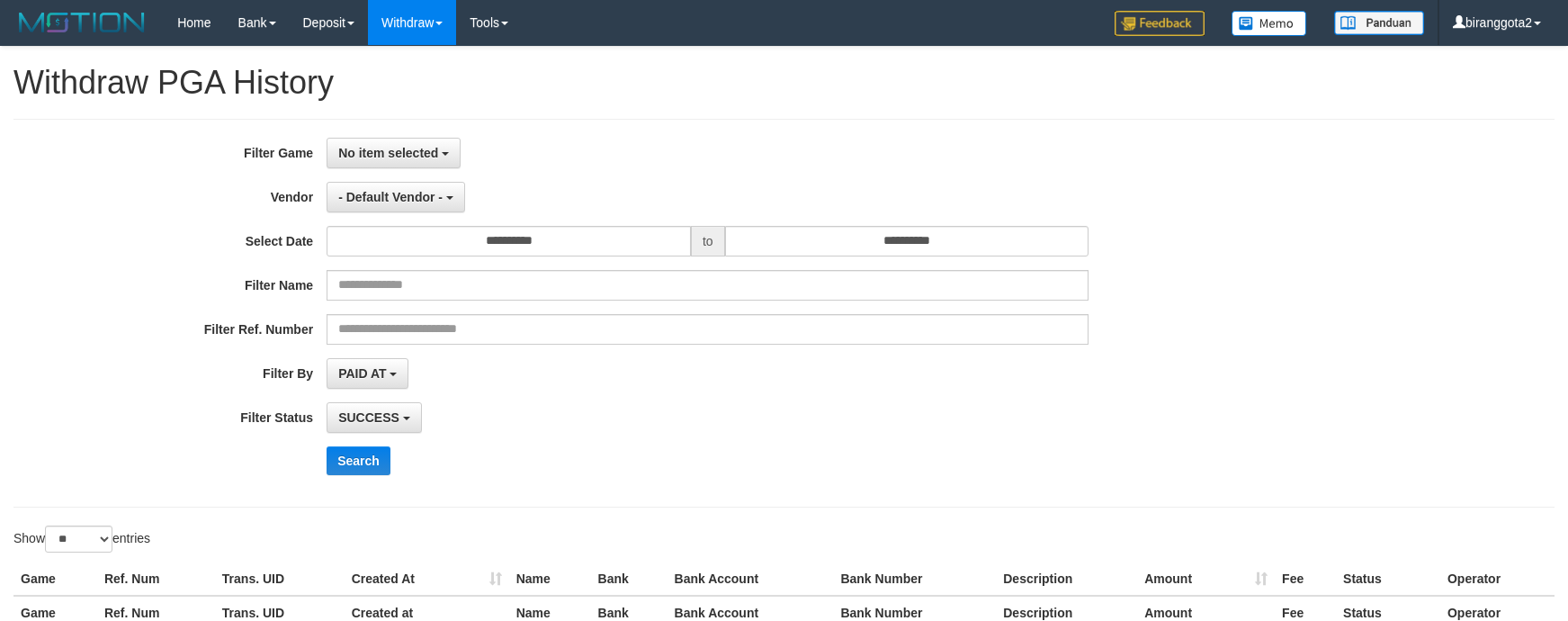
select select
select select "**"
click at [387, 162] on button "No item selected" at bounding box center [394, 153] width 135 height 31
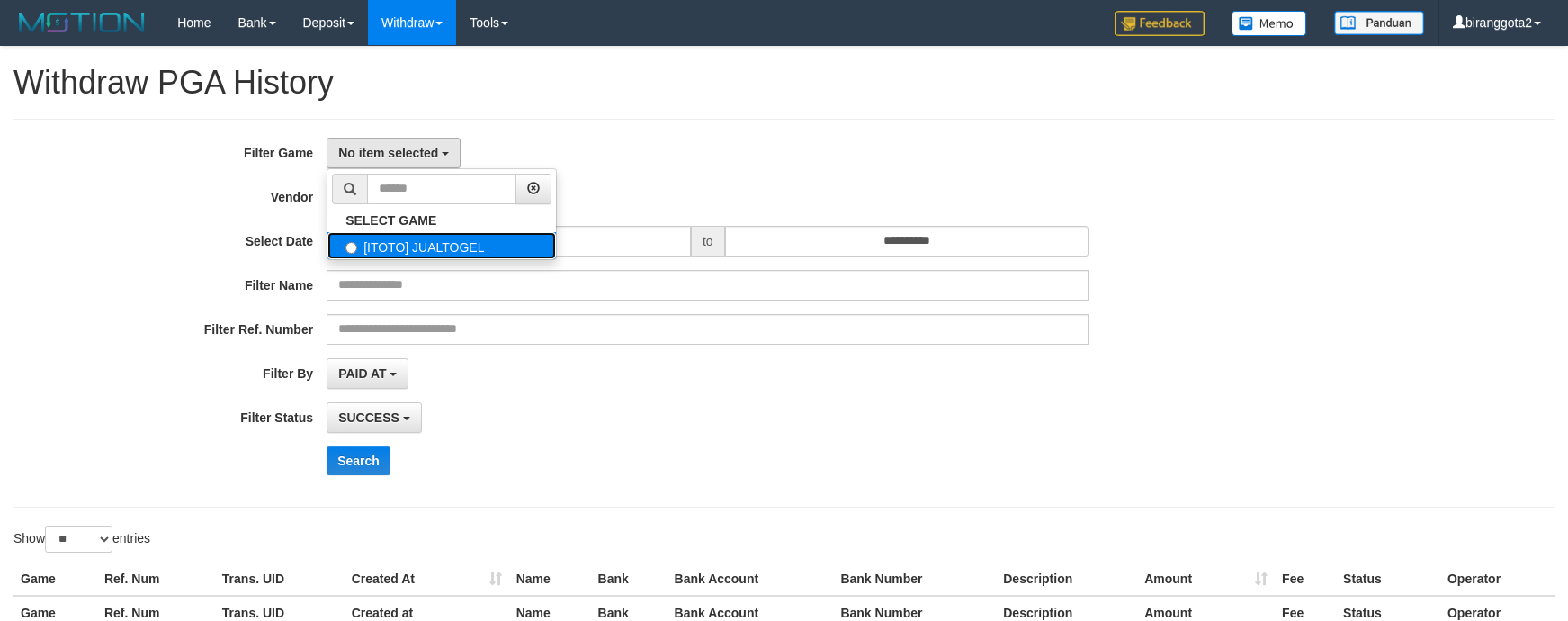
click at [418, 237] on label "[ITOTO] JUALTOGEL" at bounding box center [442, 246] width 229 height 27
select select "****"
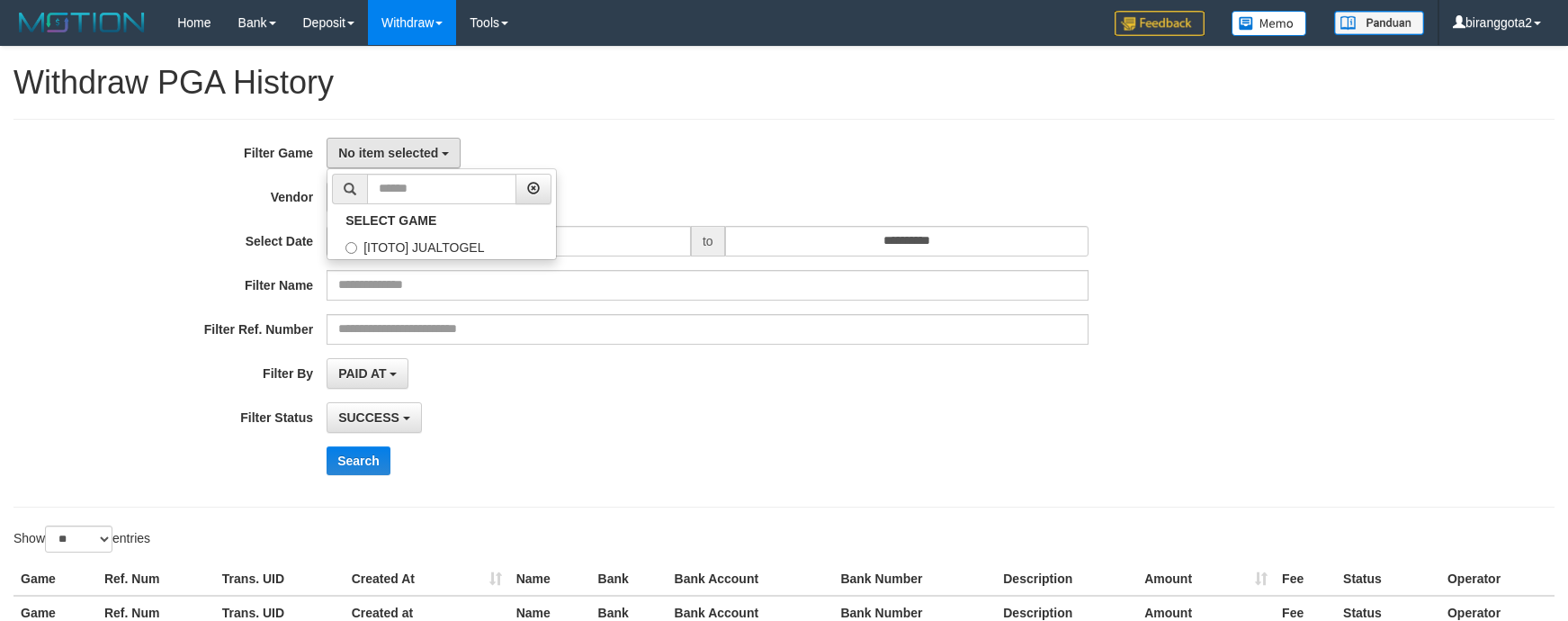
scroll to position [16, 0]
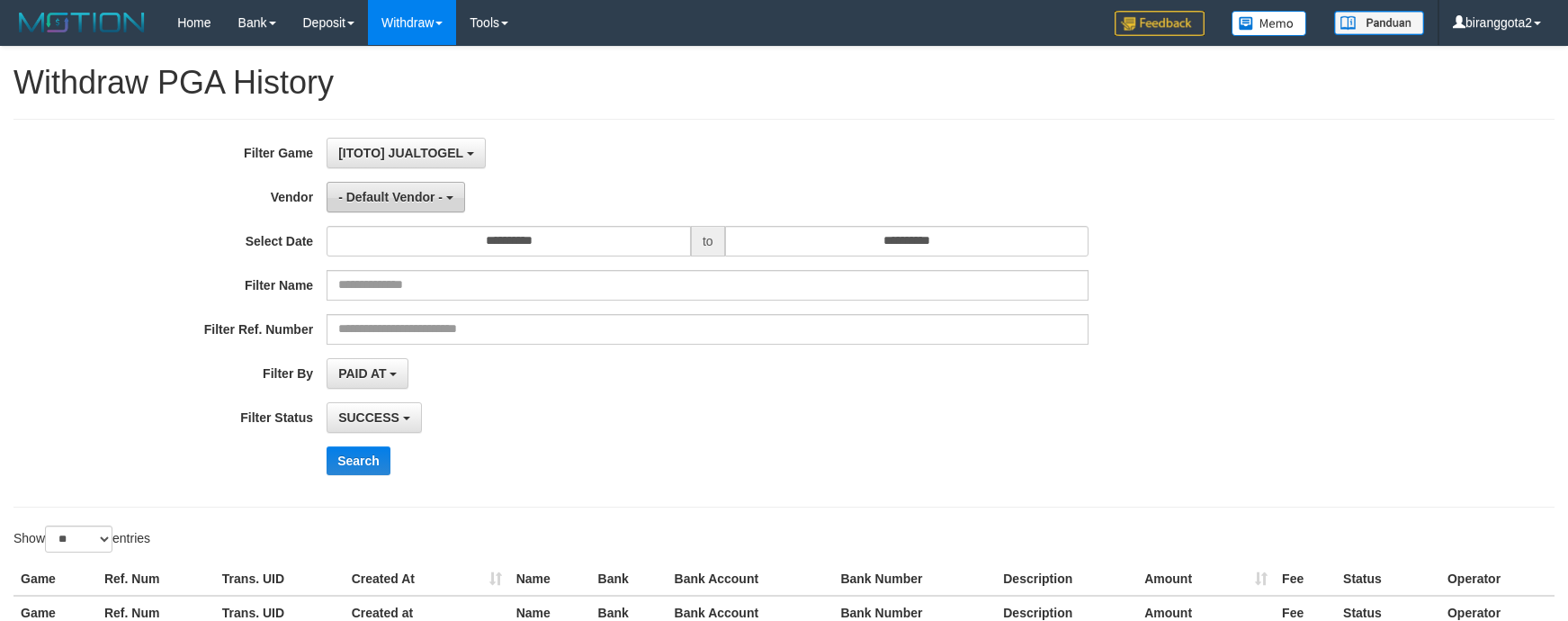
click at [405, 184] on button "- Default Vendor -" at bounding box center [396, 197] width 138 height 31
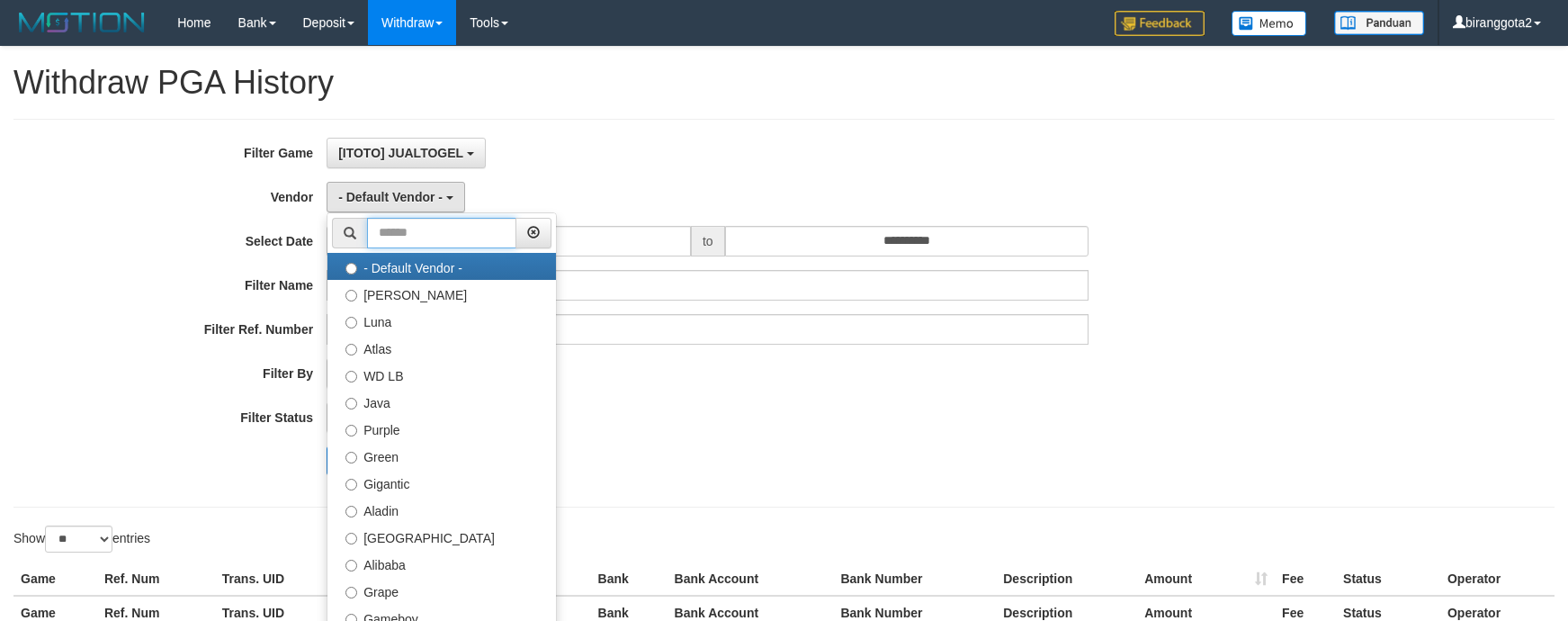
click at [478, 248] on input "text" at bounding box center [441, 234] width 149 height 31
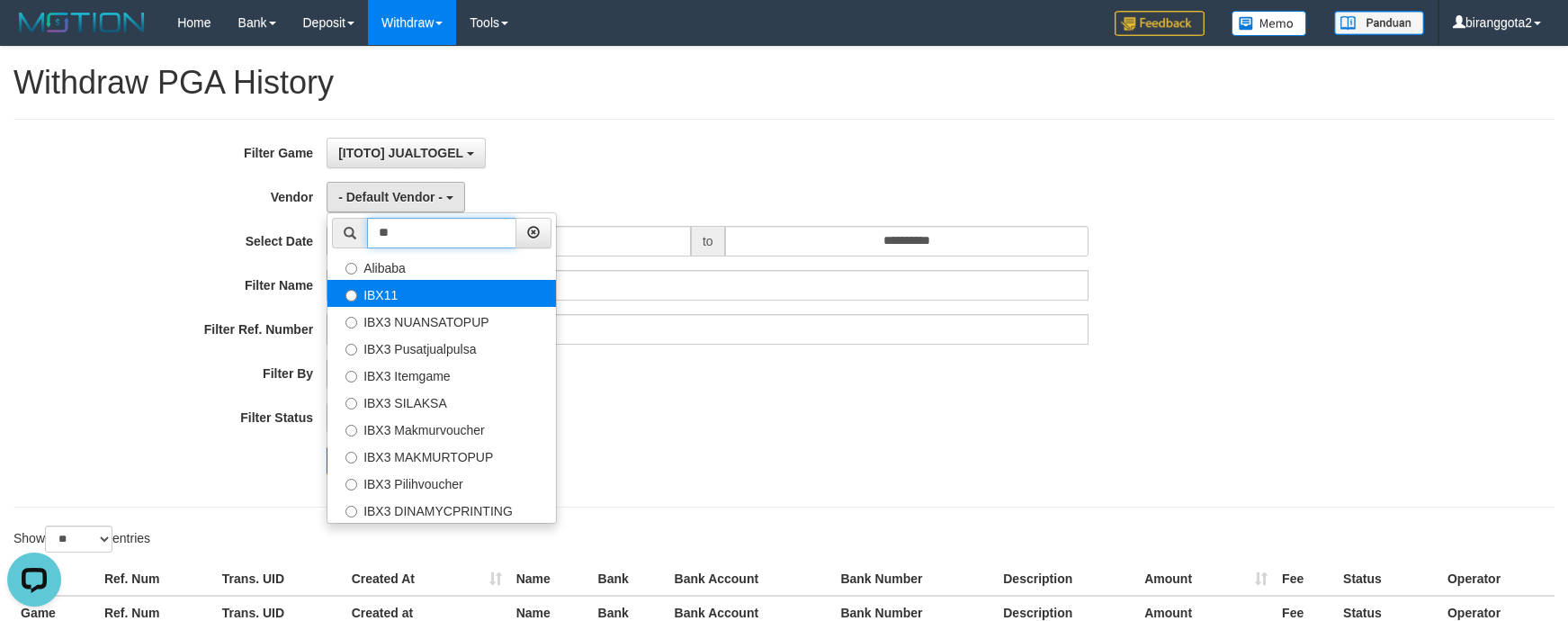
type input "**"
click at [462, 292] on label "IBX11" at bounding box center [442, 293] width 229 height 27
select select "**********"
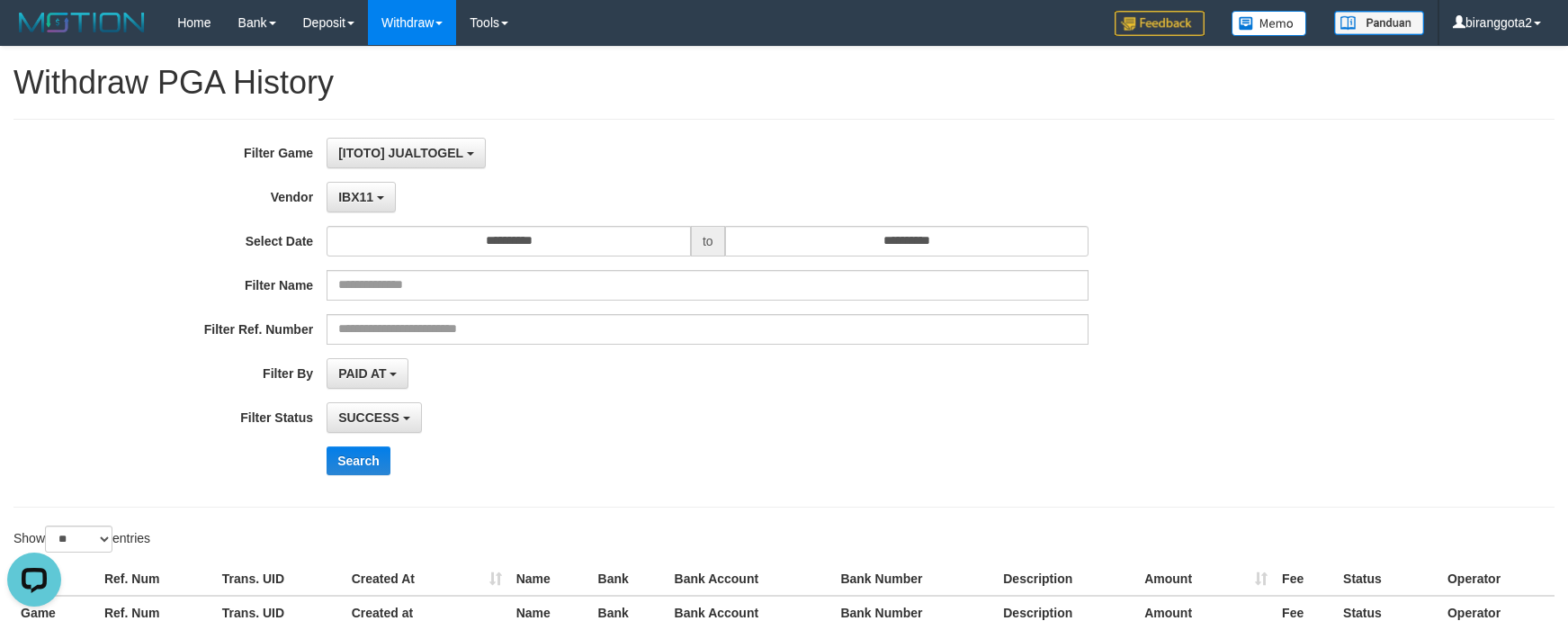
drag, startPoint x: 557, startPoint y: 167, endPoint x: 557, endPoint y: 200, distance: 33.0
click at [557, 170] on div "**********" at bounding box center [653, 312] width 1307 height 351
click at [481, 321] on input "text" at bounding box center [707, 330] width 762 height 31
paste input "**********"
type input "**********"
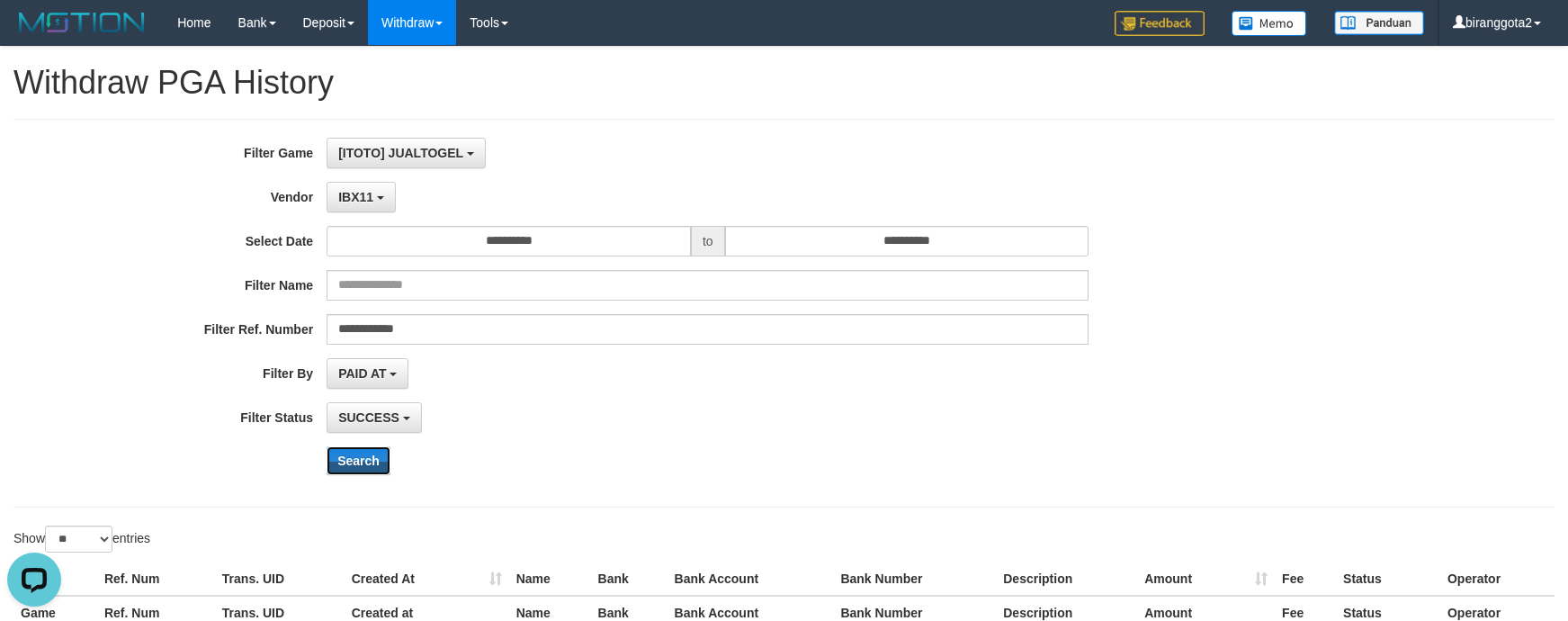
drag, startPoint x: 386, startPoint y: 471, endPoint x: 614, endPoint y: 346, distance: 260.0
click at [619, 352] on div "**********" at bounding box center [653, 312] width 1307 height 351
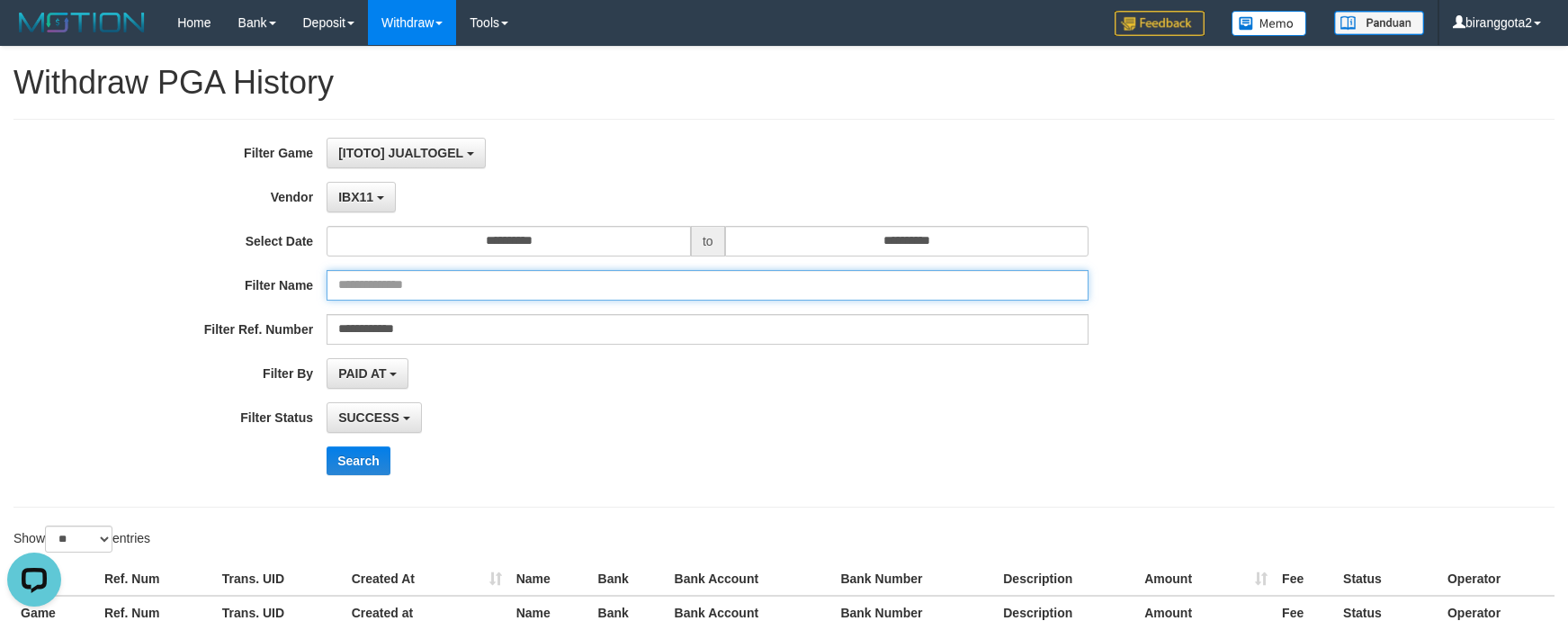
click at [540, 300] on input "text" at bounding box center [707, 286] width 762 height 31
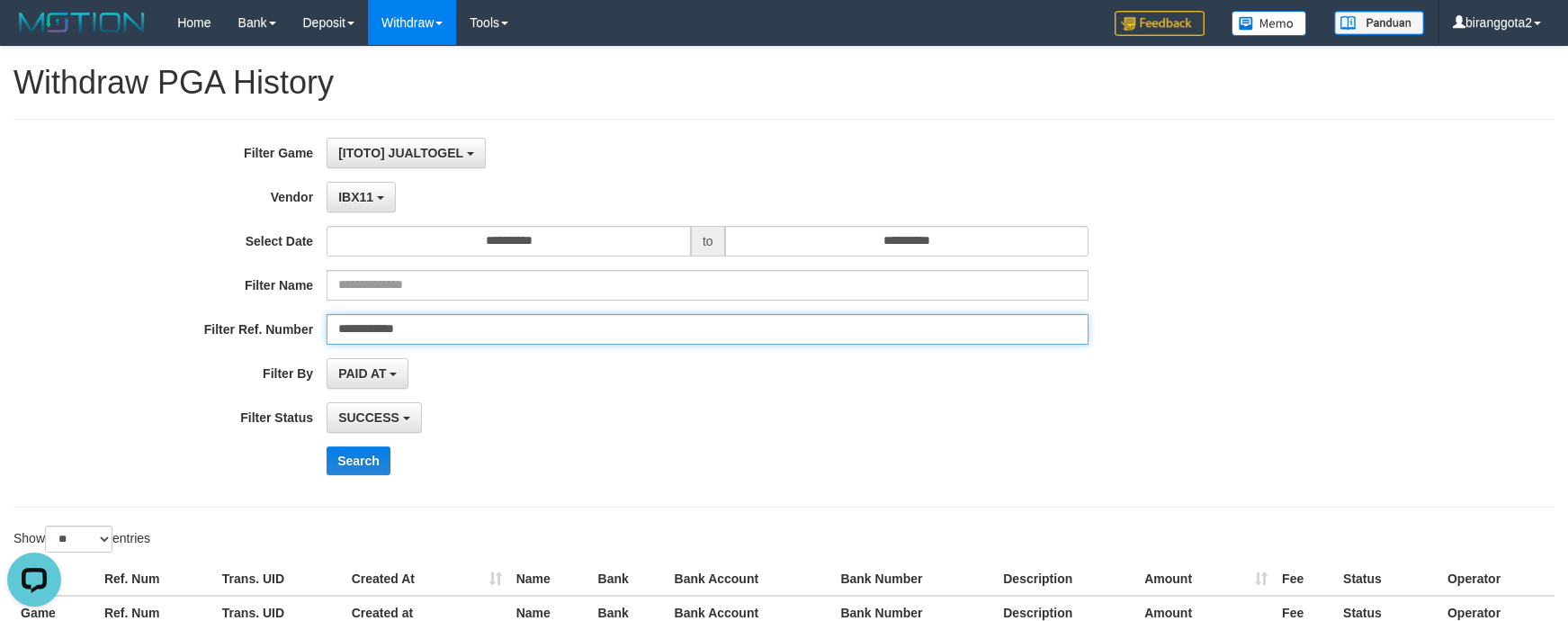
click at [403, 333] on input "**********" at bounding box center [707, 330] width 762 height 31
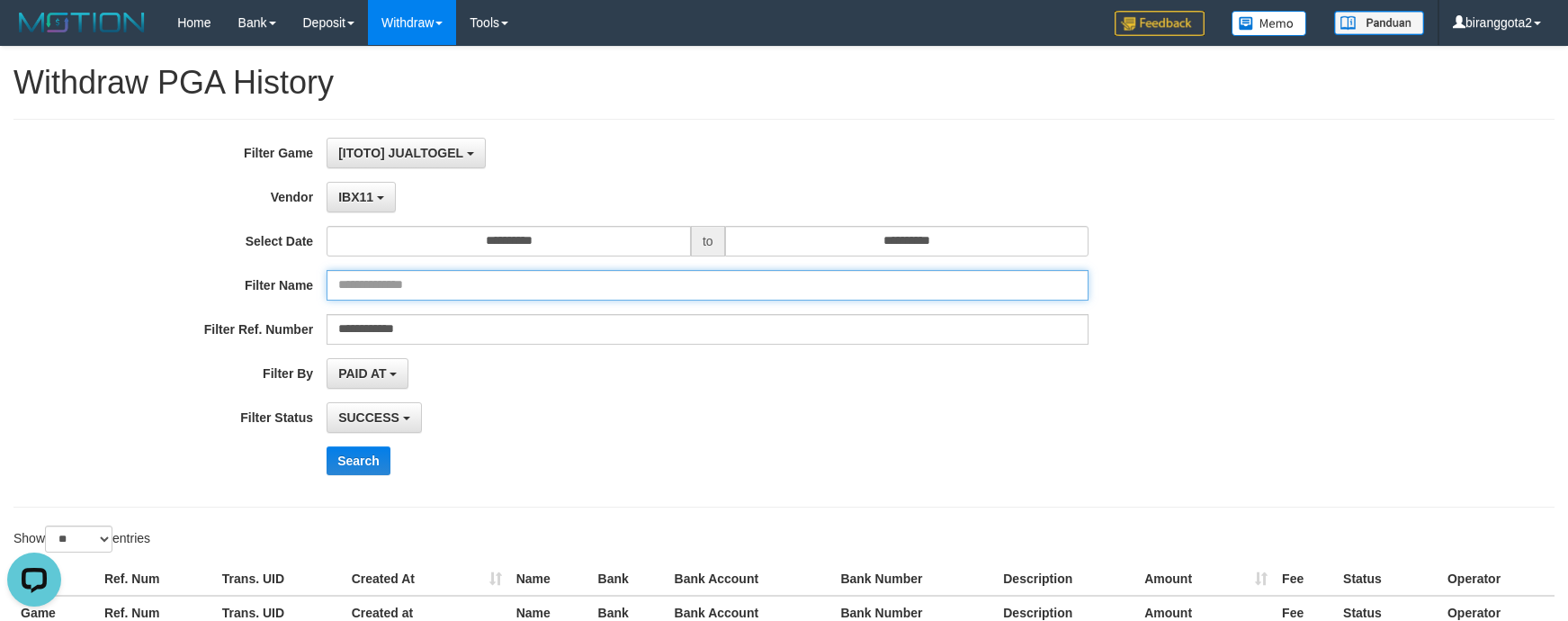
click at [417, 279] on input "text" at bounding box center [707, 286] width 762 height 31
paste input "**********"
type input "**********"
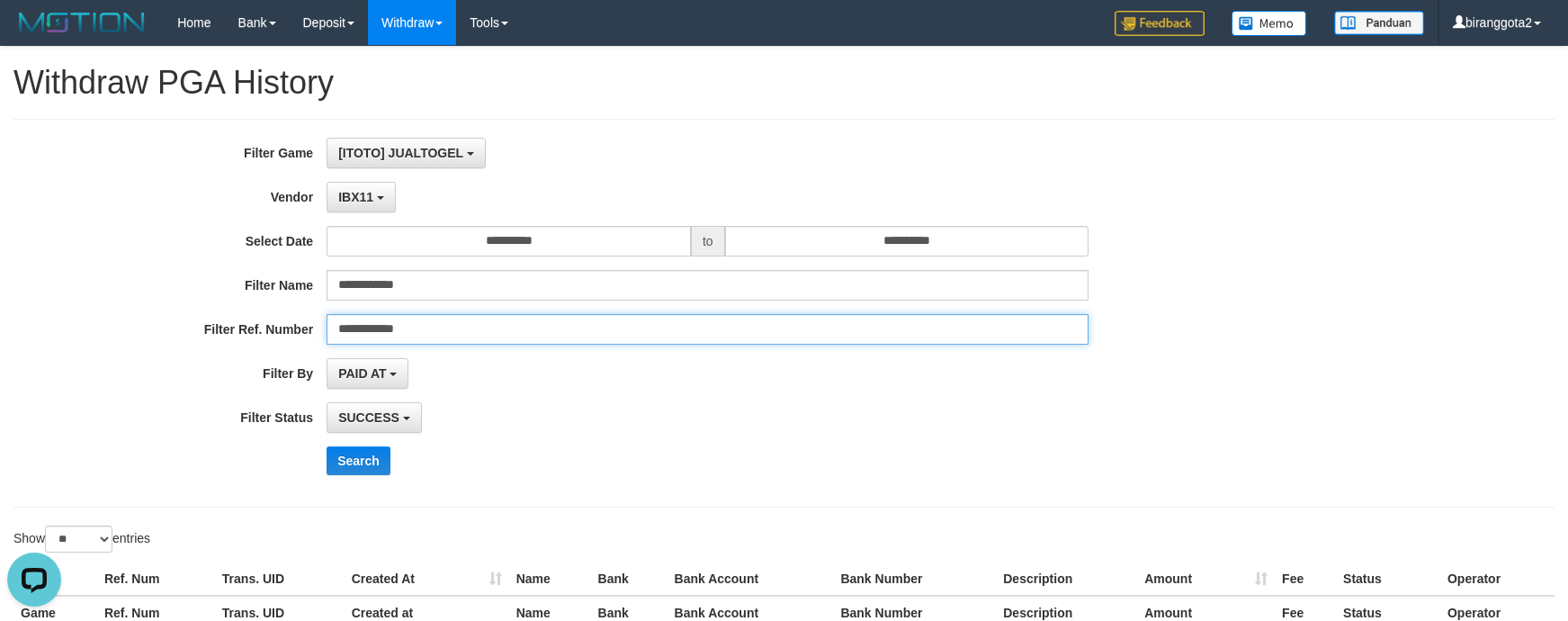
click at [429, 333] on input "**********" at bounding box center [707, 330] width 762 height 31
click at [387, 462] on button "Search" at bounding box center [358, 460] width 63 height 29
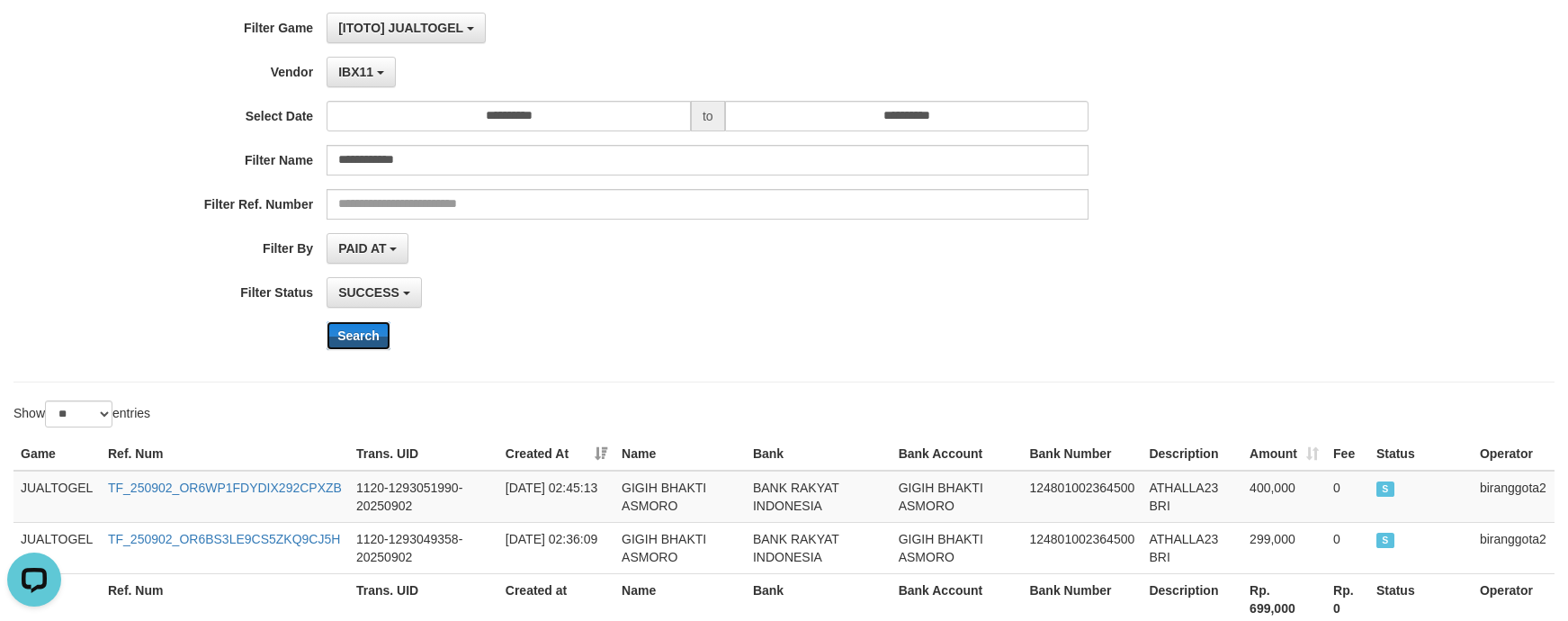
scroll to position [270, 0]
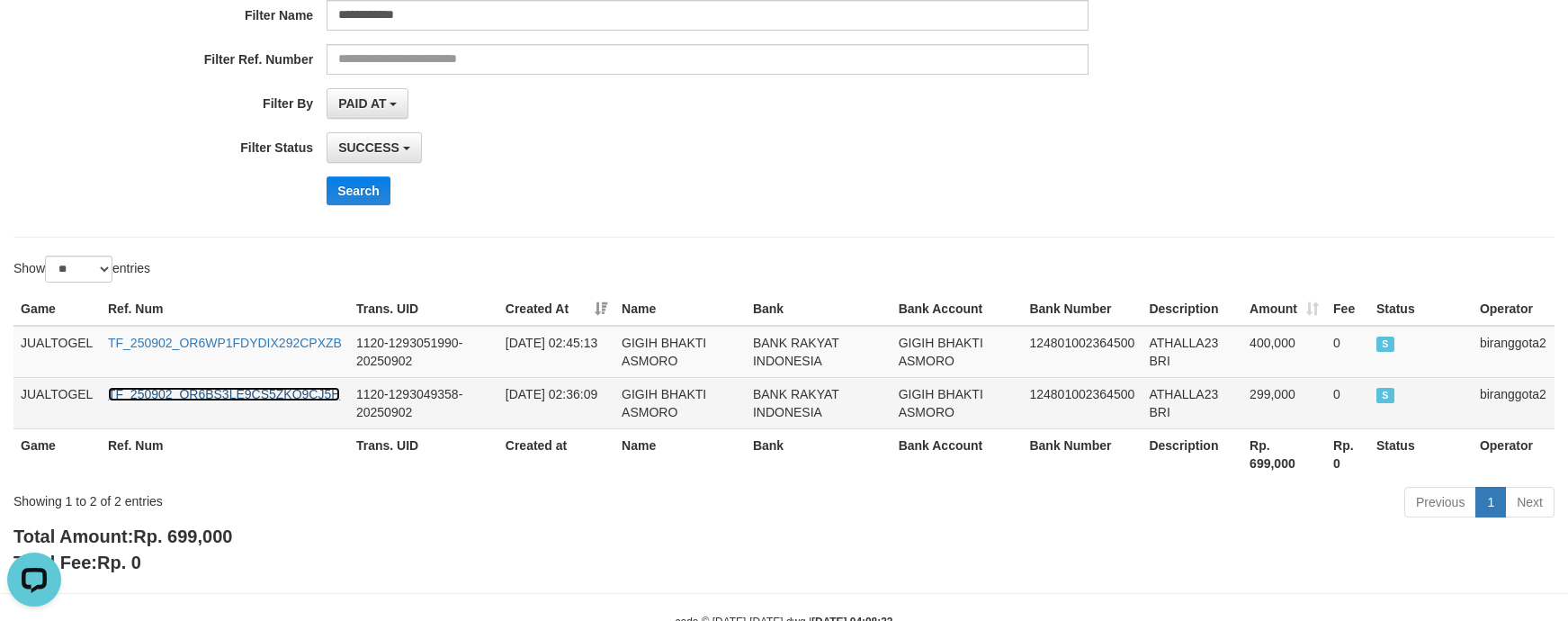
click at [268, 401] on link "TF_250902_OR6BS3LE9CS5ZKQ9CJ5H" at bounding box center [224, 394] width 233 height 14
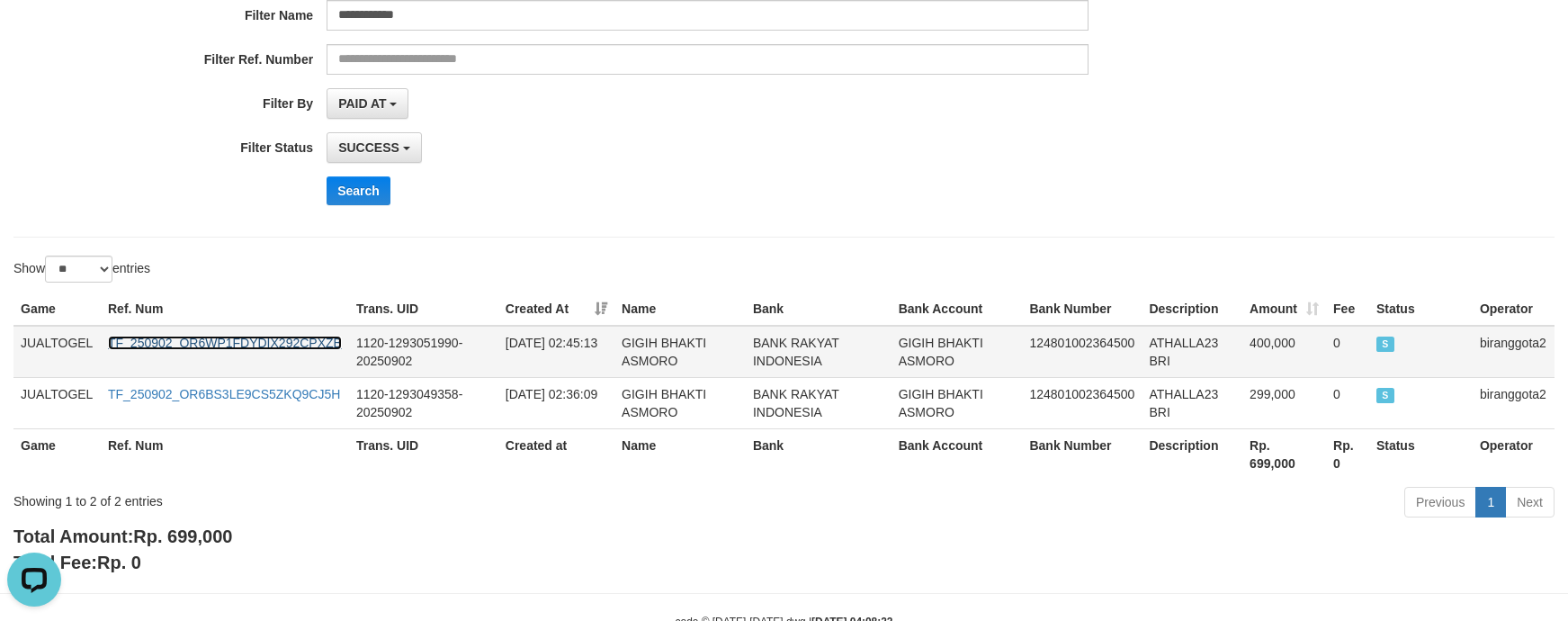
click at [270, 348] on link "TF_250902_OR6WP1FDYDIX292CPXZB" at bounding box center [224, 342] width 233 height 14
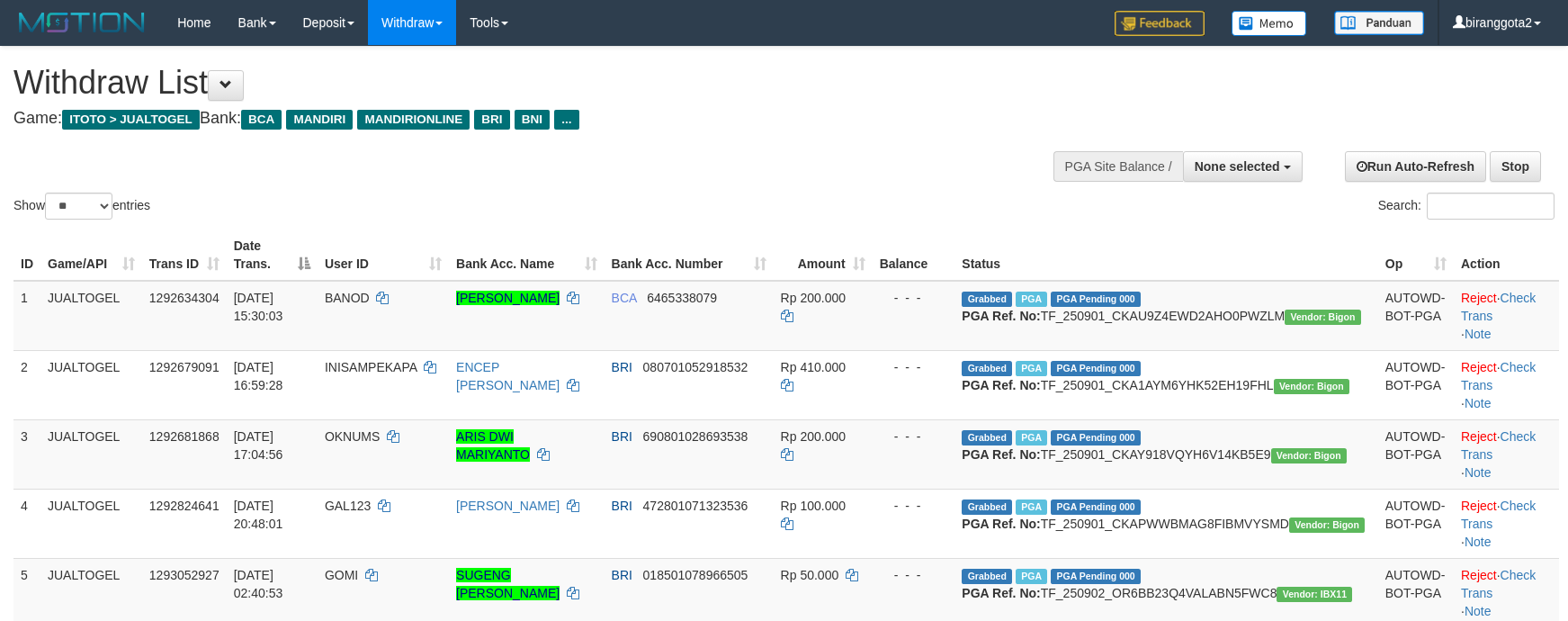
select select
select select "**"
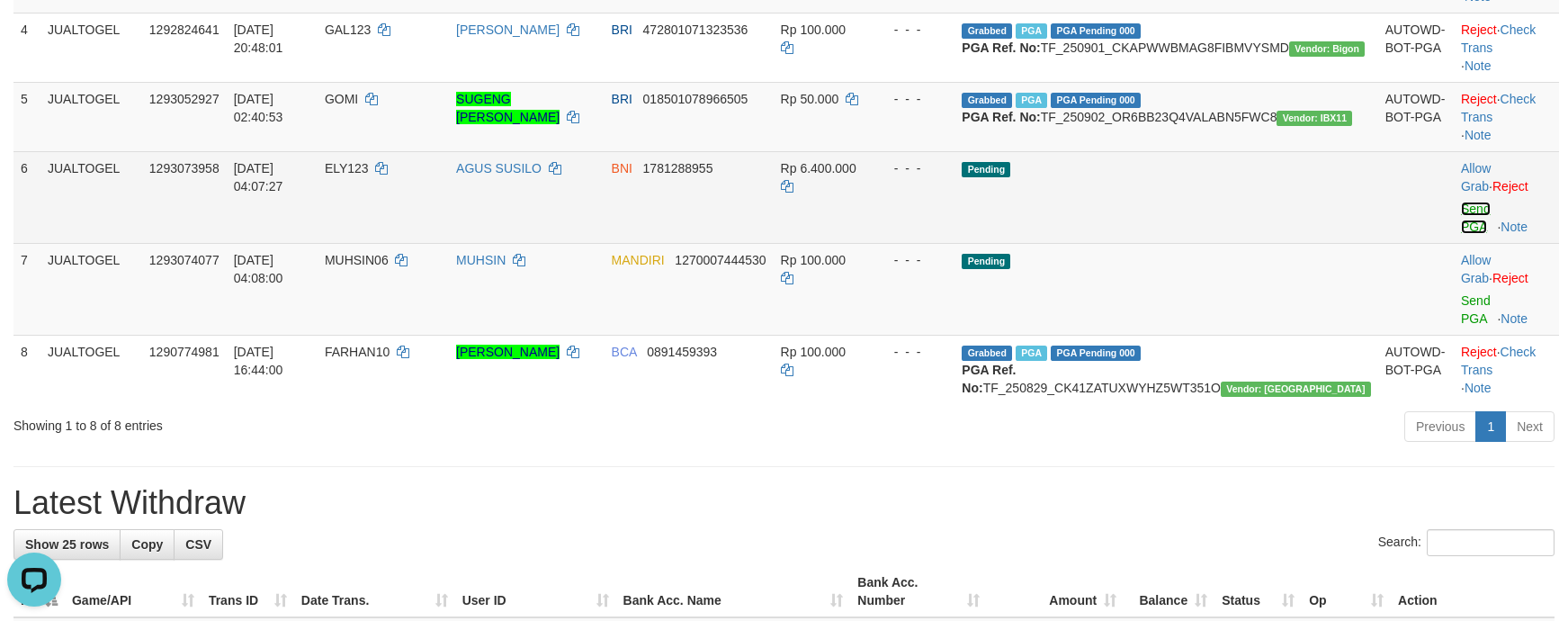
click at [1461, 234] on link "Send PGA" at bounding box center [1476, 218] width 30 height 33
click at [1461, 313] on link "Send PGA" at bounding box center [1476, 310] width 30 height 33
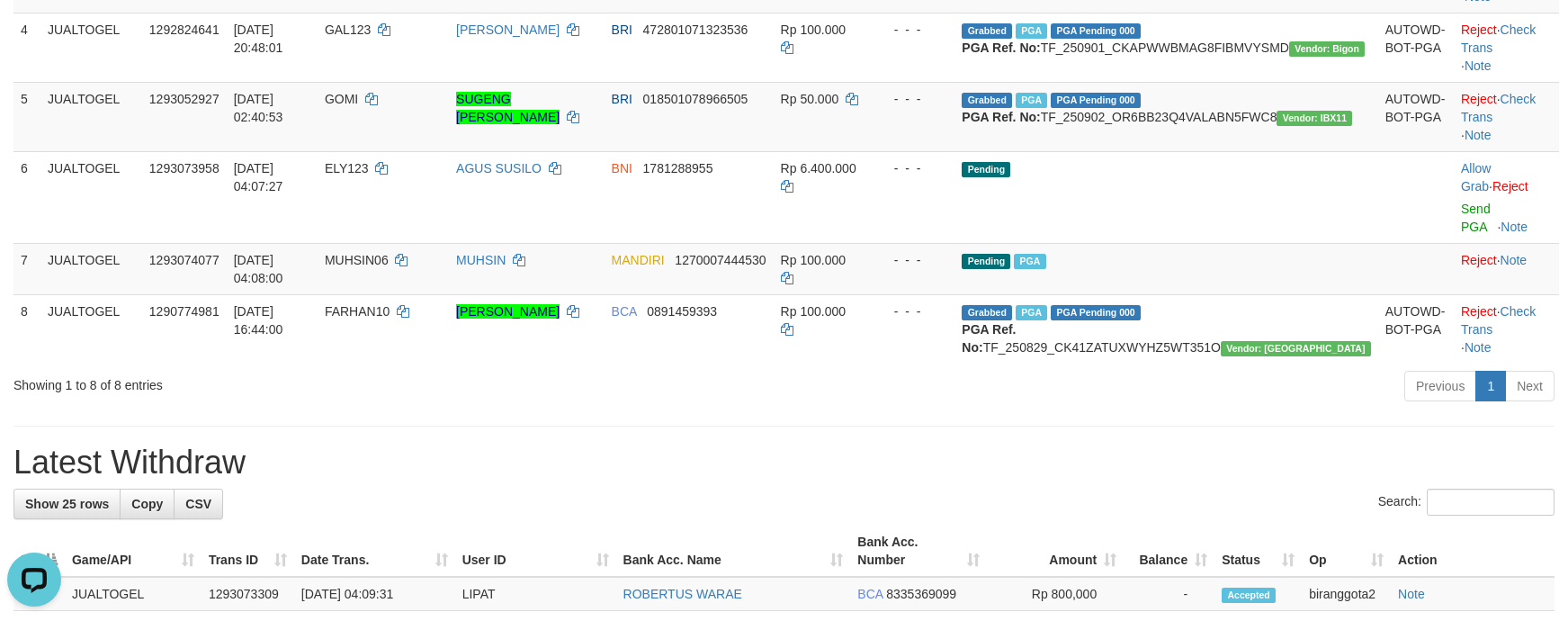
scroll to position [454, 0]
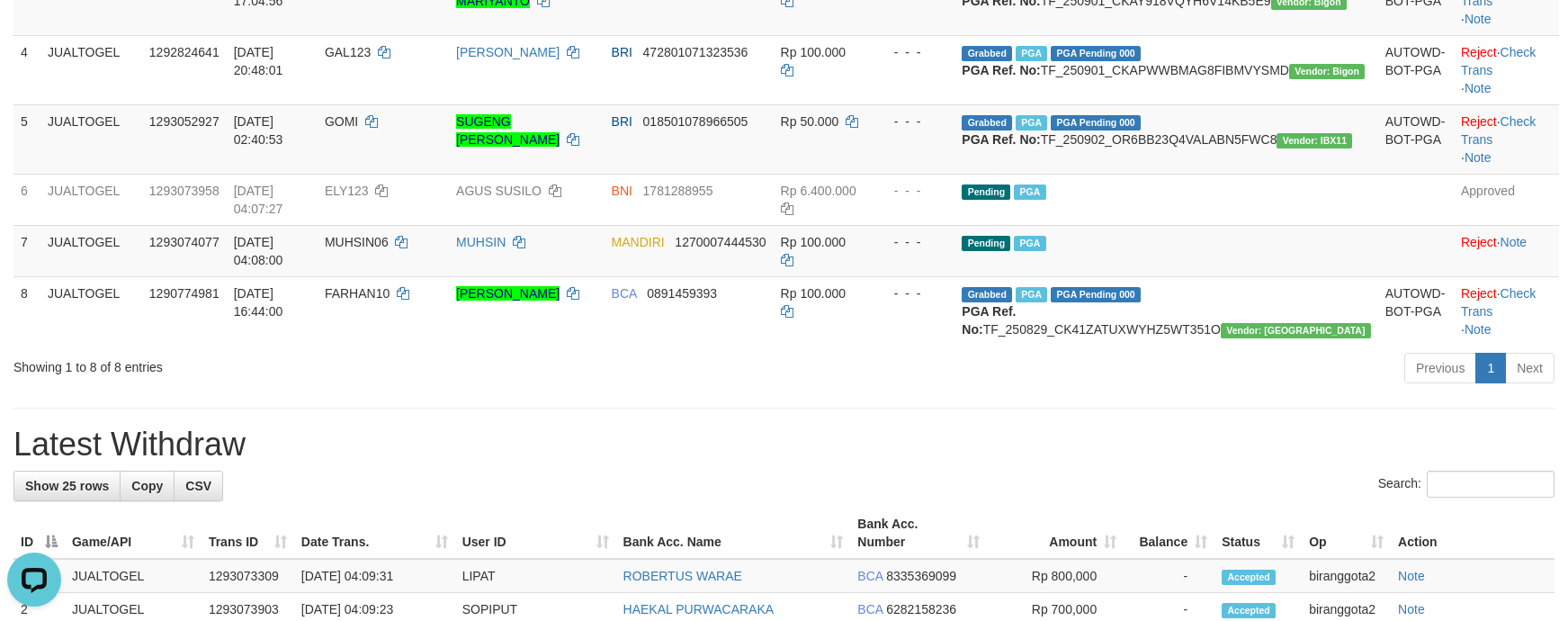
click at [799, 409] on hr at bounding box center [784, 408] width 1541 height 1
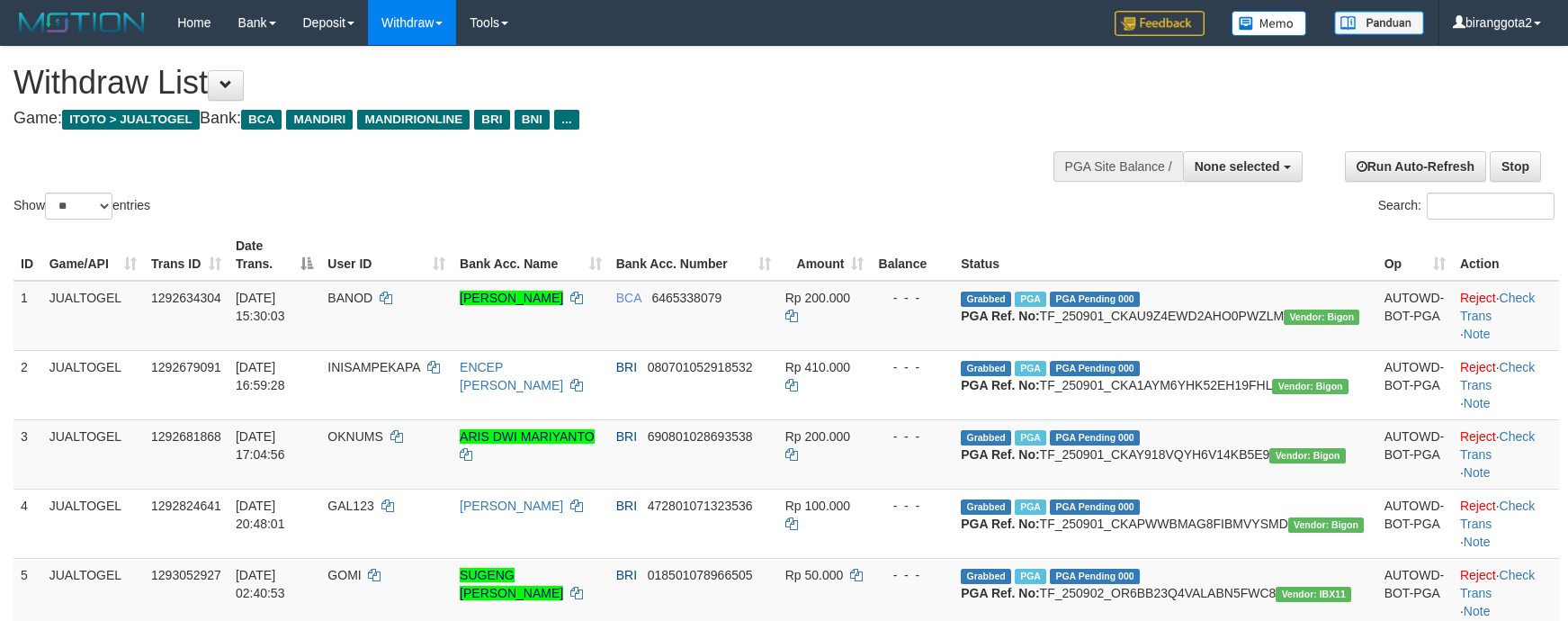
select select
select select "**"
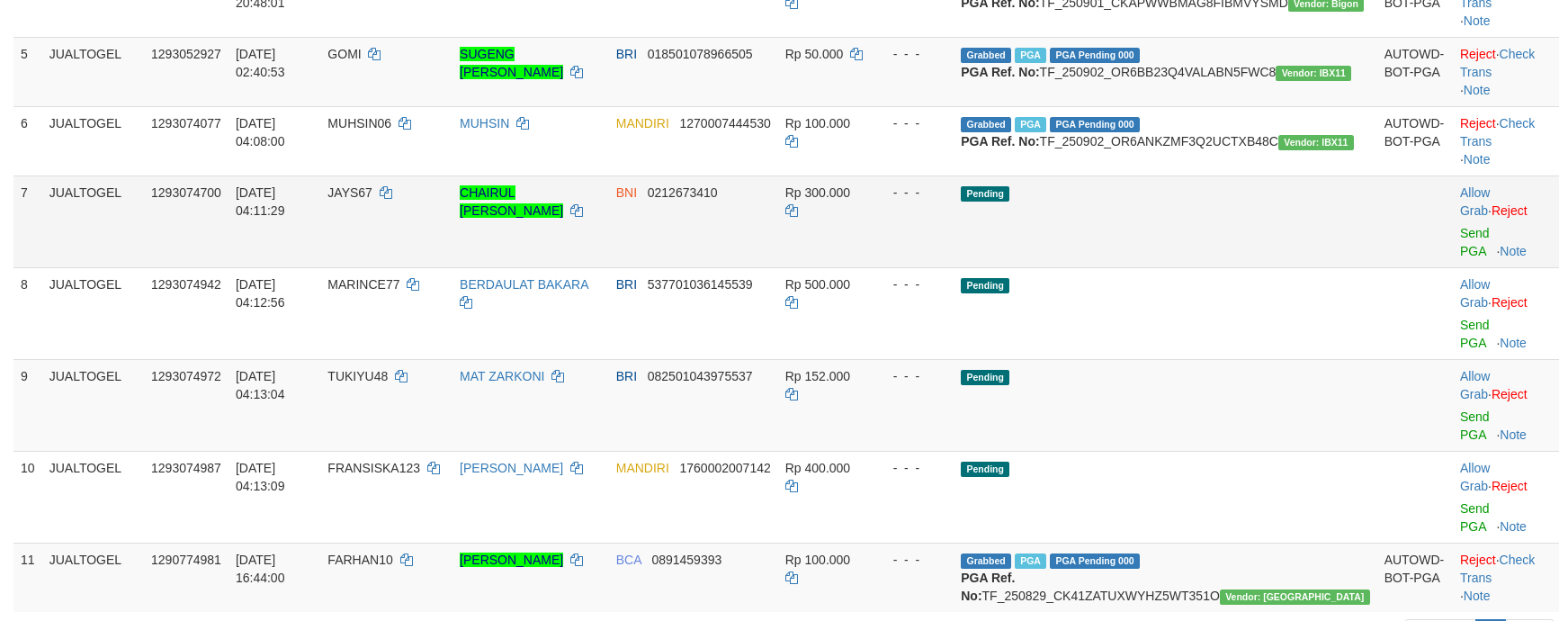
scroll to position [454, 0]
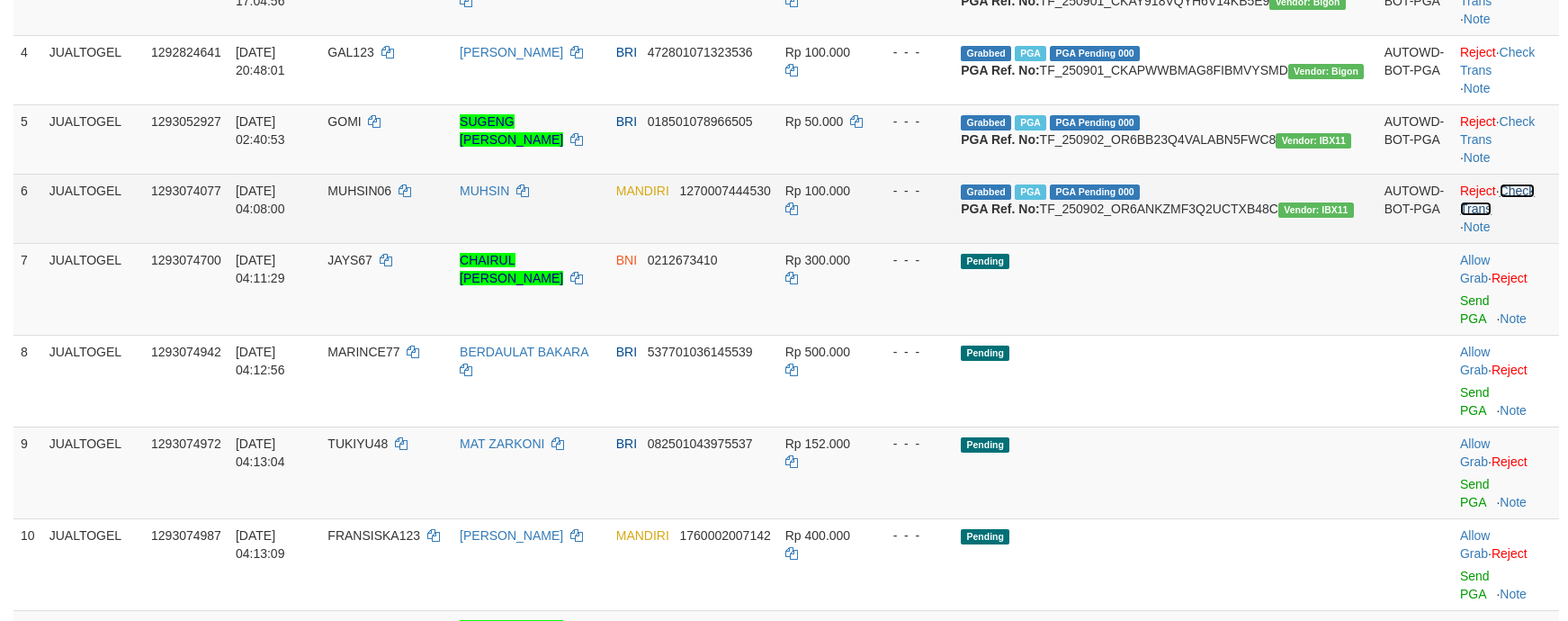
click at [1526, 216] on link "Check Trans" at bounding box center [1498, 200] width 75 height 33
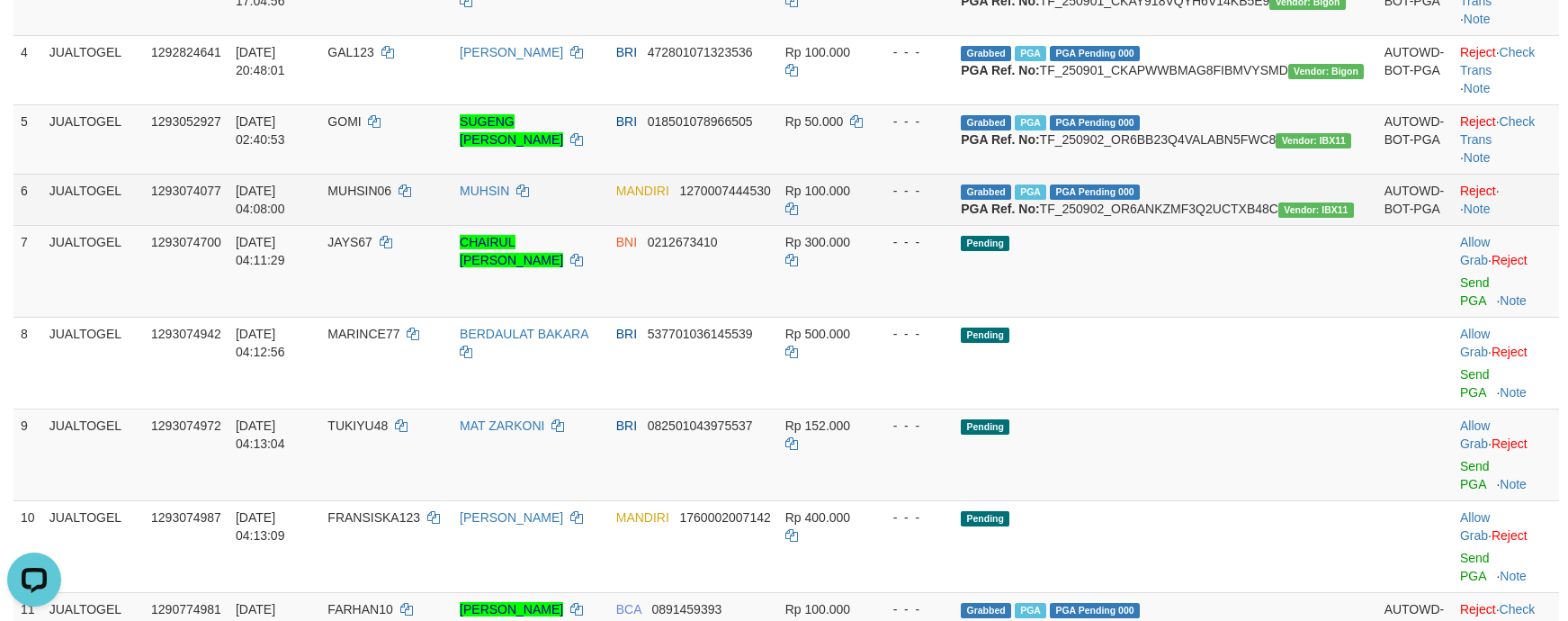
scroll to position [0, 0]
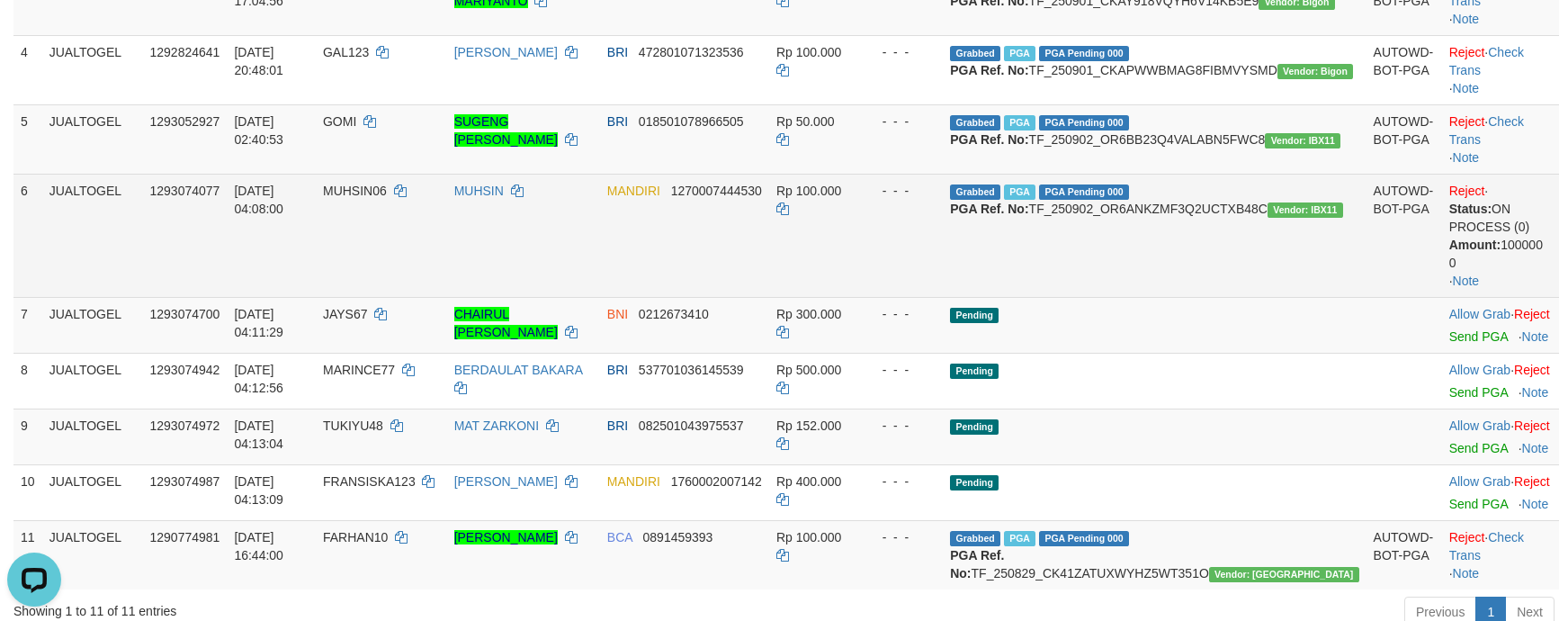
click at [387, 198] on span "MUHSIN06" at bounding box center [355, 190] width 63 height 14
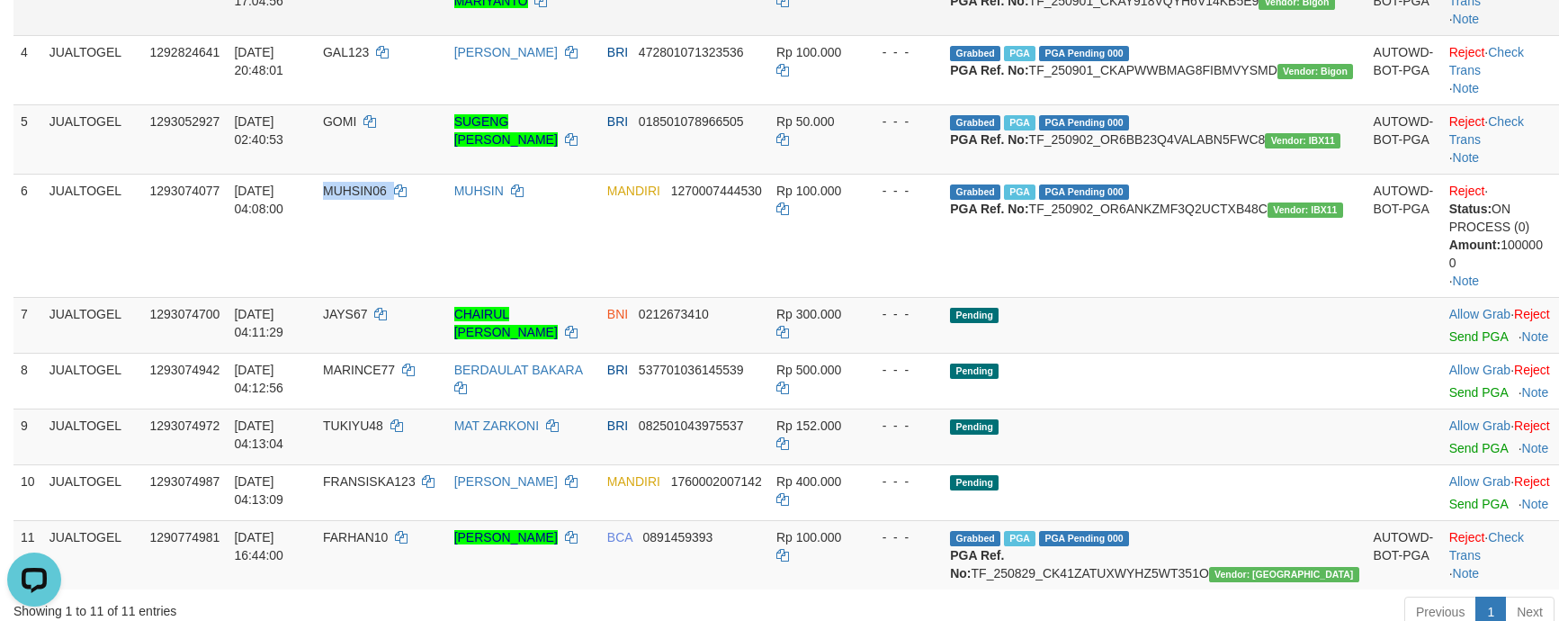
copy td "MUHSIN06"
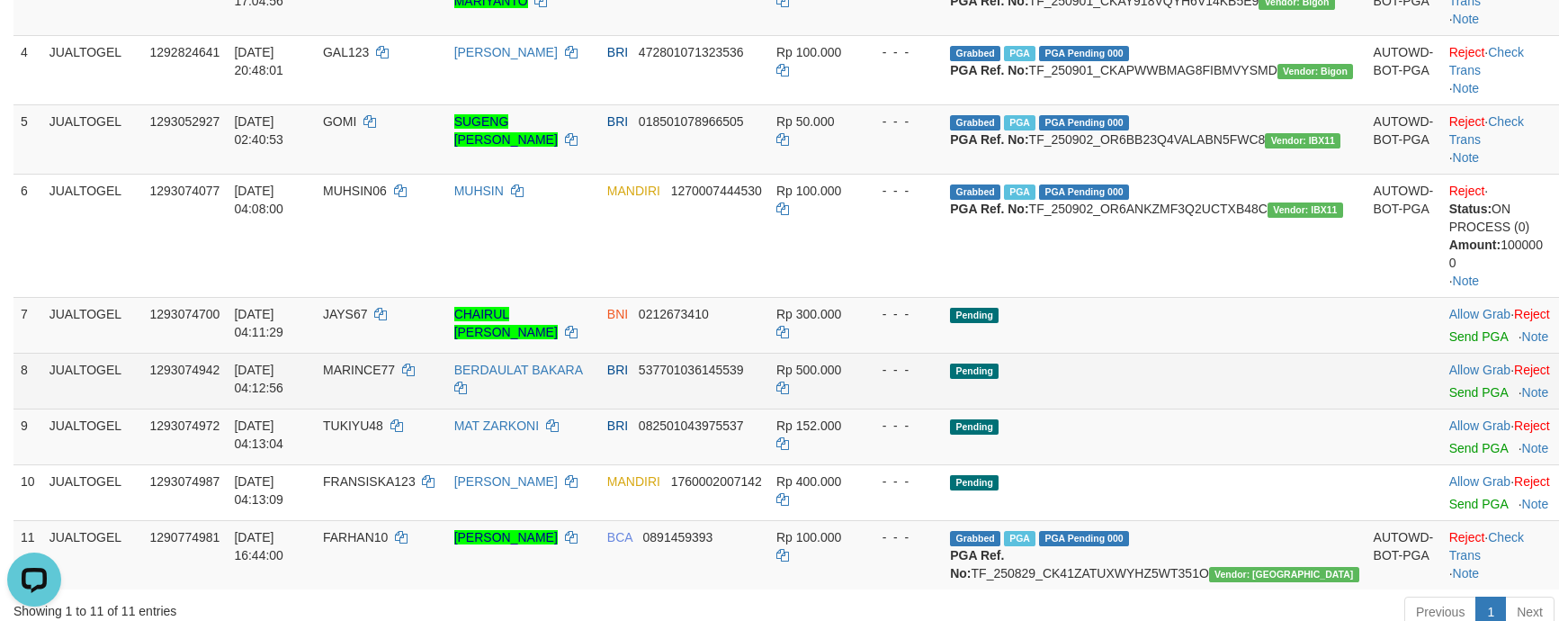
click at [1234, 409] on td "Pending" at bounding box center [1154, 381] width 423 height 56
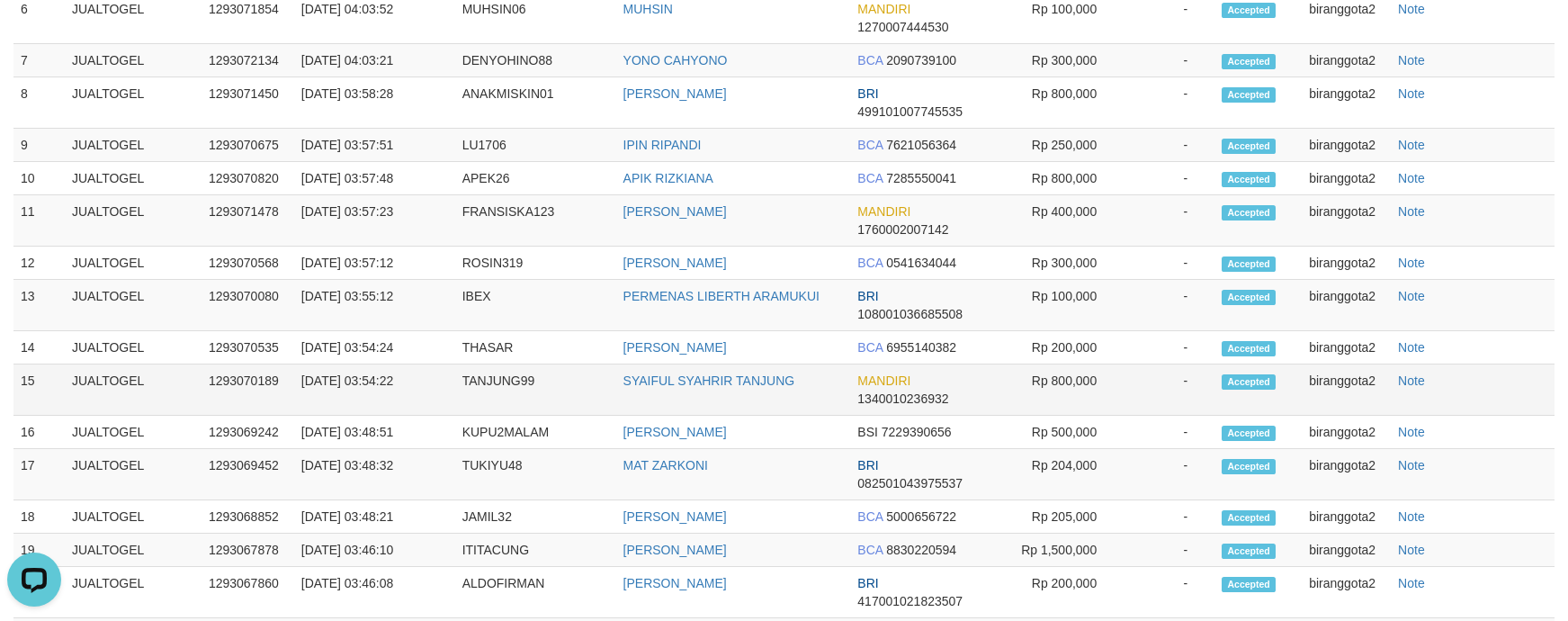
scroll to position [700, 0]
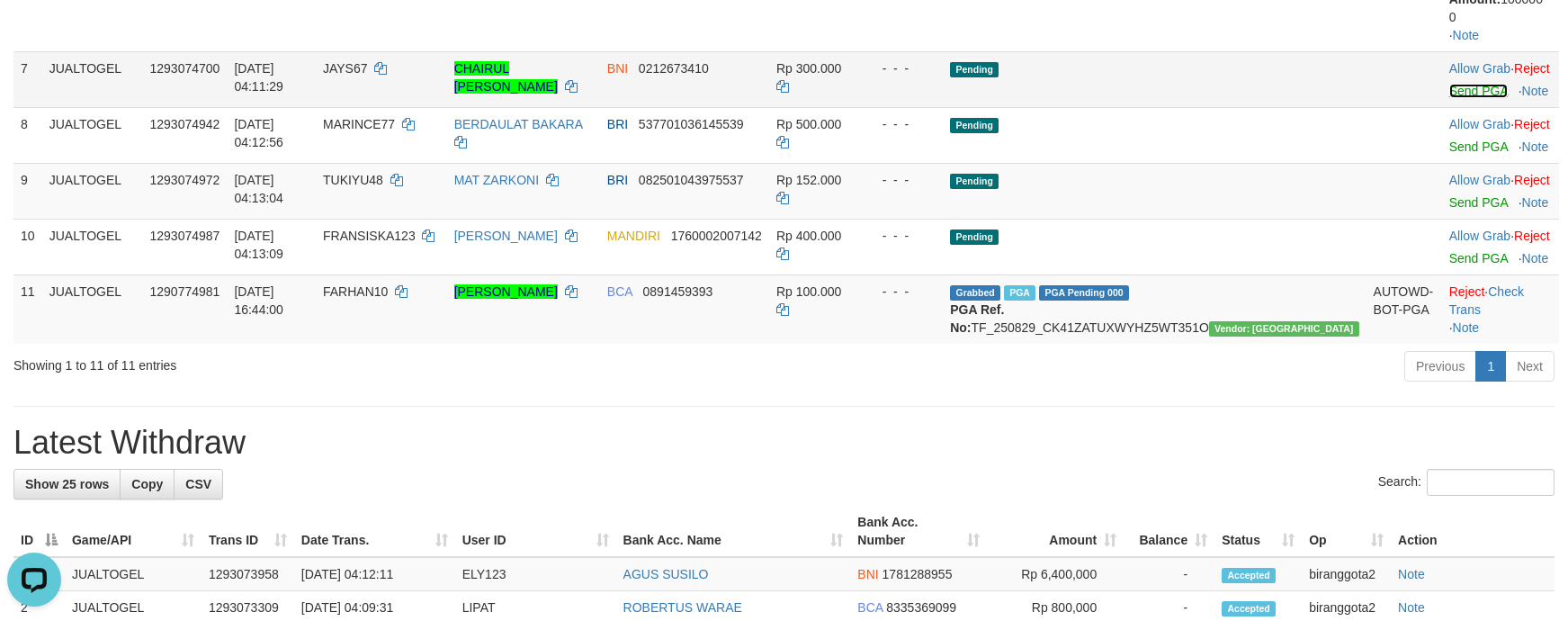
click at [1456, 98] on link "Send PGA" at bounding box center [1478, 90] width 59 height 14
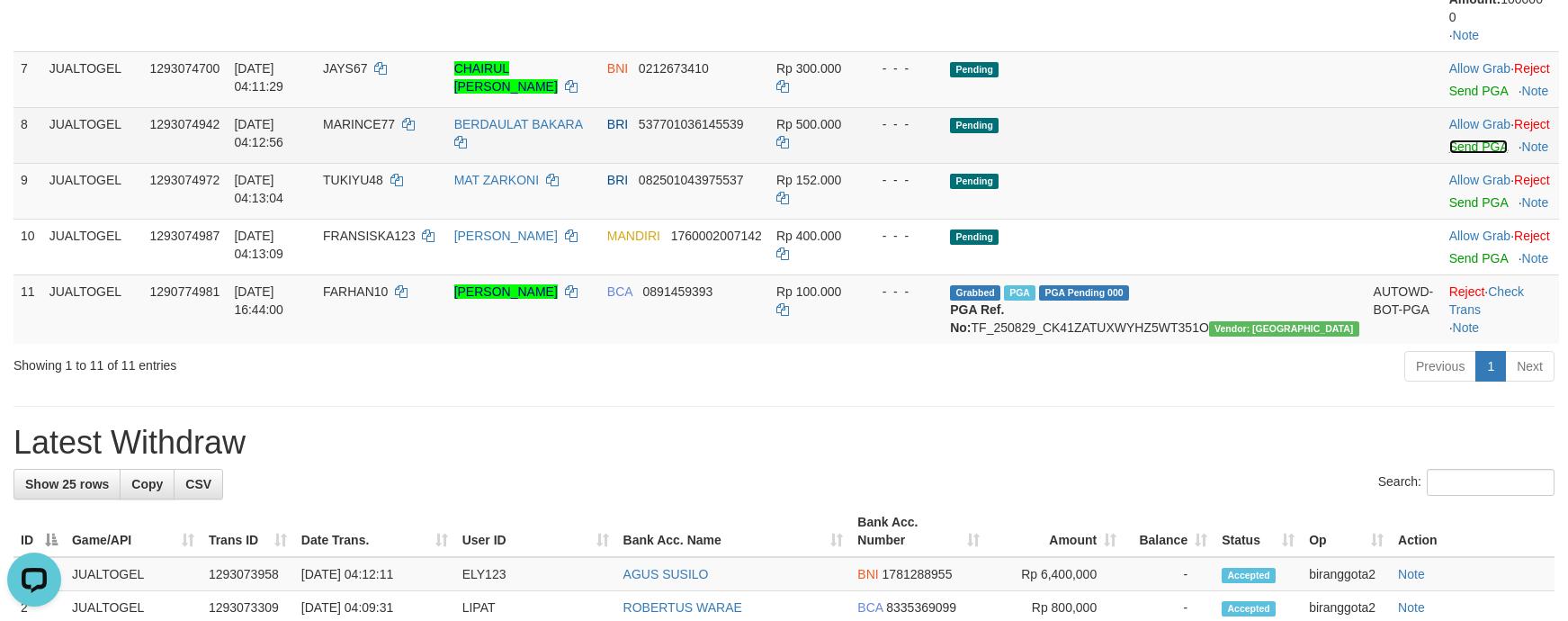
click at [1452, 154] on link "Send PGA" at bounding box center [1478, 146] width 59 height 14
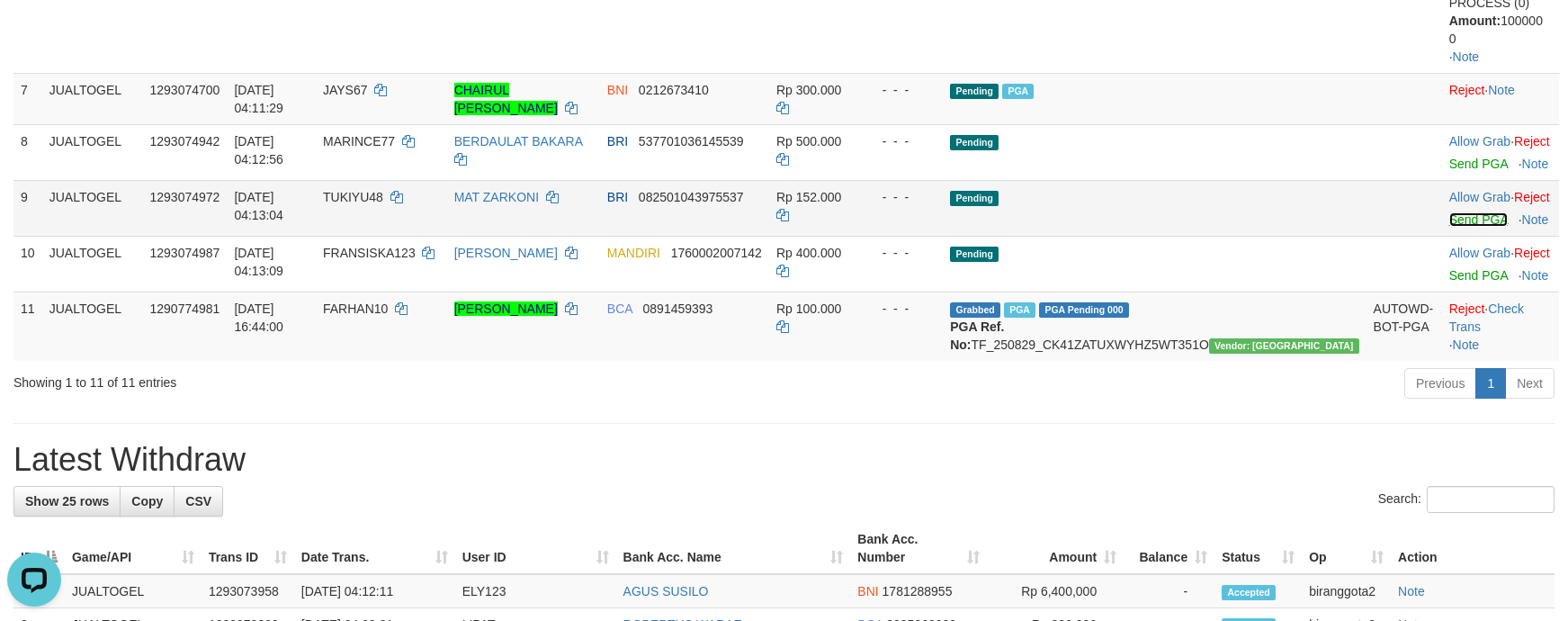
click at [1458, 227] on link "Send PGA" at bounding box center [1478, 219] width 59 height 14
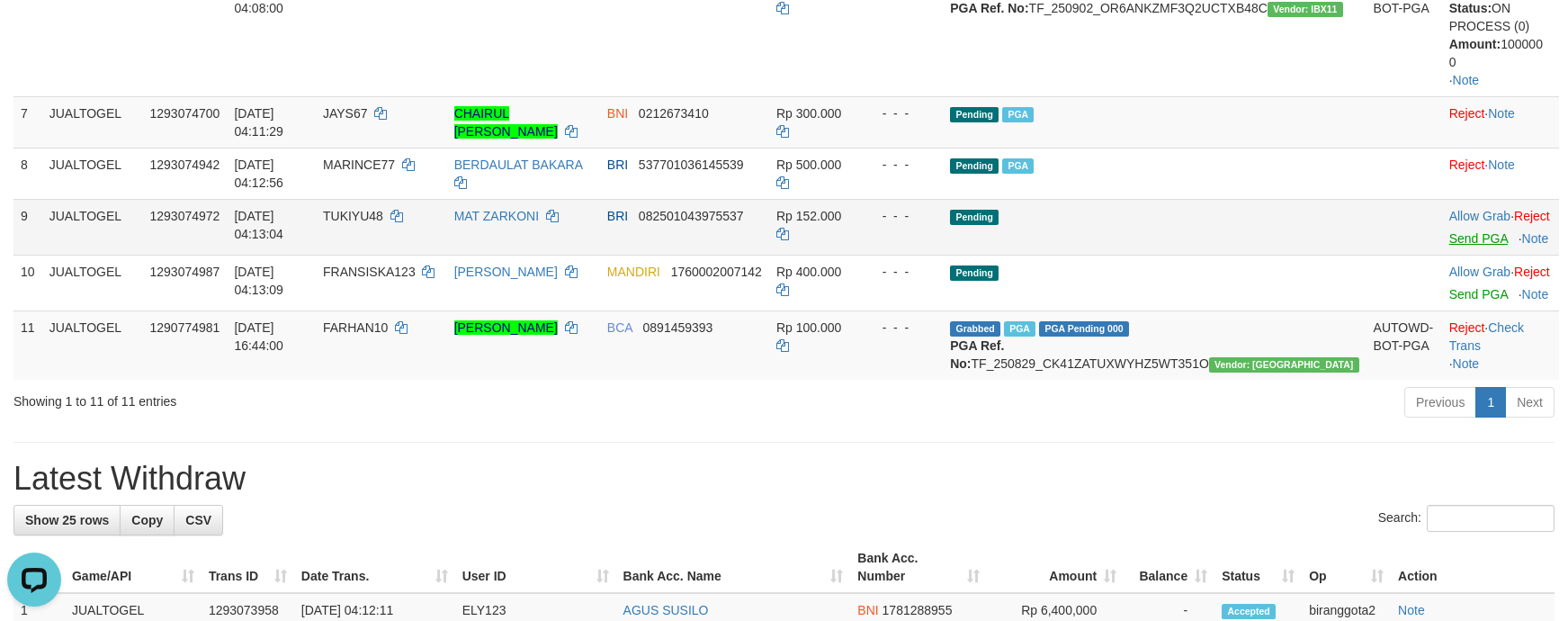
click at [1456, 310] on td "Allow Grab · Reject Send PGA · Note" at bounding box center [1501, 283] width 117 height 56
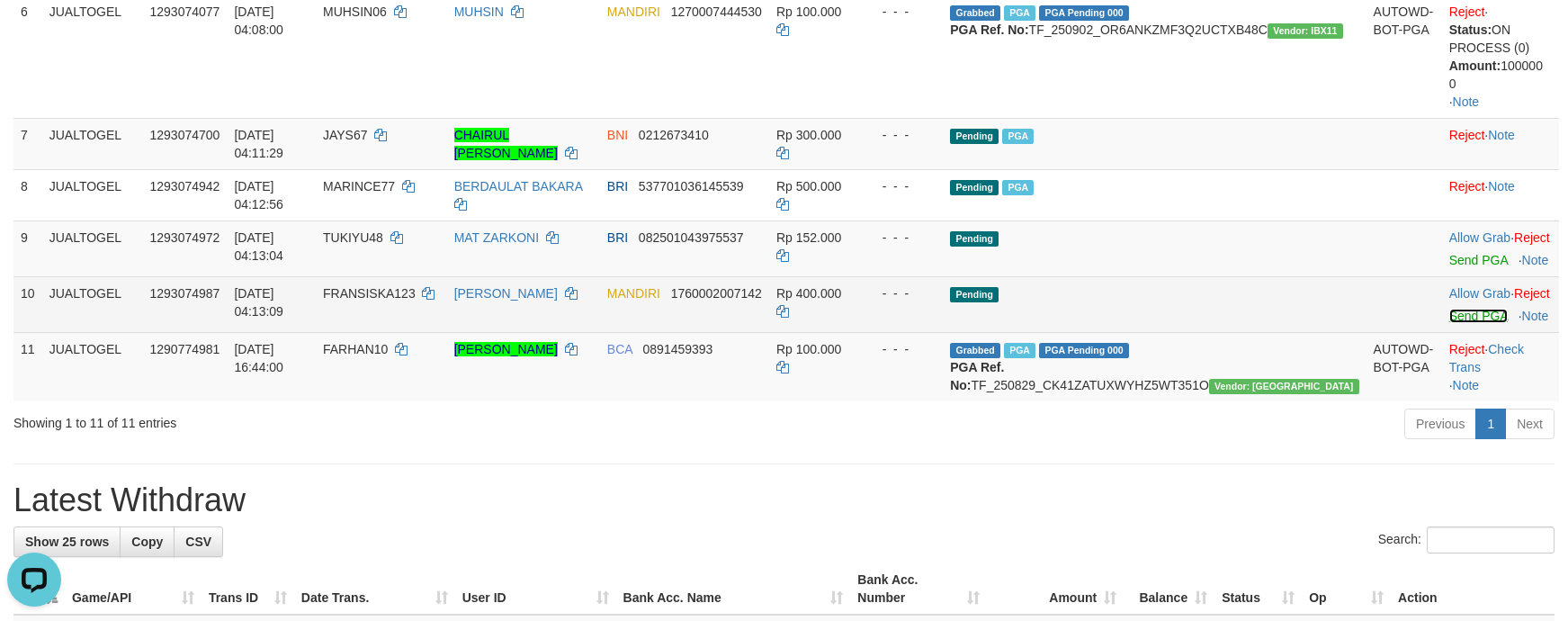
click at [1455, 323] on link "Send PGA" at bounding box center [1478, 315] width 59 height 14
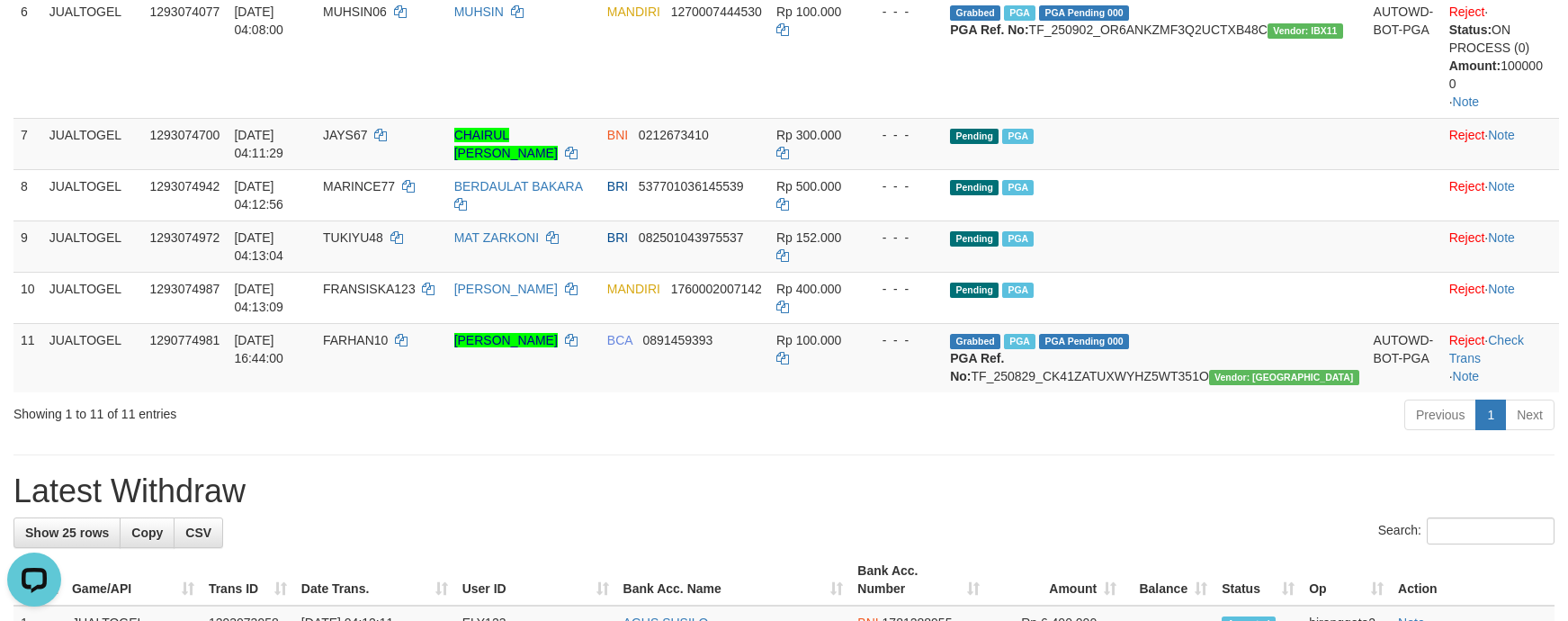
drag, startPoint x: 968, startPoint y: 324, endPoint x: 1065, endPoint y: 344, distance: 99.0
click at [983, 331] on div "**********" at bounding box center [784, 558] width 1568 height 2289
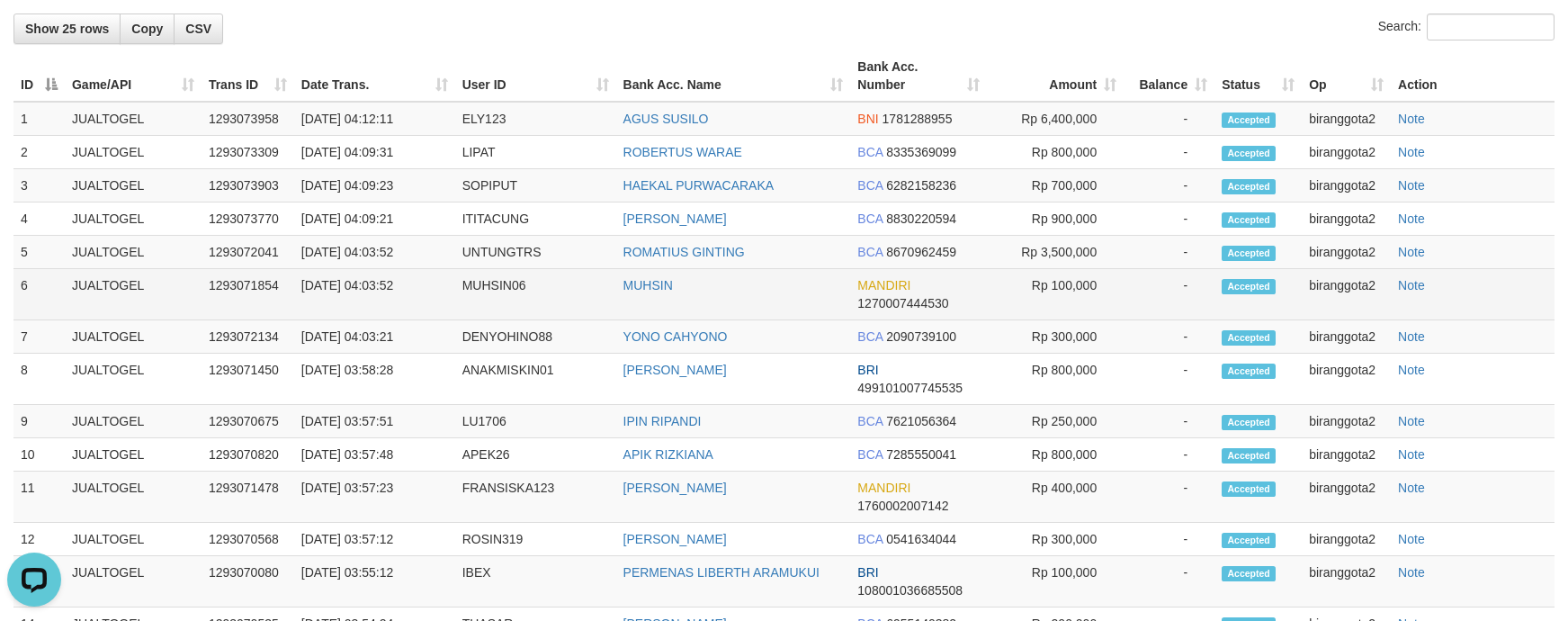
scroll to position [406, 0]
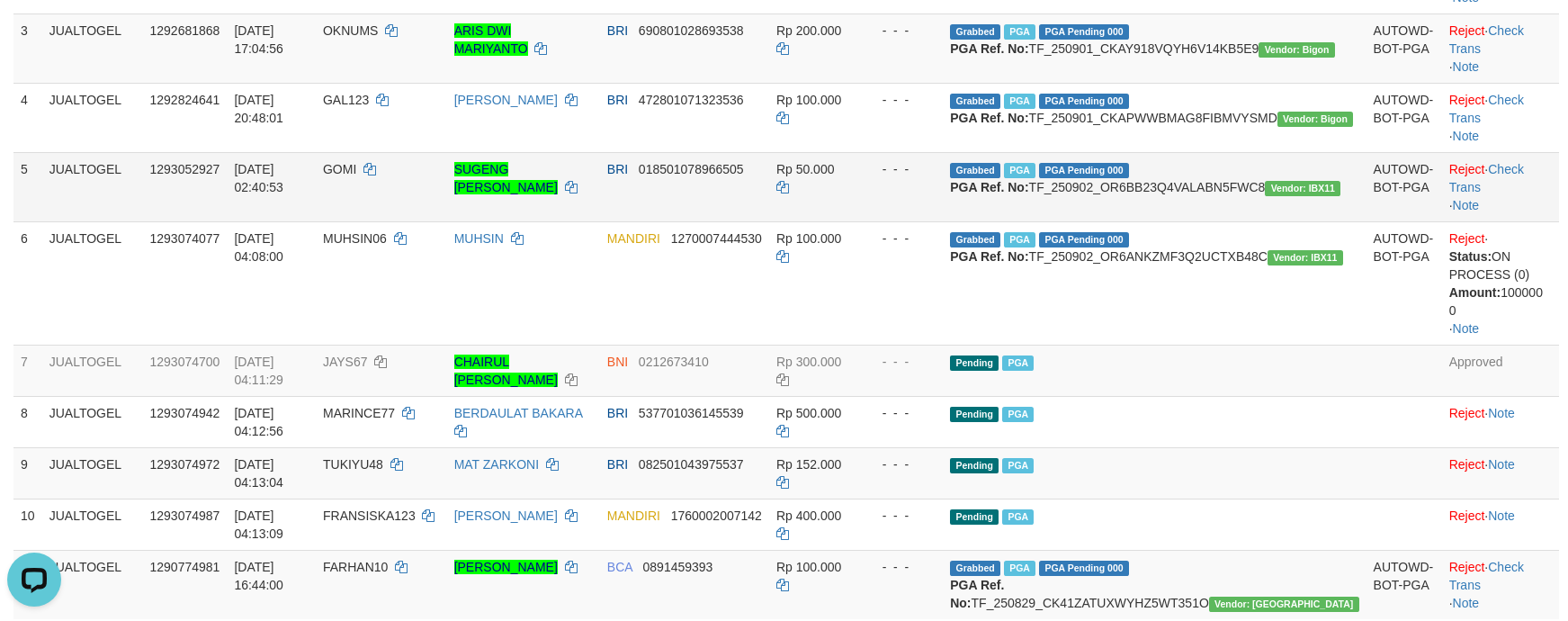
drag, startPoint x: 877, startPoint y: 191, endPoint x: 888, endPoint y: 233, distance: 43.4
click at [770, 152] on td "BRI 472801071323536" at bounding box center [685, 117] width 169 height 69
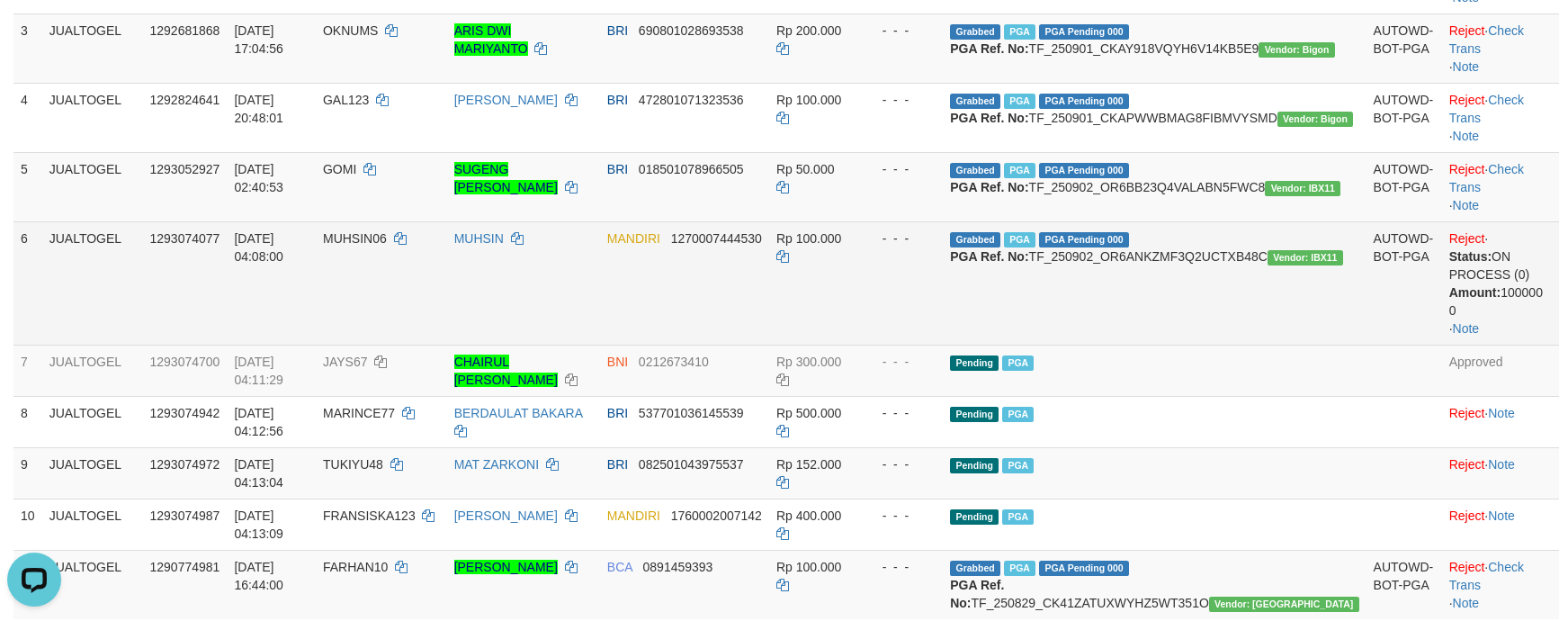
click at [841, 246] on span "Rp 100.000" at bounding box center [808, 238] width 64 height 14
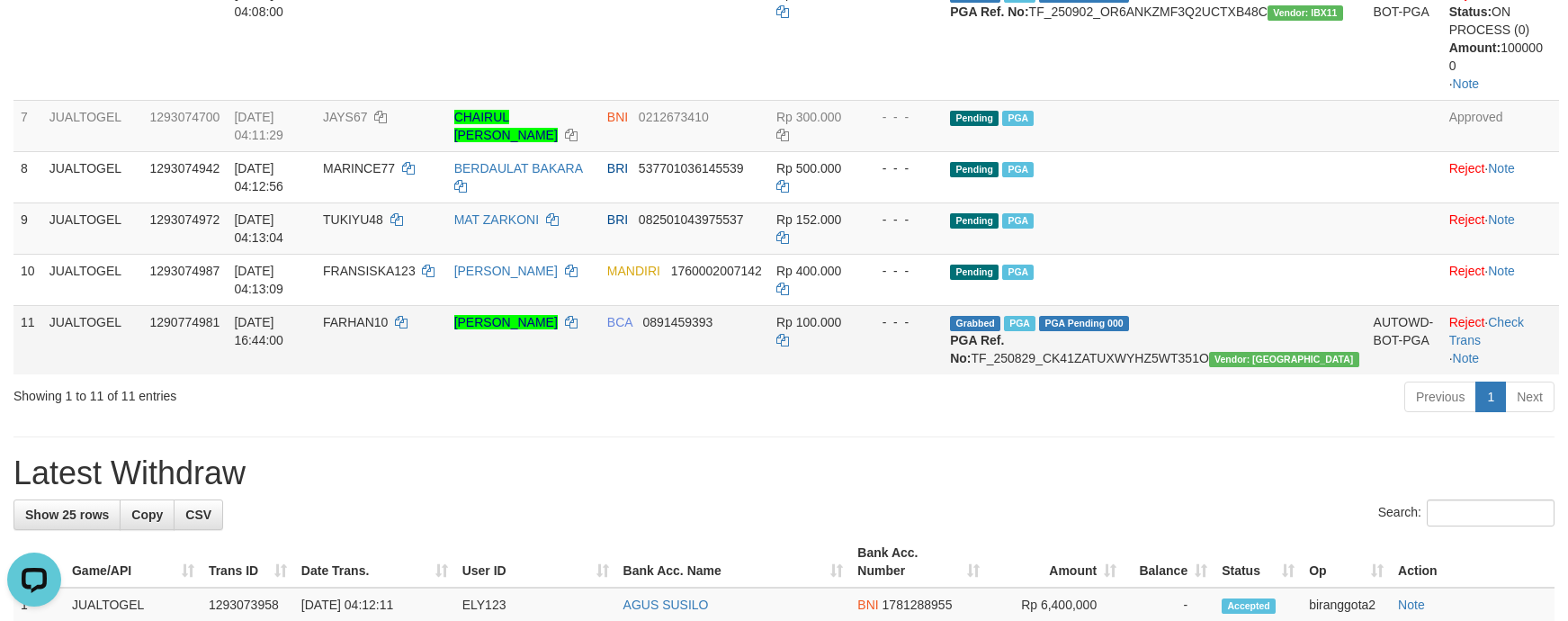
scroll to position [676, 0]
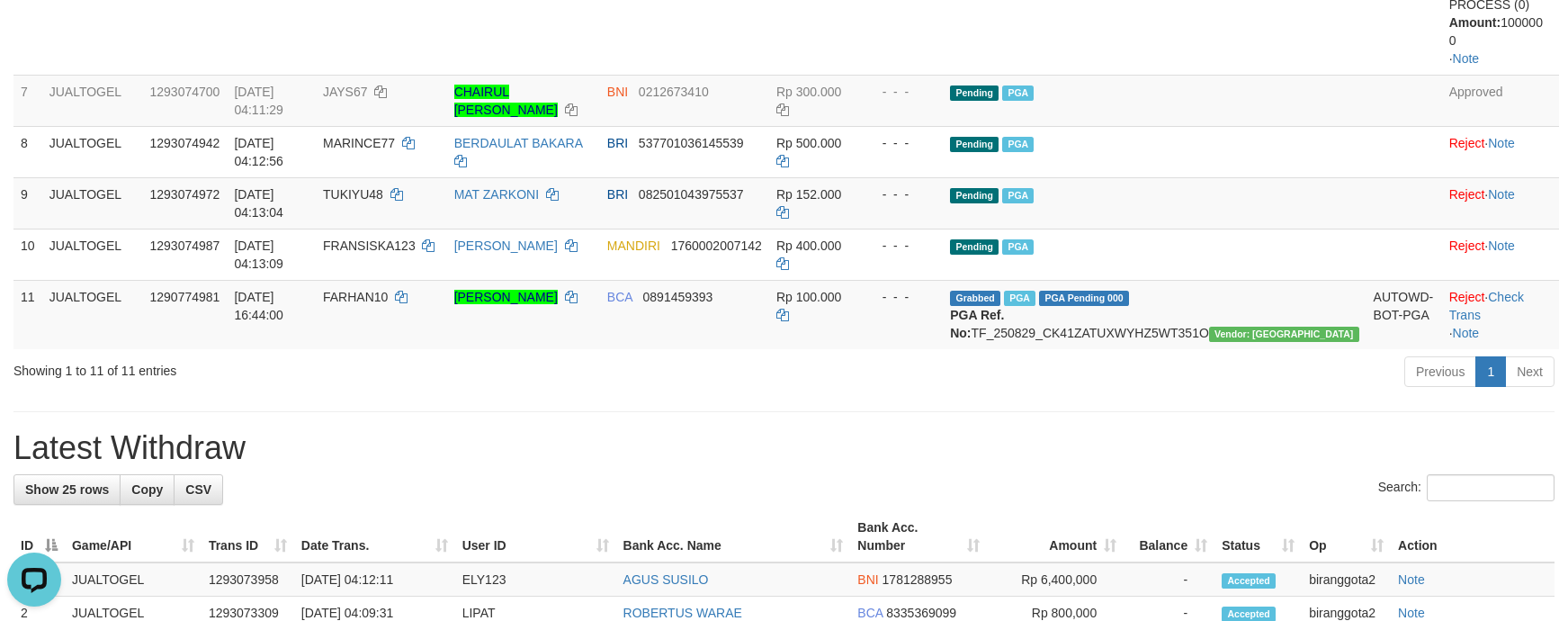
click at [907, 384] on div "Previous 1 Next" at bounding box center [1111, 374] width 888 height 38
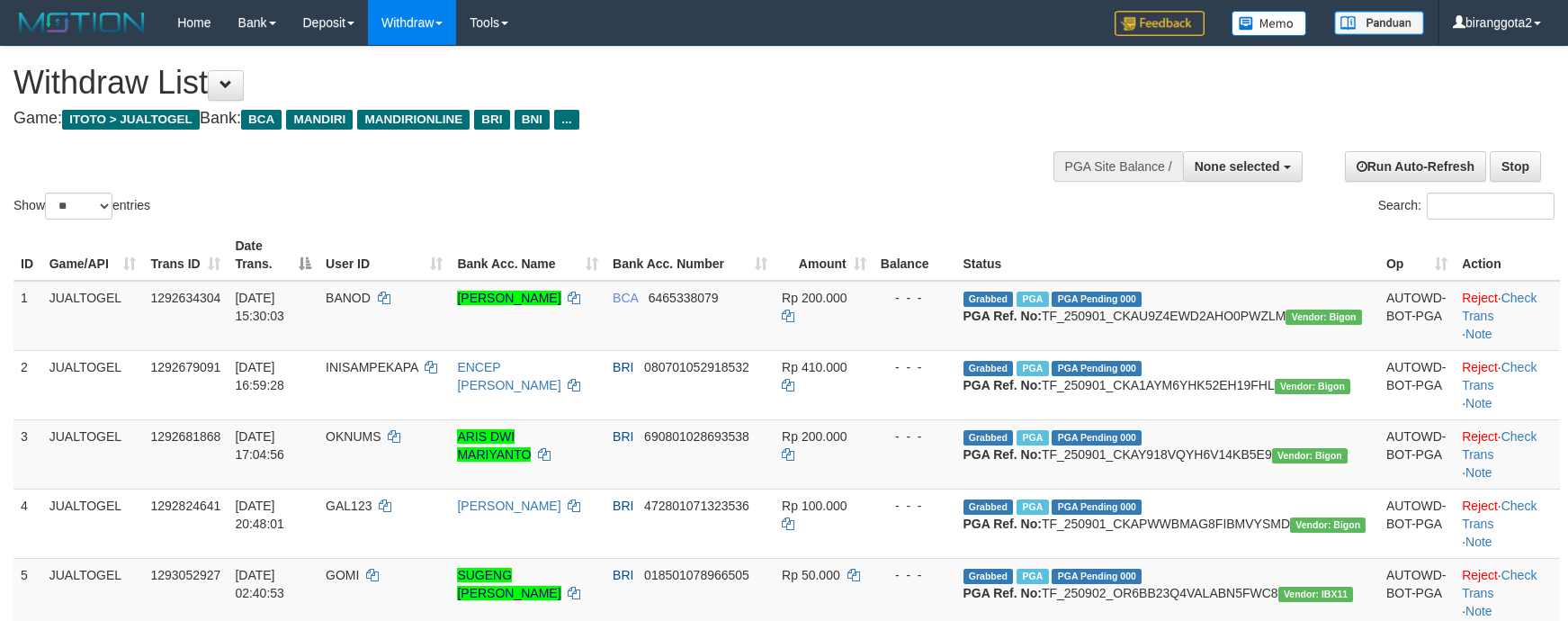
select select
select select "**"
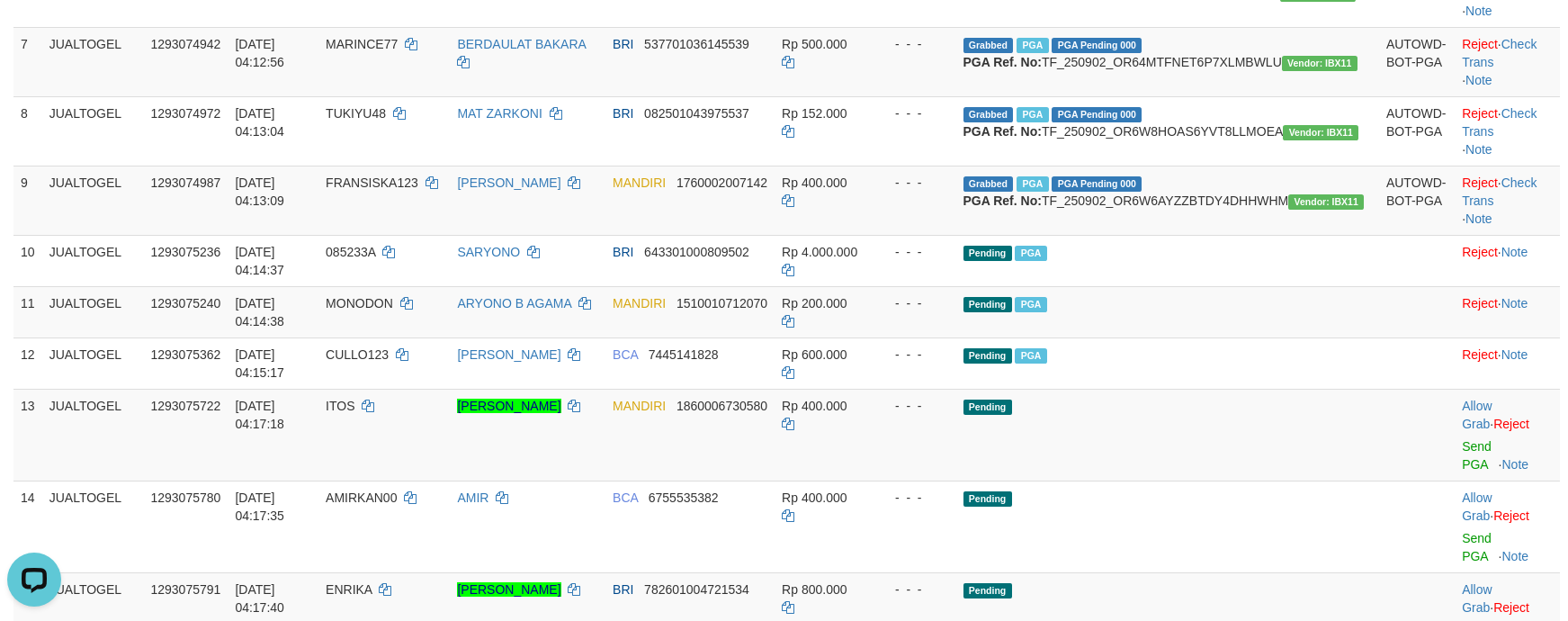
scroll to position [676, 0]
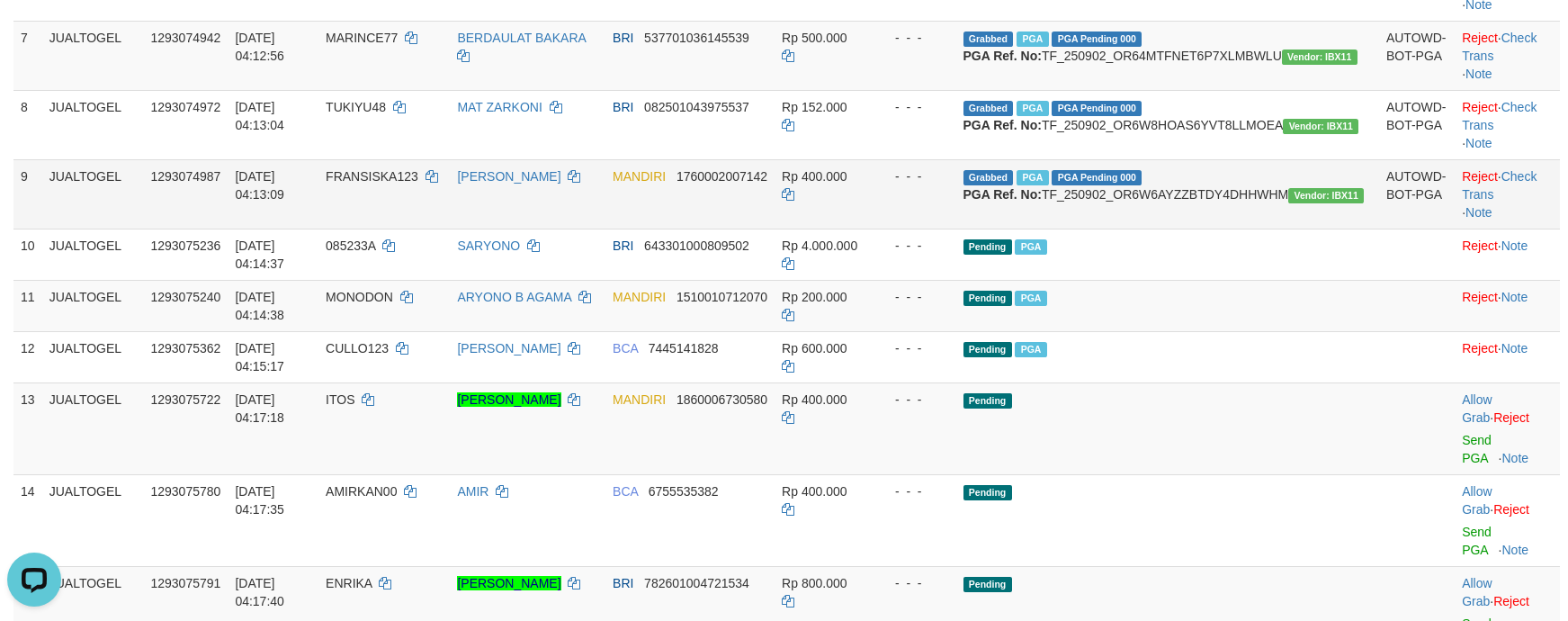
click at [1531, 229] on td "Reject · Check Trans · Note" at bounding box center [1507, 194] width 106 height 69
click at [1529, 229] on td "Reject · Check Trans · Note" at bounding box center [1507, 194] width 106 height 69
click at [1523, 202] on link "Check Trans" at bounding box center [1500, 186] width 75 height 33
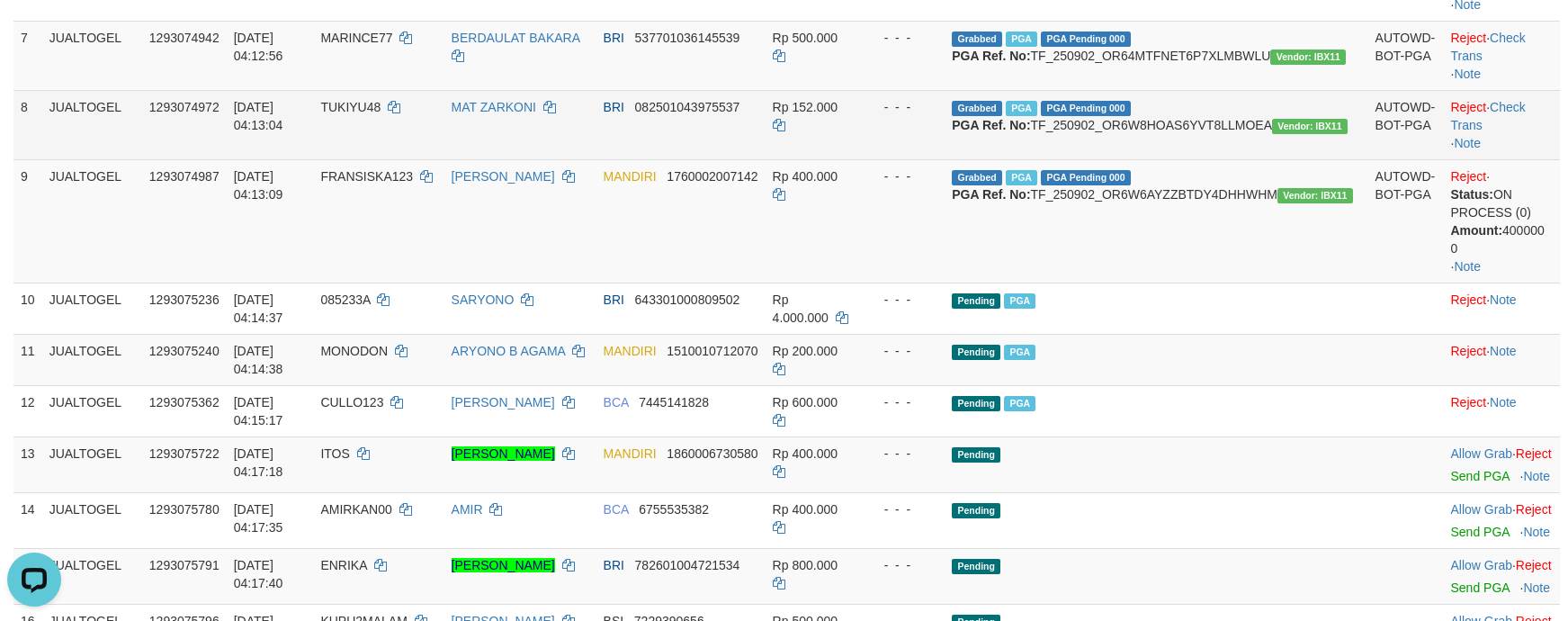
click at [1558, 160] on td "Reject · Check Trans · Note" at bounding box center [1503, 125] width 117 height 69
click at [1526, 133] on link "Check Trans" at bounding box center [1488, 116] width 75 height 33
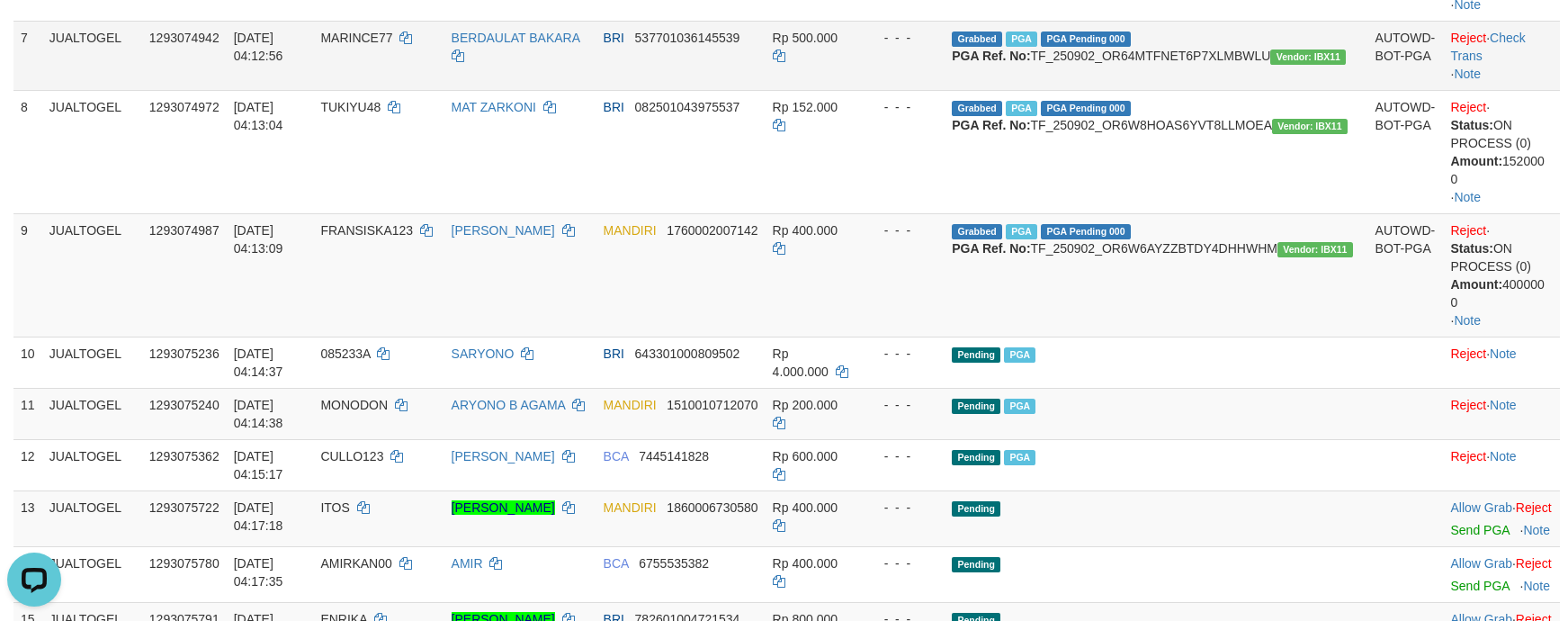
click at [1526, 90] on td "Reject · Check Trans · Note" at bounding box center [1503, 56] width 117 height 69
click at [1525, 63] on link "Check Trans" at bounding box center [1488, 47] width 75 height 33
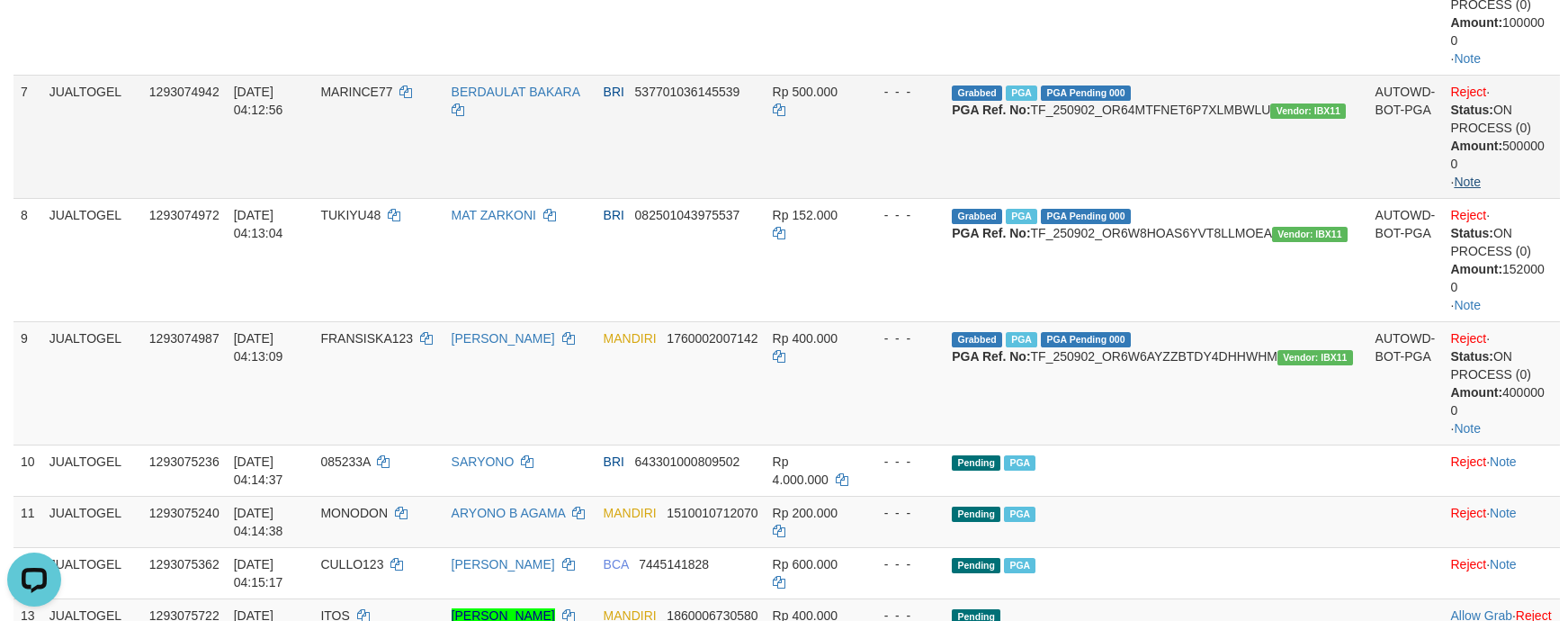
scroll to position [541, 0]
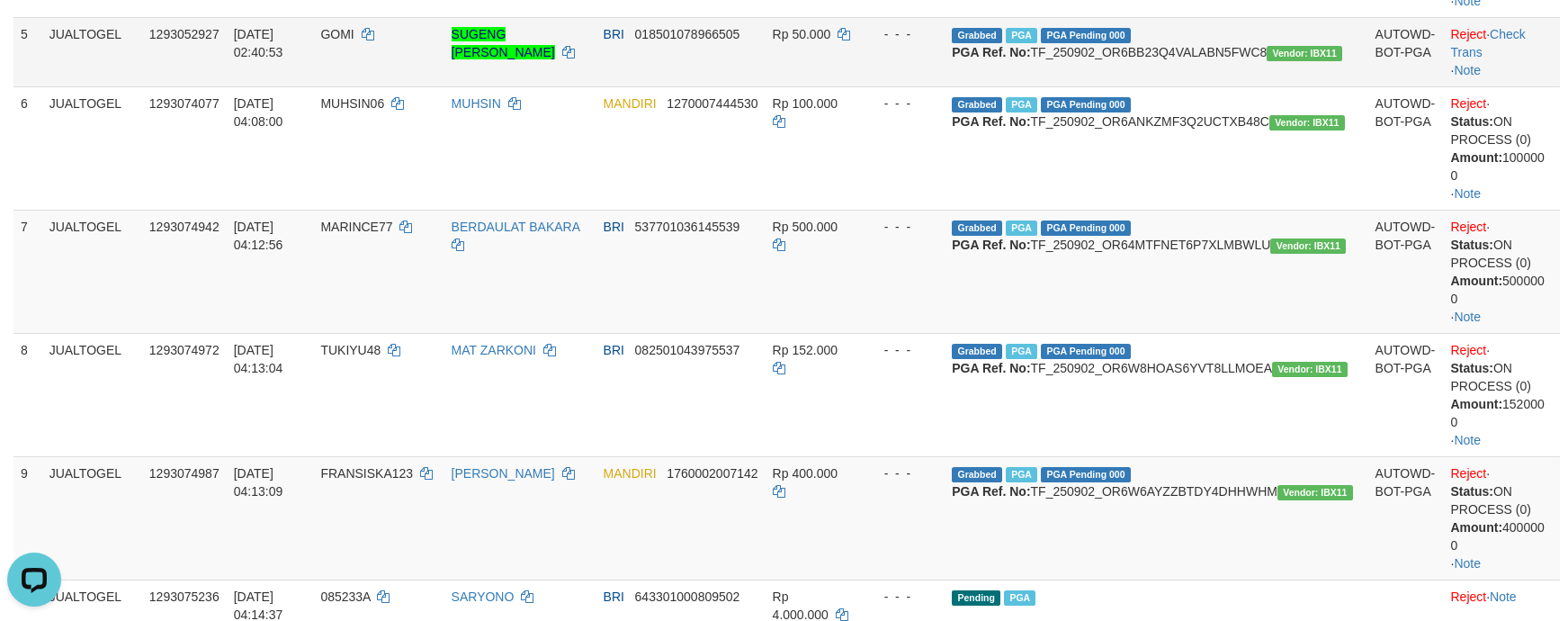
click at [1515, 76] on td "Reject · Check Trans · Note" at bounding box center [1503, 52] width 117 height 69
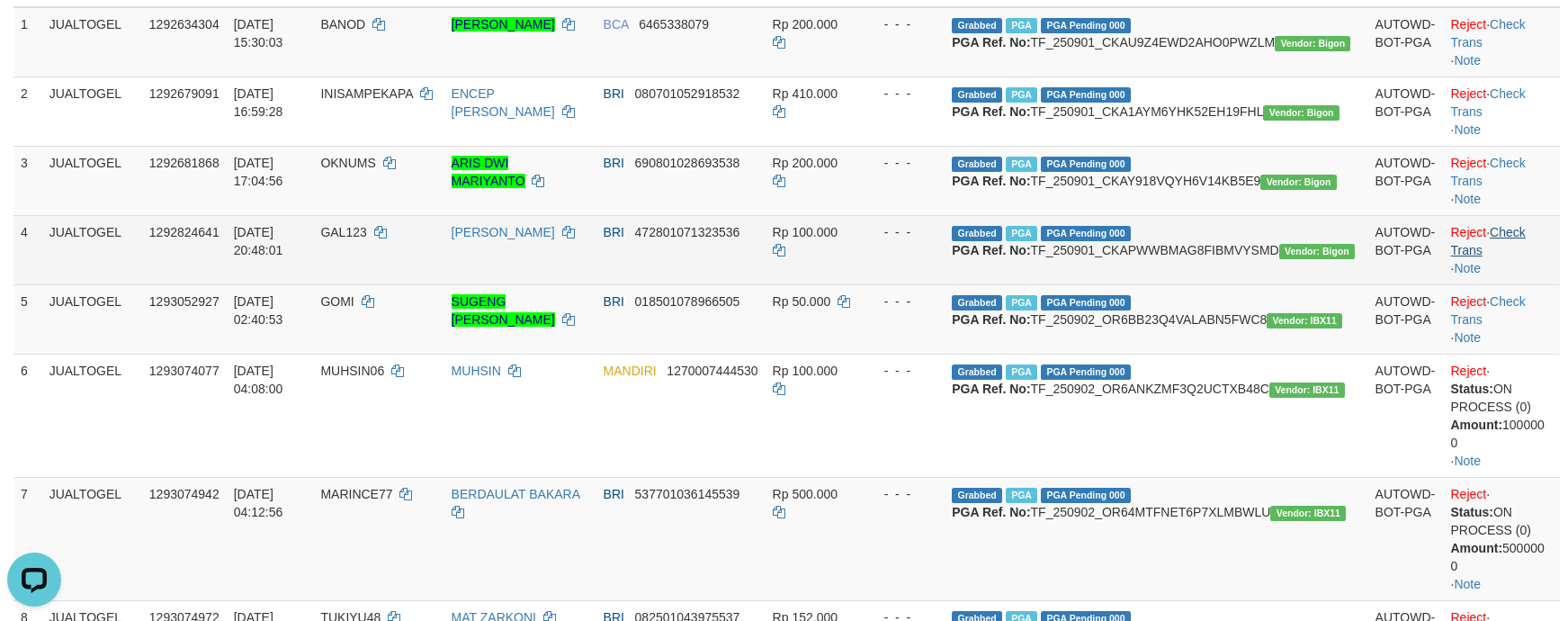
scroll to position [271, 0]
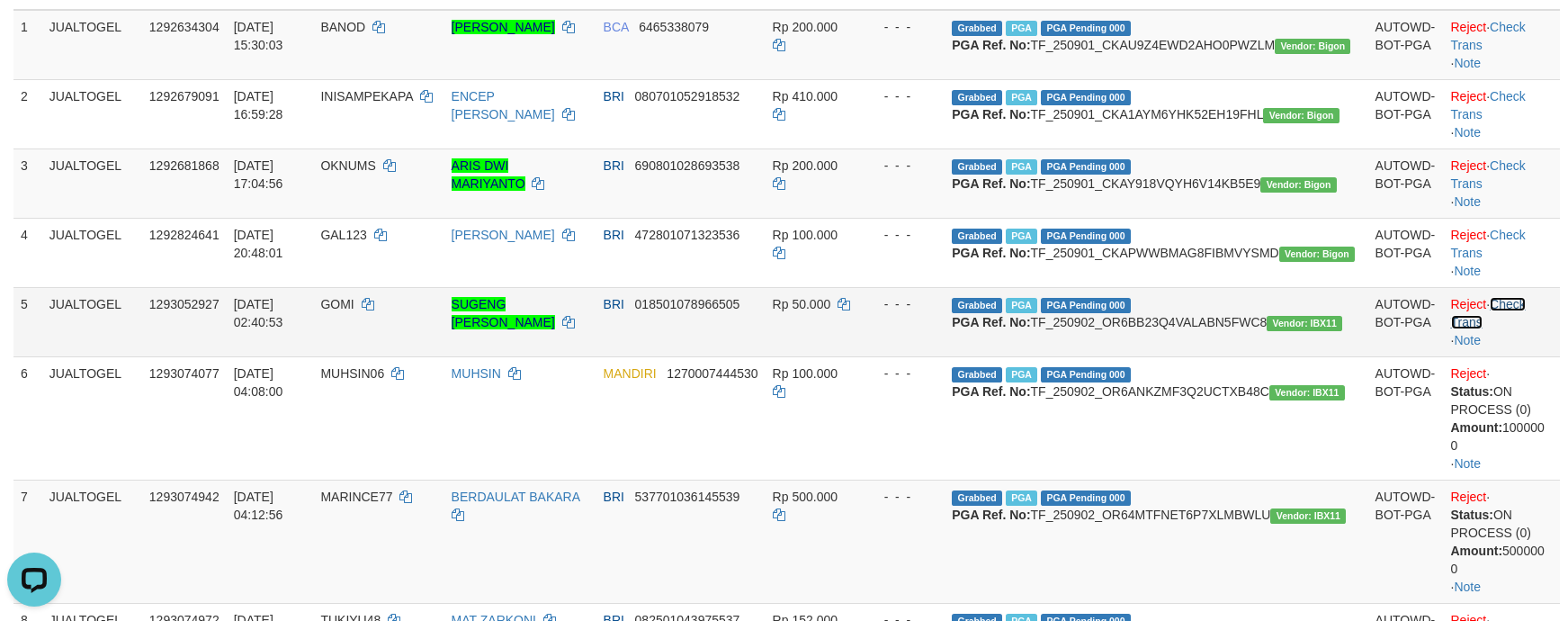
click at [1507, 330] on link "Check Trans" at bounding box center [1488, 313] width 75 height 33
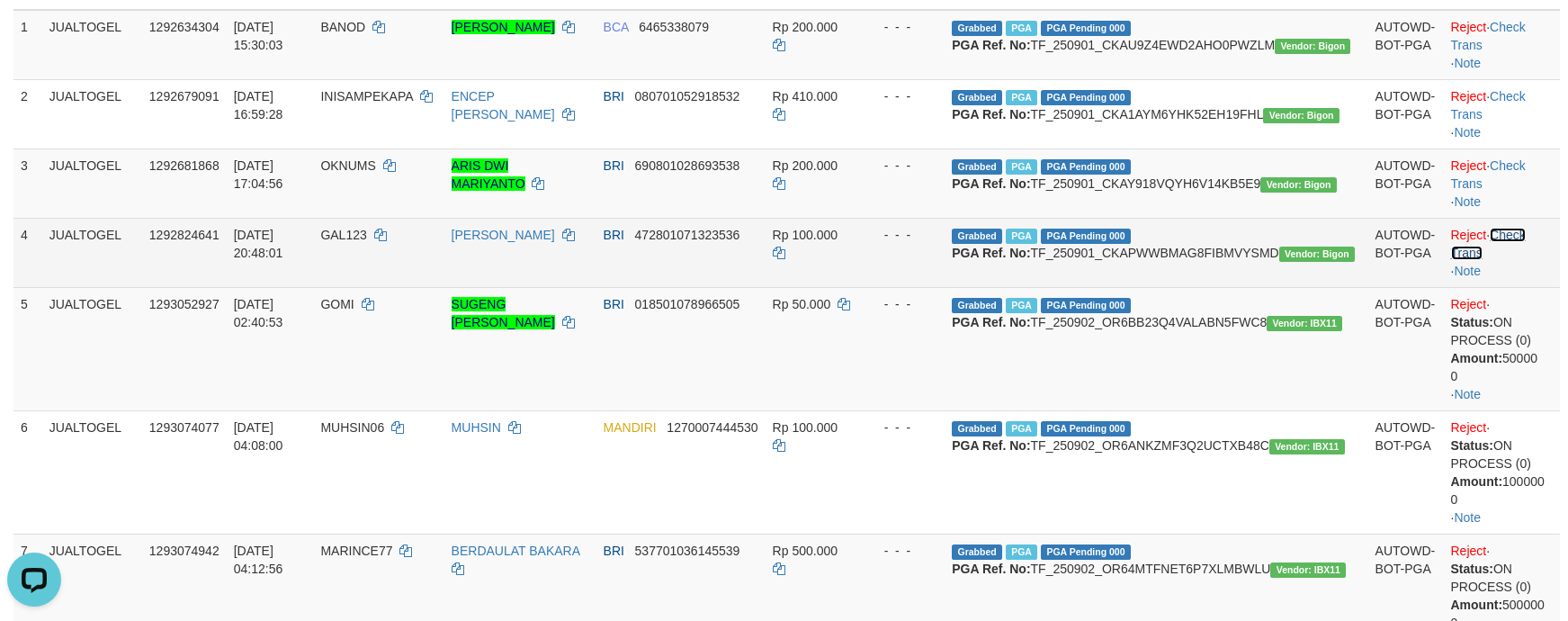
click at [1523, 261] on link "Check Trans" at bounding box center [1488, 244] width 75 height 33
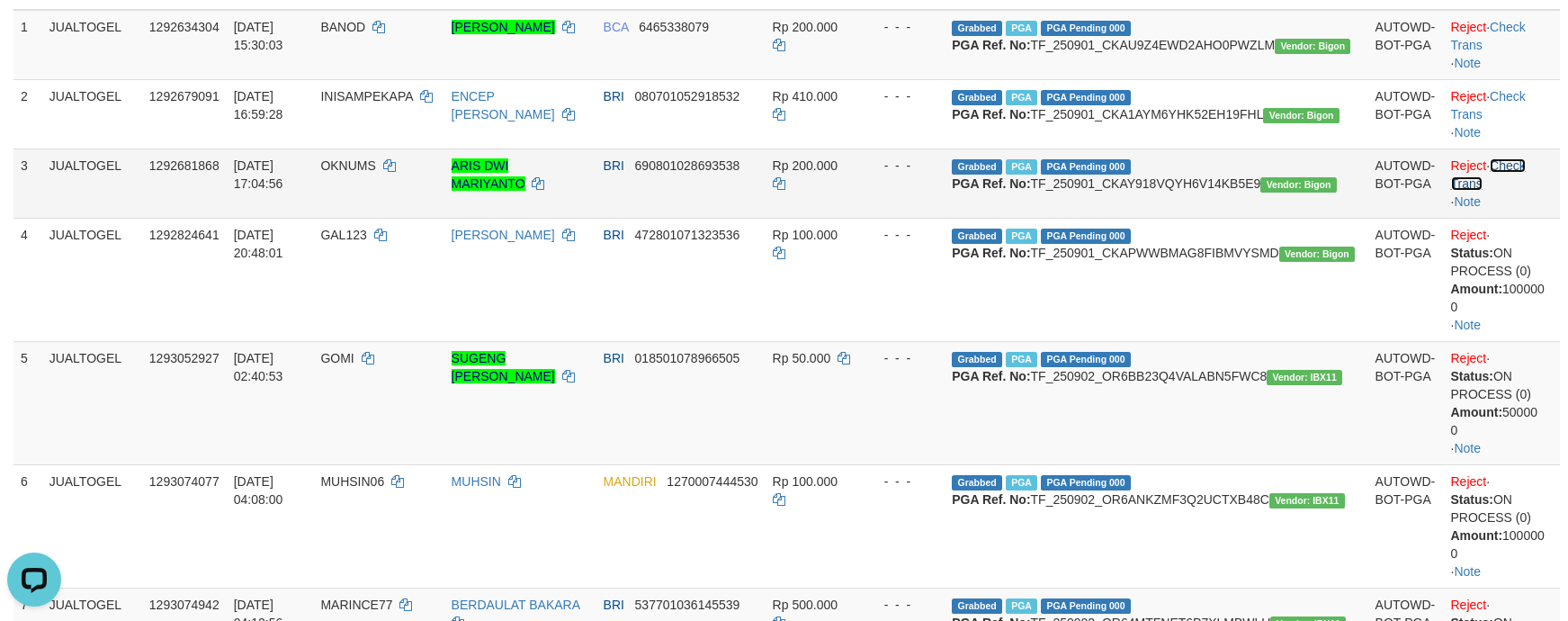
click at [1526, 185] on link "Check Trans" at bounding box center [1488, 175] width 75 height 33
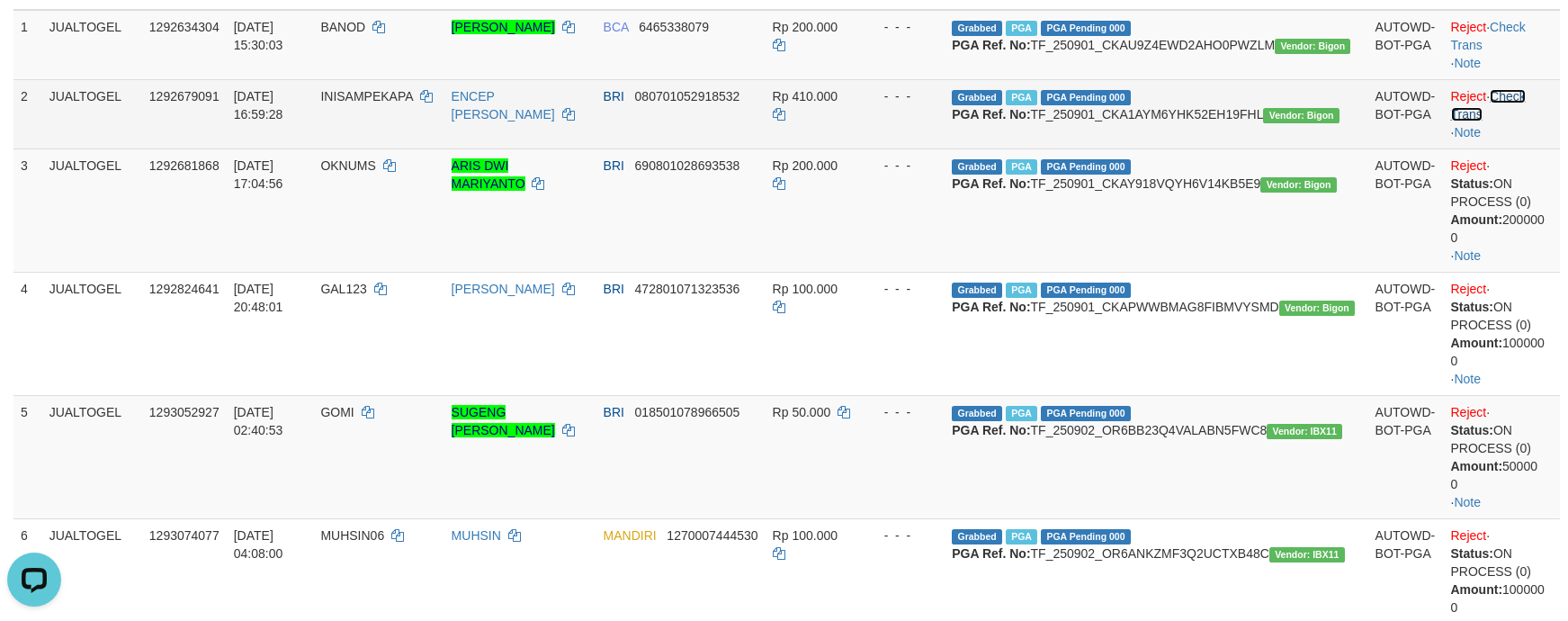
click at [1509, 101] on link "Check Trans" at bounding box center [1488, 106] width 75 height 33
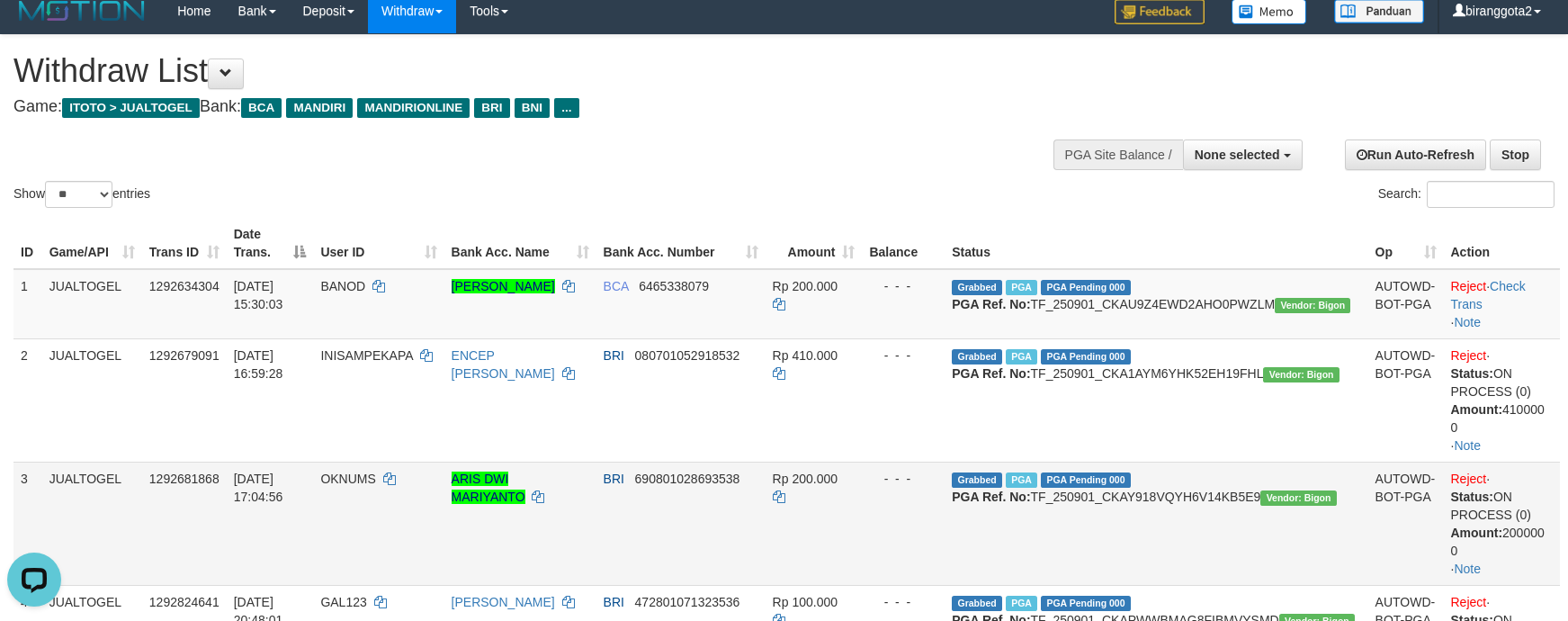
scroll to position [0, 0]
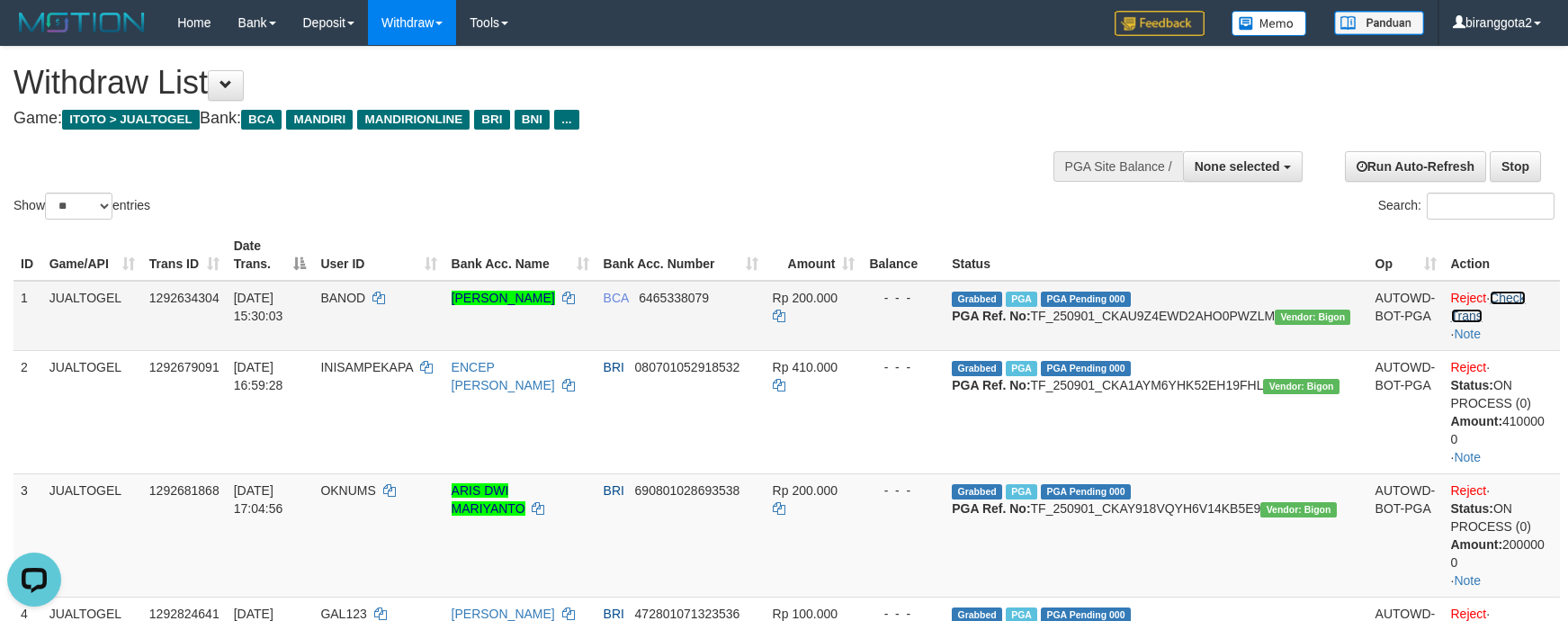
click at [1517, 290] on link "Check Trans" at bounding box center [1488, 307] width 75 height 33
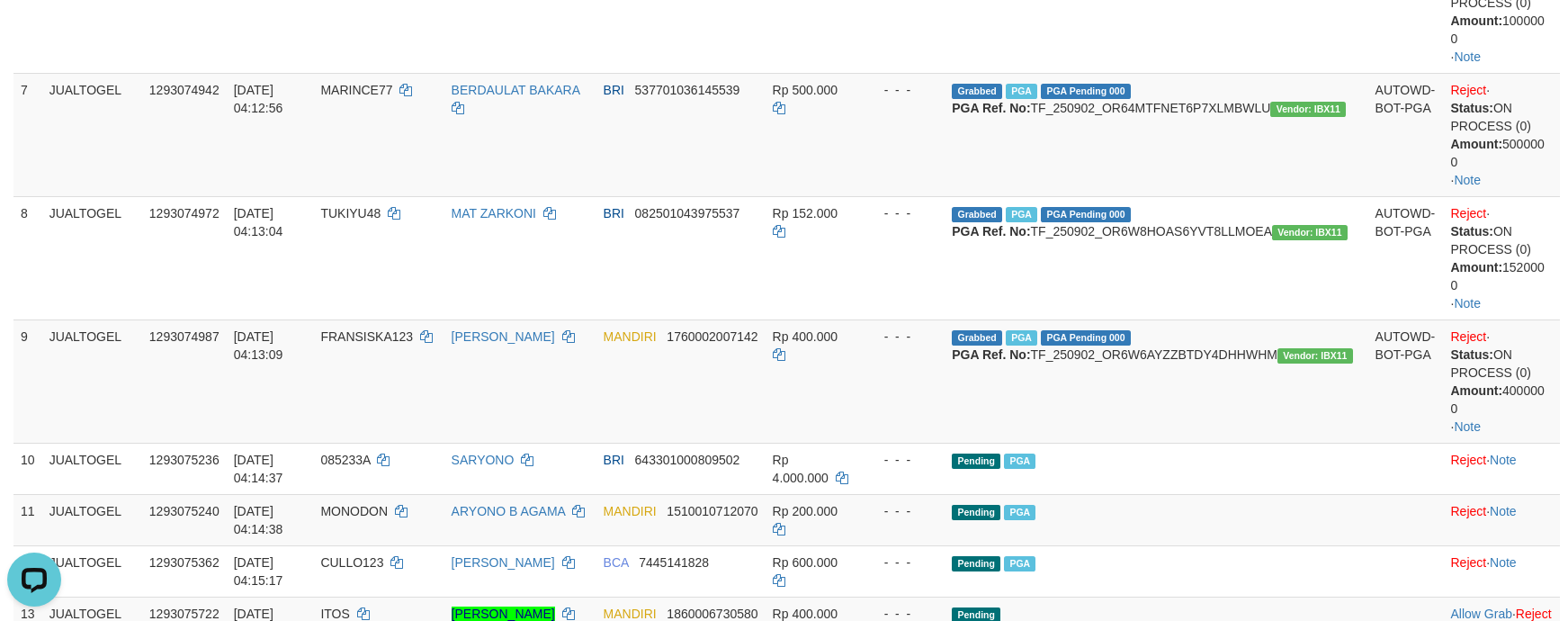
scroll to position [945, 0]
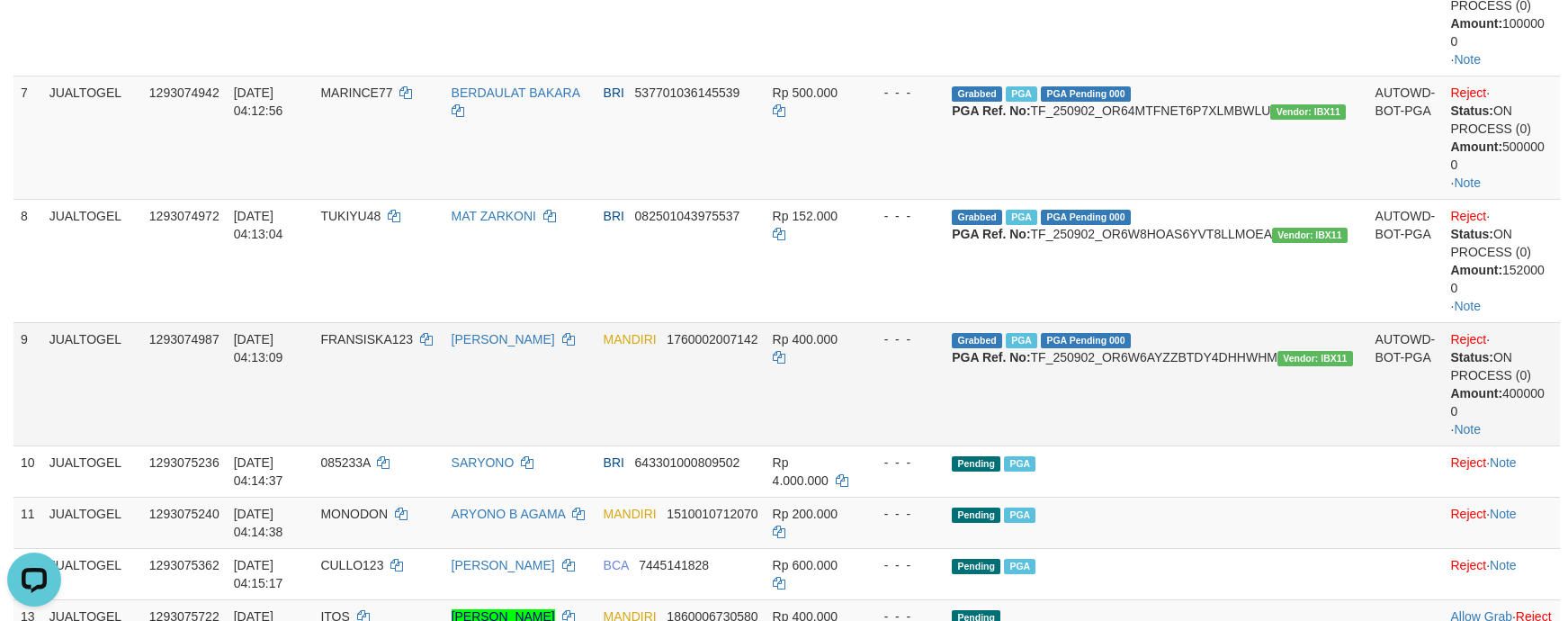
click at [1555, 419] on td "Reject · Status: ON PROCESS (0) Amount: 400000 0 · Note" at bounding box center [1503, 384] width 117 height 123
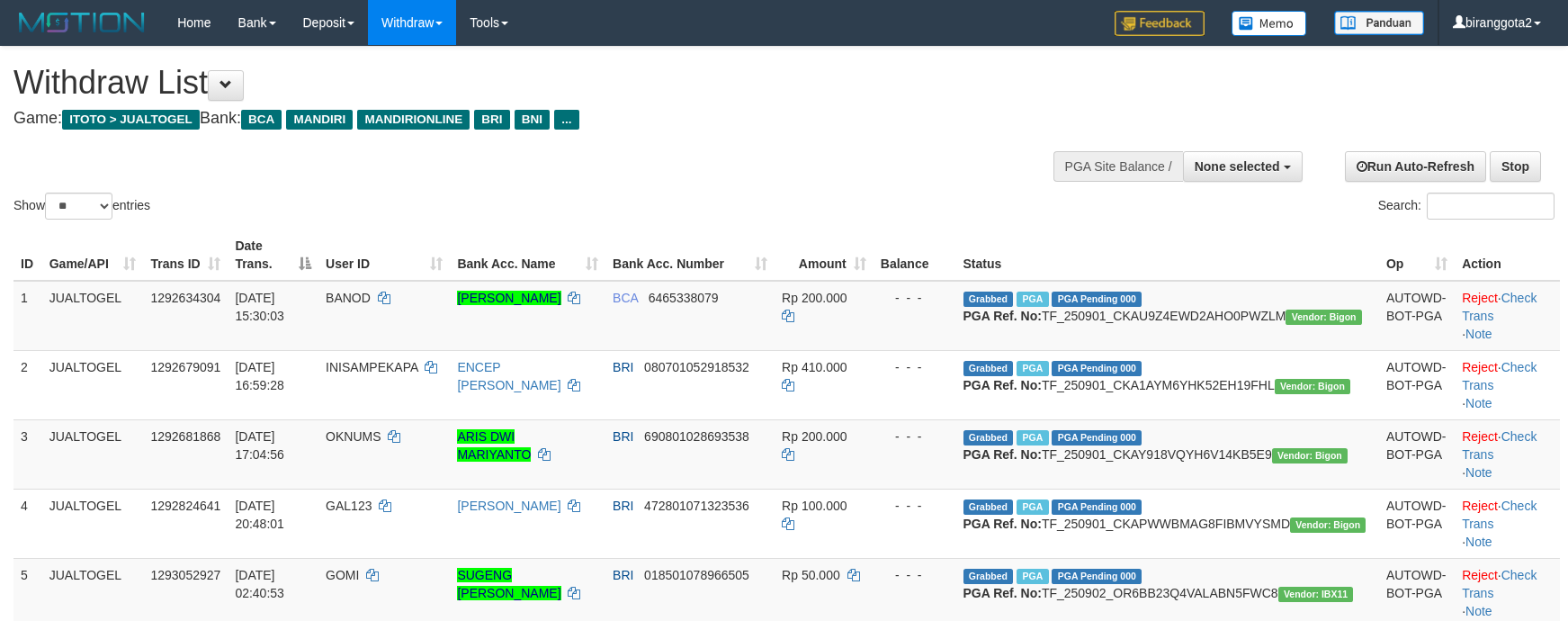
select select
select select "**"
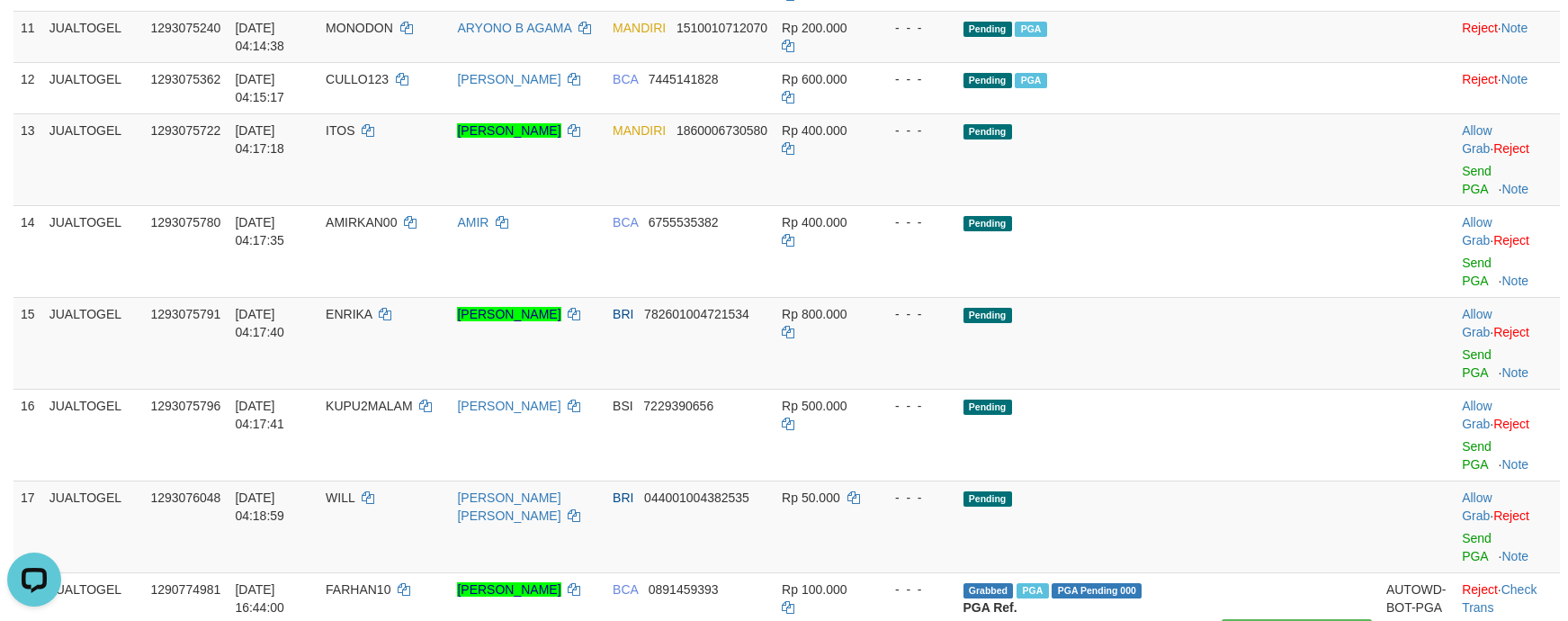
drag, startPoint x: 1112, startPoint y: 384, endPoint x: 1477, endPoint y: 443, distance: 369.7
click at [1195, 398] on td "Pending" at bounding box center [1167, 435] width 423 height 92
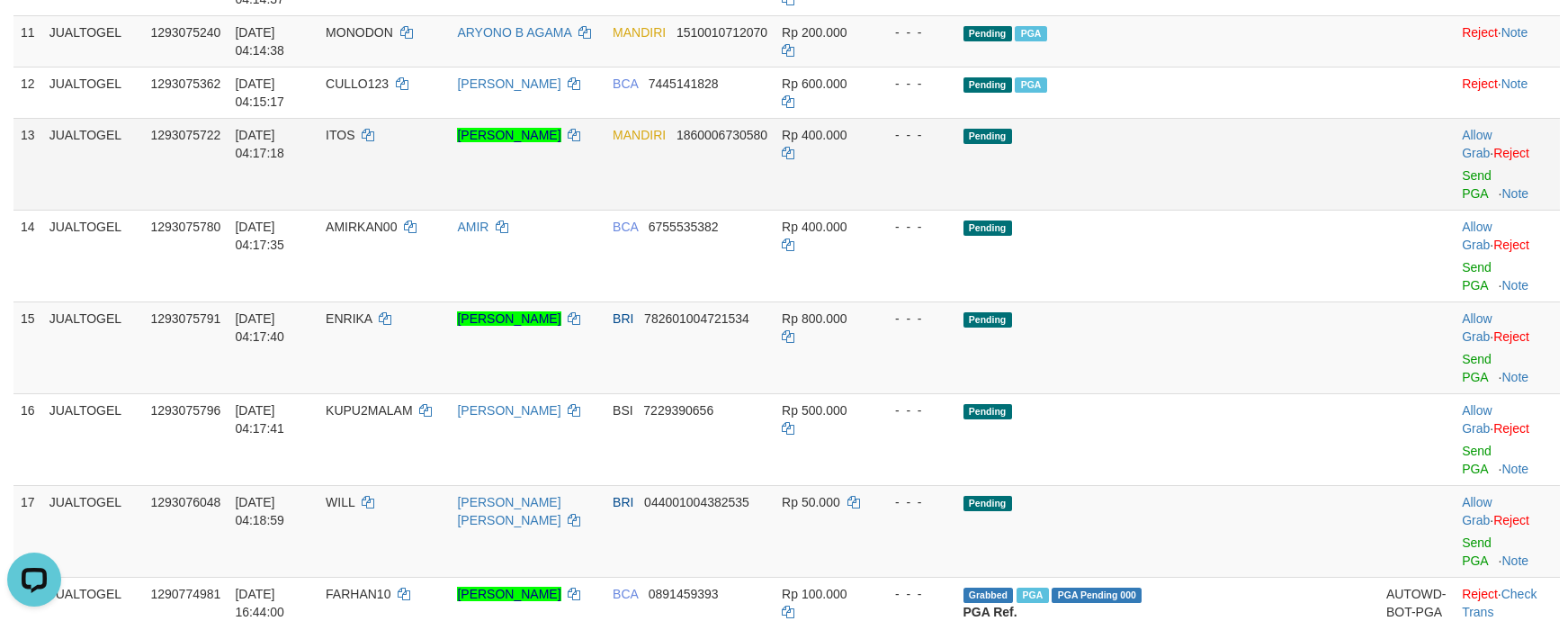
scroll to position [892, 0]
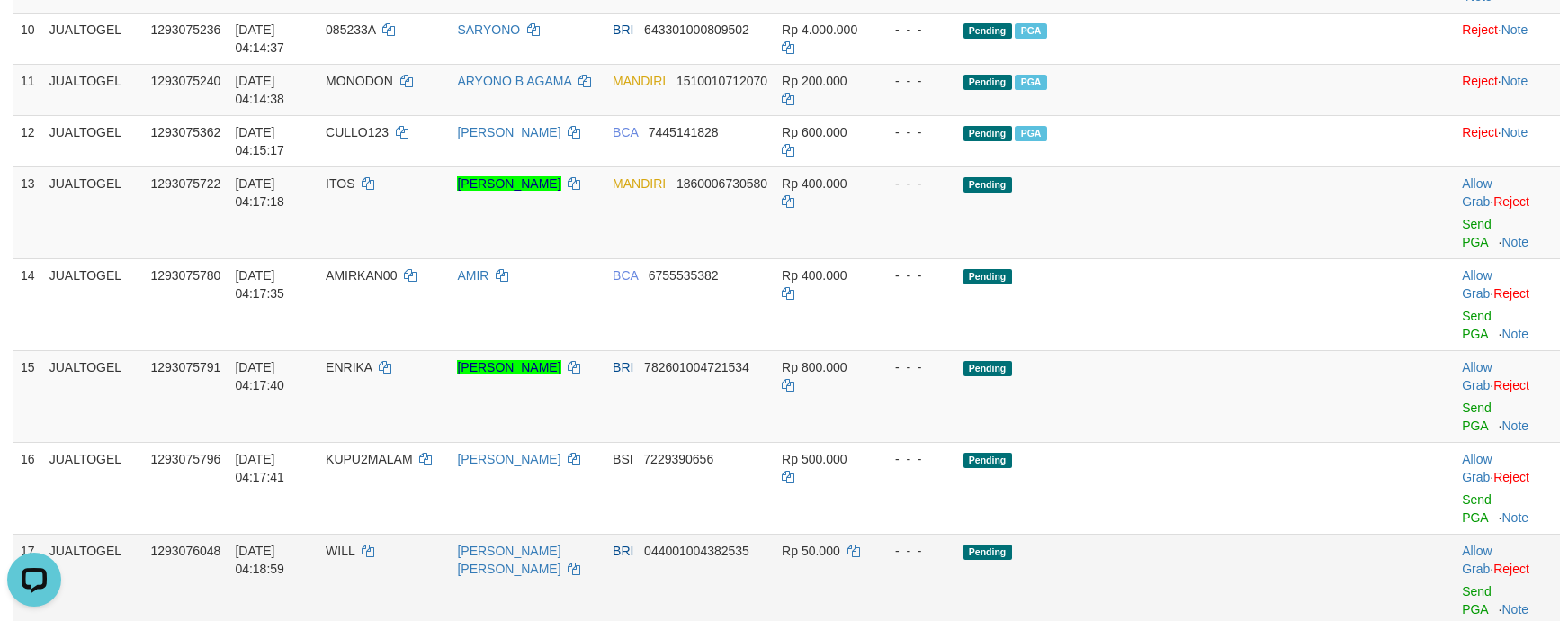
drag, startPoint x: 1066, startPoint y: 524, endPoint x: 1101, endPoint y: 525, distance: 35.0
click at [956, 534] on td "- - -" at bounding box center [915, 580] width 83 height 92
click at [1320, 534] on td "Pending" at bounding box center [1167, 580] width 423 height 92
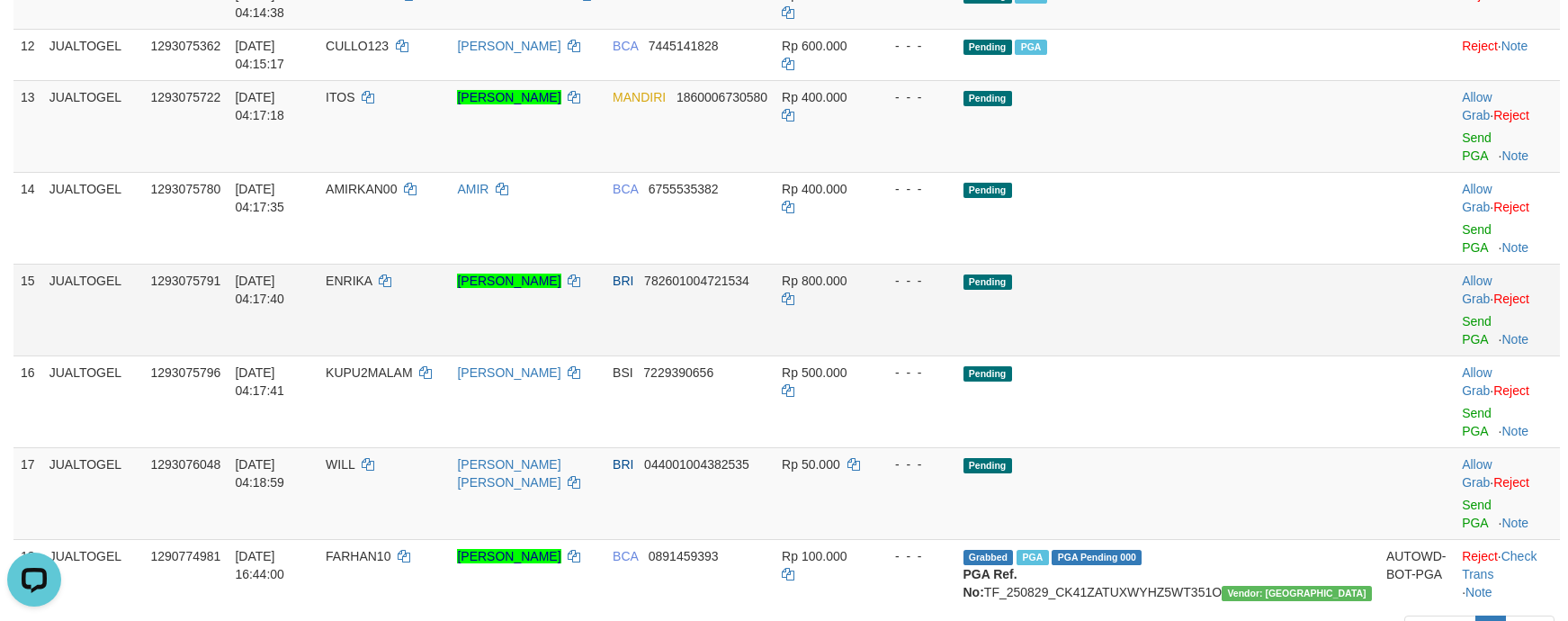
scroll to position [1027, 0]
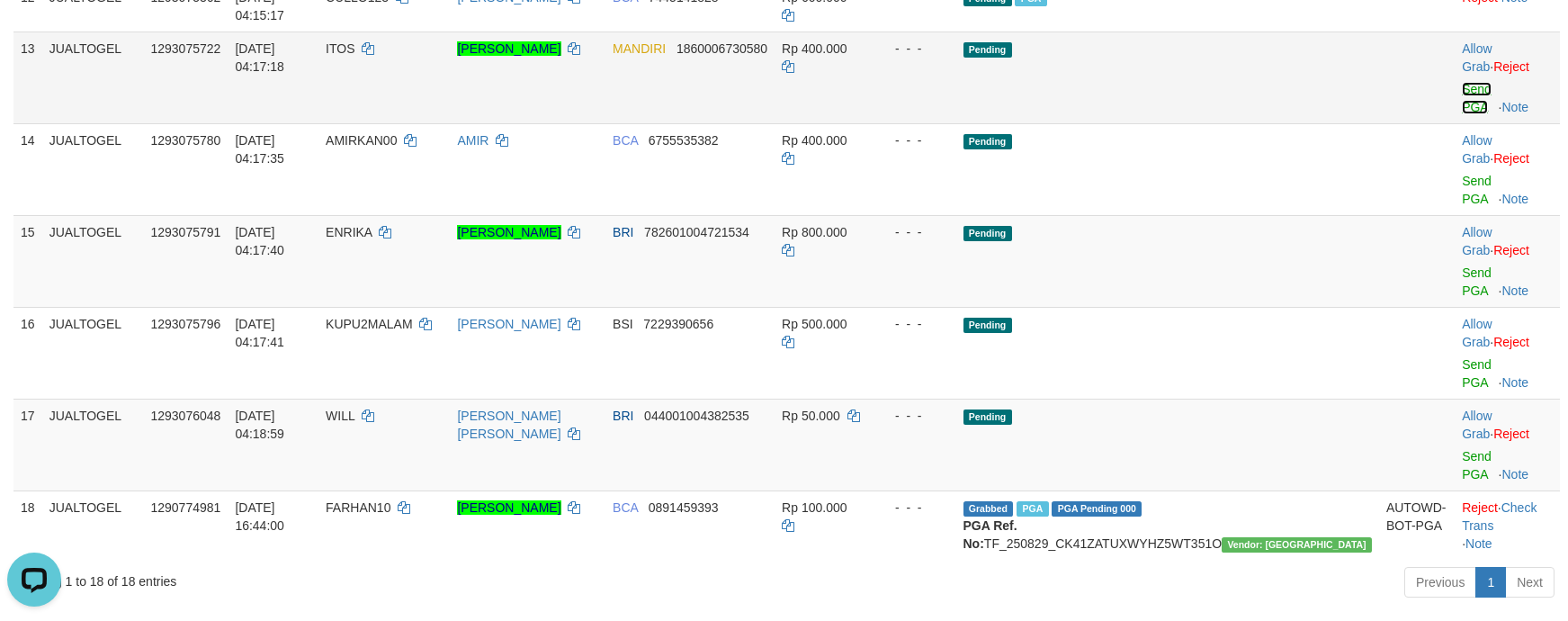
click at [1462, 114] on link "Send PGA" at bounding box center [1477, 98] width 30 height 33
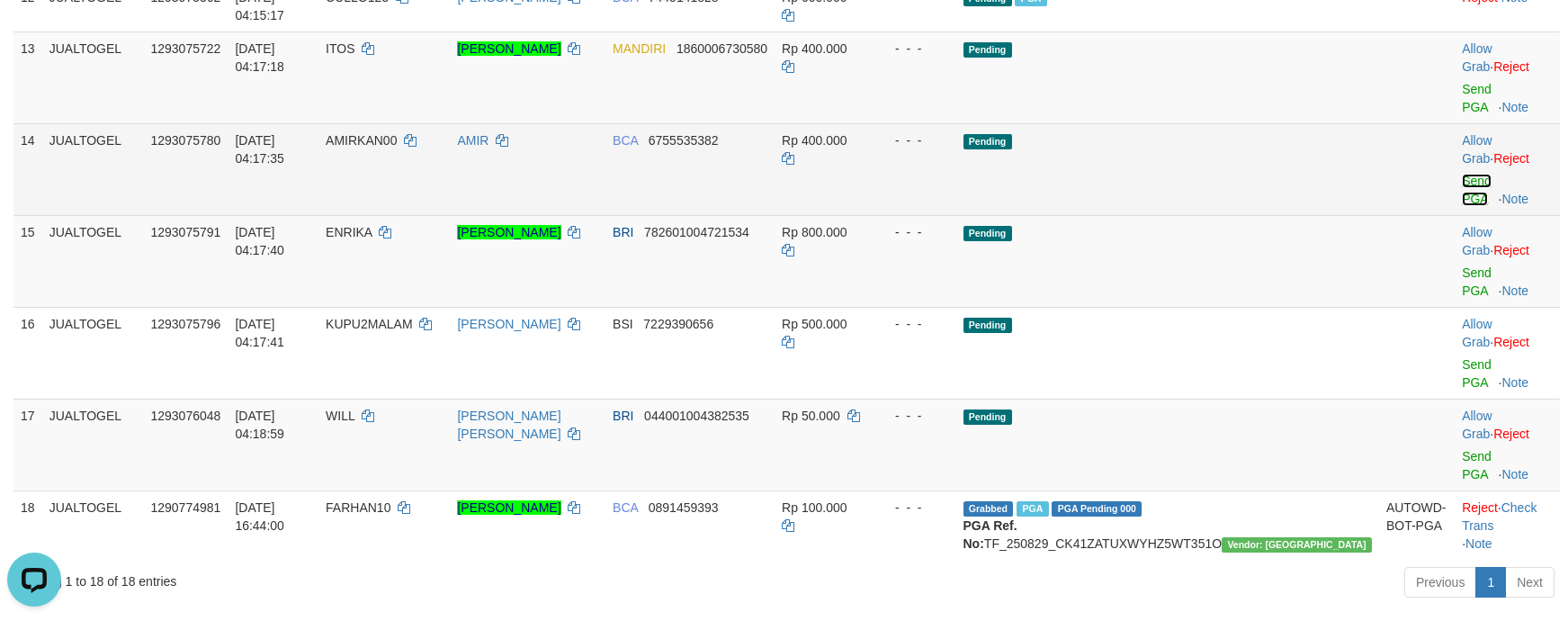
click at [1462, 206] on link "Send PGA" at bounding box center [1477, 190] width 30 height 33
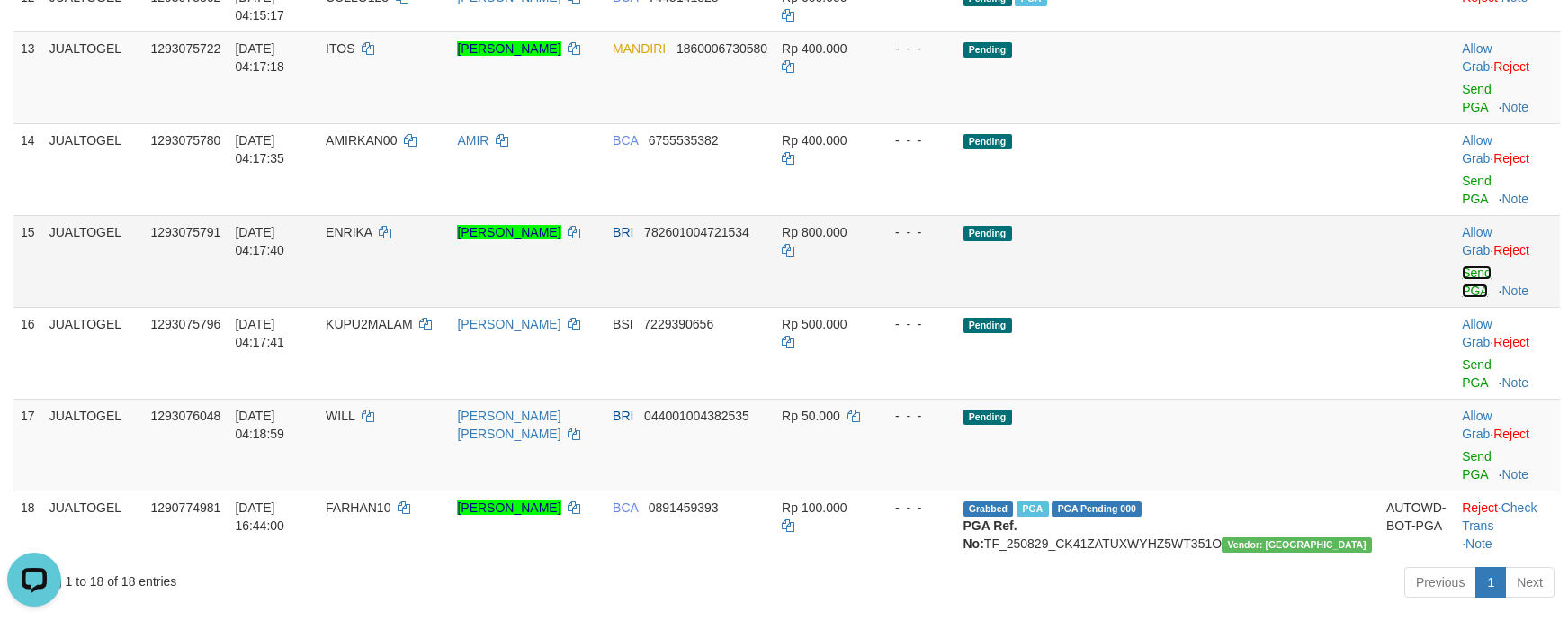
click at [1466, 276] on link "Send PGA" at bounding box center [1477, 282] width 30 height 33
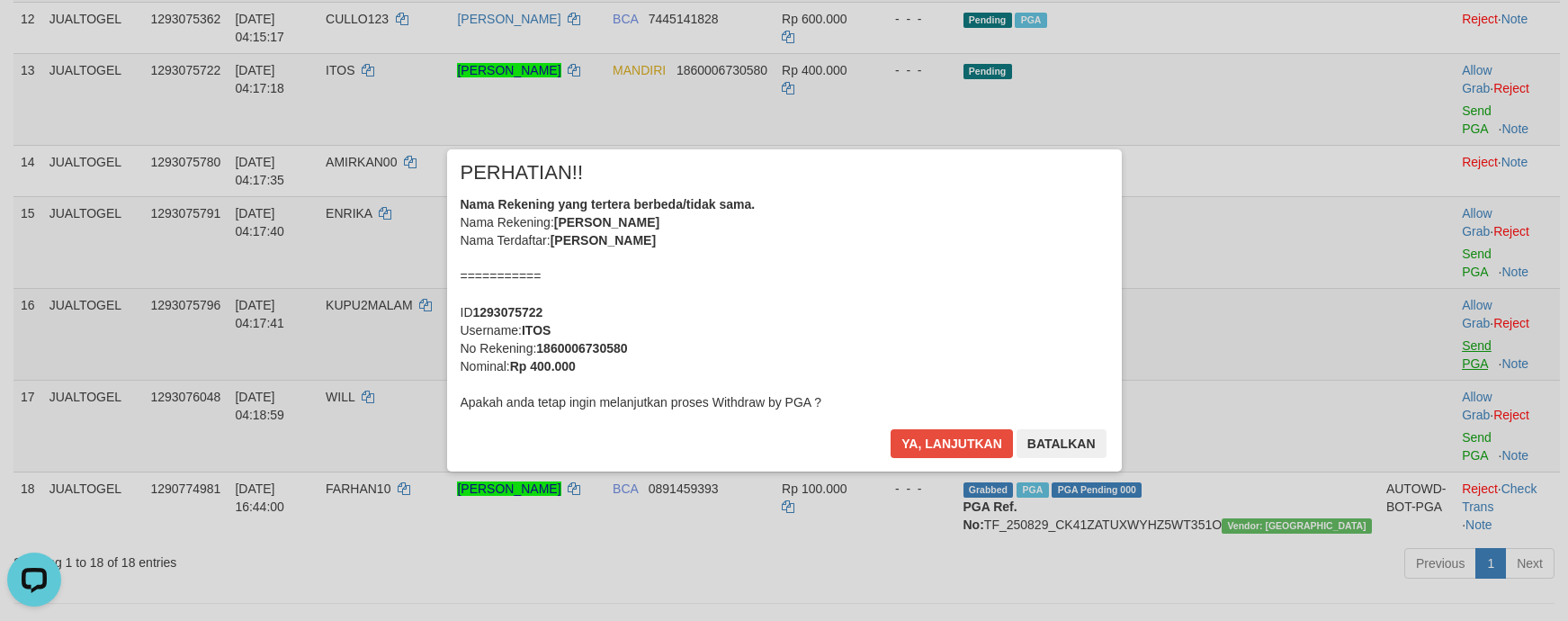
scroll to position [1002, 0]
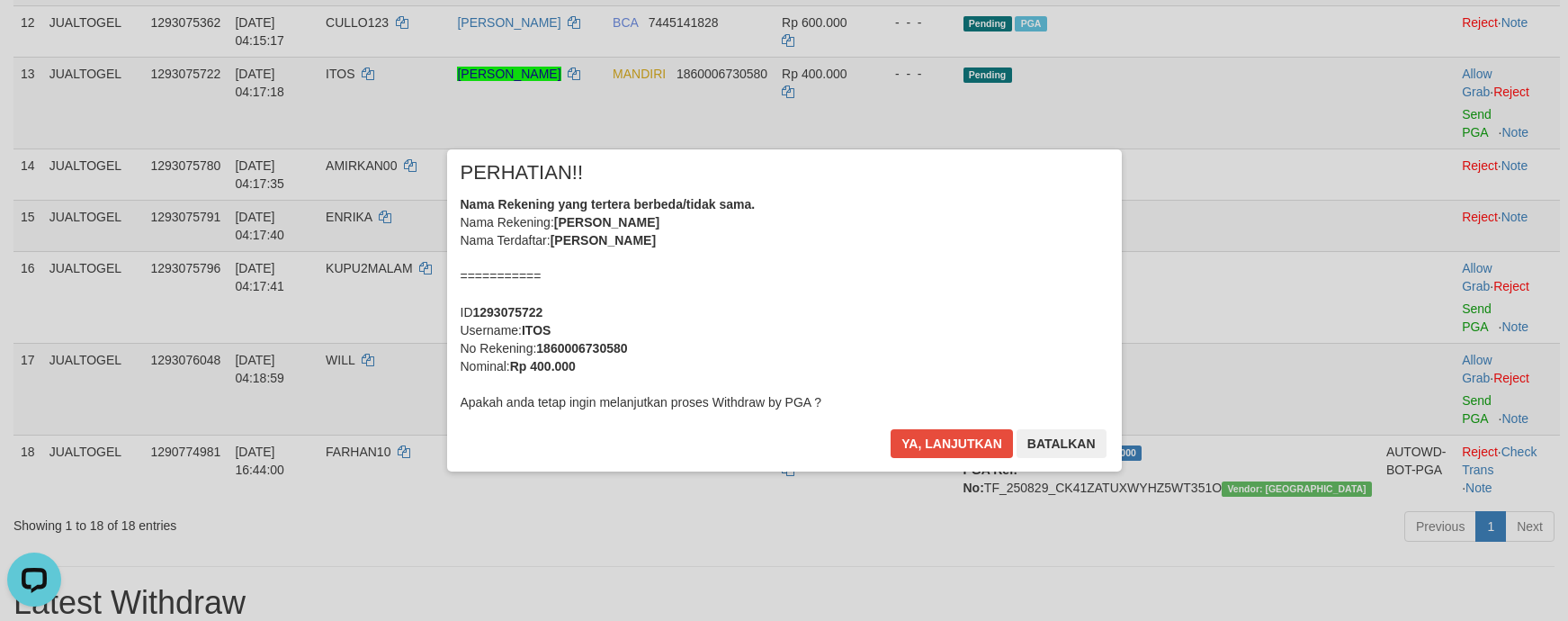
click at [911, 268] on div "Nama Rekening yang tertera berbeda/tidak sama. Nama Rekening: [PERSON_NAME] Ter…" at bounding box center [784, 303] width 648 height 216
click at [977, 327] on div "Nama Rekening yang tertera berbeda/tidak sama. Nama Rekening: [PERSON_NAME] Ter…" at bounding box center [784, 303] width 648 height 216
click at [891, 430] on button "Ya, lanjutkan" at bounding box center [951, 444] width 122 height 29
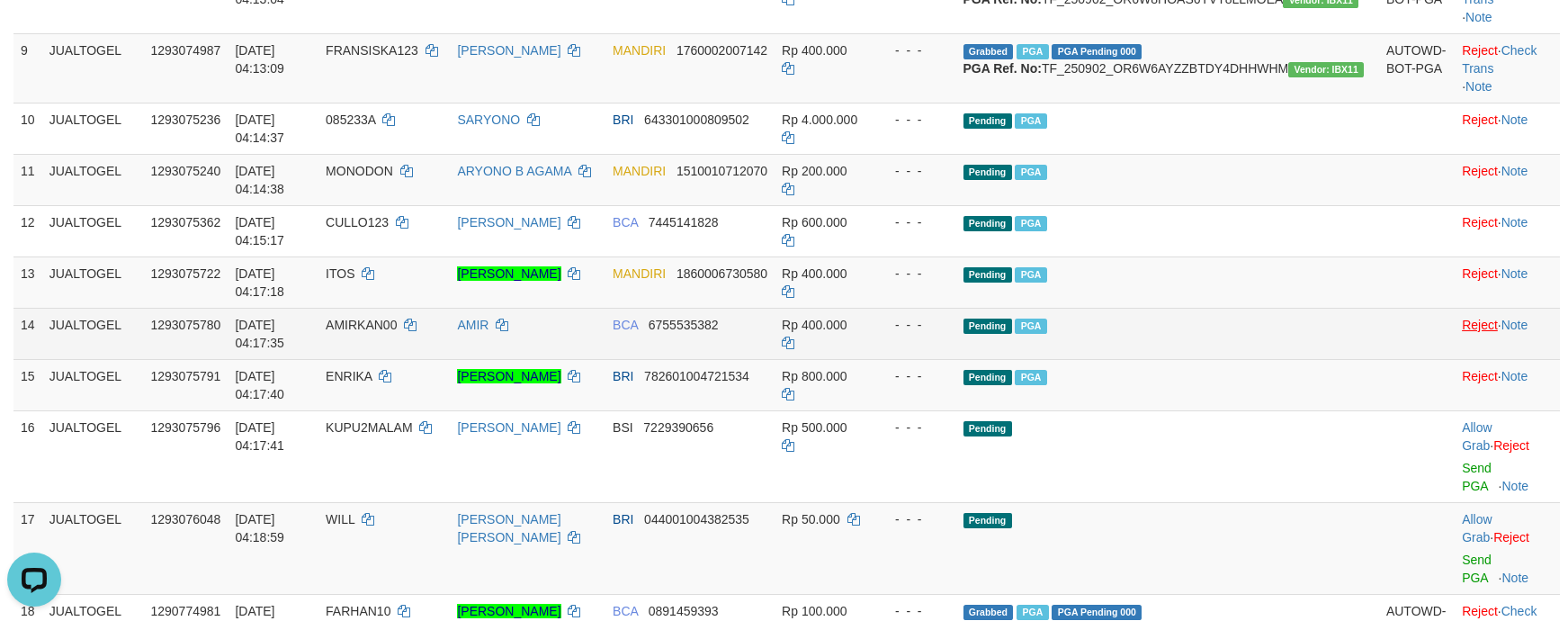
scroll to position [795, 0]
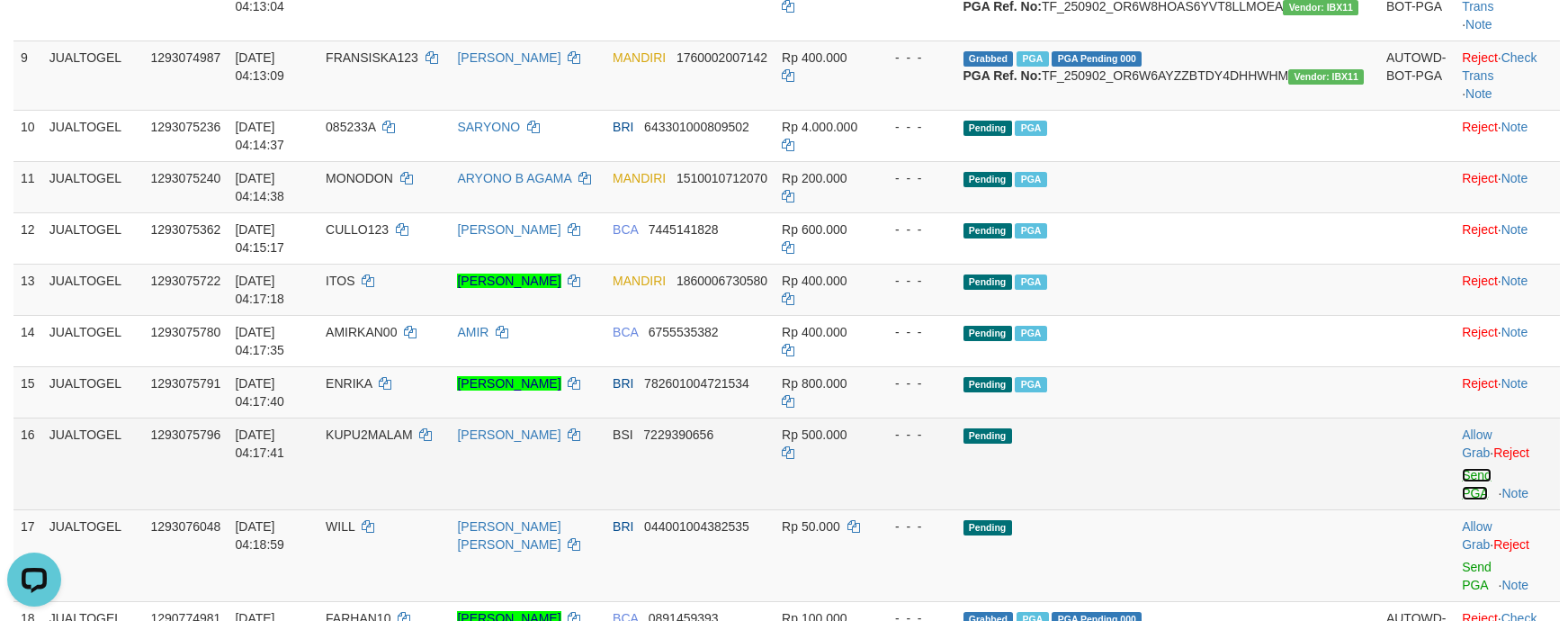
click at [1462, 501] on link "Send PGA" at bounding box center [1477, 484] width 30 height 33
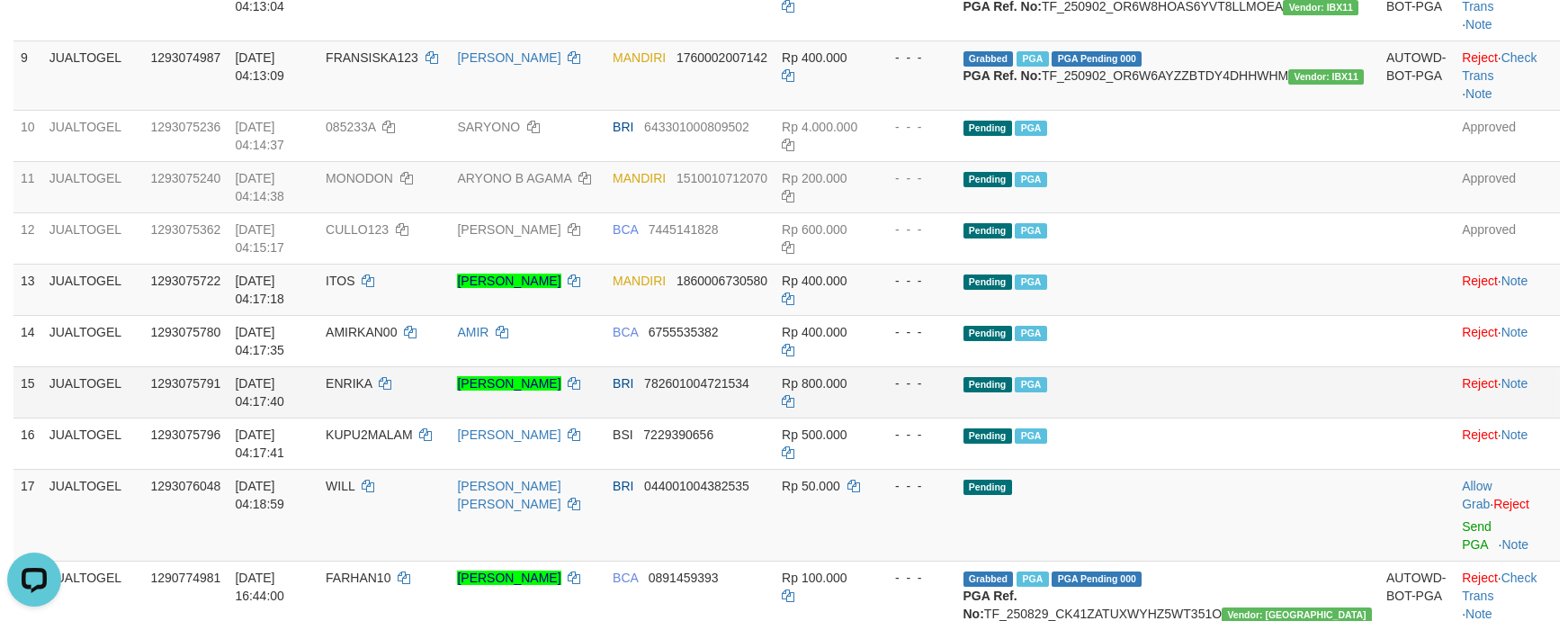
drag, startPoint x: 1283, startPoint y: 455, endPoint x: 1304, endPoint y: 455, distance: 21.0
click at [1293, 417] on td "Pending PGA" at bounding box center [1167, 391] width 423 height 51
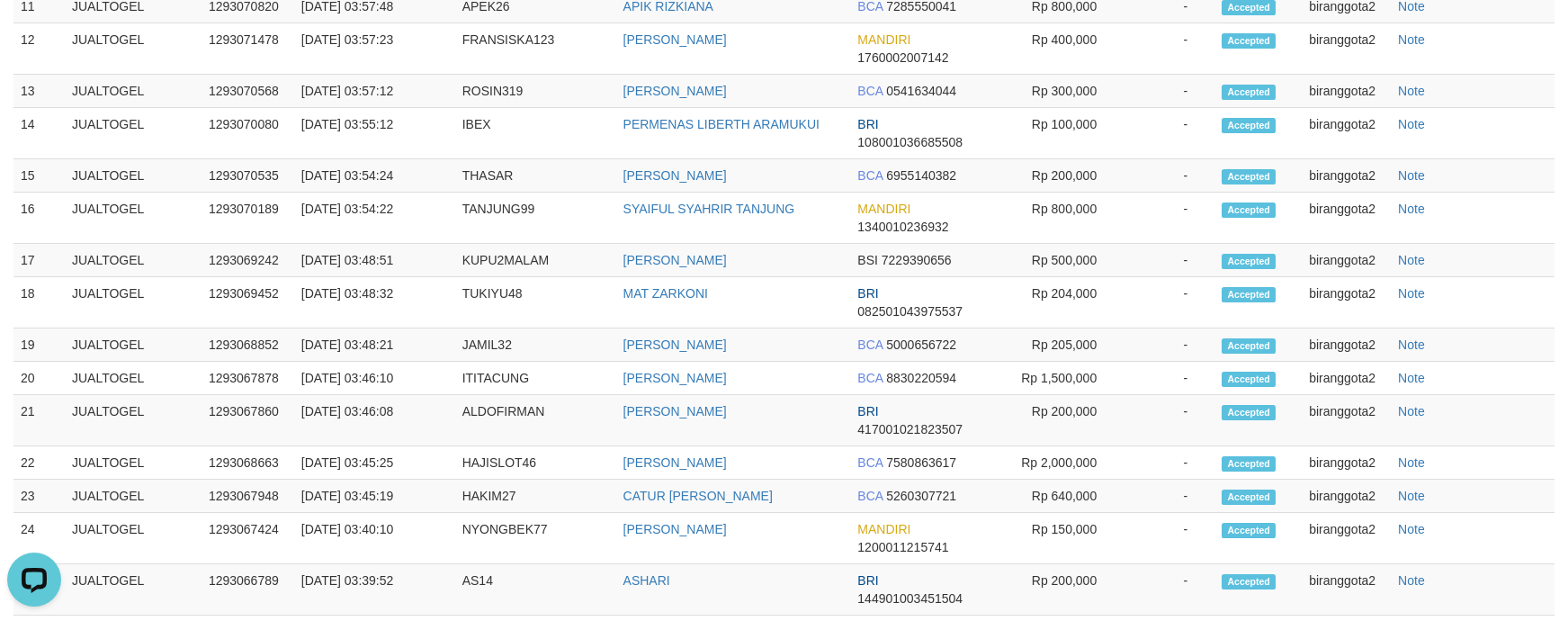
scroll to position [997, 0]
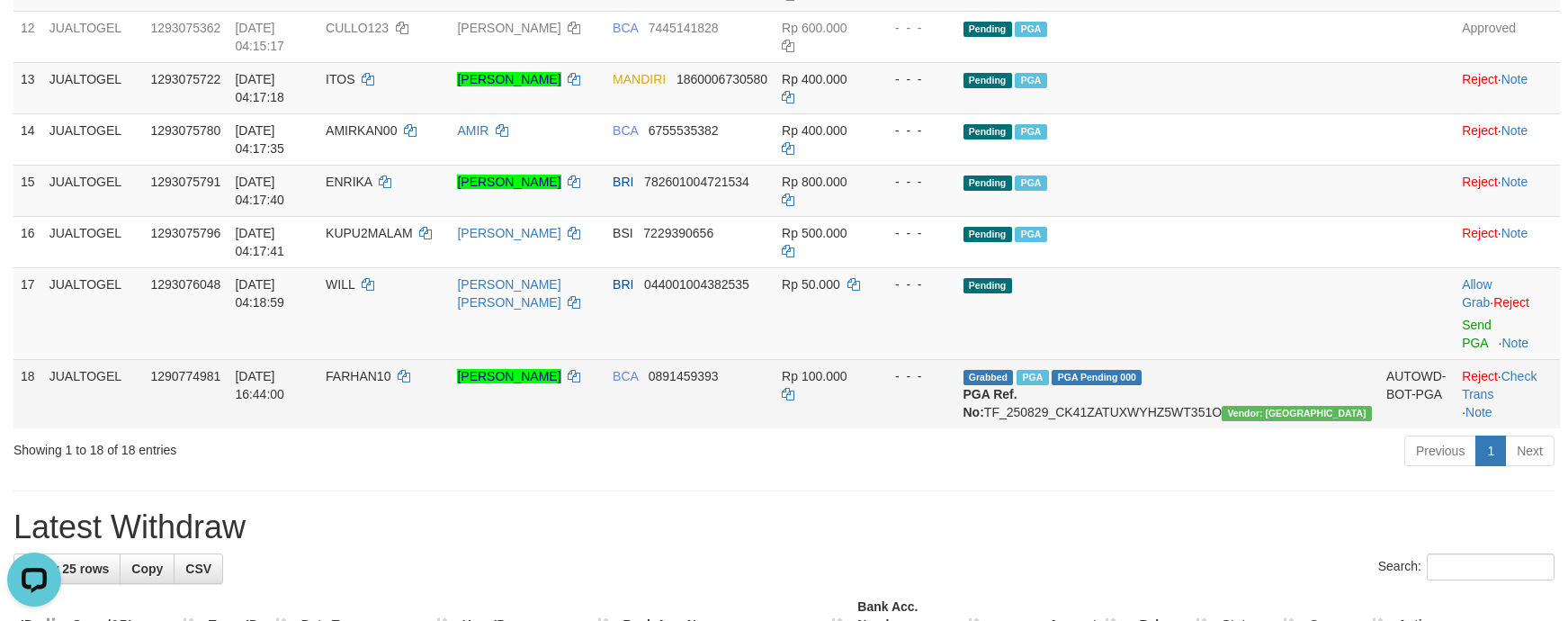
drag, startPoint x: 938, startPoint y: 310, endPoint x: 1379, endPoint y: 416, distance: 453.6
click at [873, 267] on td "Rp 500.000" at bounding box center [823, 241] width 99 height 51
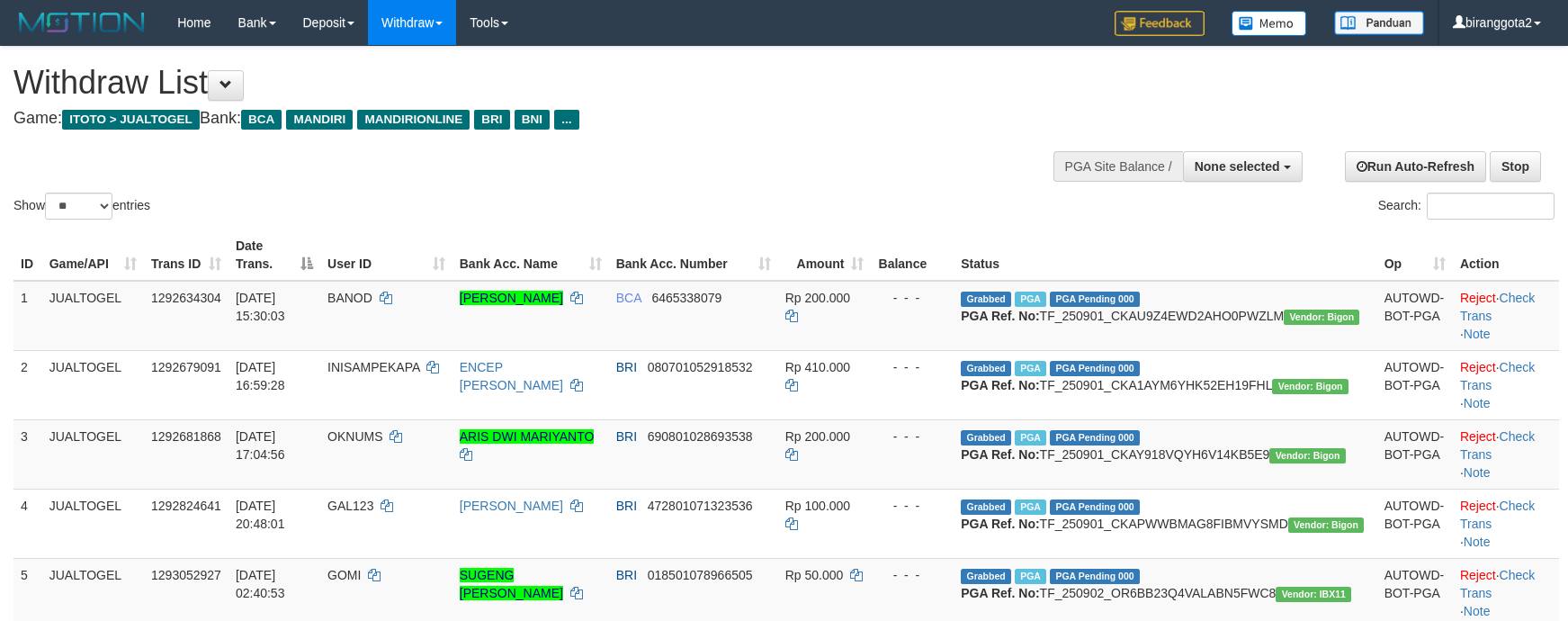
select select
select select "**"
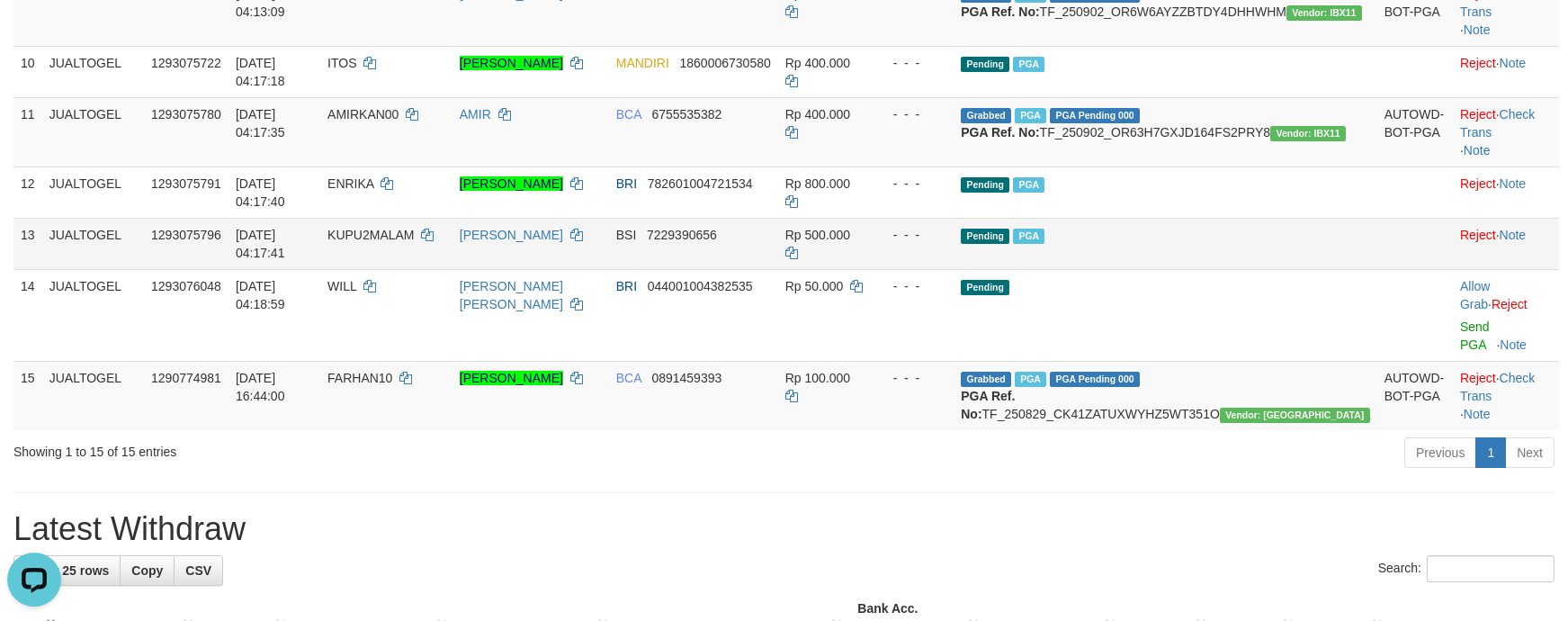
scroll to position [727, 0]
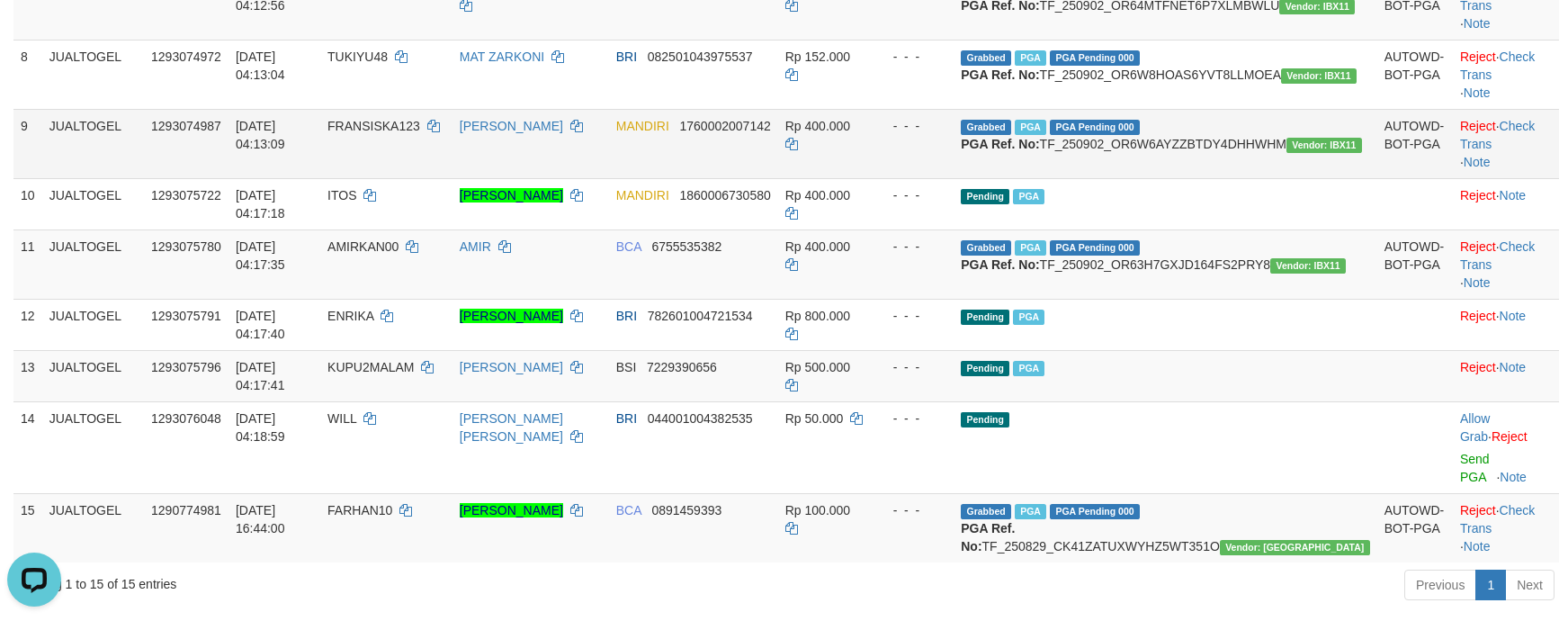
click at [778, 178] on td "MANDIRI 1760002007142" at bounding box center [694, 143] width 169 height 69
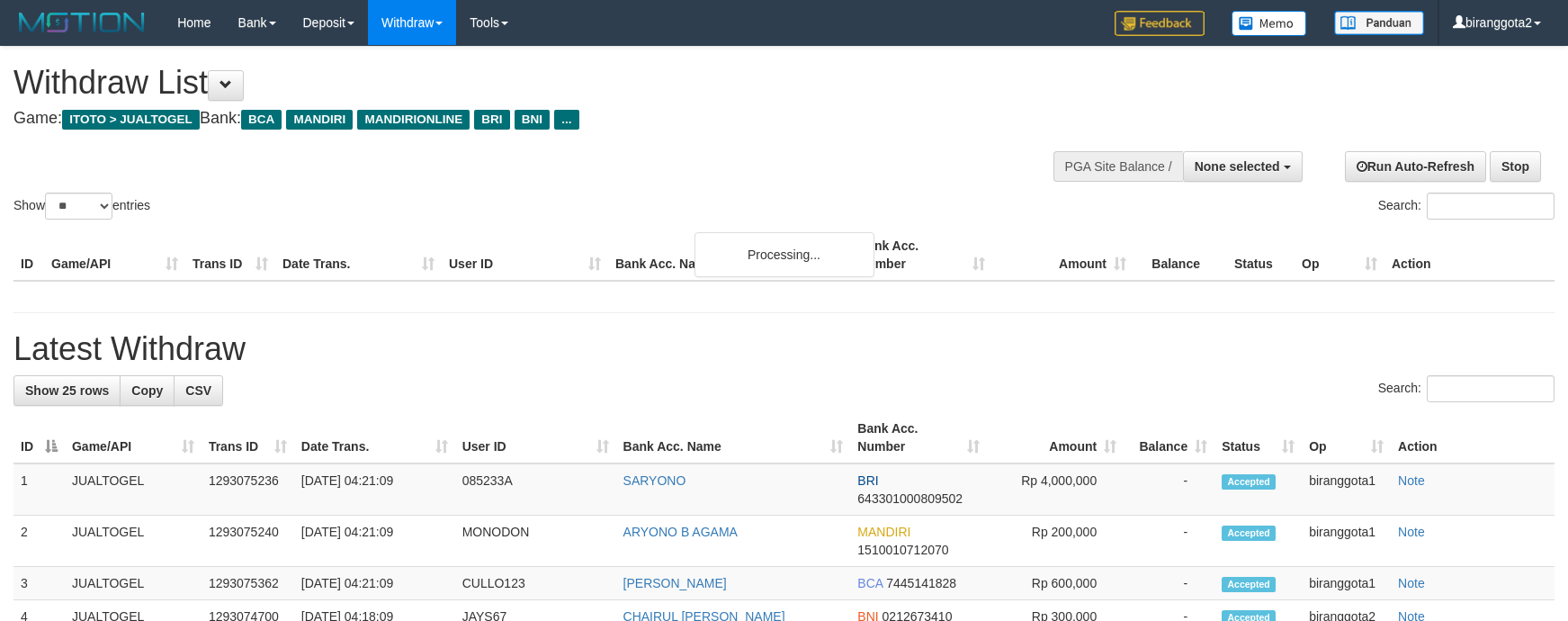
select select
select select "**"
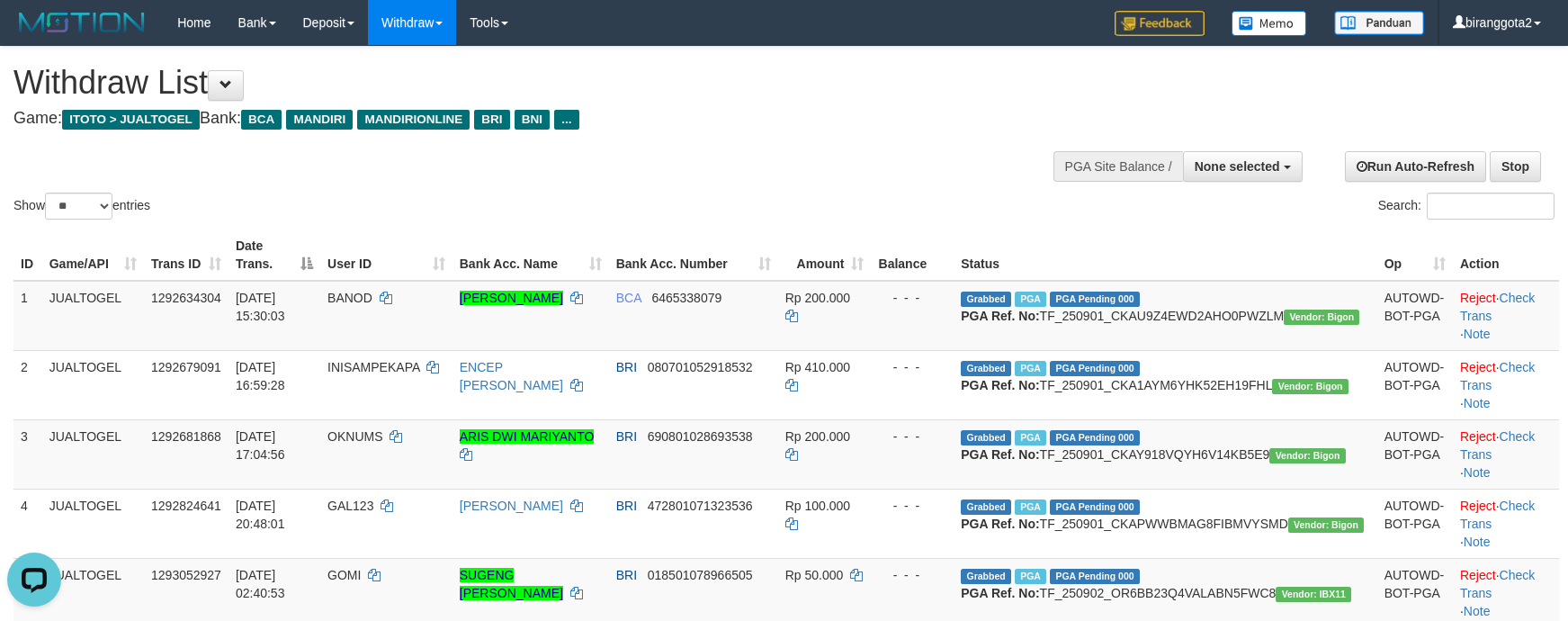
click at [670, 125] on h4 "Game: ITOTO > JUALTOGEL Bank: BCA MANDIRI MANDIRIONLINE BRI BNI ..." at bounding box center [520, 118] width 1014 height 18
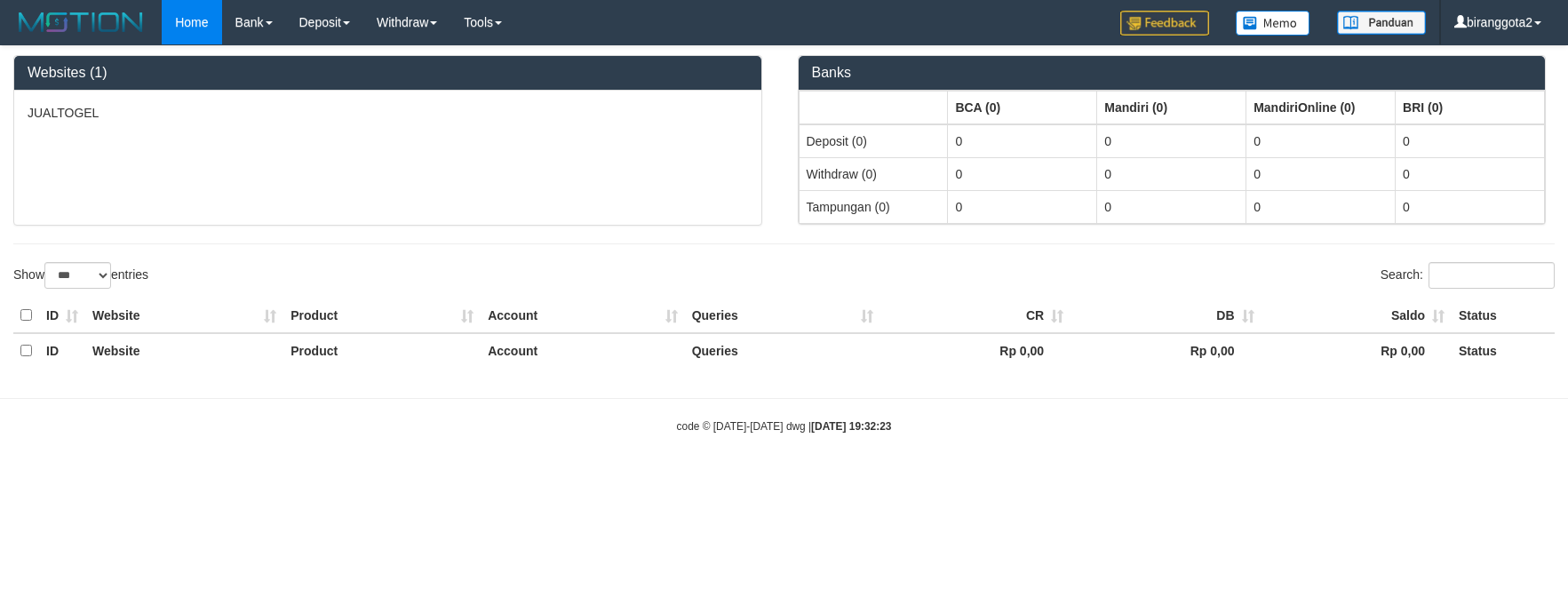
select select "***"
click at [1229, 414] on body "Toggle navigation Home Bank Account List Load By Website Group [ITOTO] JUALTOGE…" at bounding box center [784, 239] width 1568 height 479
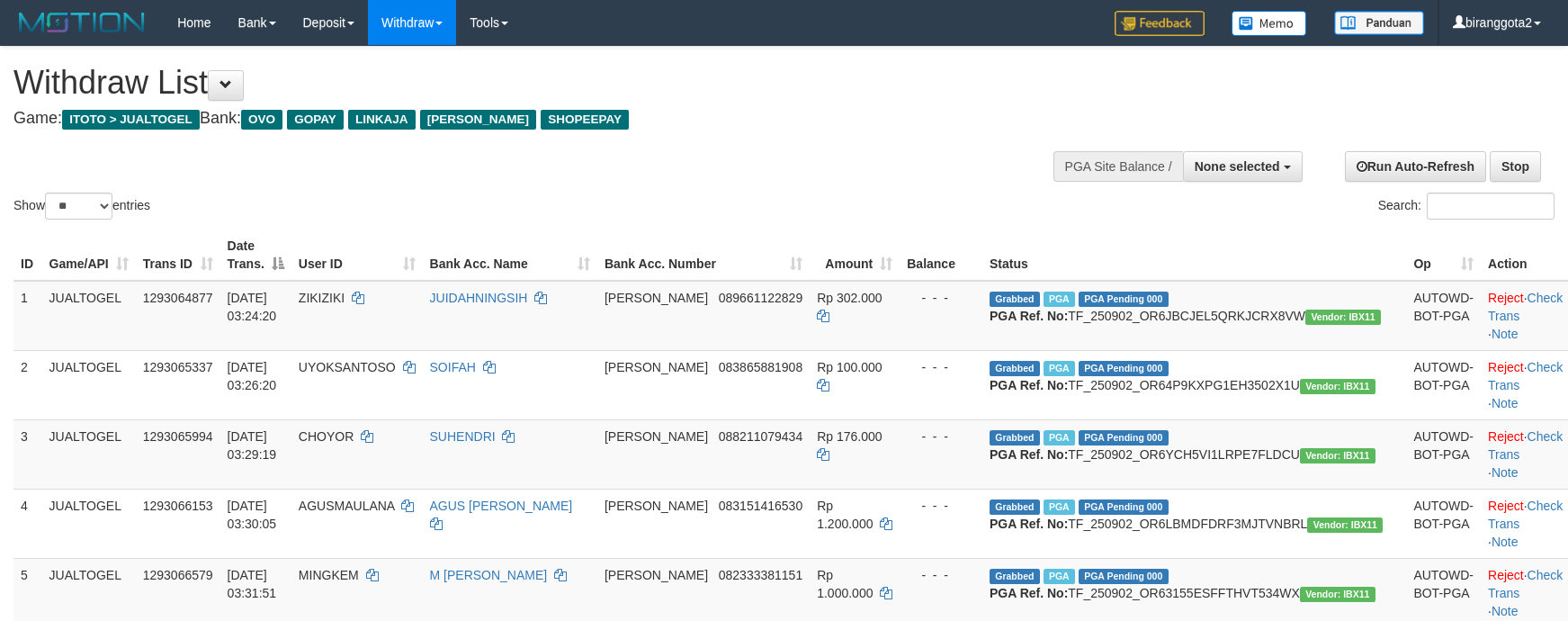
select select
select select "**"
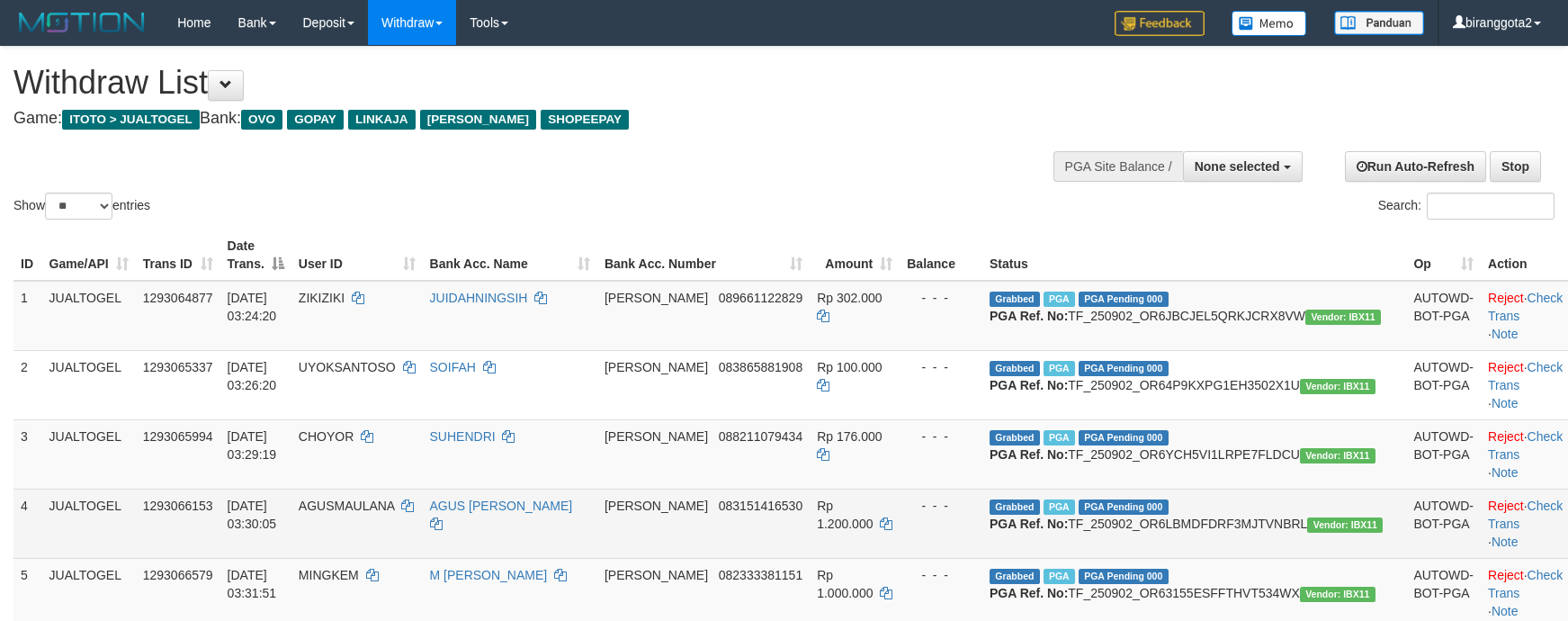
scroll to position [135, 0]
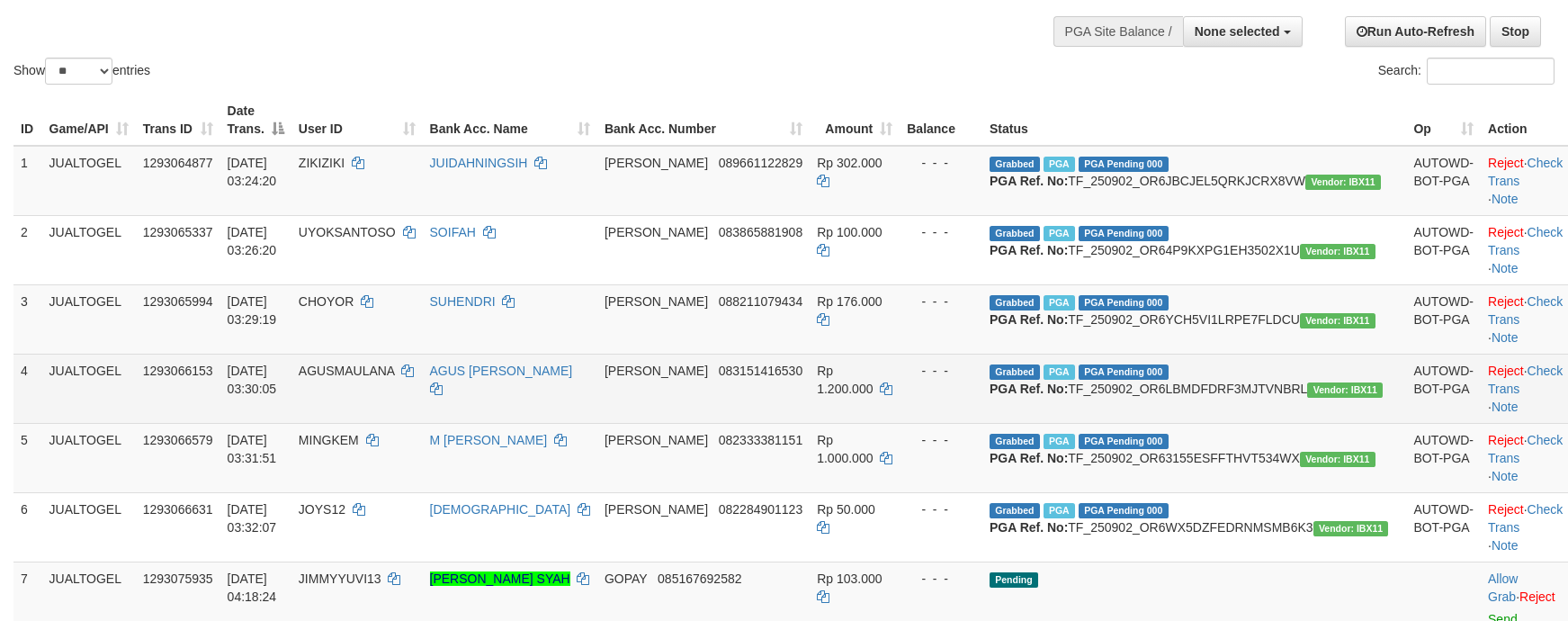
click at [975, 380] on div "- - -" at bounding box center [941, 370] width 68 height 18
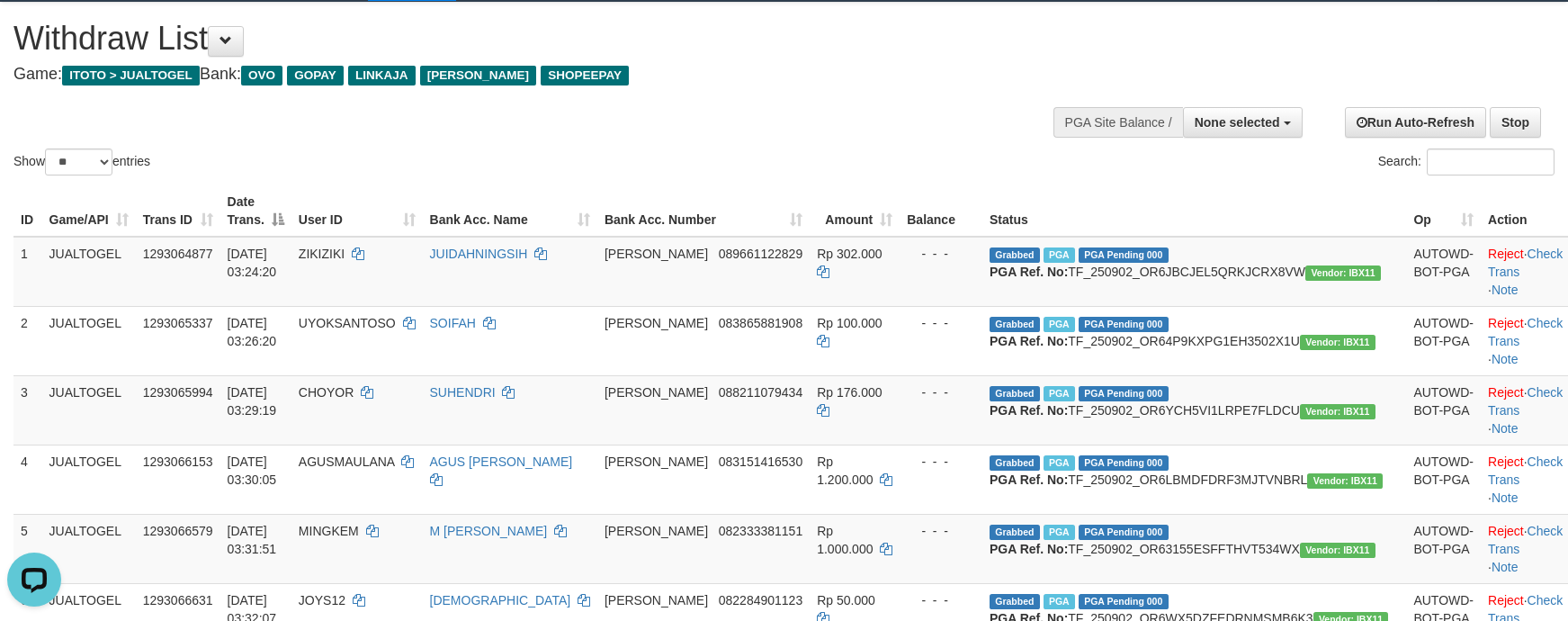
scroll to position [0, 0]
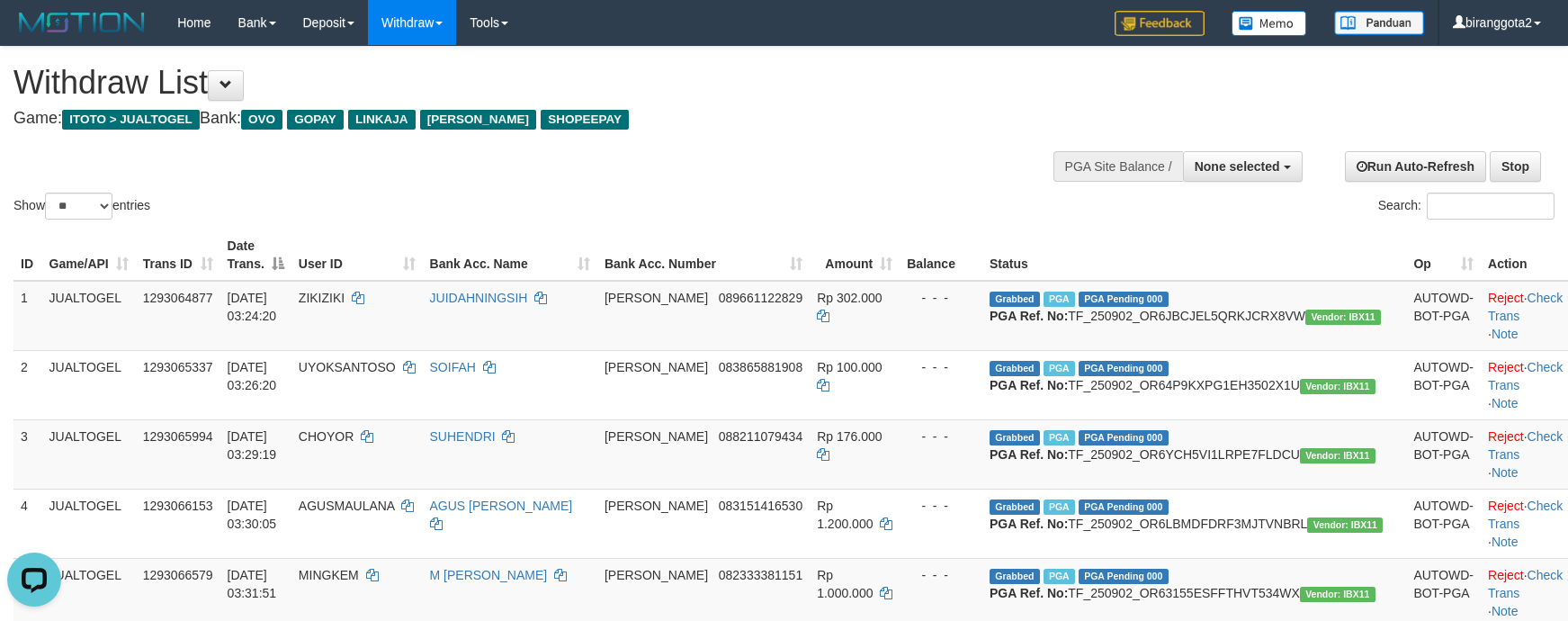
click at [213, 90] on h1 "Withdraw List" at bounding box center [520, 82] width 1014 height 36
click at [230, 92] on button at bounding box center [225, 86] width 36 height 31
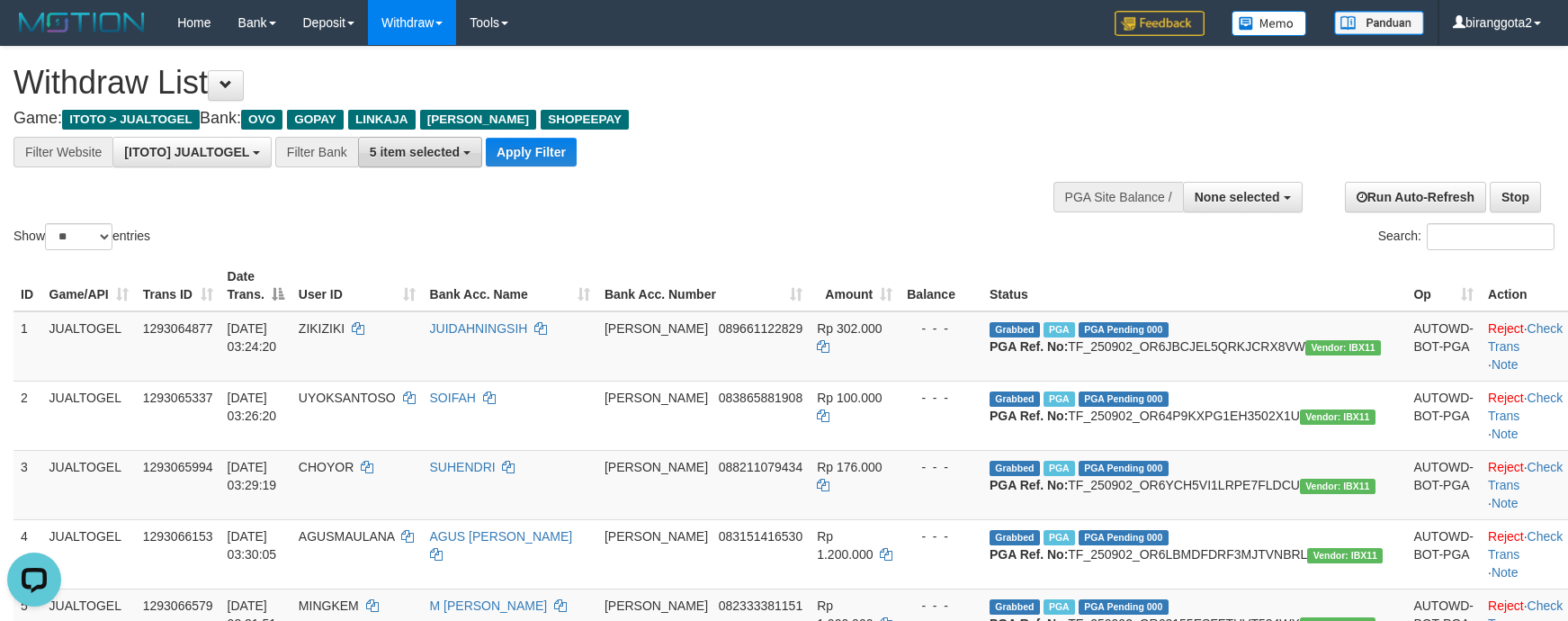
click at [392, 147] on span "5 item selected" at bounding box center [415, 152] width 90 height 14
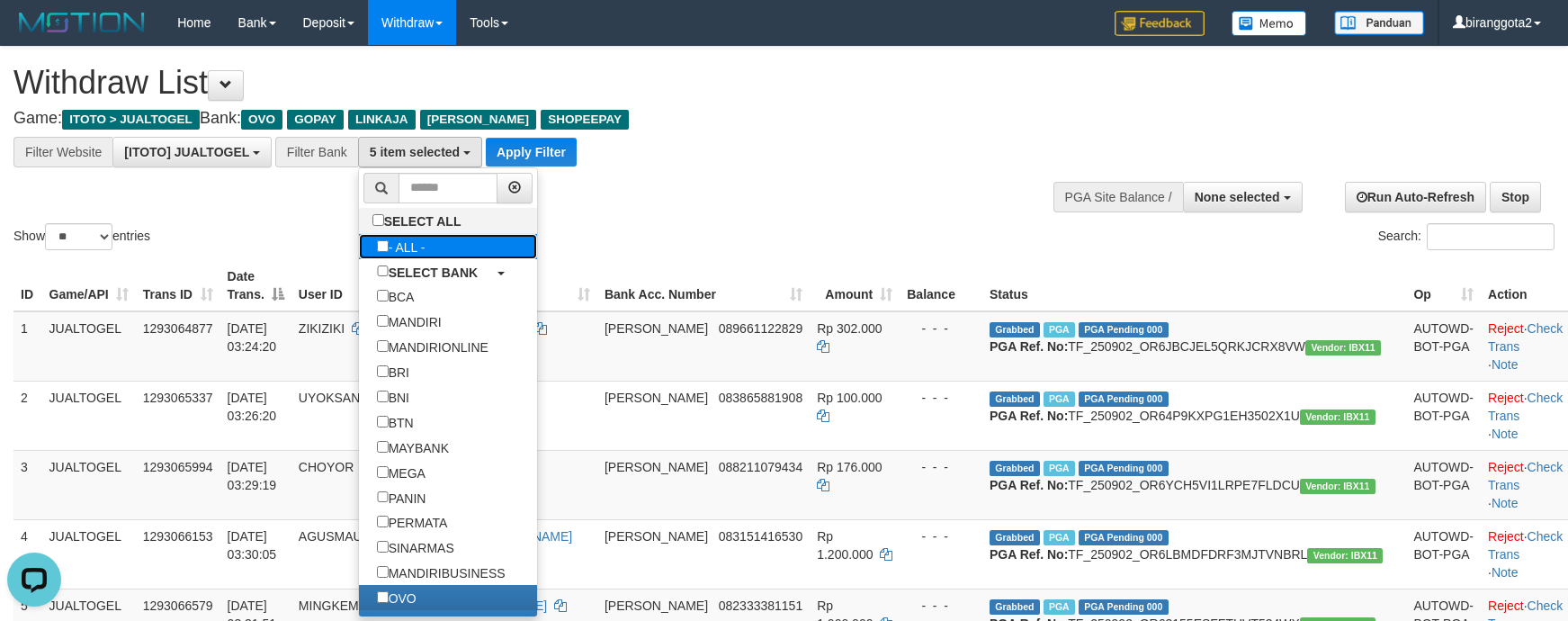
click at [427, 247] on label "- ALL -" at bounding box center [402, 246] width 85 height 25
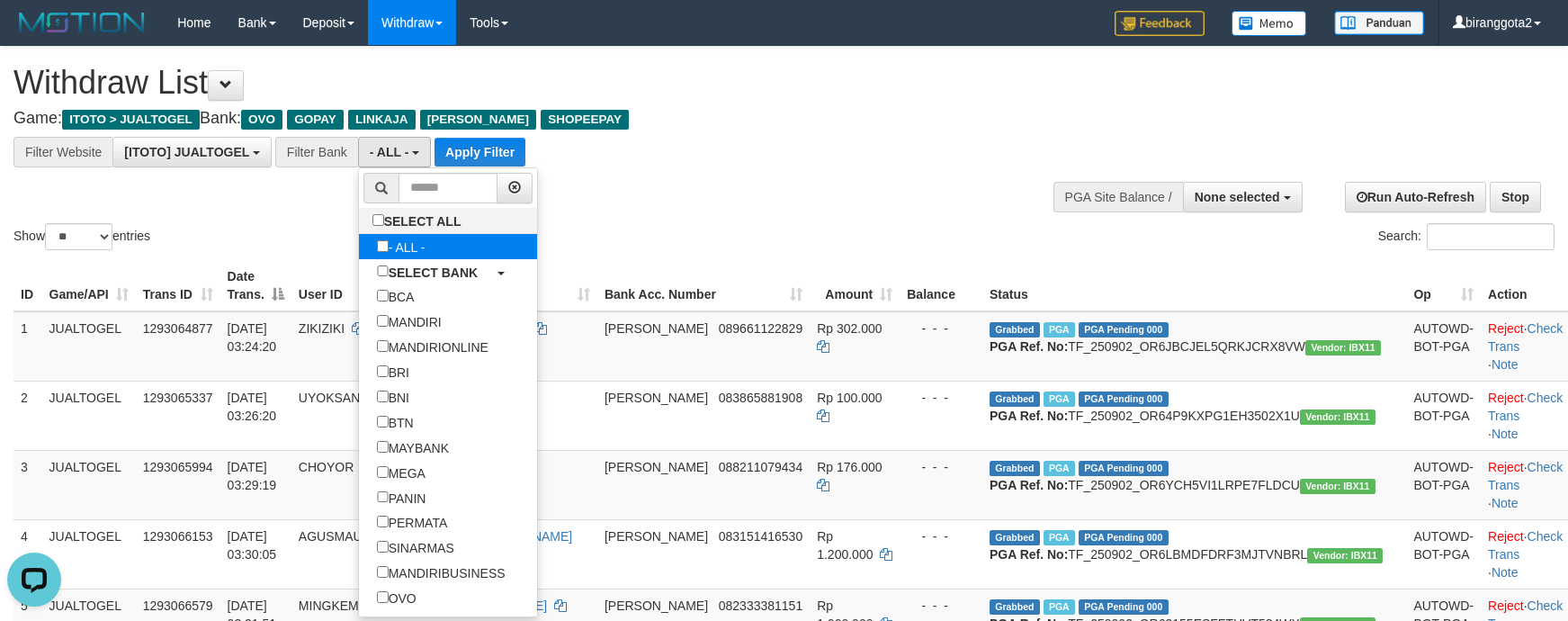
click at [427, 247] on label "- ALL -" at bounding box center [402, 246] width 85 height 25
click at [432, 267] on label "SELECT BANK" at bounding box center [428, 272] width 136 height 25
select select "***"
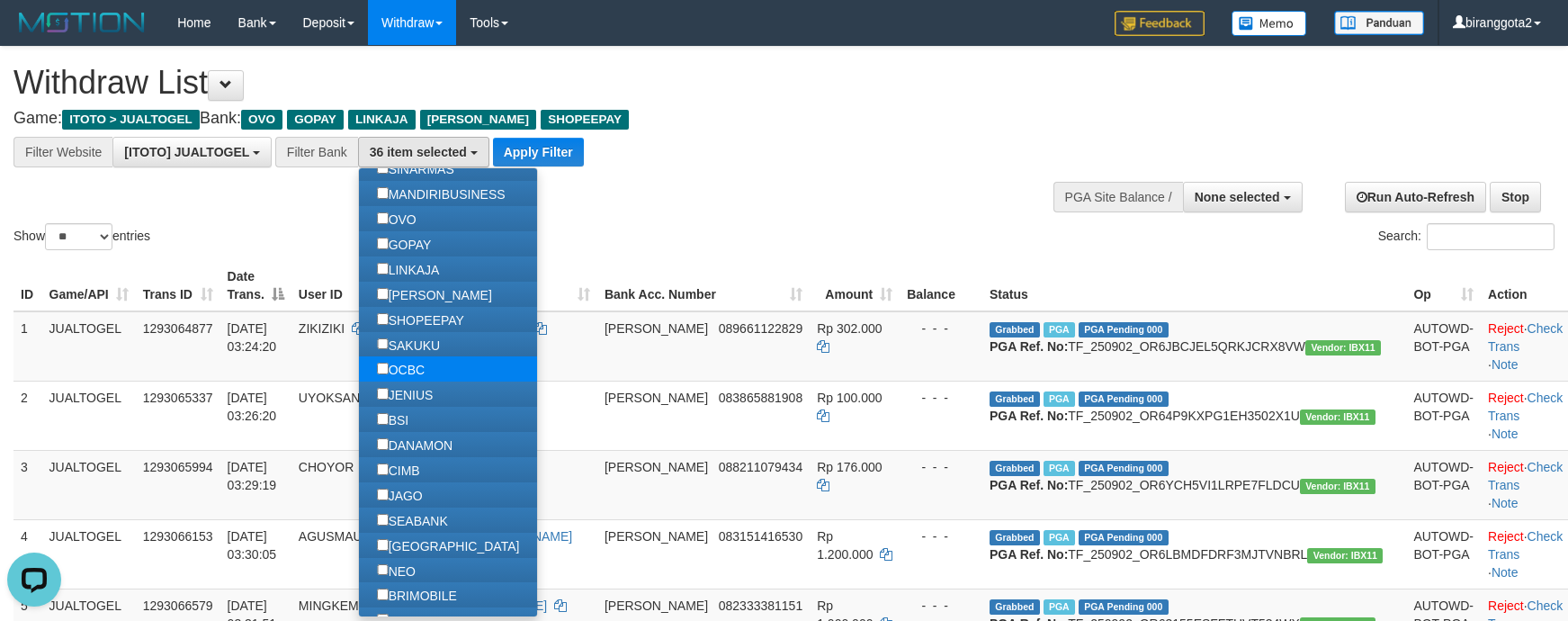
scroll to position [405, 0]
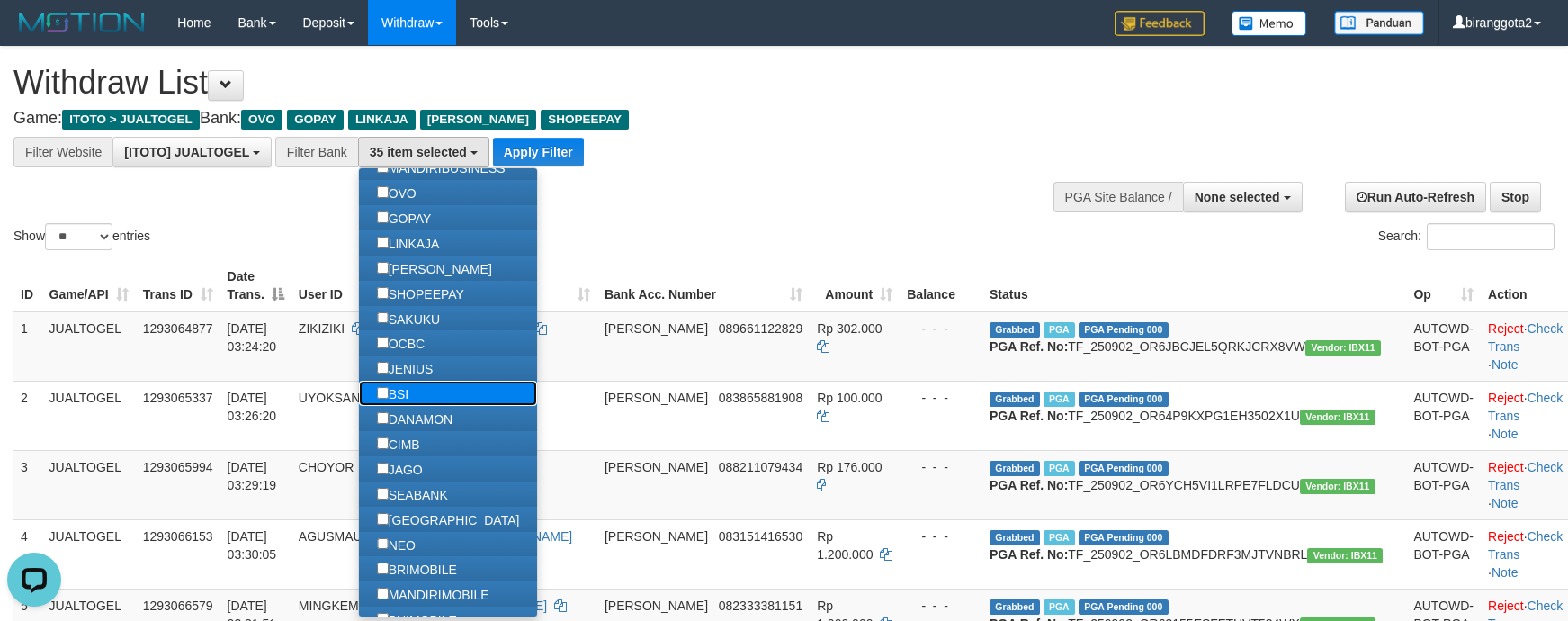
click at [381, 406] on label "BSI" at bounding box center [393, 393] width 67 height 25
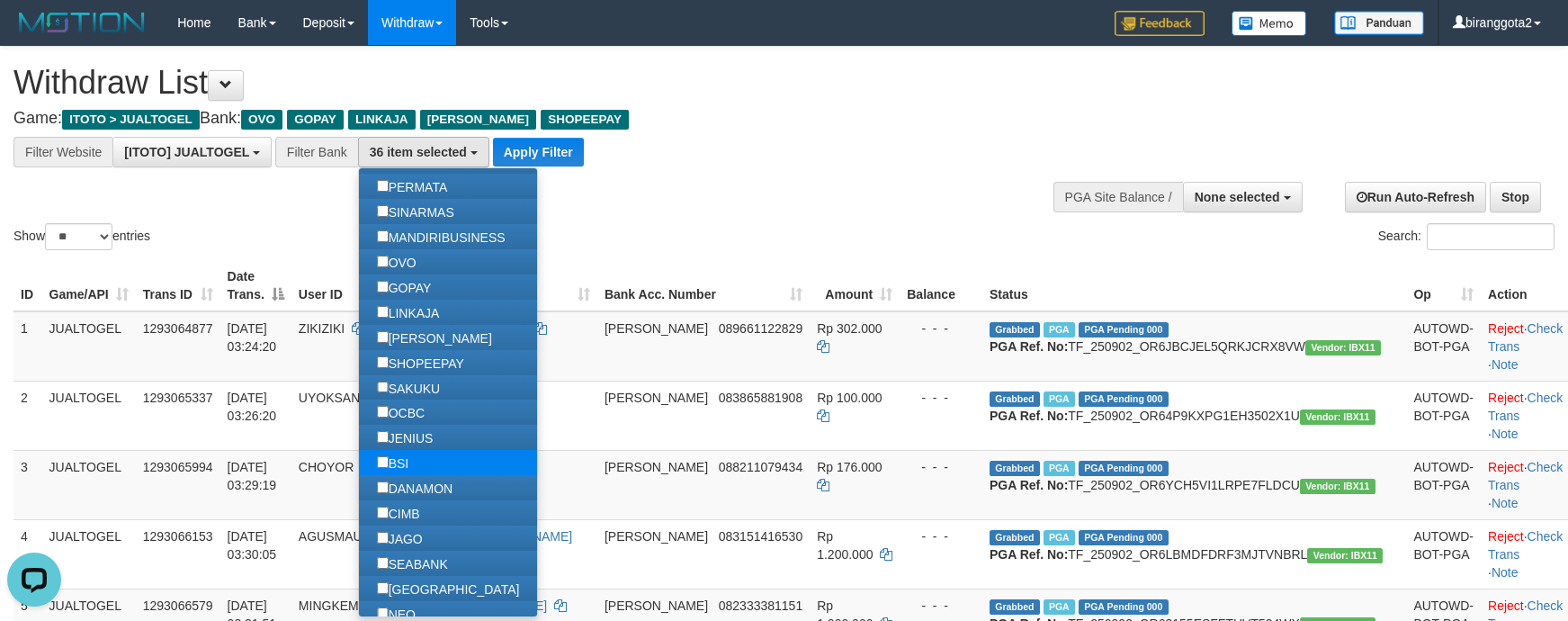
scroll to position [270, 0]
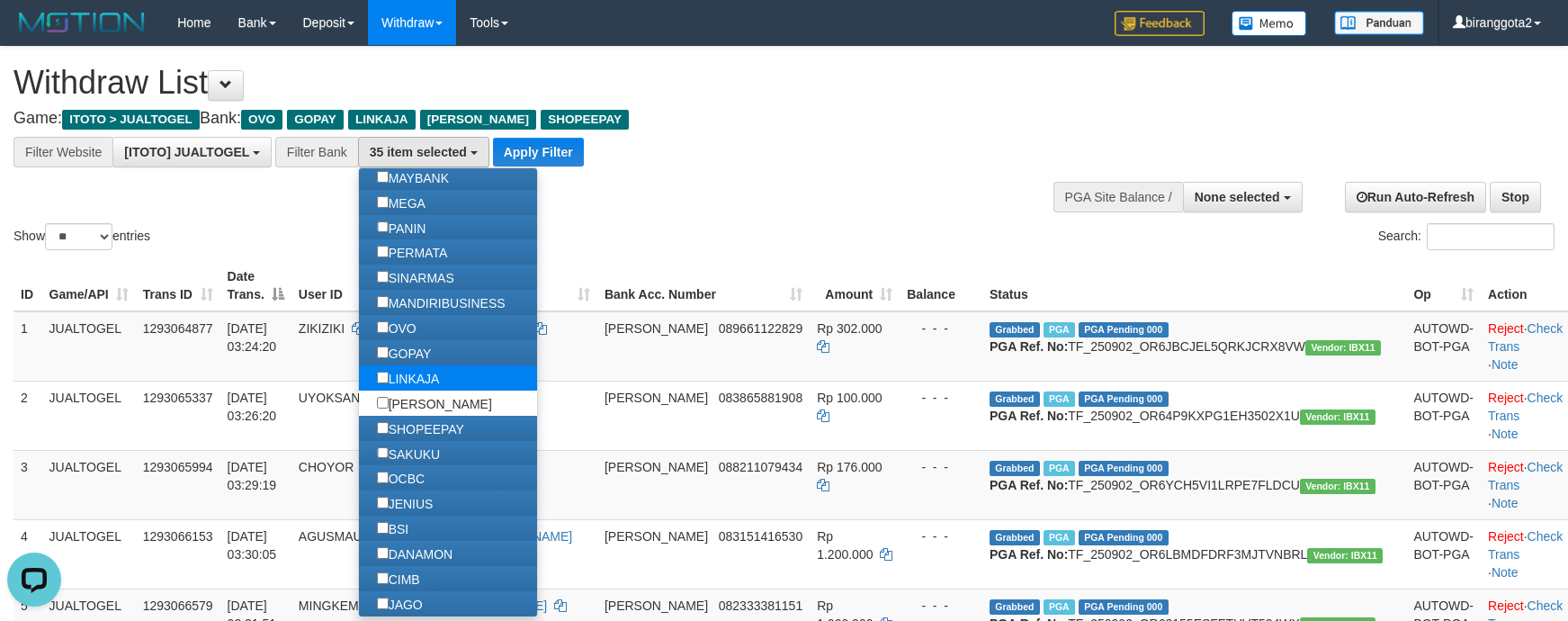
click at [374, 390] on label "LINKAJA" at bounding box center [408, 378] width 99 height 25
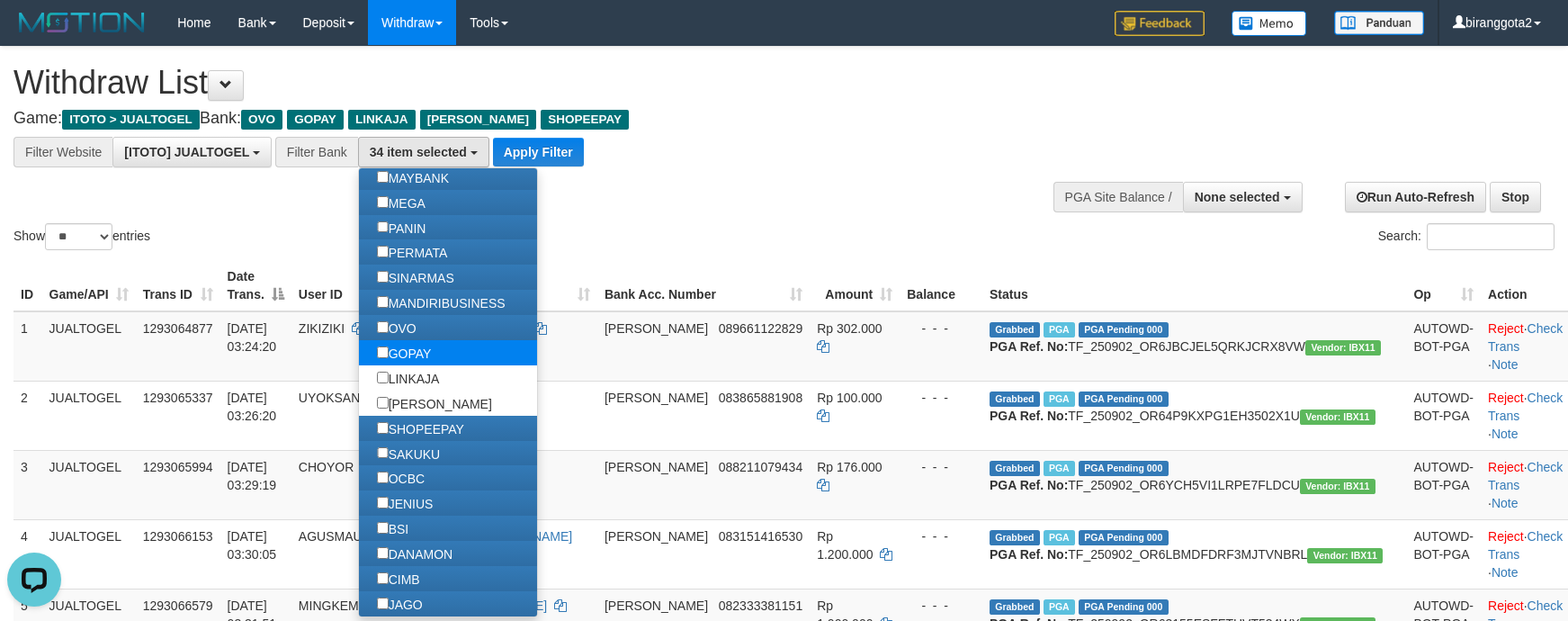
click at [380, 365] on label "GOPAY" at bounding box center [404, 353] width 91 height 25
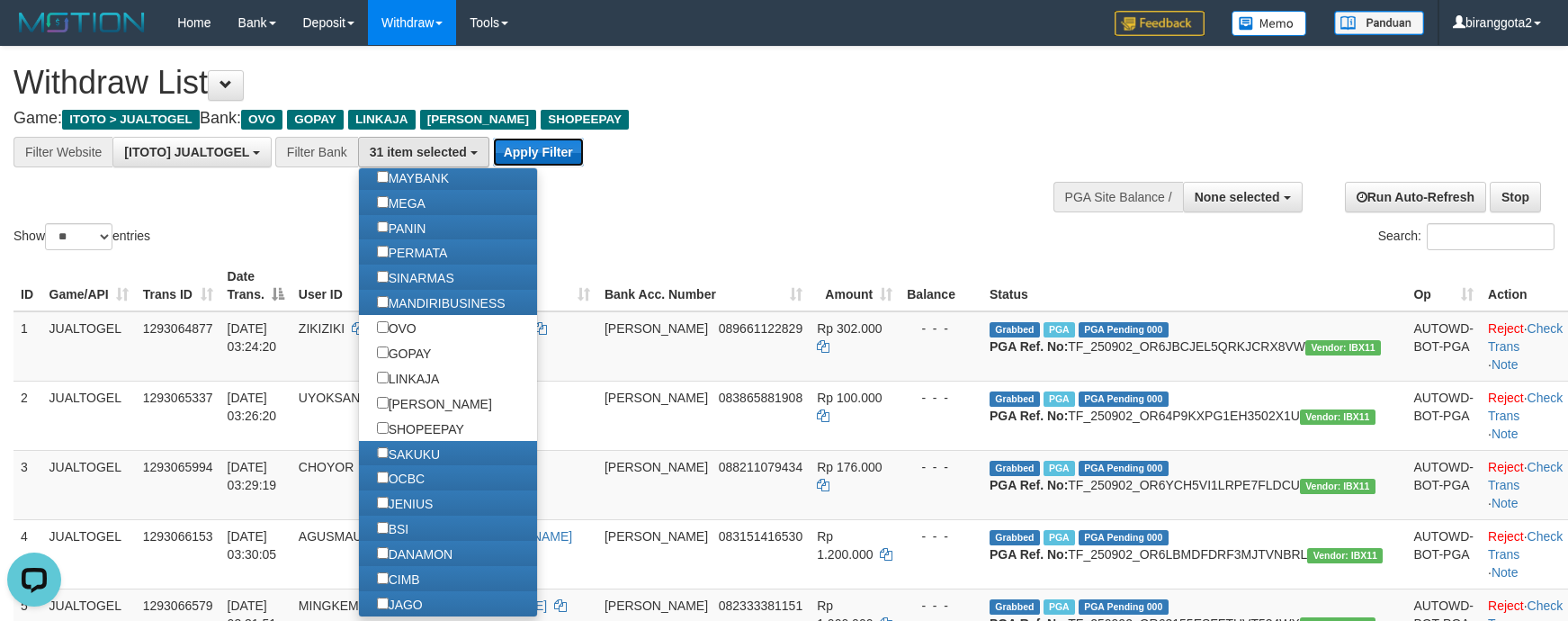
click at [519, 149] on button "Apply Filter" at bounding box center [538, 152] width 91 height 29
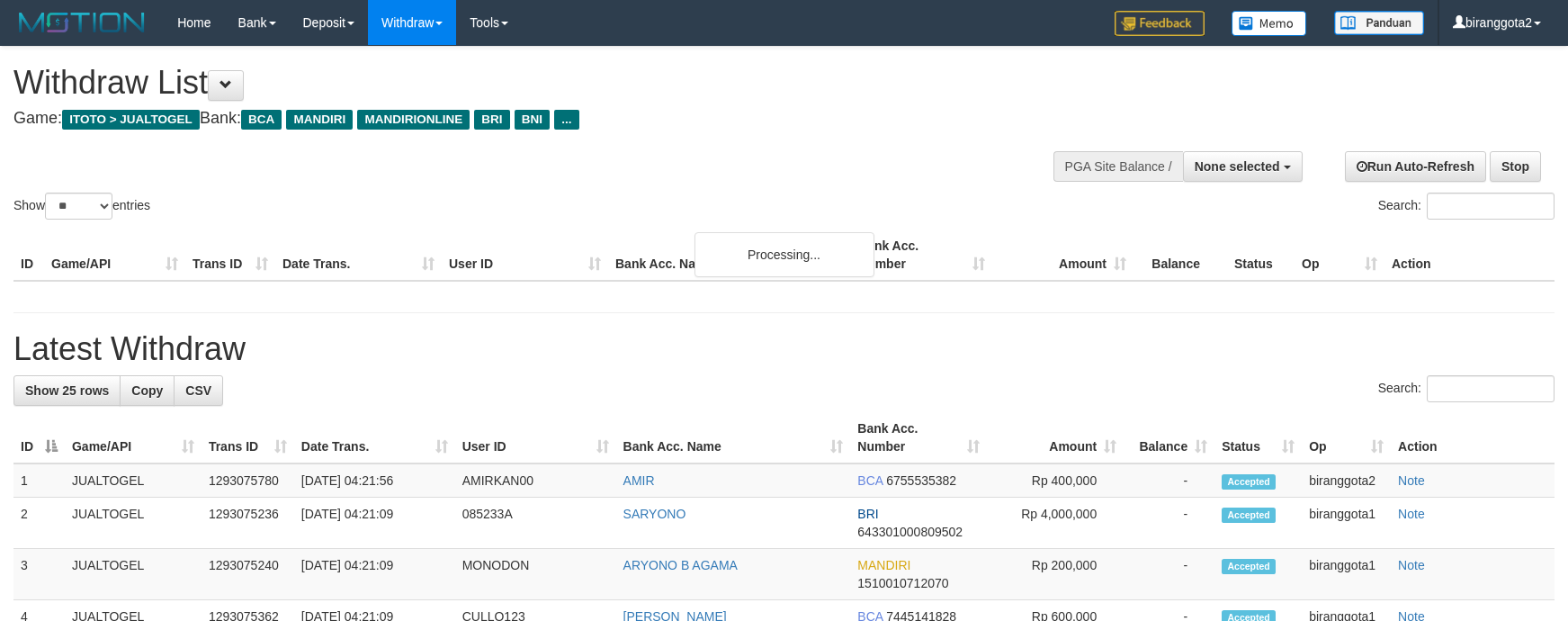
select select
select select "**"
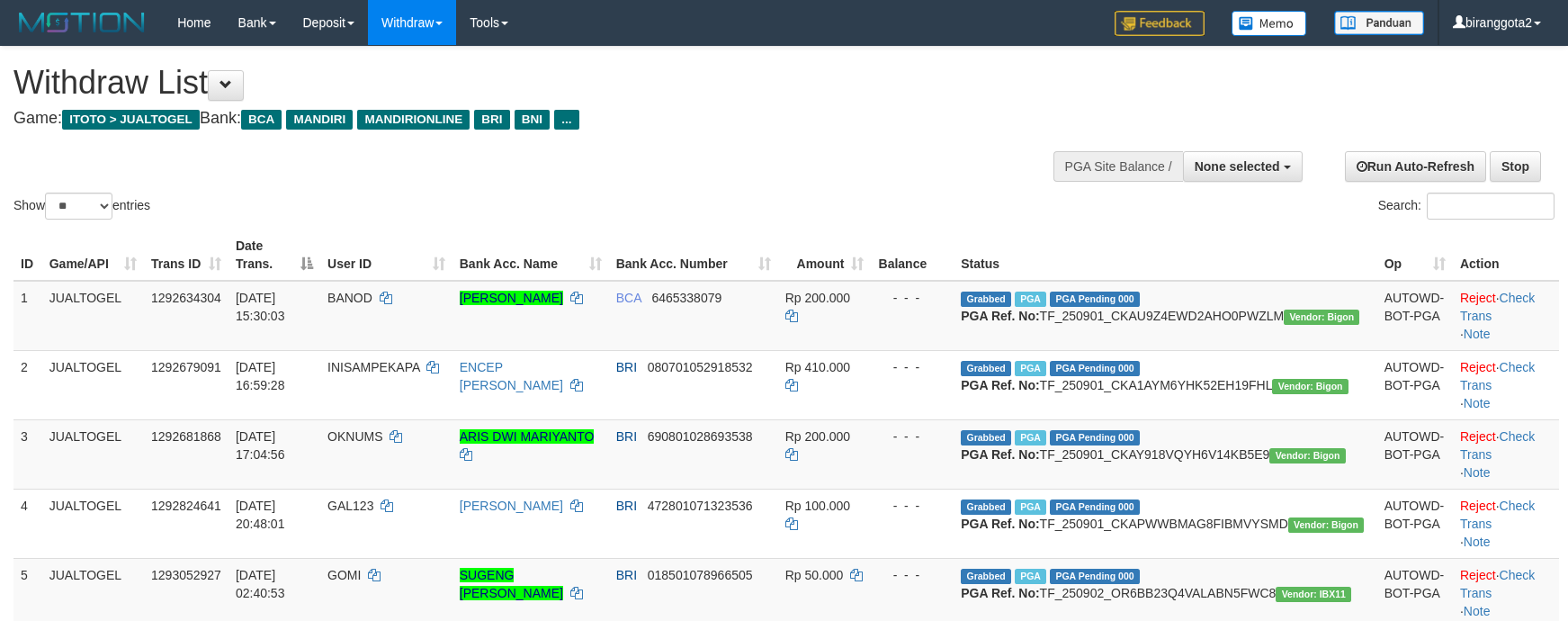
drag, startPoint x: 1104, startPoint y: 321, endPoint x: 1102, endPoint y: 338, distance: 17.1
click at [1102, 322] on td "Grabbed PGA PGA Pending 000 {"status":"000","data":{"unique_id":"1120-129263430…" at bounding box center [1165, 315] width 423 height 70
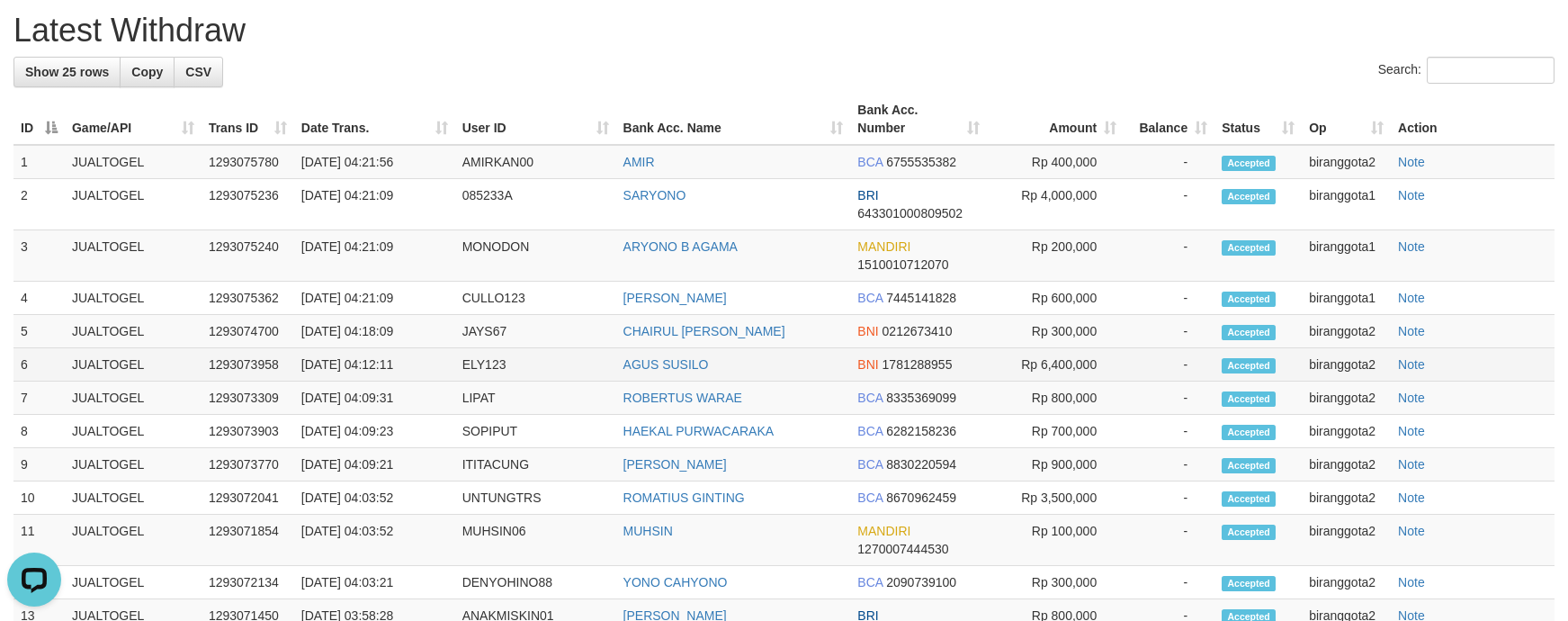
click at [1245, 382] on td "Accepted" at bounding box center [1258, 364] width 87 height 34
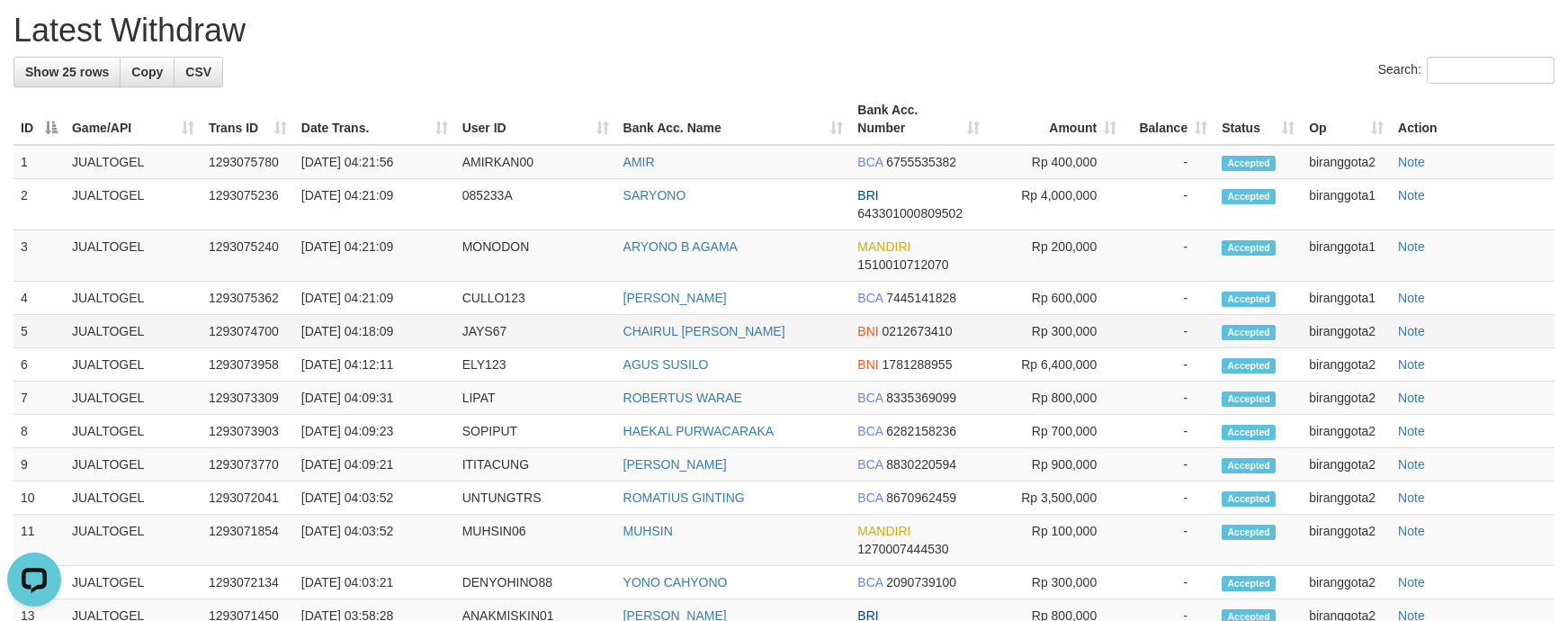
click at [996, 348] on td "Rp 300,000" at bounding box center [1055, 332] width 136 height 34
click at [989, 282] on td "Rp 200,000" at bounding box center [1055, 256] width 136 height 51
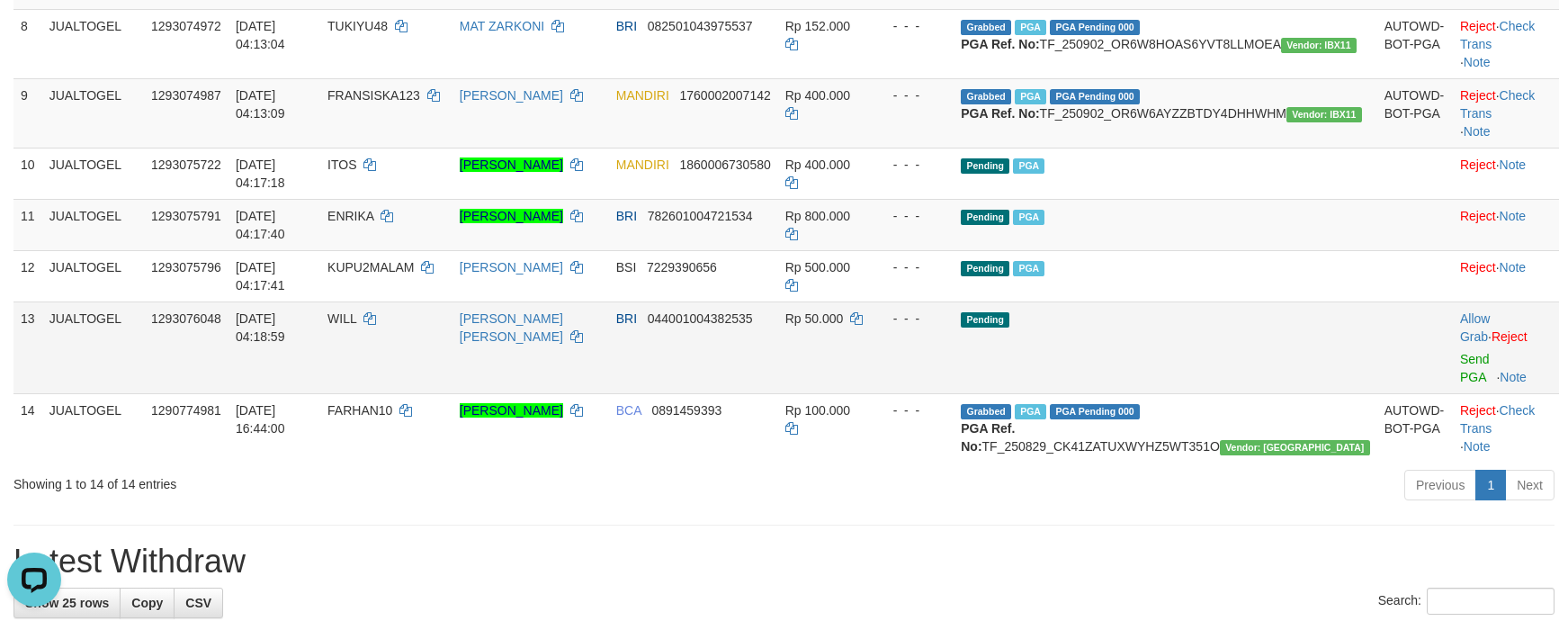
click at [1238, 393] on td "Pending" at bounding box center [1165, 348] width 423 height 92
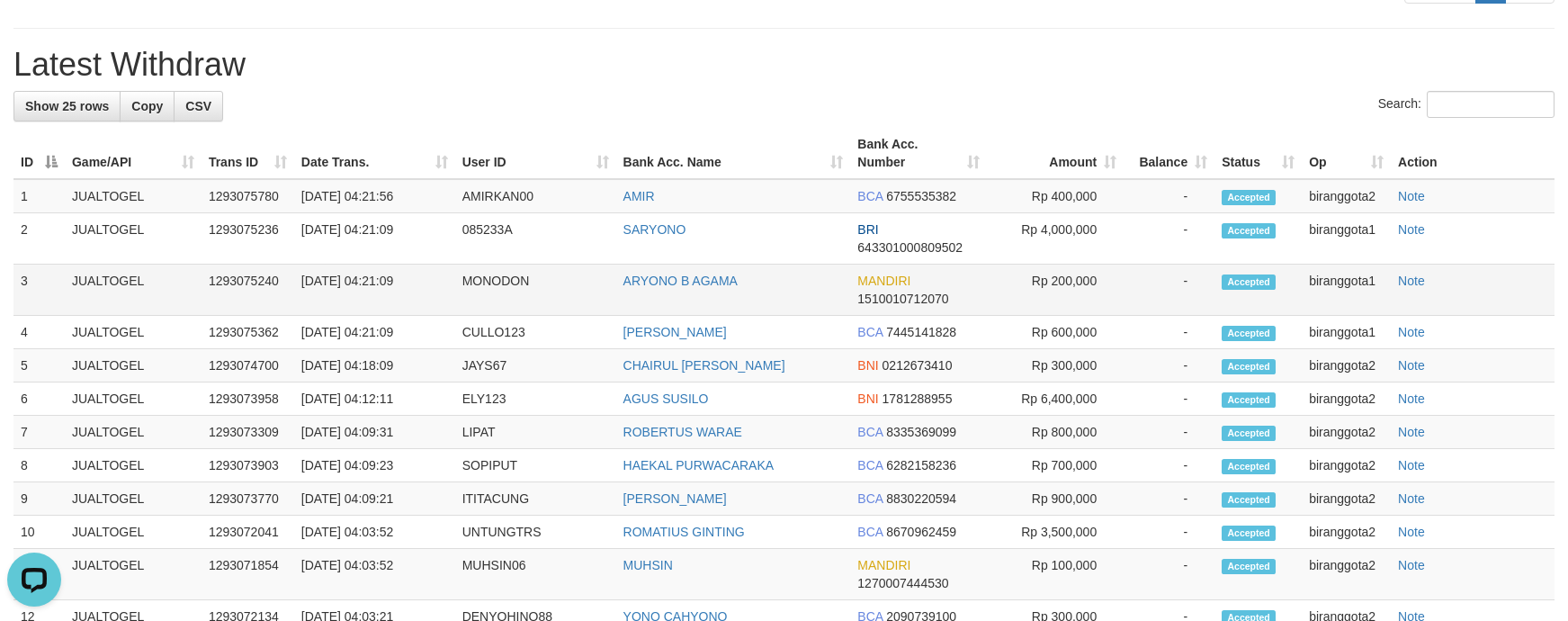
click at [1128, 316] on td "-" at bounding box center [1168, 289] width 91 height 51
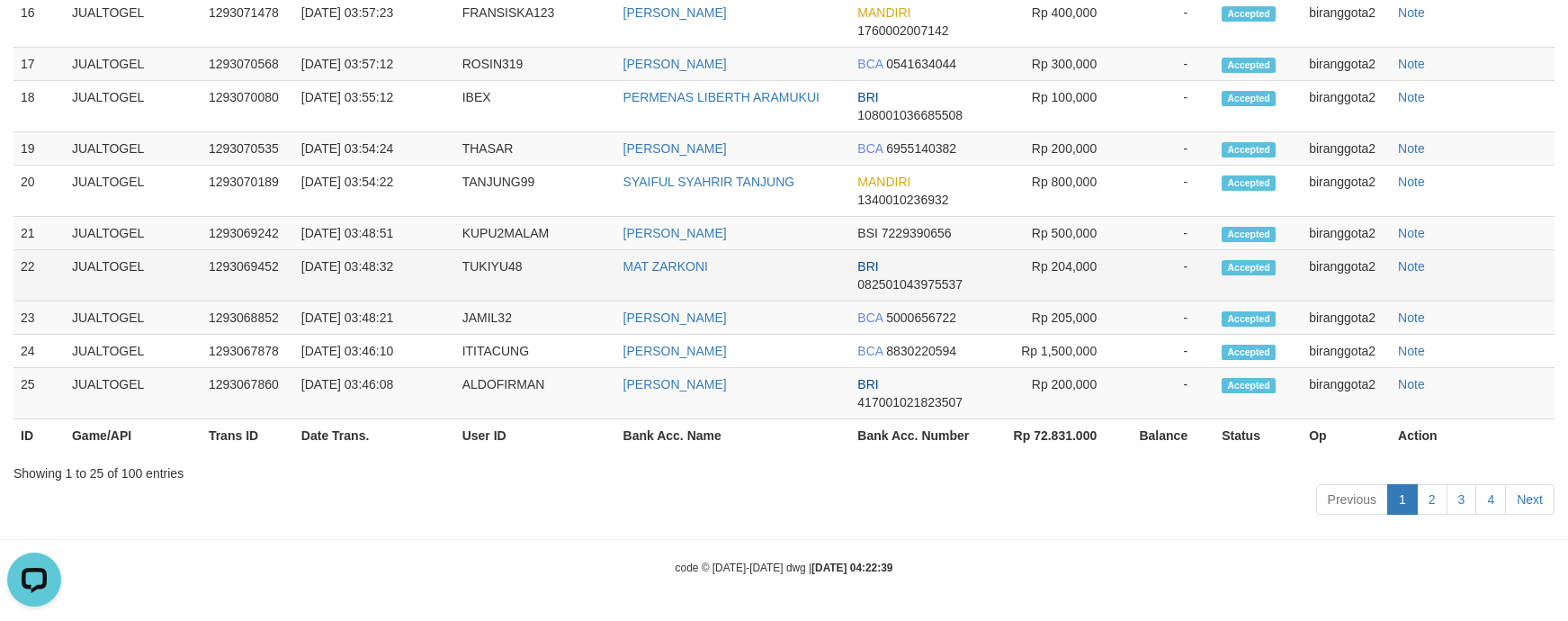
click at [1147, 302] on td "-" at bounding box center [1168, 275] width 91 height 51
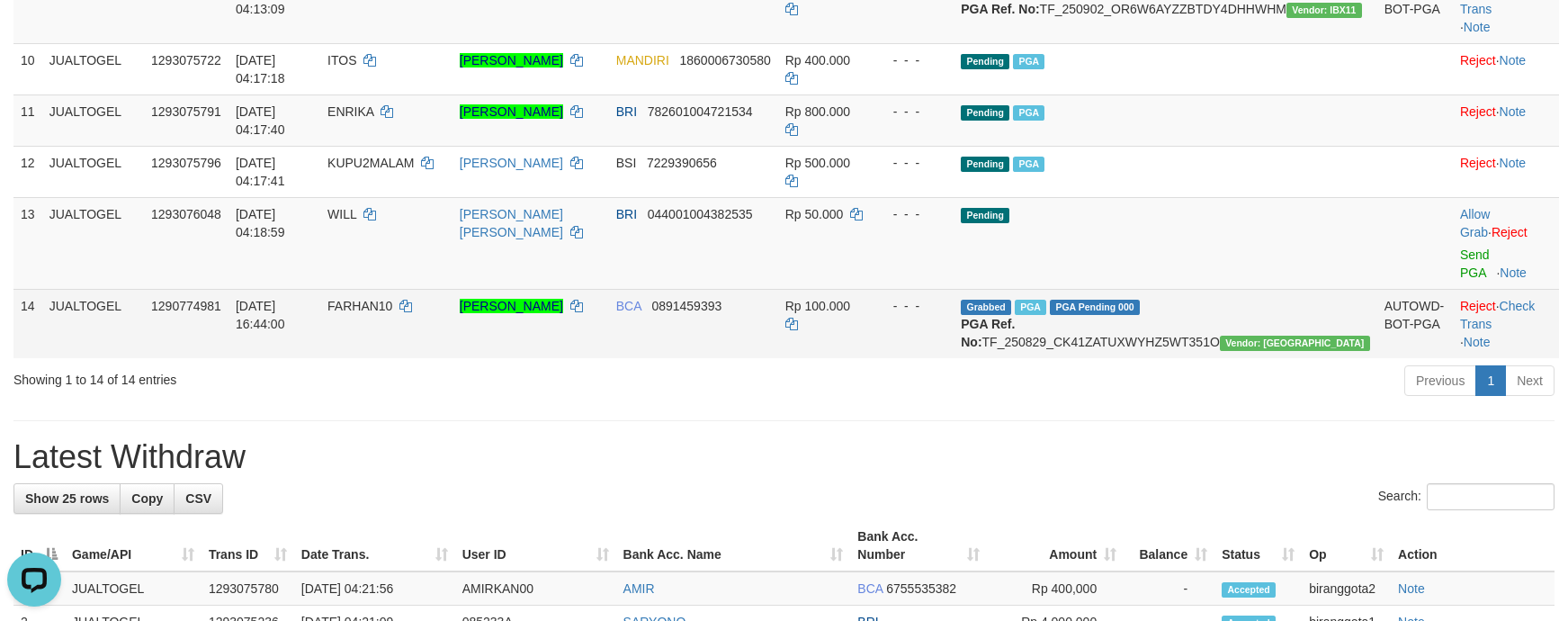
drag, startPoint x: 1080, startPoint y: 382, endPoint x: 1113, endPoint y: 382, distance: 33.0
click at [1088, 359] on td "Grabbed PGA PGA Pending 000 {"status":"000","data":{"unique_id":"1120-129077498…" at bounding box center [1165, 324] width 423 height 69
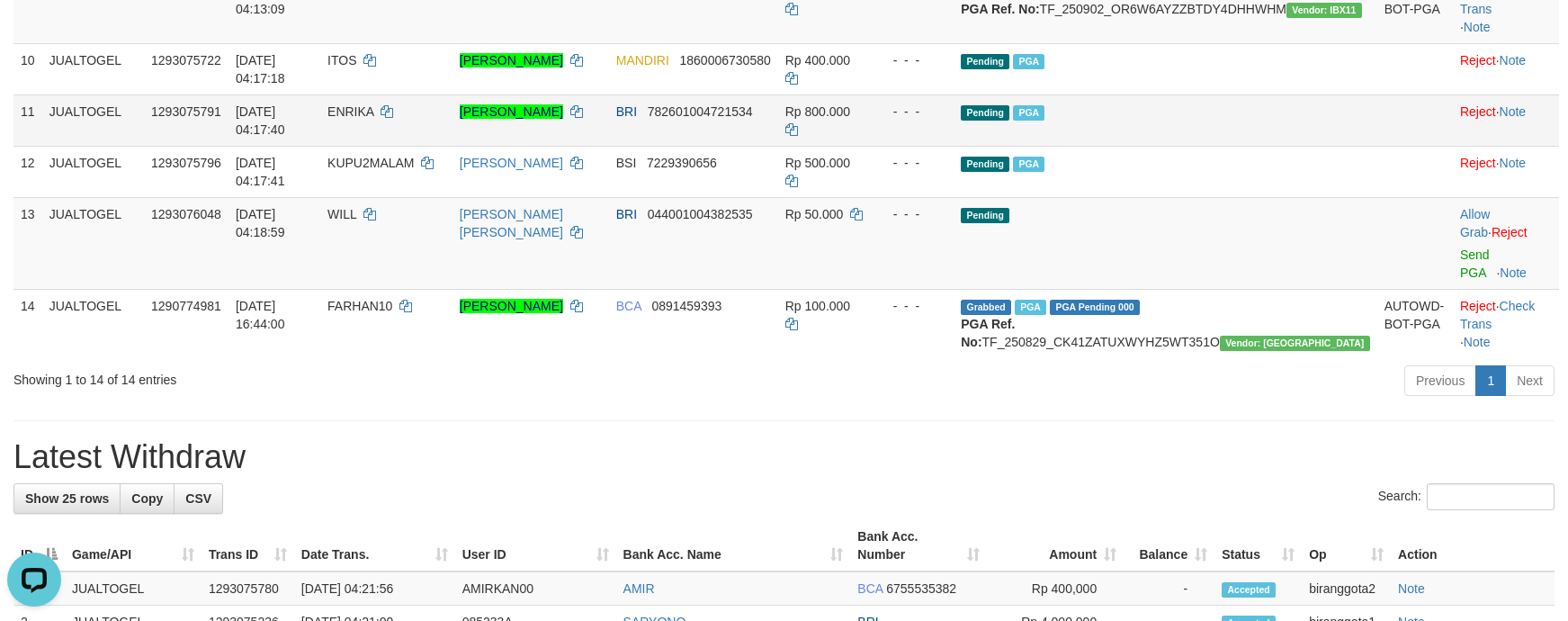
click at [374, 119] on span "ENRIKA" at bounding box center [351, 112] width 46 height 14
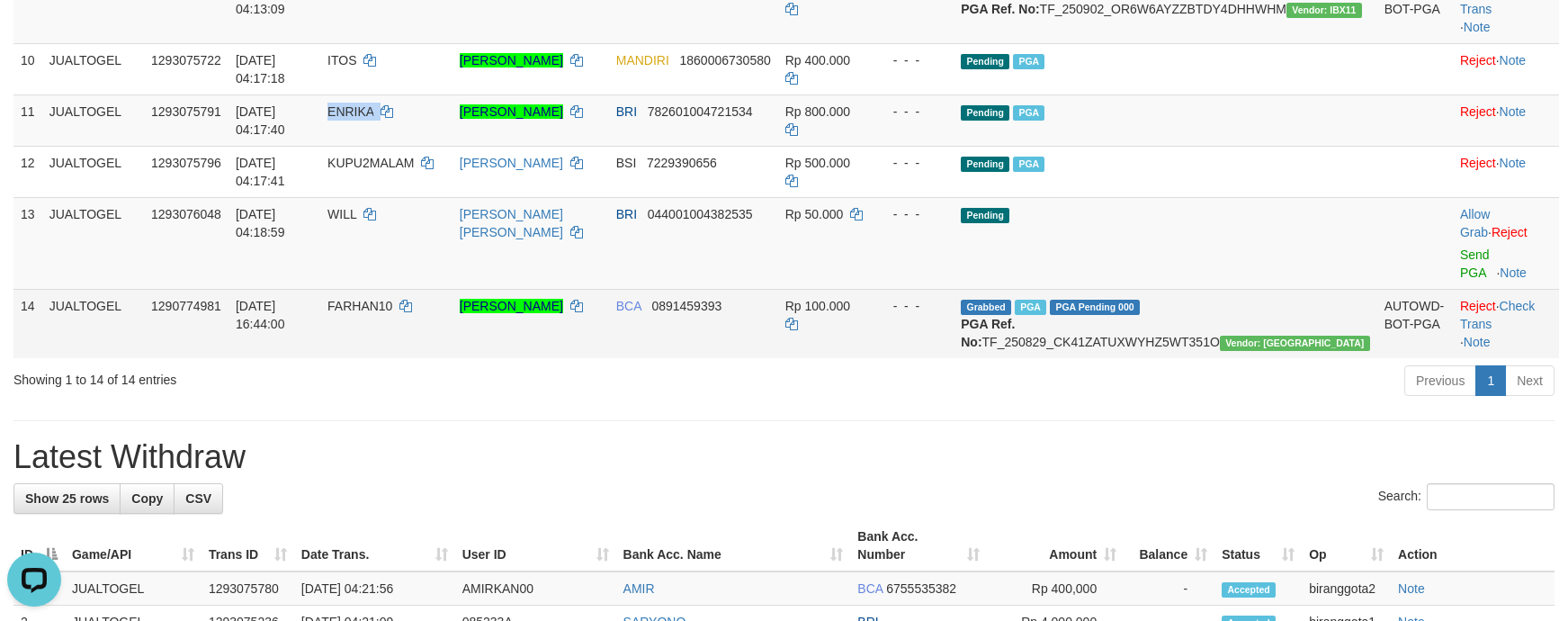
copy td "ENRIKA"
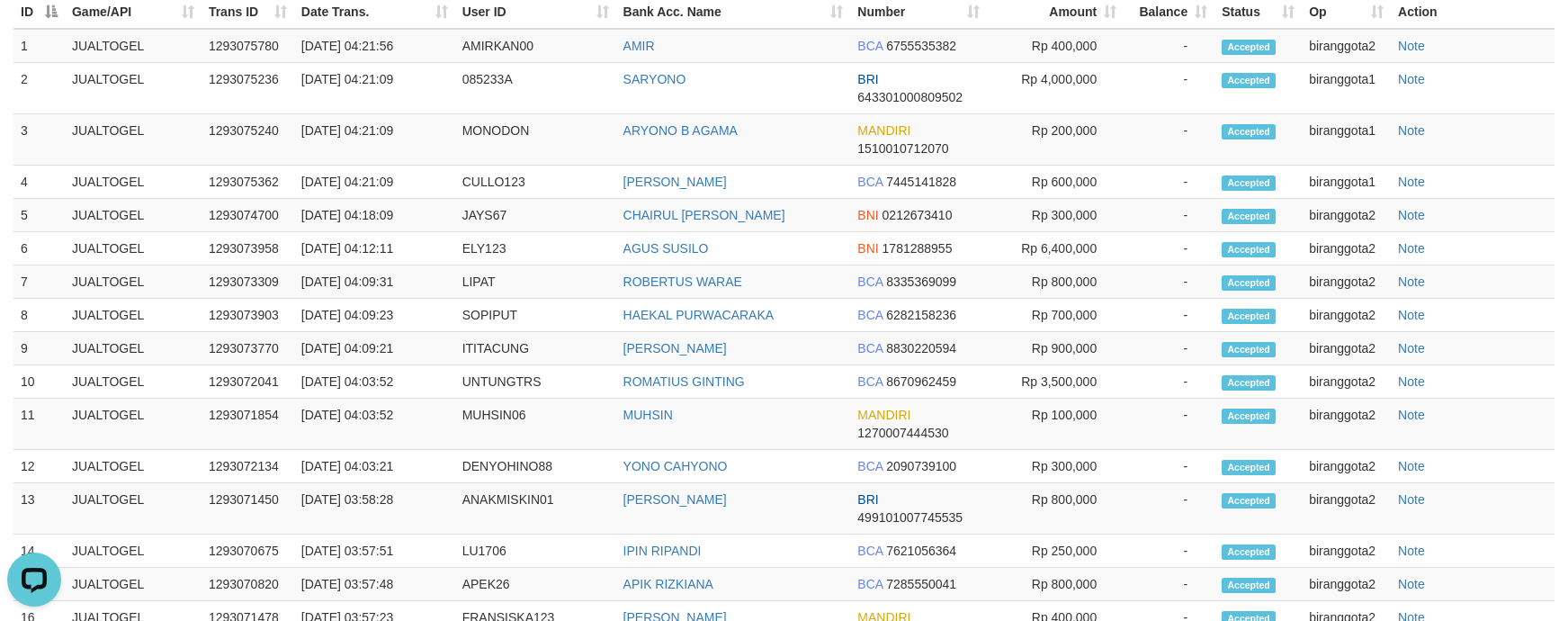
scroll to position [895, 0]
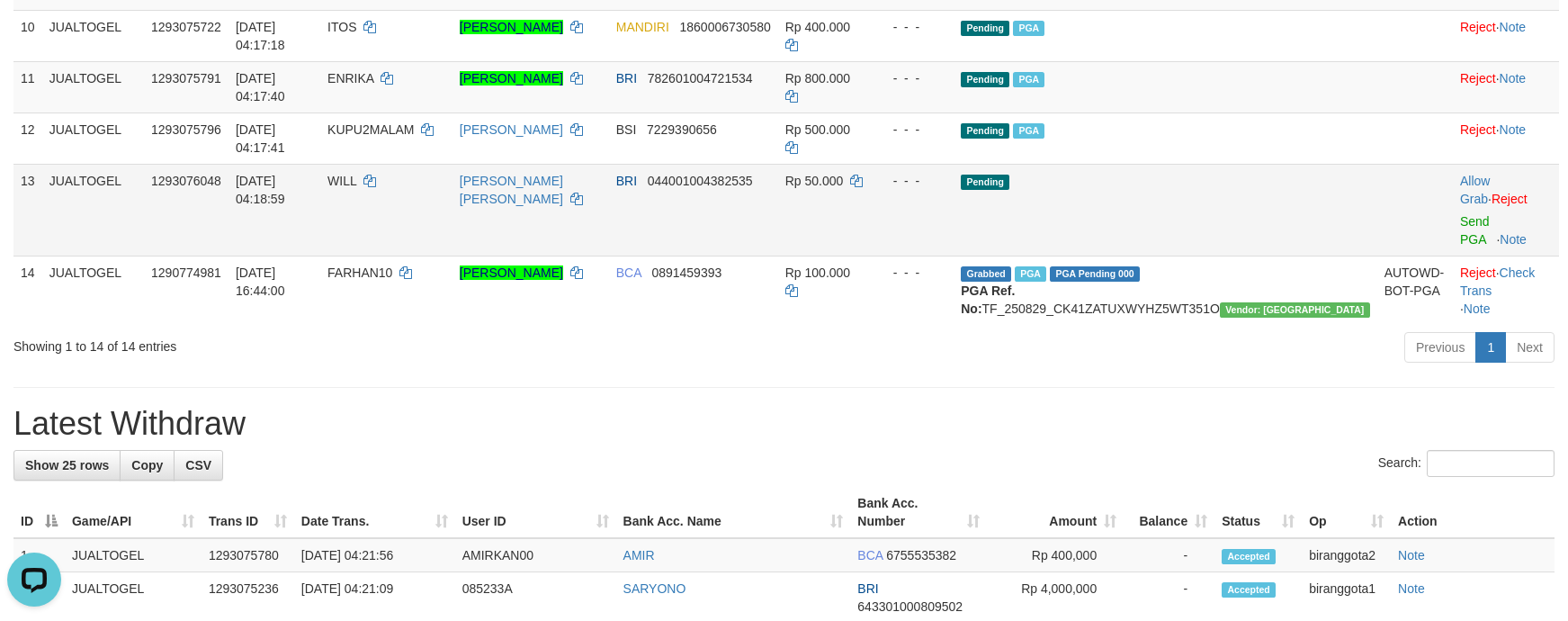
click at [1461, 256] on td "Allow Grab · Reject Send PGA · Note" at bounding box center [1506, 210] width 106 height 92
click at [1460, 247] on link "Send PGA" at bounding box center [1475, 231] width 30 height 33
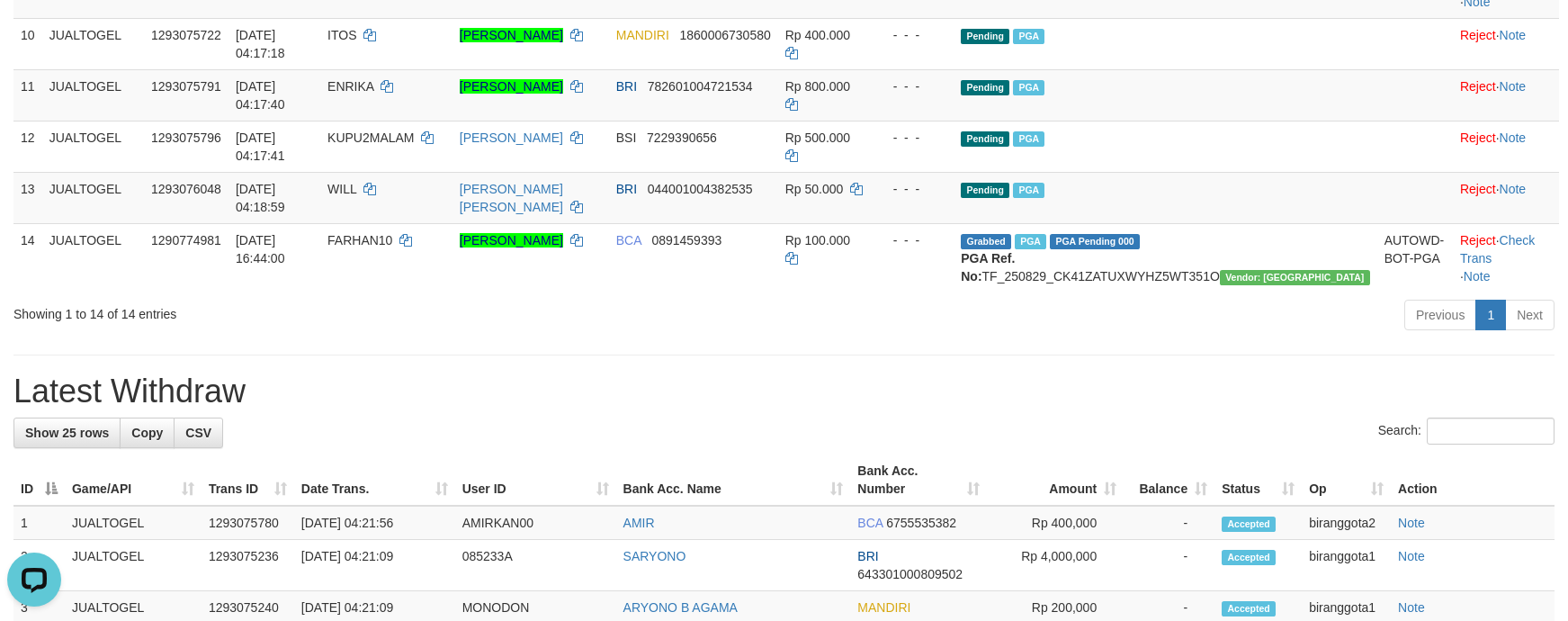
scroll to position [759, 0]
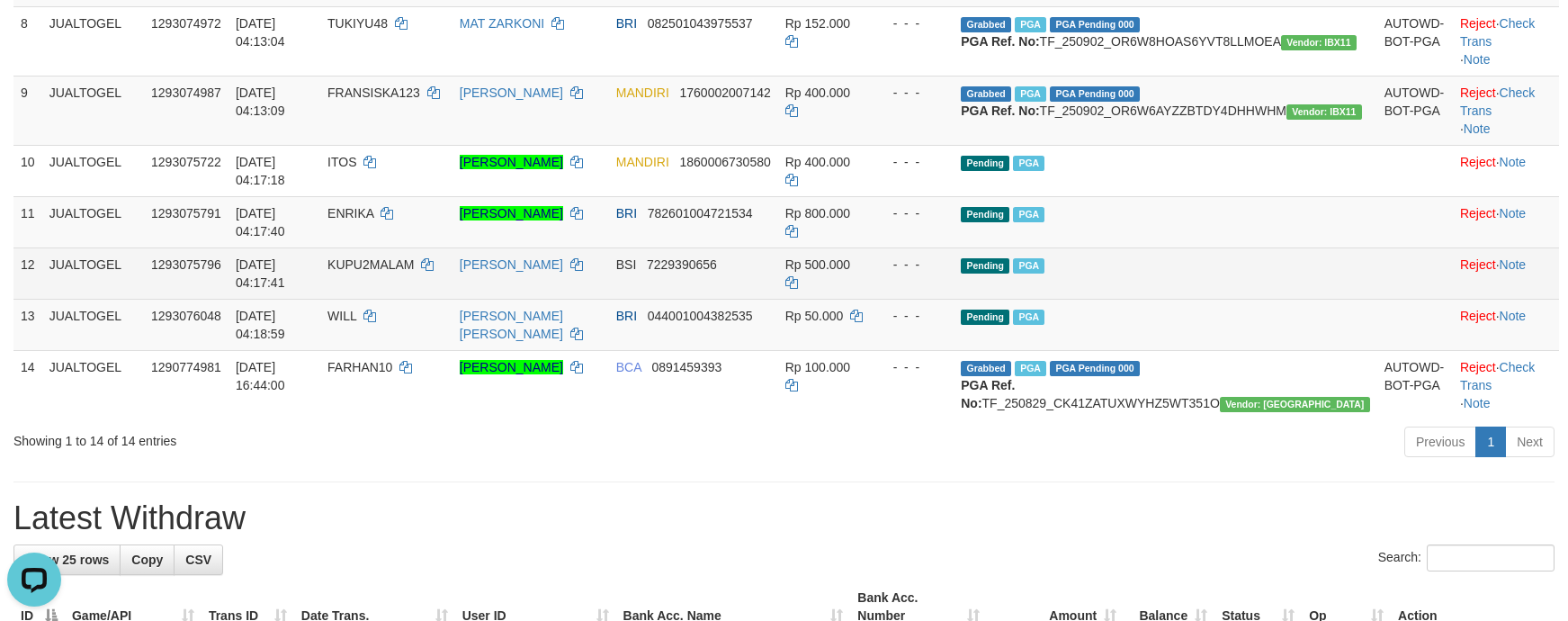
click at [954, 299] on td "- - -" at bounding box center [912, 272] width 83 height 51
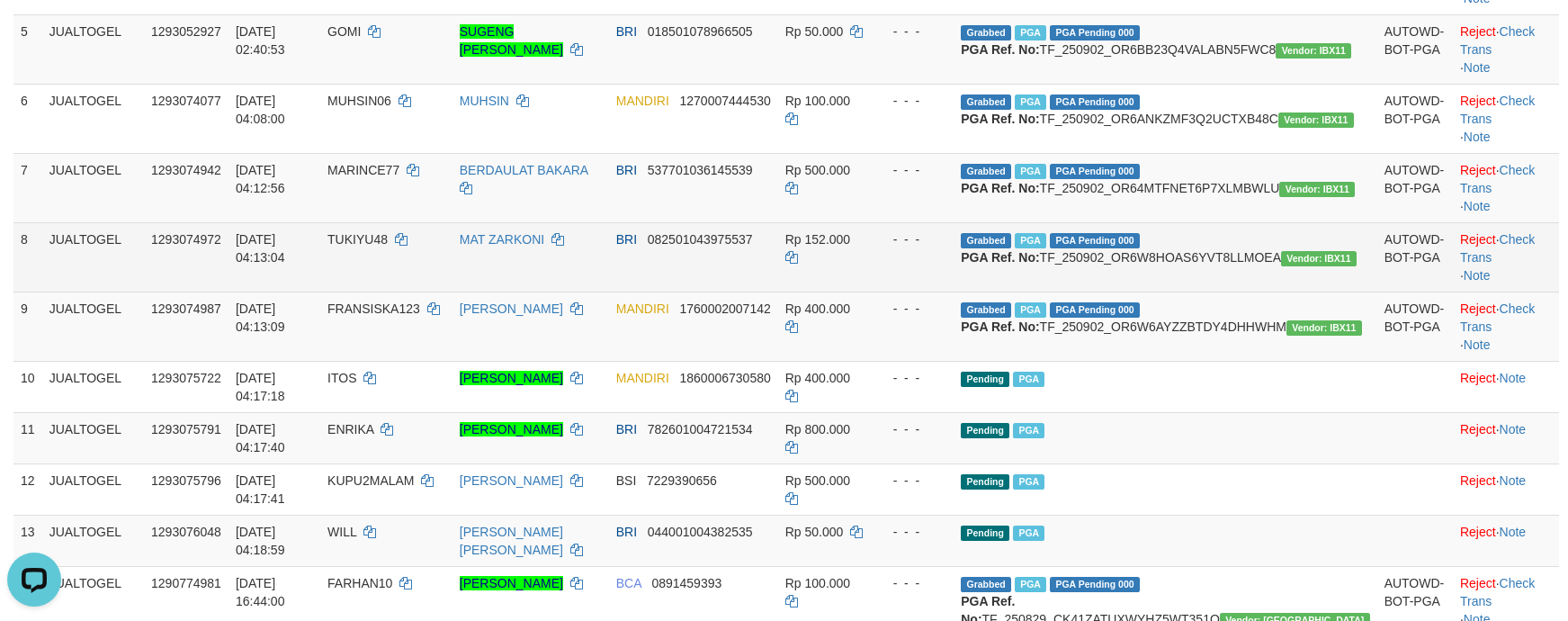
scroll to position [541, 0]
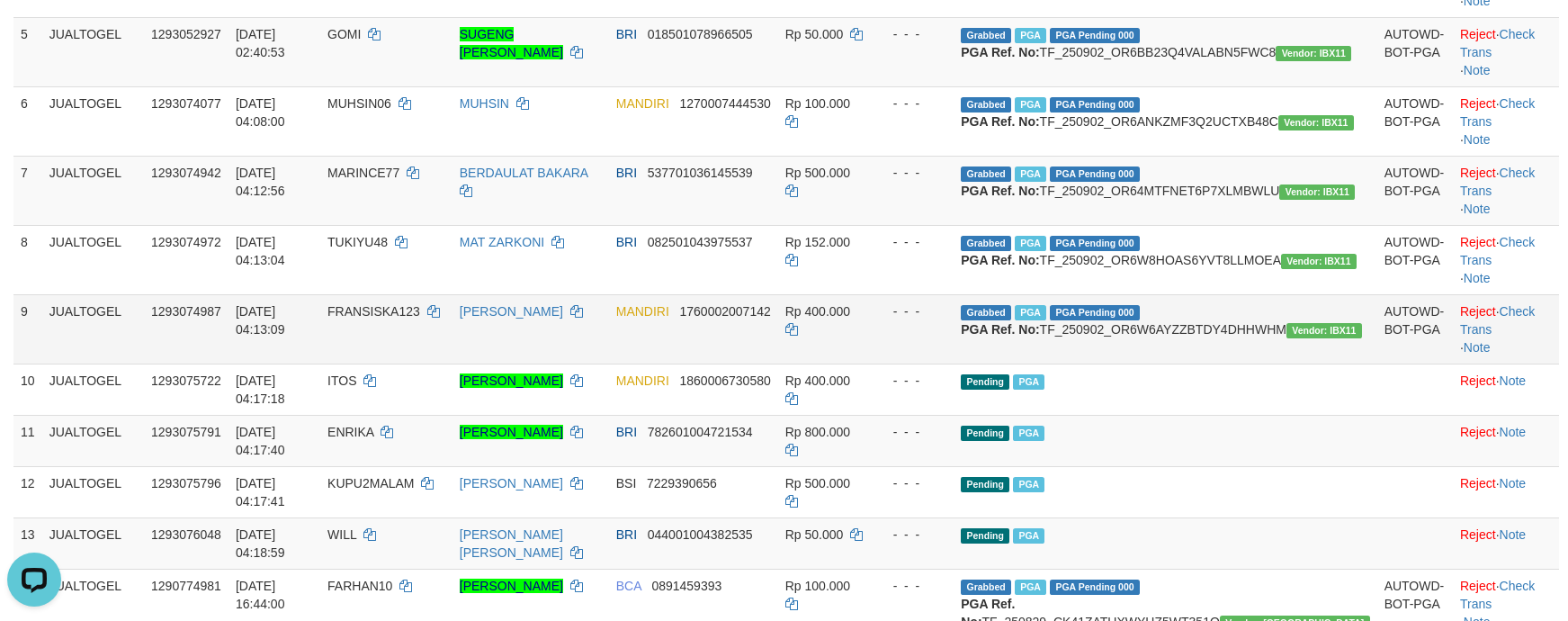
click at [1499, 363] on td "Reject · Check Trans · Note" at bounding box center [1506, 329] width 106 height 69
click at [1502, 336] on link "Check Trans" at bounding box center [1498, 320] width 75 height 33
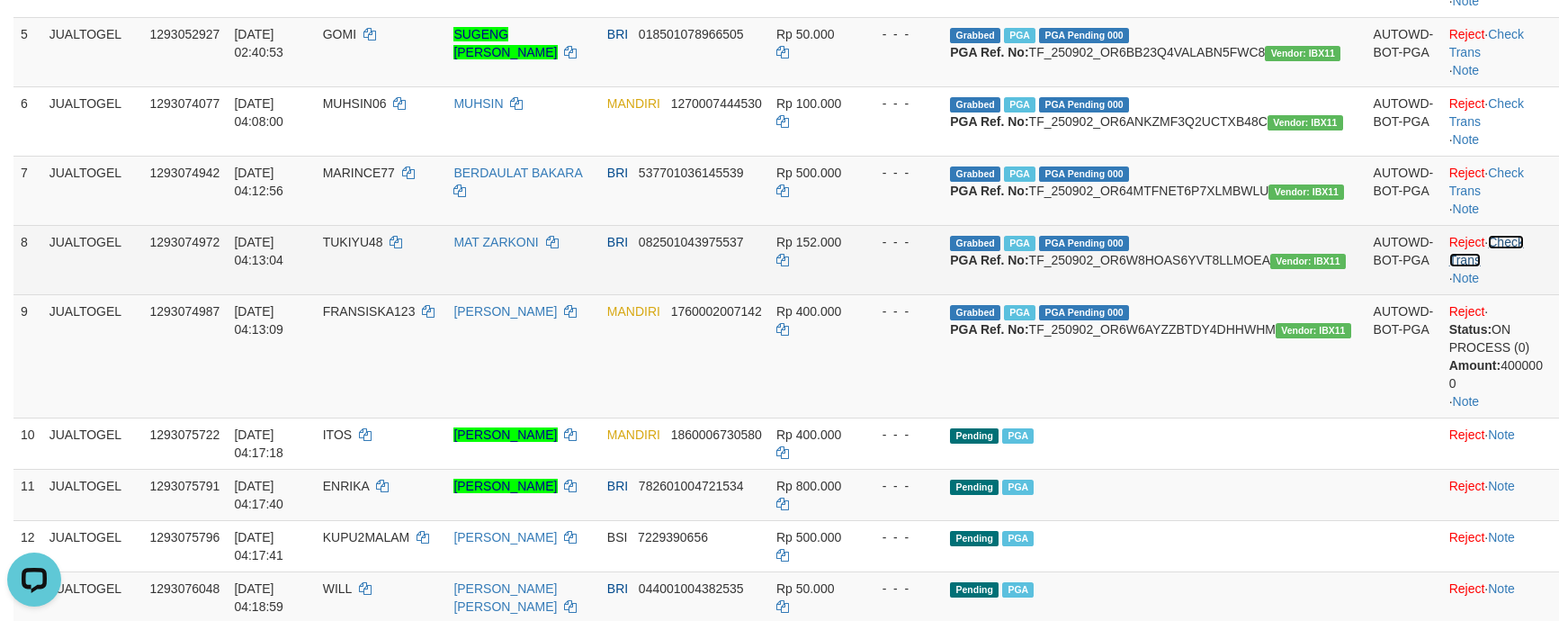
click at [1519, 267] on link "Check Trans" at bounding box center [1486, 251] width 75 height 33
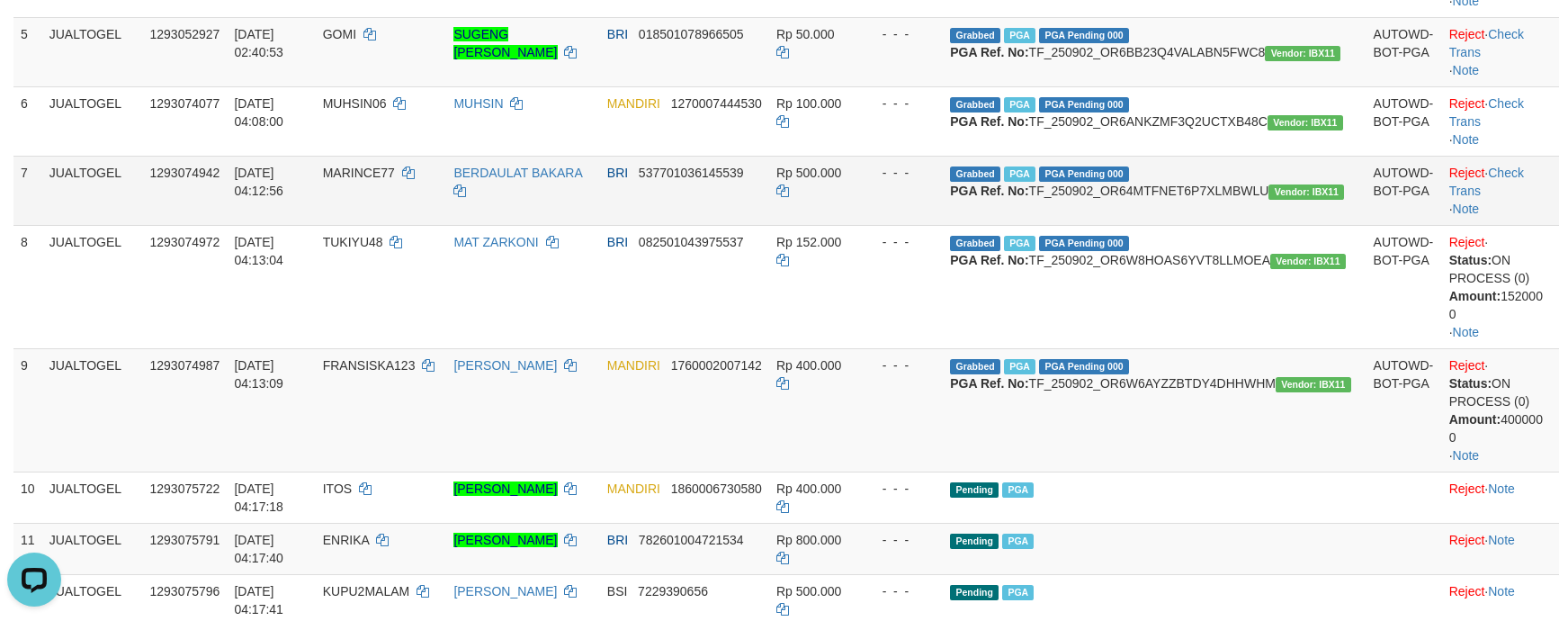
click at [1517, 225] on td "Reject · Check Trans · Note" at bounding box center [1501, 190] width 117 height 69
click at [1515, 198] on link "Check Trans" at bounding box center [1486, 182] width 75 height 33
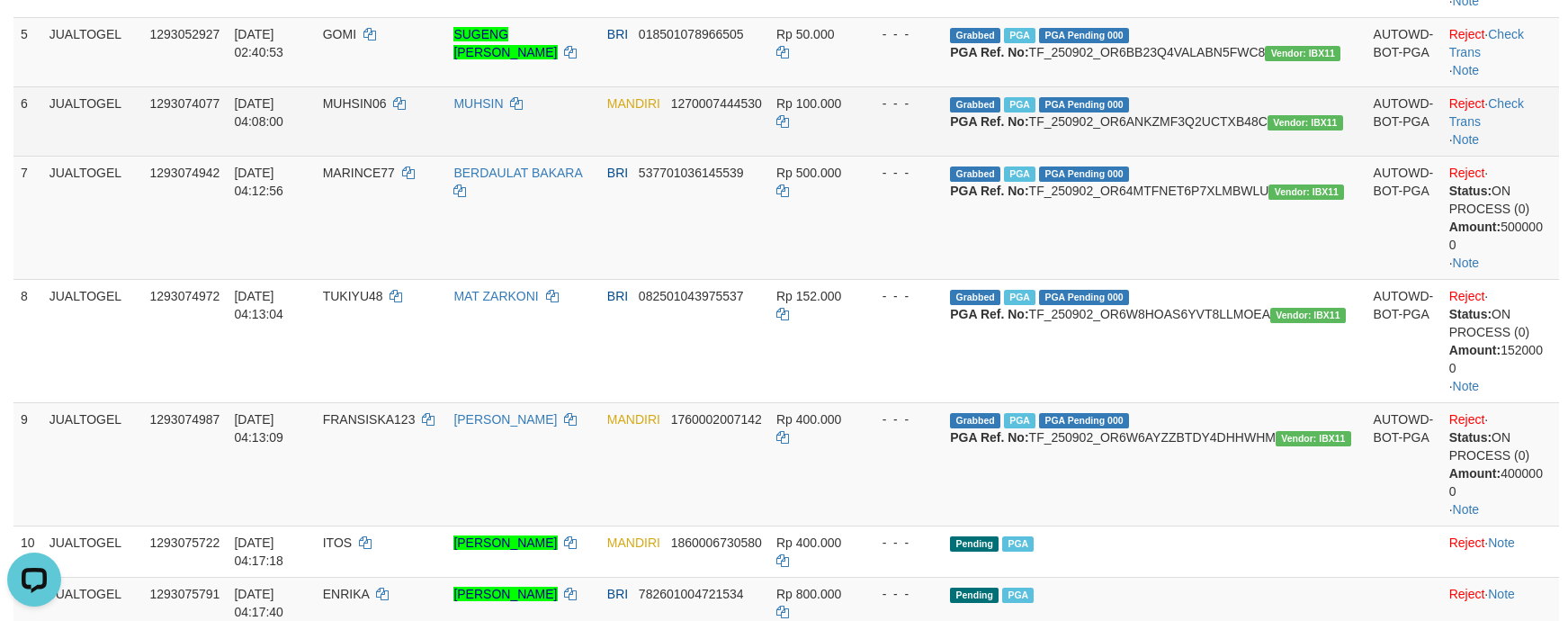
click at [1519, 156] on td "Reject · Check Trans · Note" at bounding box center [1501, 121] width 117 height 69
click at [1520, 129] on link "Check Trans" at bounding box center [1486, 112] width 75 height 33
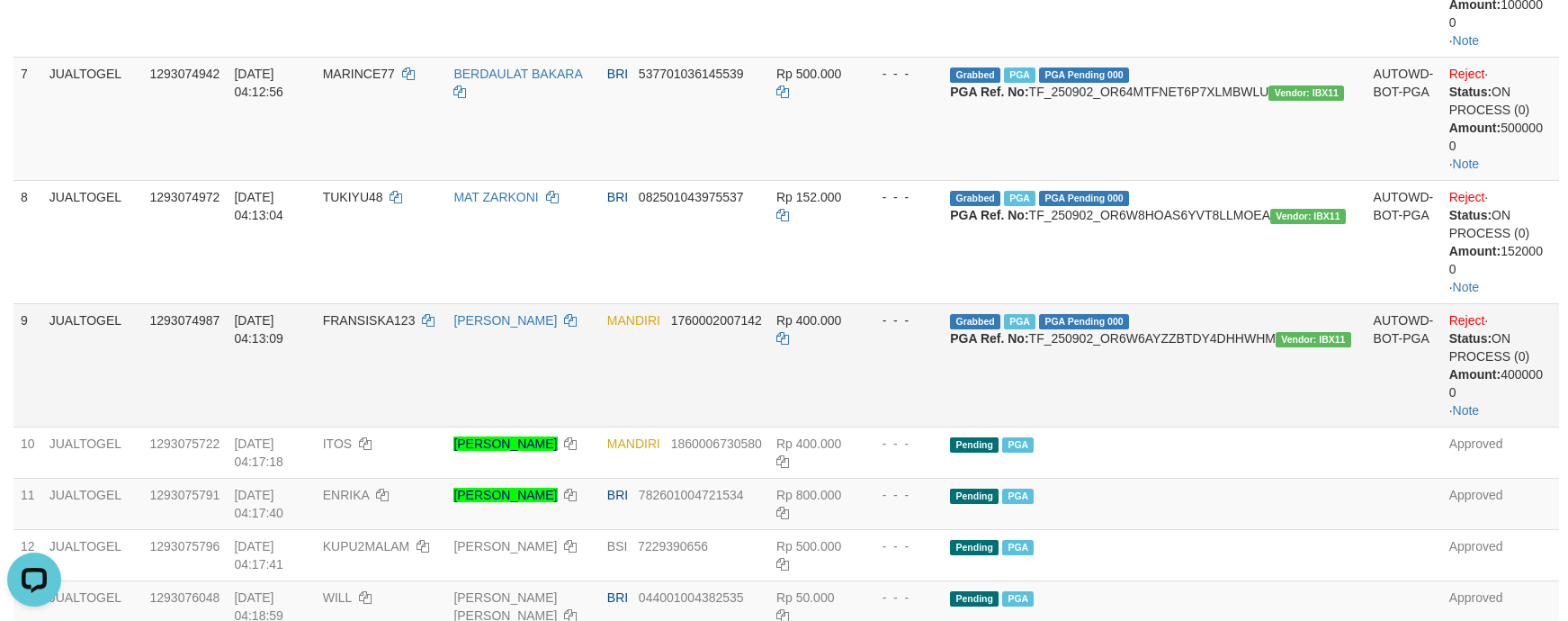
scroll to position [676, 0]
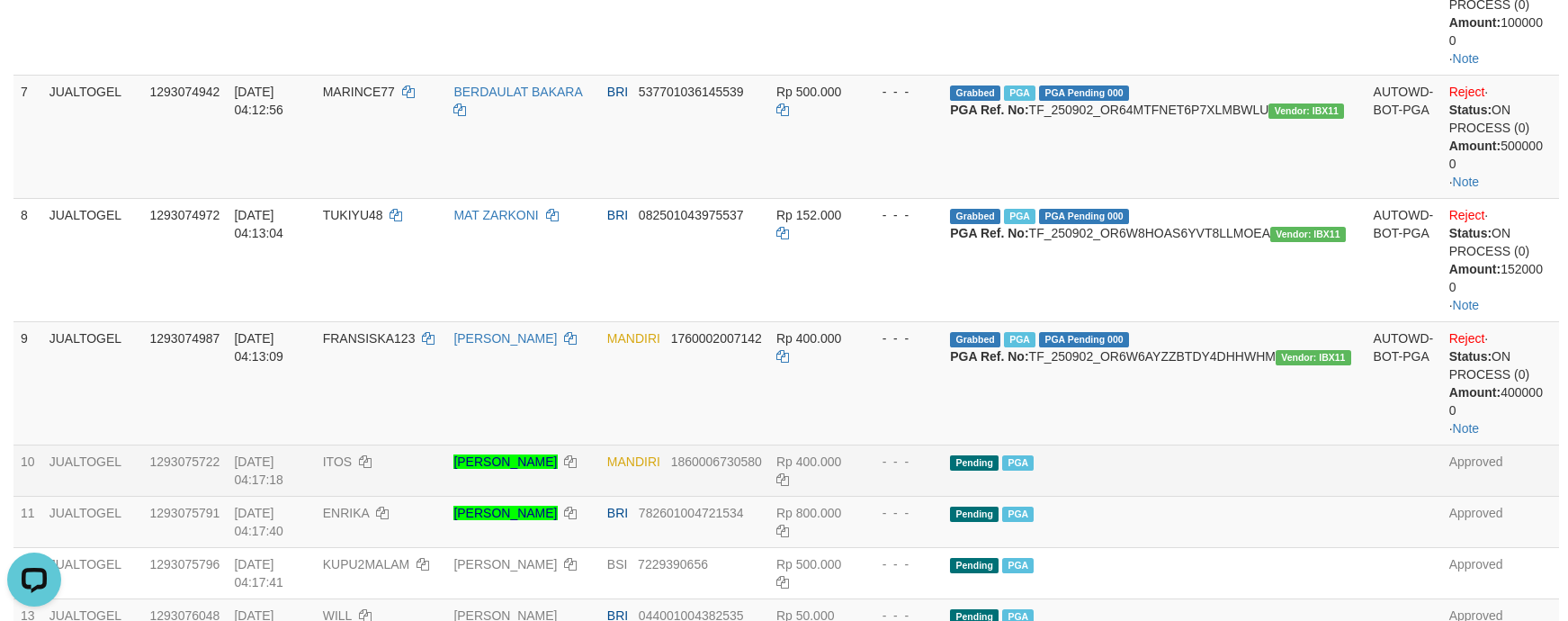
click at [1366, 496] on td at bounding box center [1404, 470] width 76 height 51
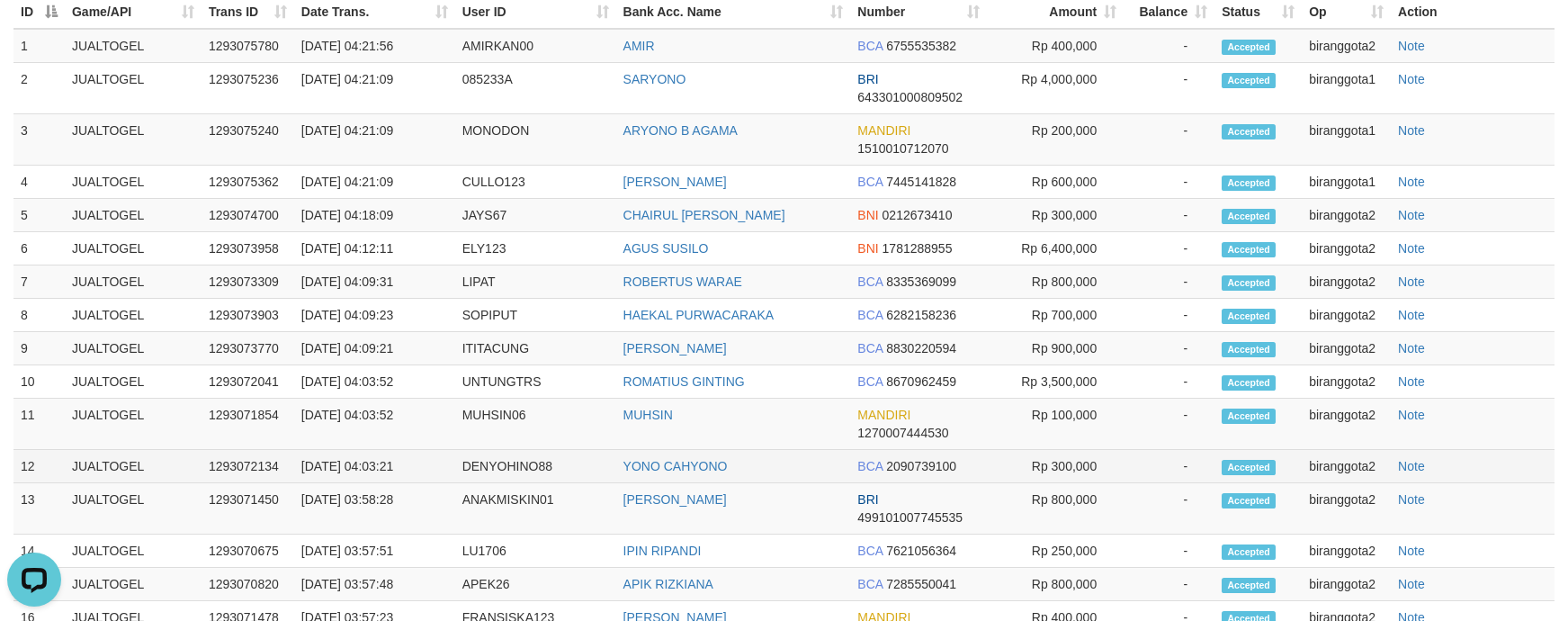
click at [1148, 484] on td "-" at bounding box center [1168, 466] width 91 height 34
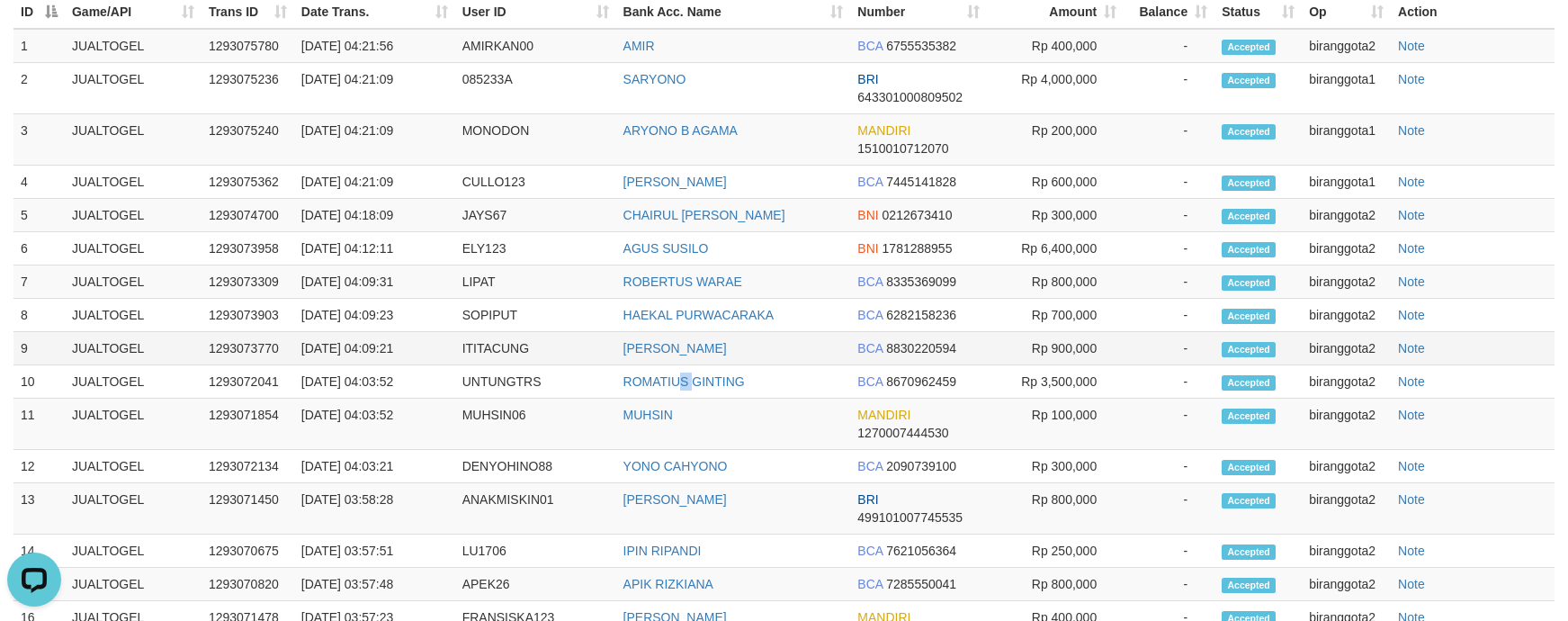
drag, startPoint x: 684, startPoint y: 428, endPoint x: 698, endPoint y: 421, distance: 15.7
click at [692, 424] on tbody "1 [GEOGRAPHIC_DATA] 1293075780 [DATE] 04:21:56 AMIRKAN00 [PERSON_NAME] BCA 6755…" at bounding box center [784, 527] width 1541 height 996
click at [501, 299] on td "LIPAT" at bounding box center [536, 282] width 161 height 34
click at [1040, 450] on td "Rp 100,000" at bounding box center [1055, 424] width 136 height 51
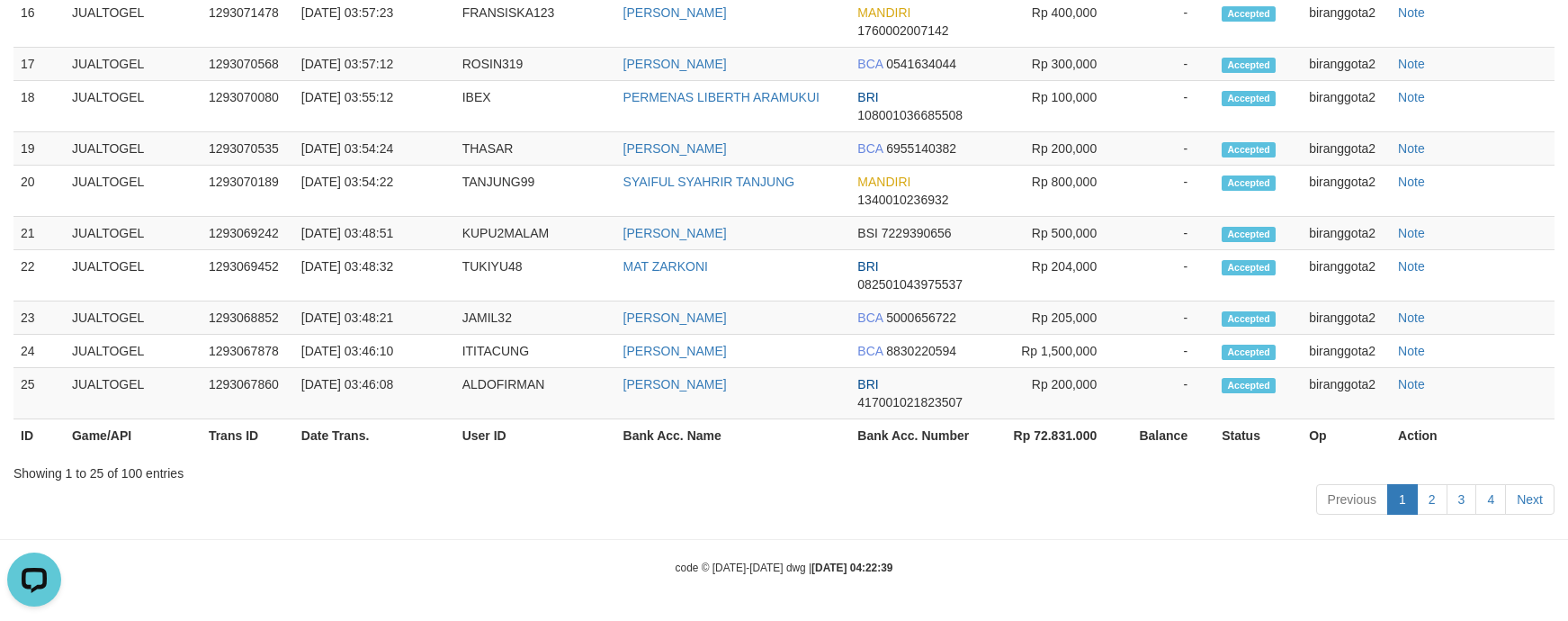
scroll to position [655, 0]
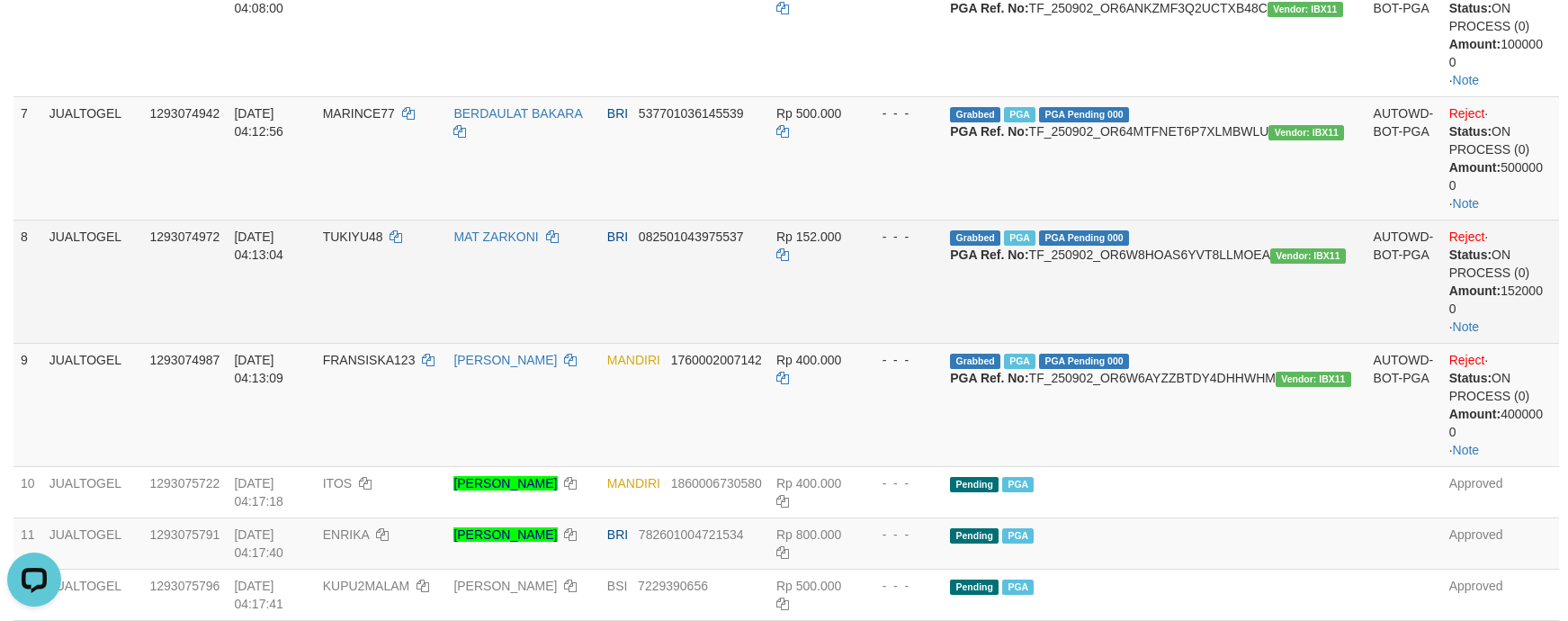
click at [600, 343] on td "MAT ZARKONI" at bounding box center [522, 281] width 153 height 123
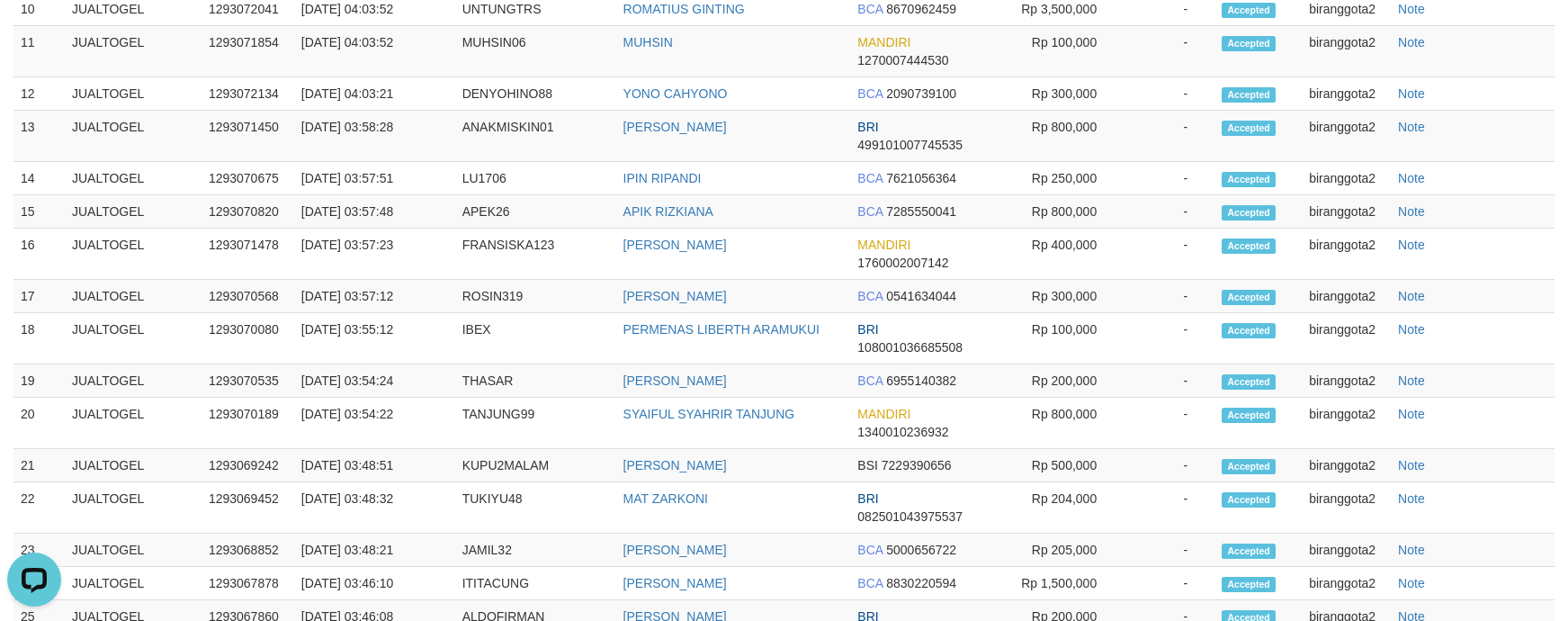
scroll to position [778, 0]
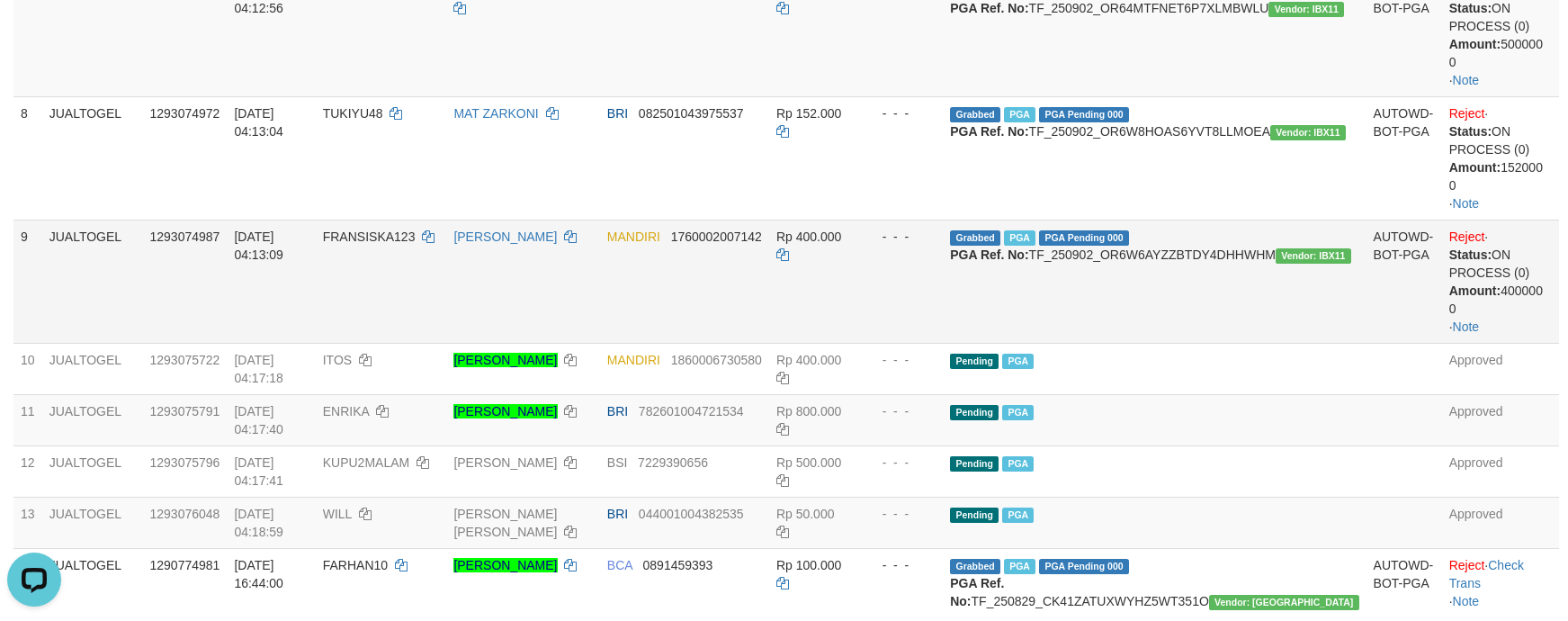
click at [600, 343] on td "[PERSON_NAME]" at bounding box center [522, 281] width 153 height 123
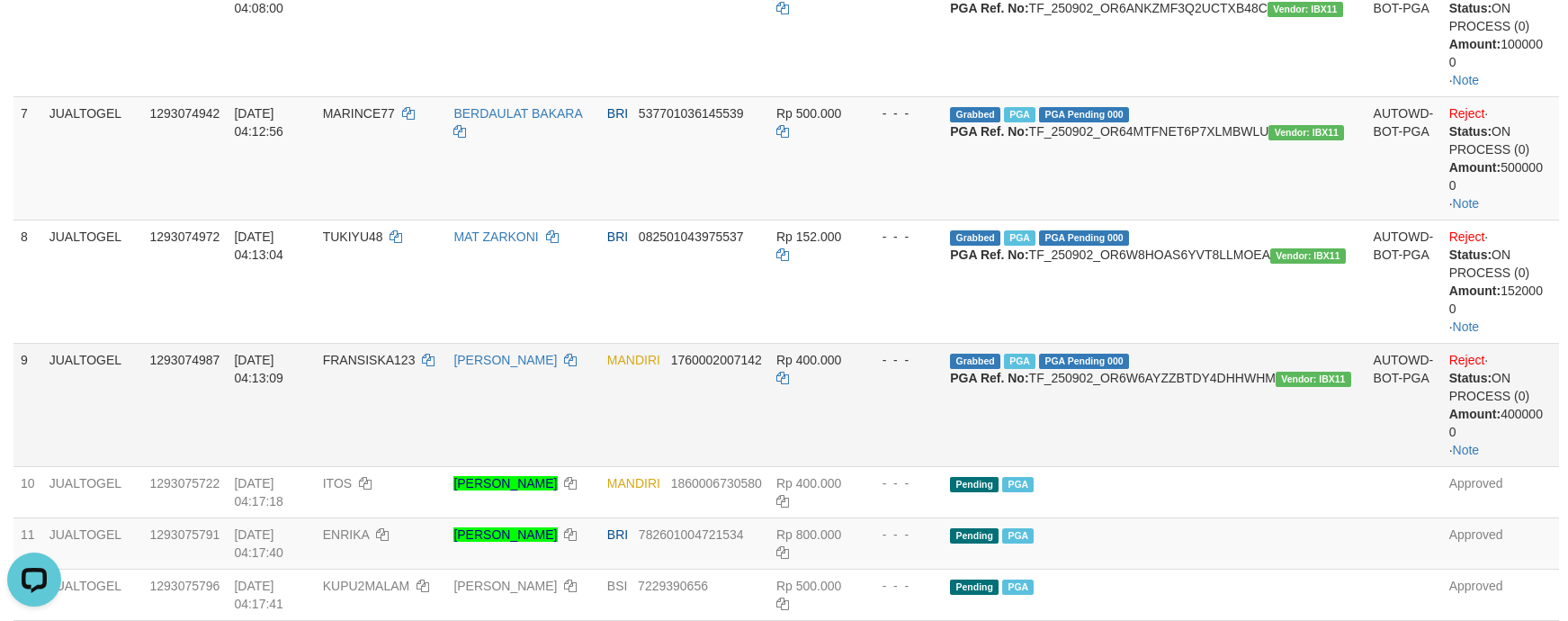
scroll to position [789, 0]
click at [861, 466] on td "Rp 400.000" at bounding box center [816, 405] width 92 height 123
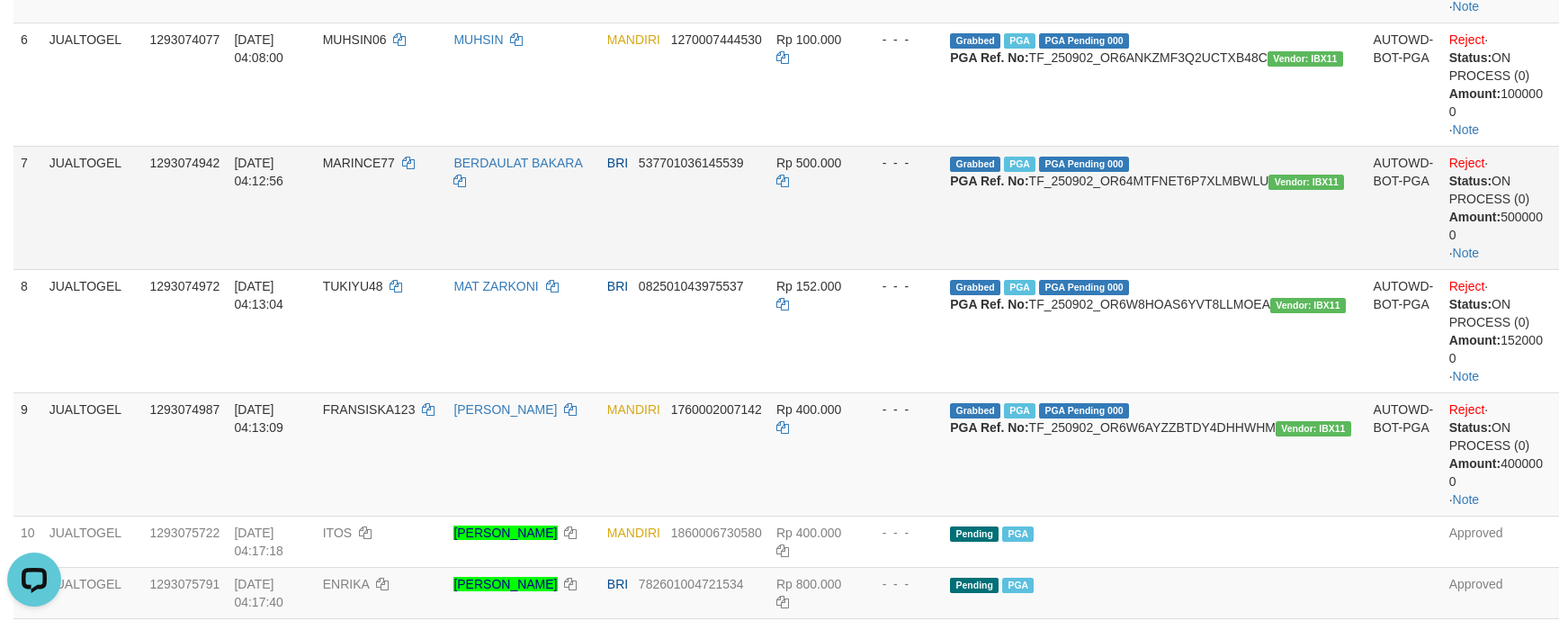
scroll to position [541, 0]
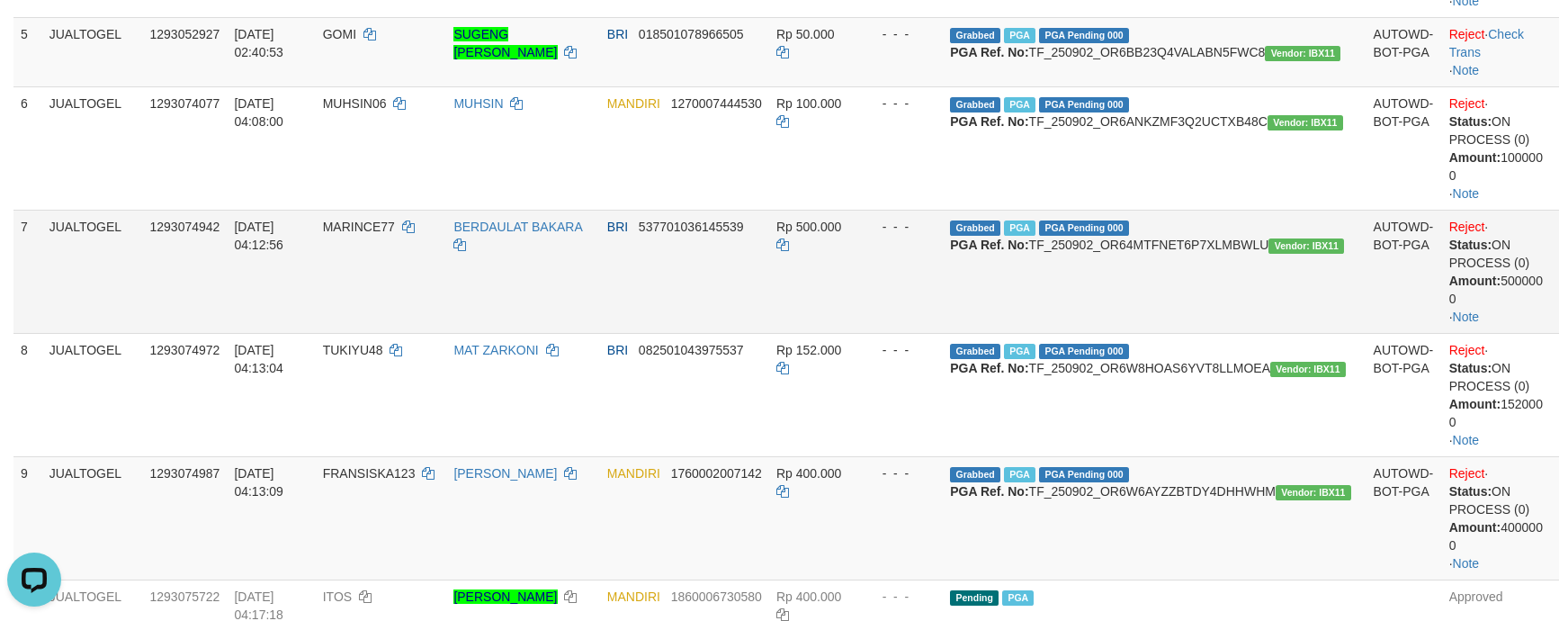
click at [861, 333] on td "Rp 500.000" at bounding box center [816, 271] width 92 height 123
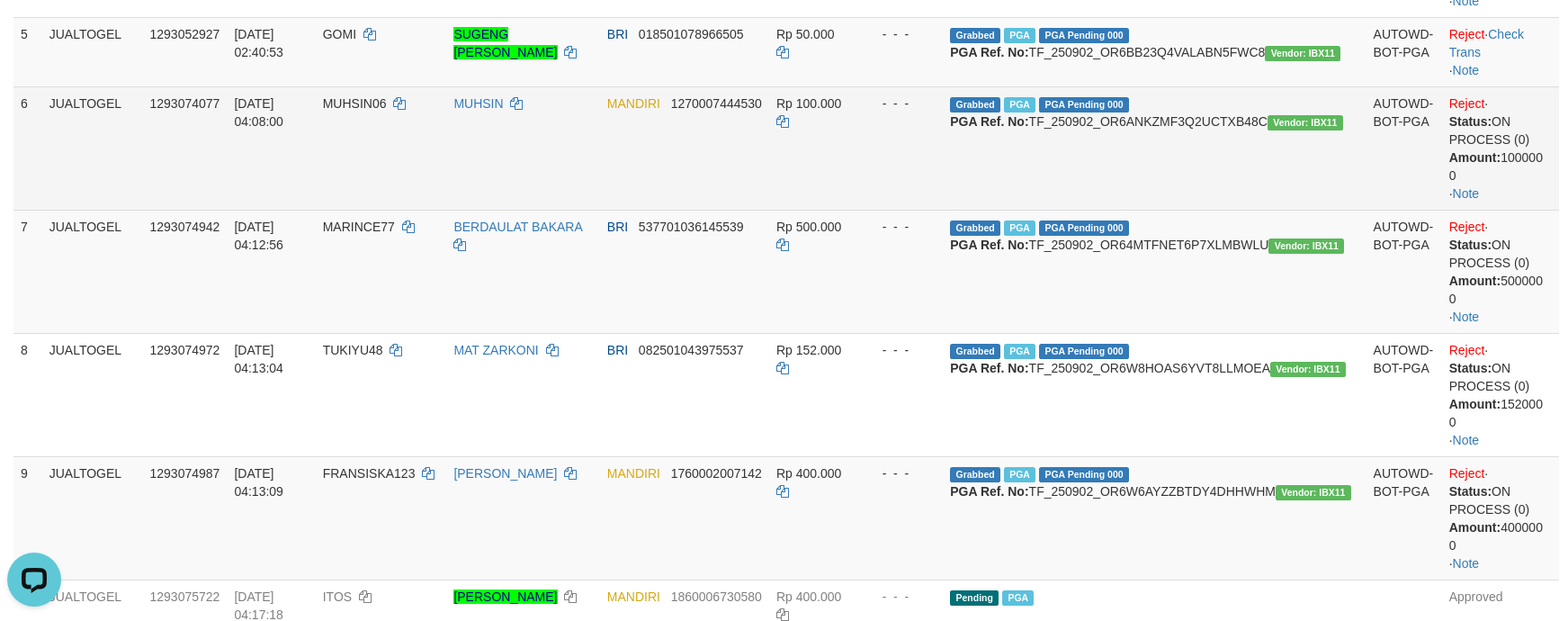
click at [1250, 210] on td "Grabbed PGA PGA Pending 000 {"status":"000","data":{"unique_id":"1120-129307407…" at bounding box center [1154, 148] width 423 height 123
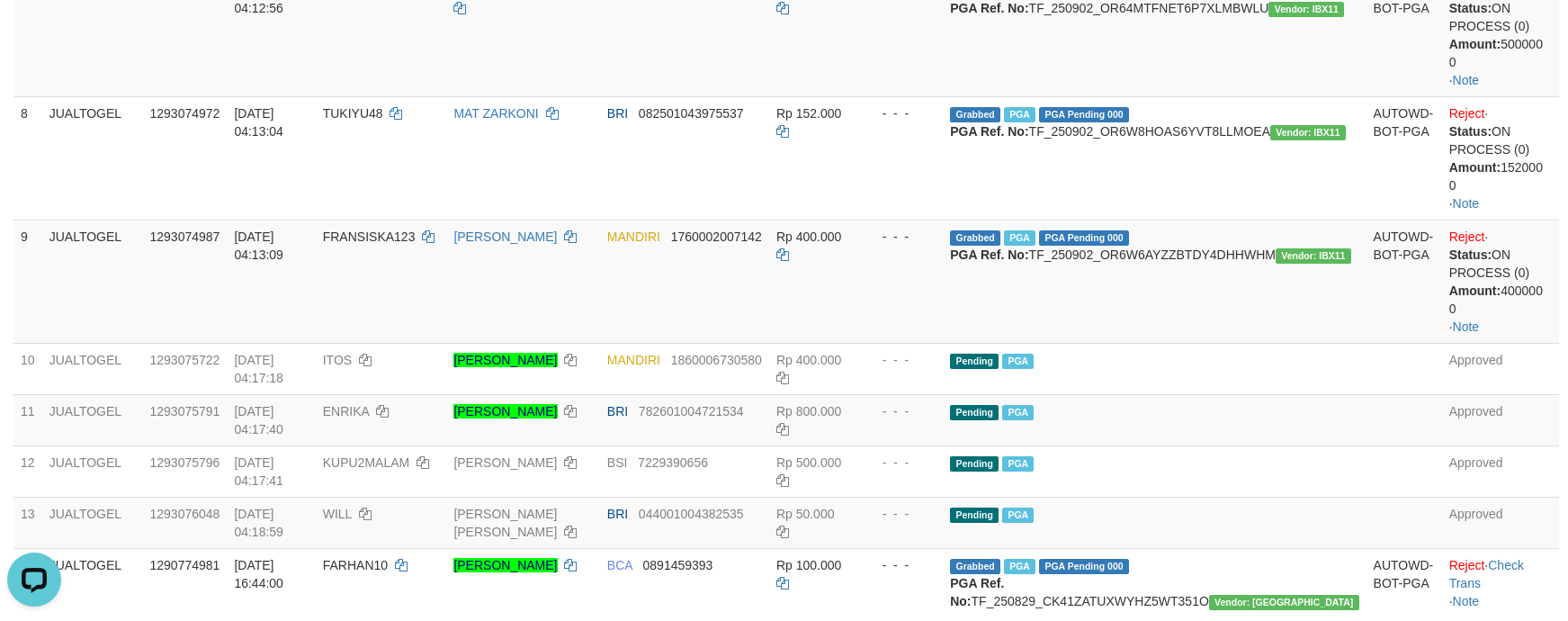
scroll to position [1952, 0]
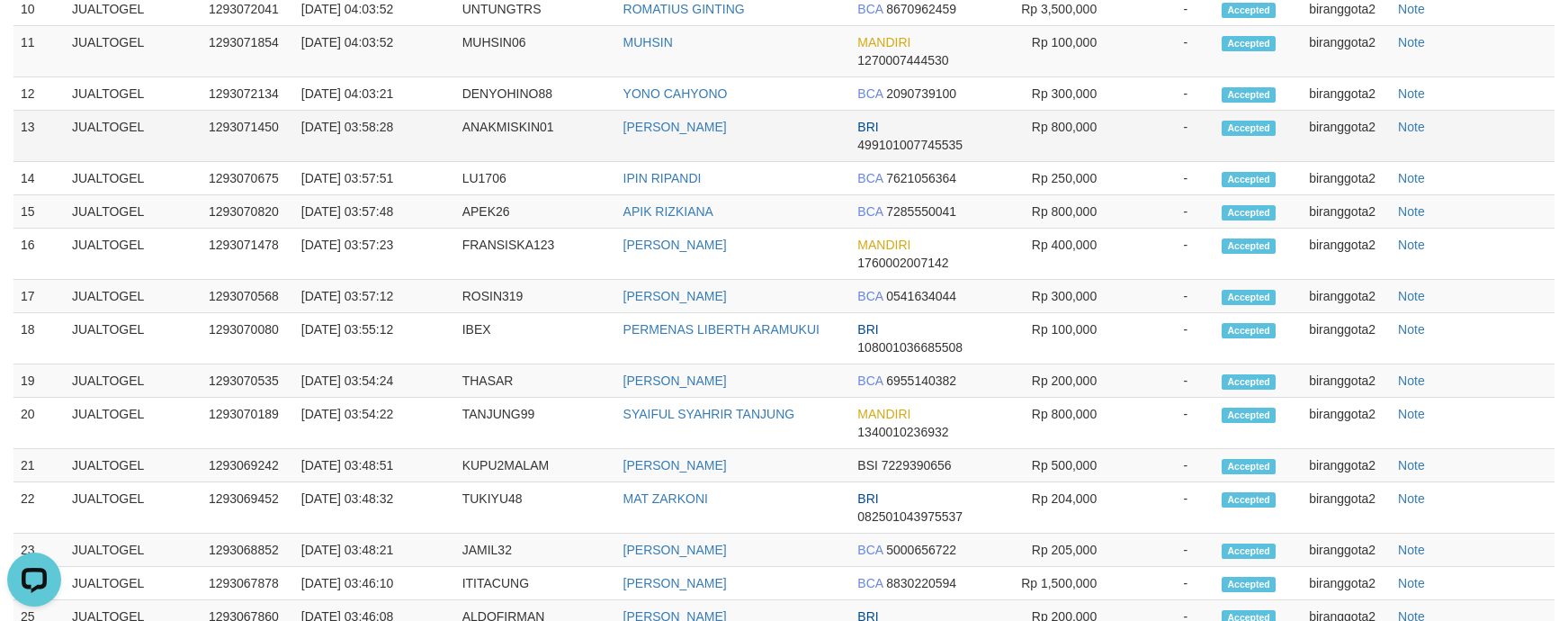
click at [410, 162] on td "[DATE] 03:58:28" at bounding box center [375, 136] width 161 height 51
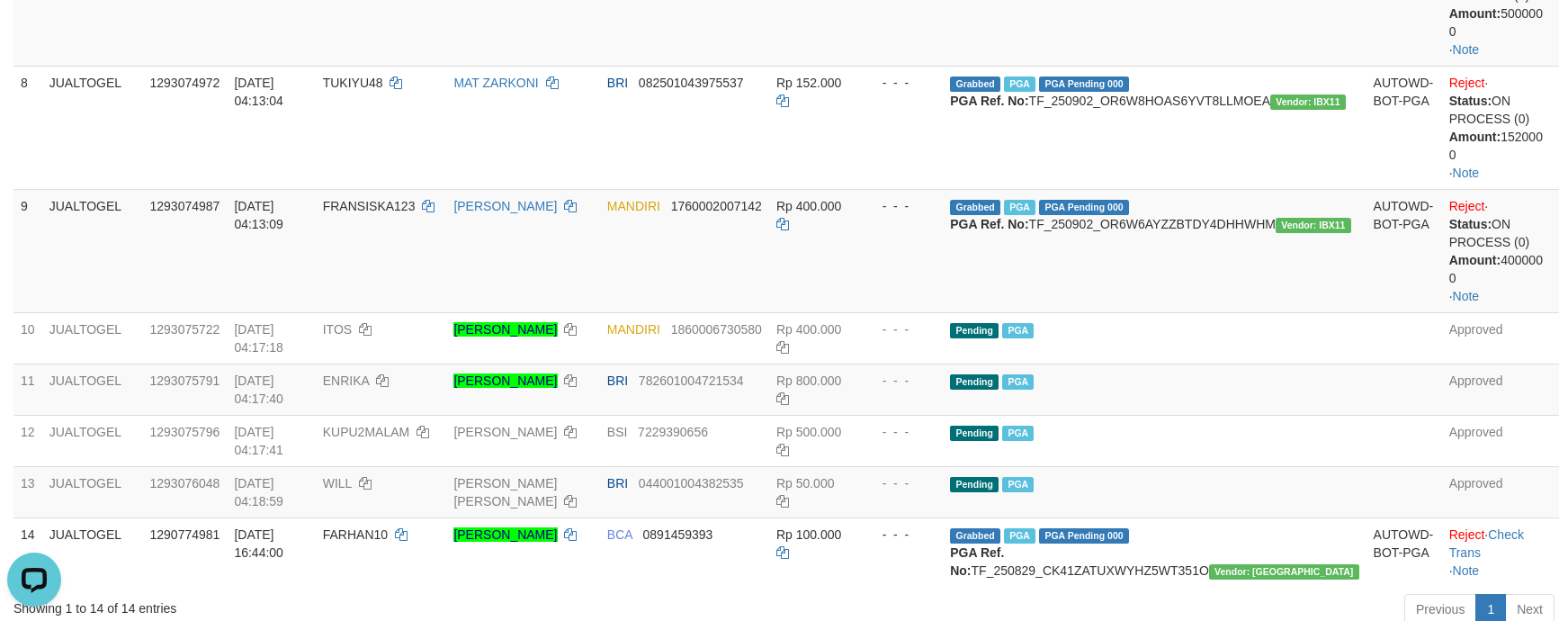
scroll to position [872, 0]
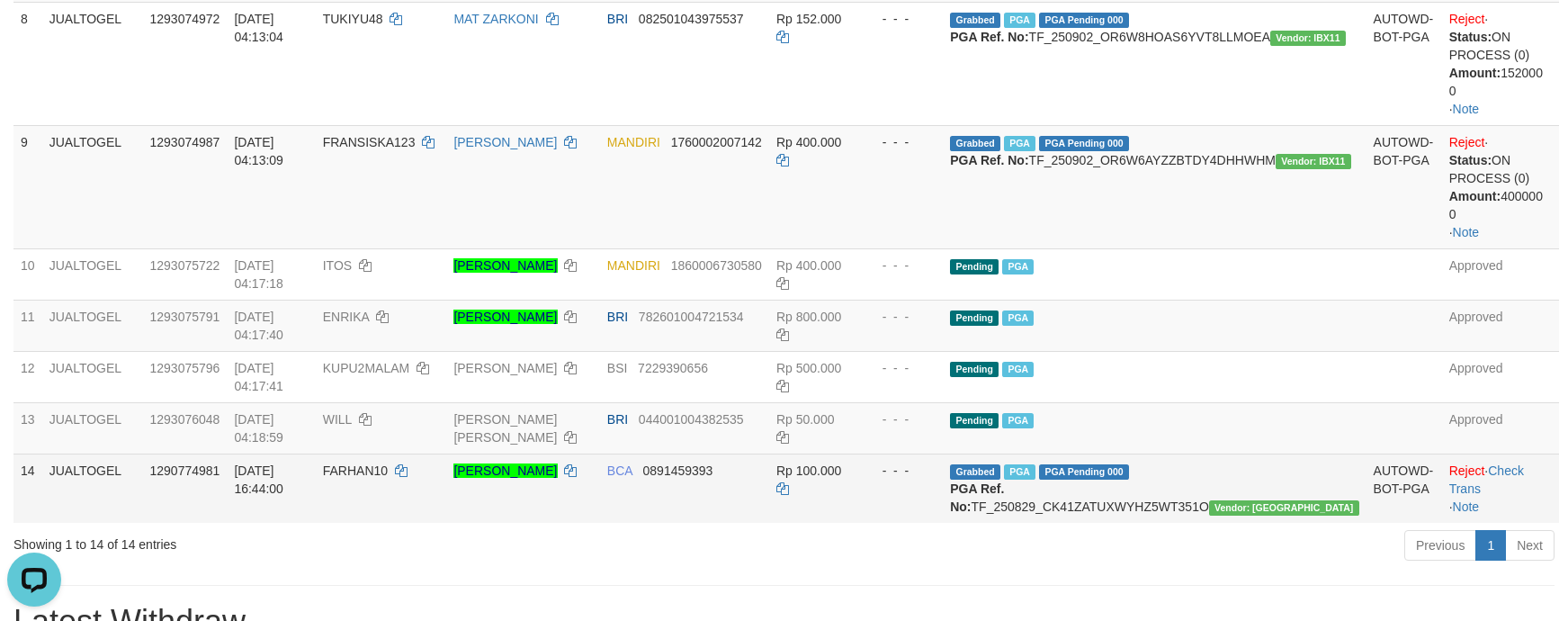
click at [573, 523] on td "[PERSON_NAME]" at bounding box center [522, 488] width 153 height 69
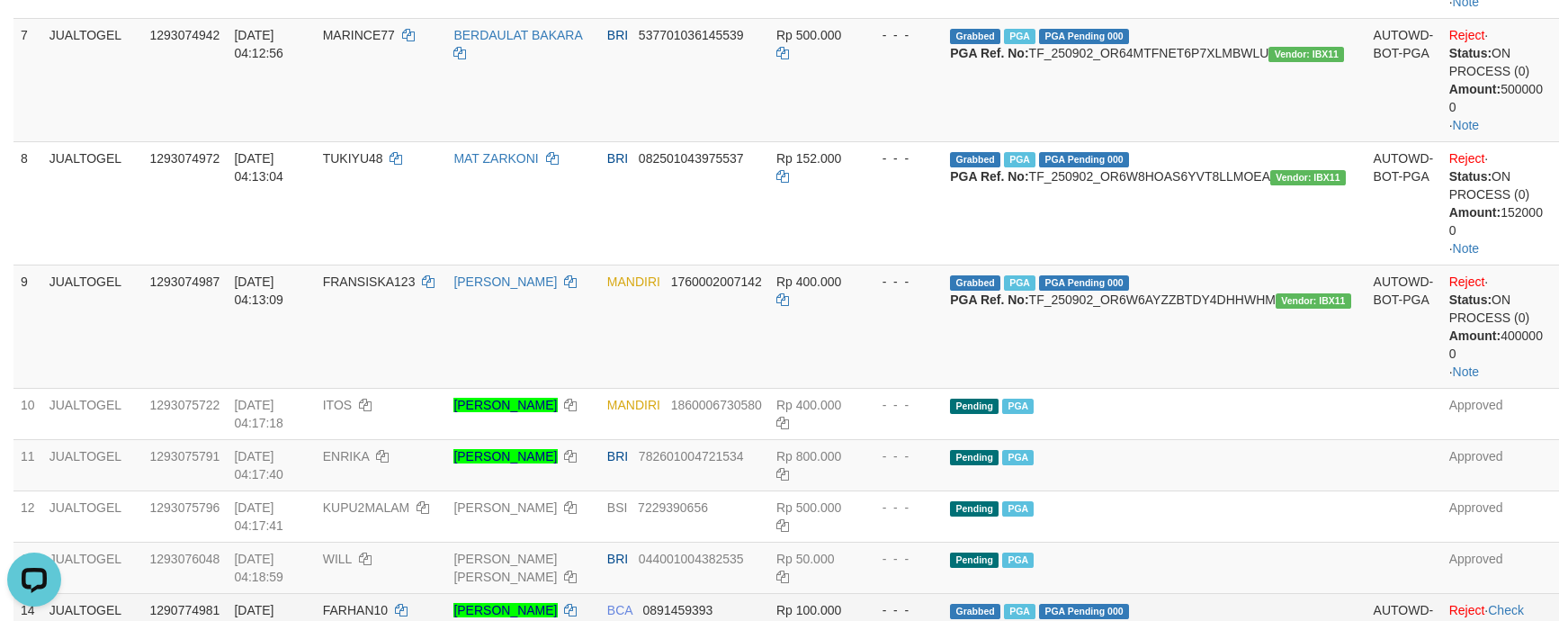
scroll to position [665, 0]
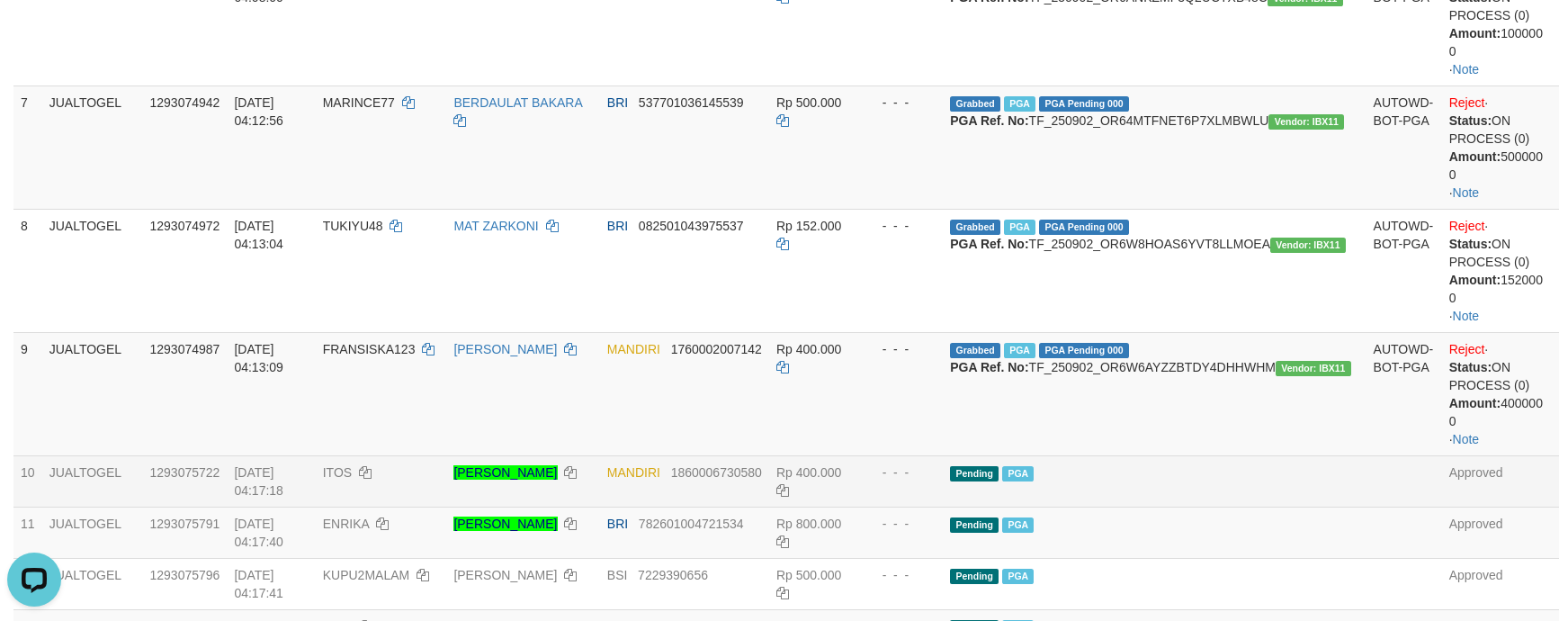
drag, startPoint x: 919, startPoint y: 479, endPoint x: 1348, endPoint y: 549, distance: 434.7
click at [1188, 456] on tr "9 JUALTOGEL 1293074987 [DATE] 04:13:09 FRANSISKA123 [PERSON_NAME] 1760002007142…" at bounding box center [786, 394] width 1546 height 123
